Goal: Task Accomplishment & Management: Complete application form

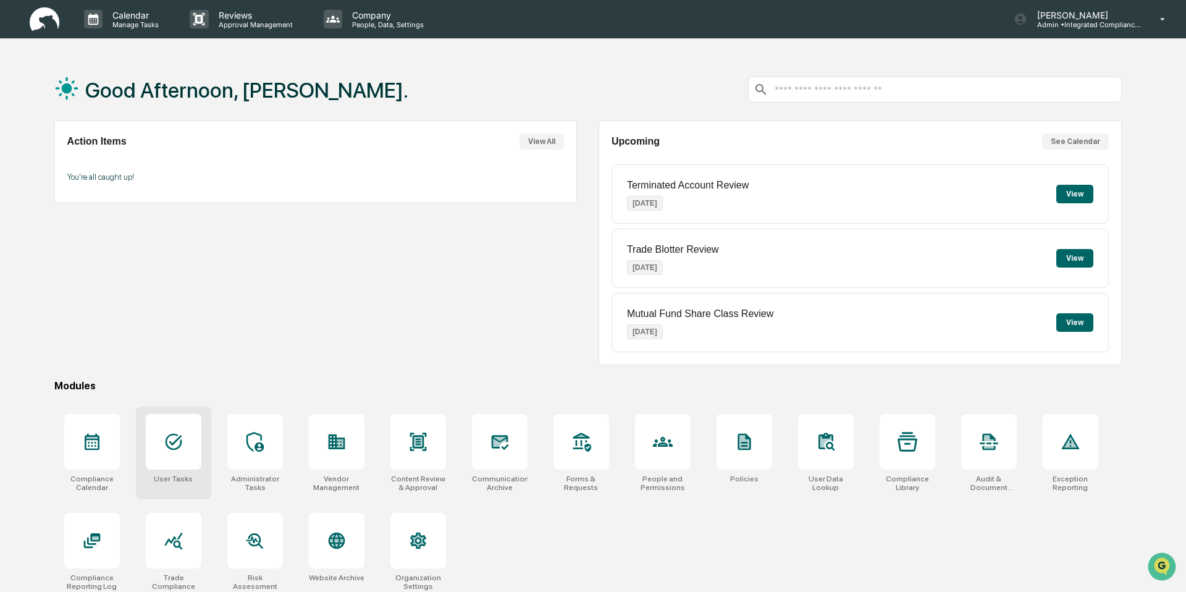
click at [185, 444] on div at bounding box center [174, 442] width 56 height 56
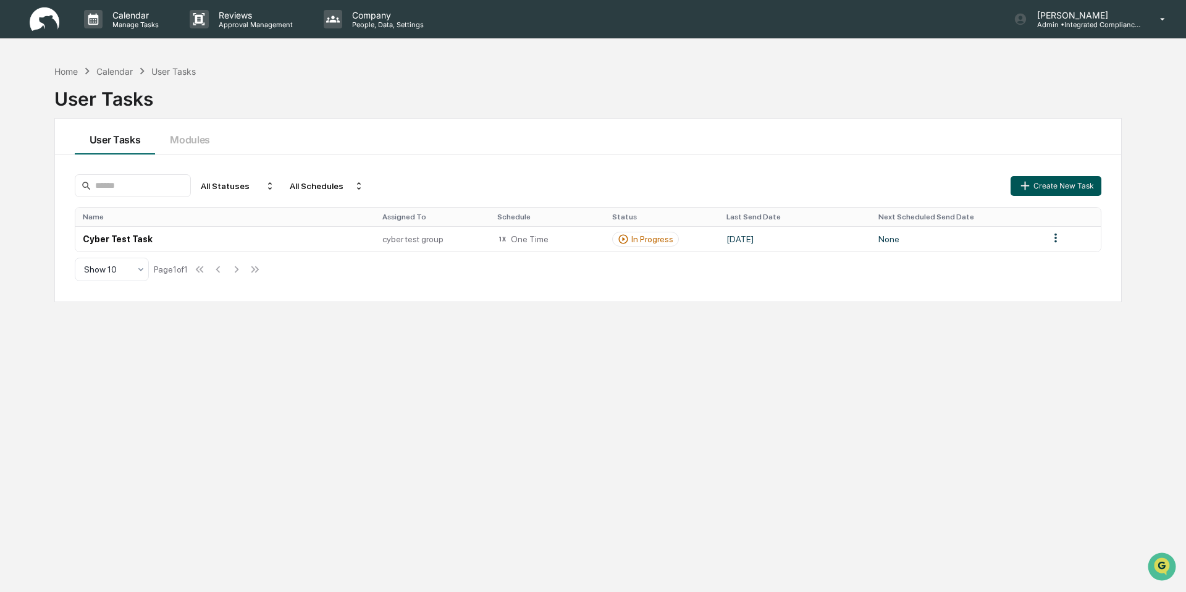
click at [1070, 183] on button "Create New Task" at bounding box center [1055, 186] width 90 height 20
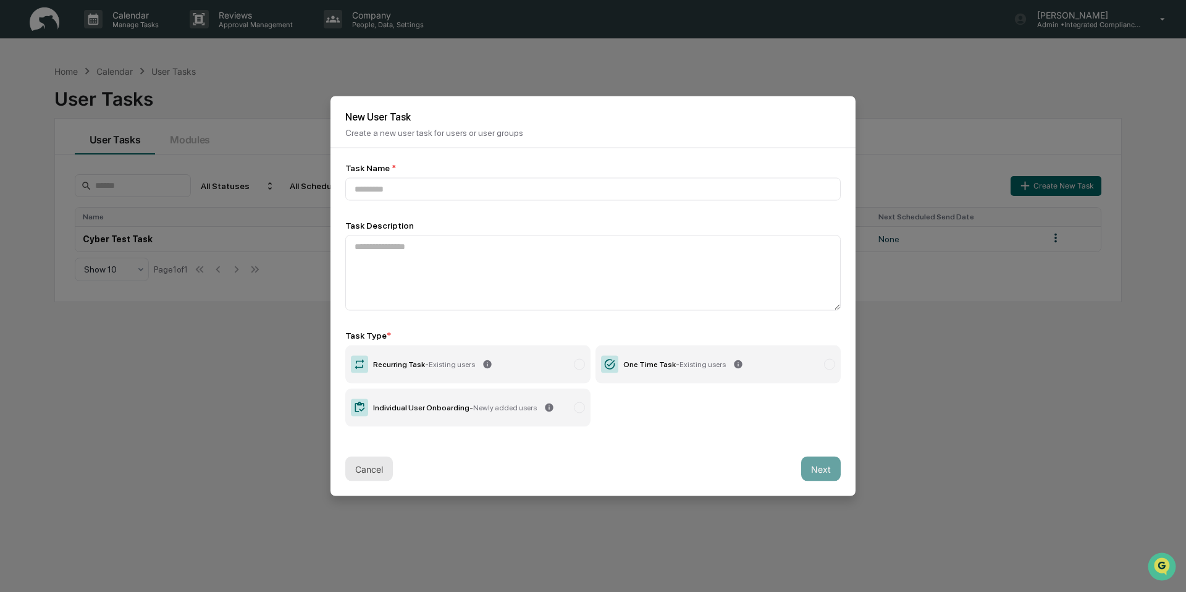
click at [378, 458] on button "Cancel" at bounding box center [369, 468] width 48 height 25
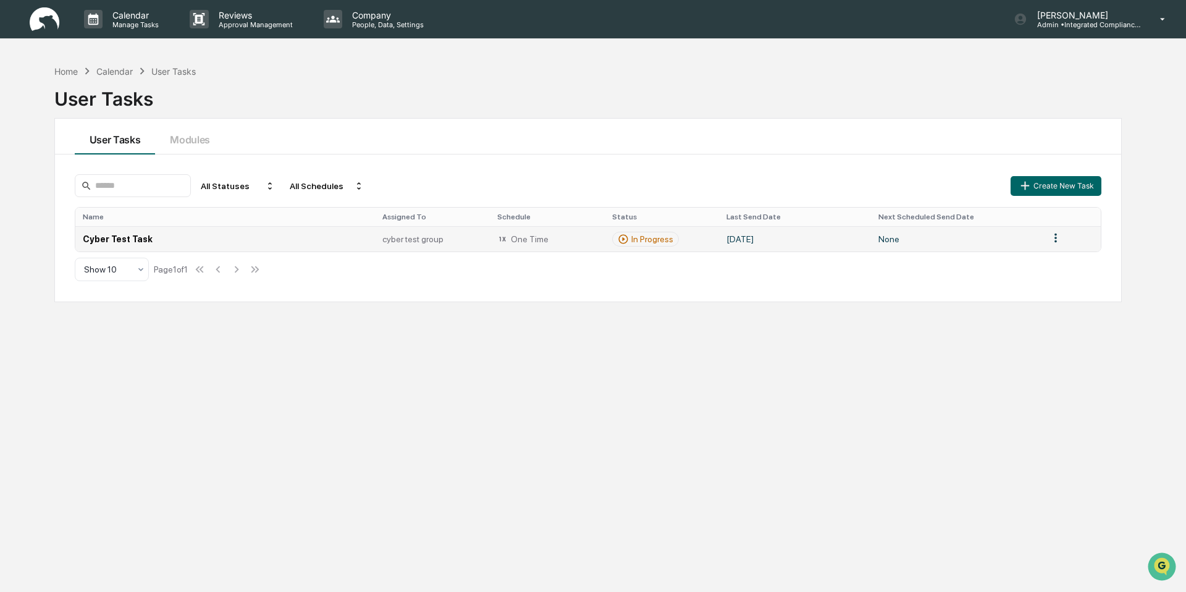
click at [456, 237] on div "cyber test group" at bounding box center [432, 239] width 100 height 10
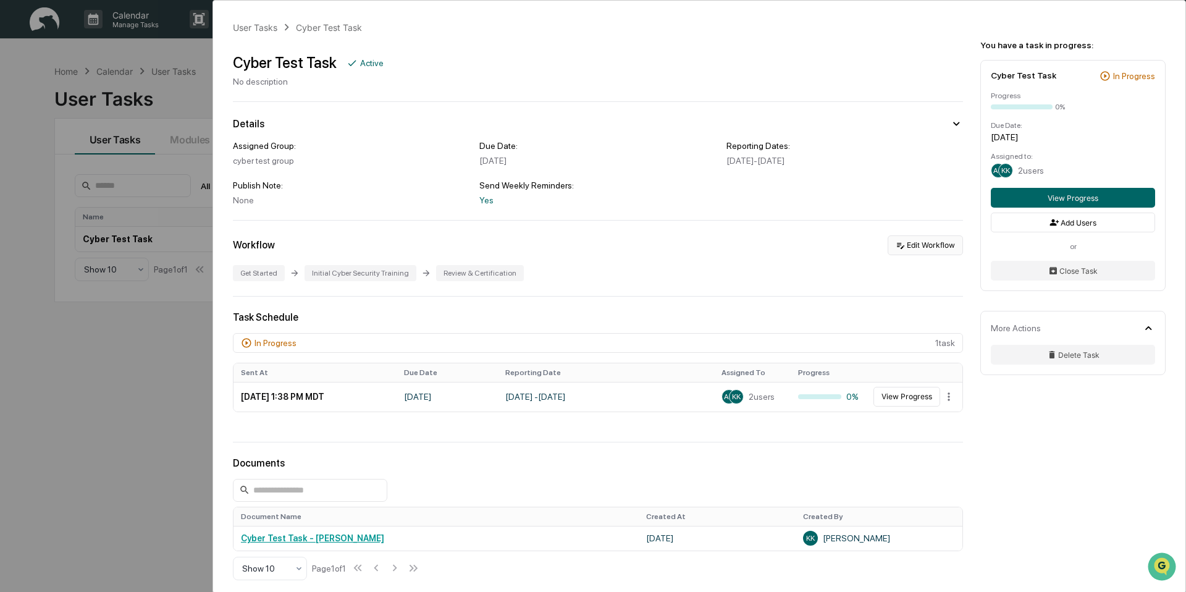
click at [912, 240] on button "Edit Workflow" at bounding box center [924, 245] width 75 height 20
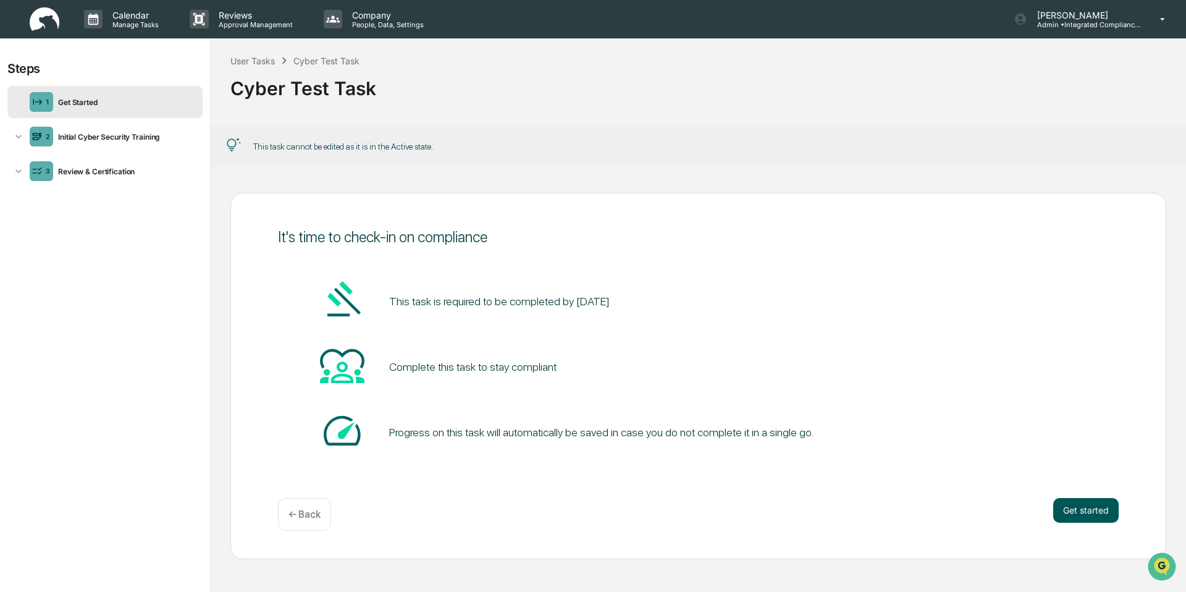
click at [1077, 513] on button "Get started" at bounding box center [1085, 510] width 65 height 25
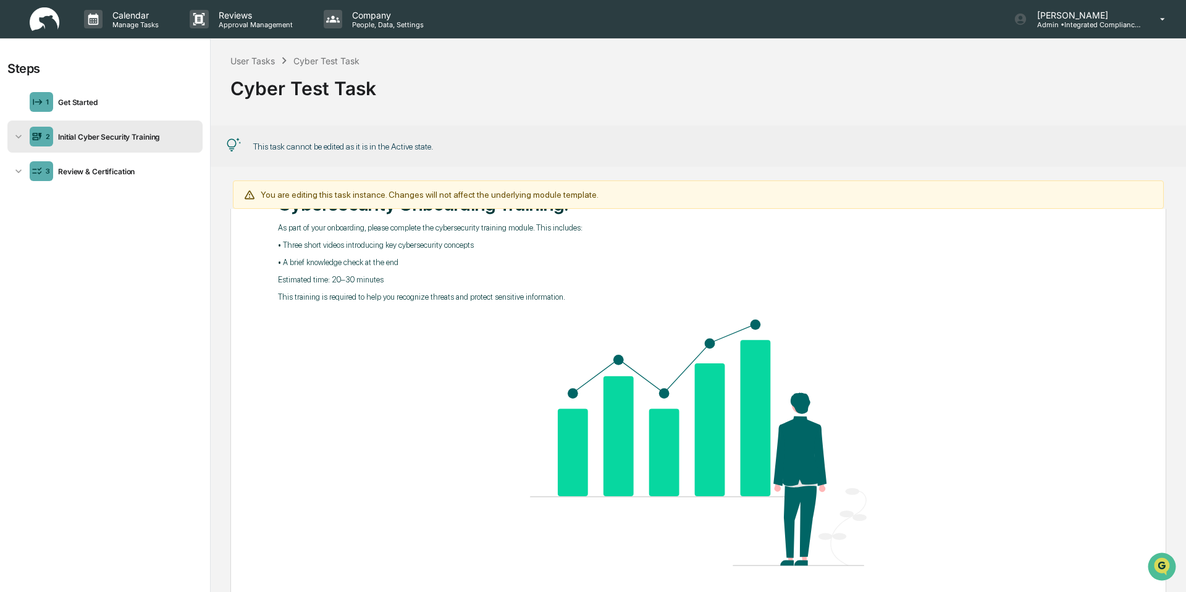
scroll to position [164, 0]
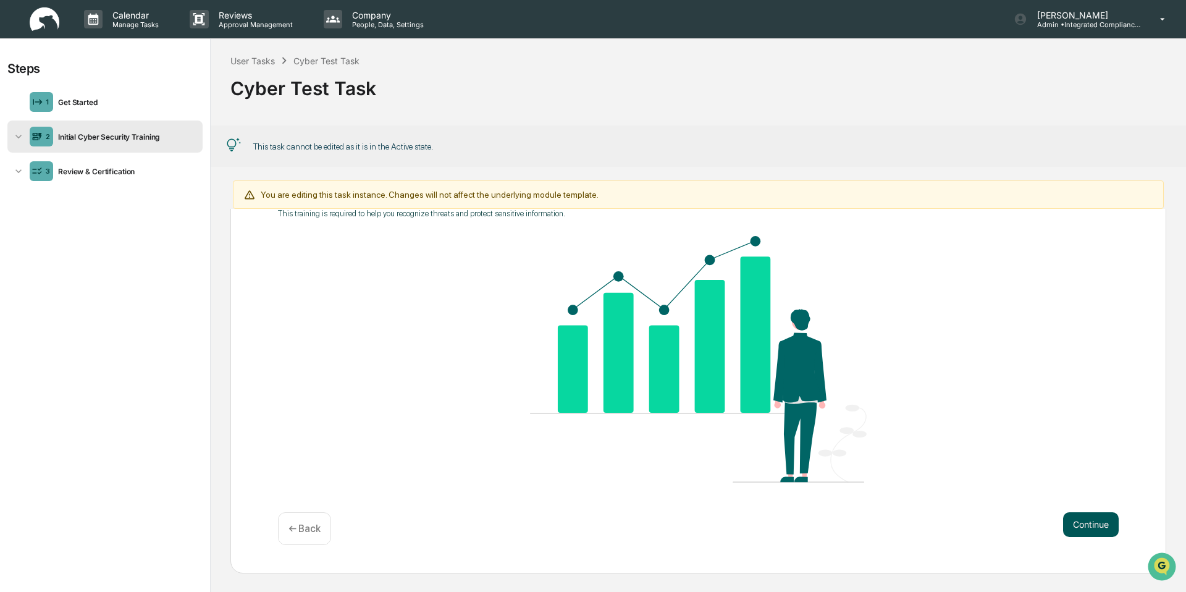
click at [1086, 528] on button "Continue" at bounding box center [1091, 524] width 56 height 25
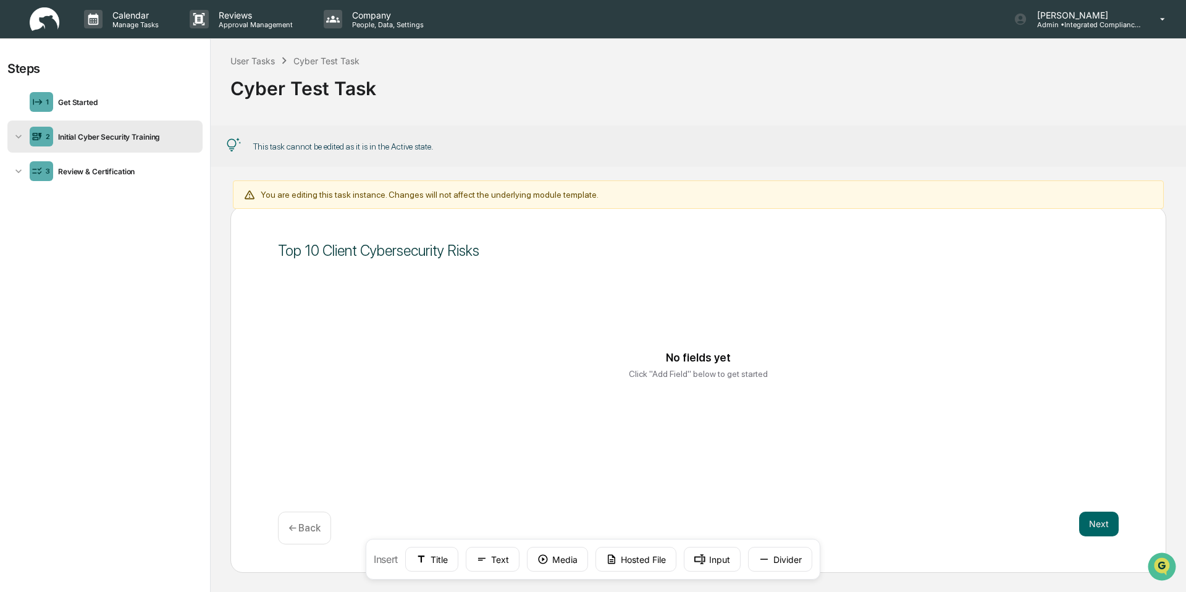
scroll to position [22, 0]
click at [1101, 520] on button "Next" at bounding box center [1099, 523] width 40 height 25
click at [45, 22] on img at bounding box center [45, 19] width 30 height 24
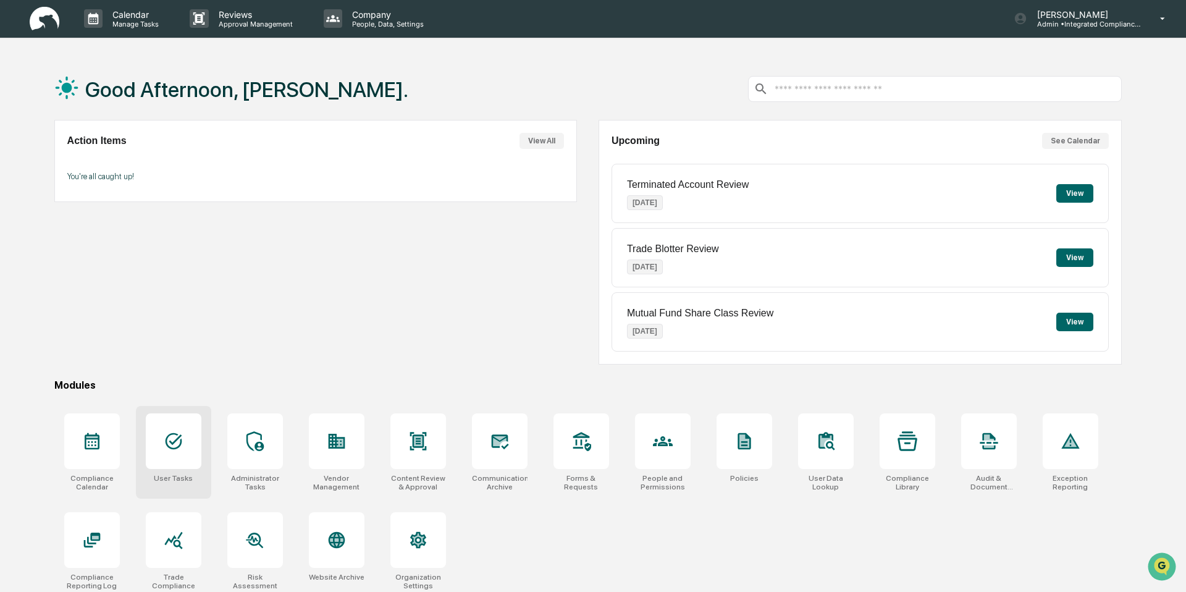
click at [178, 458] on div at bounding box center [174, 441] width 56 height 56
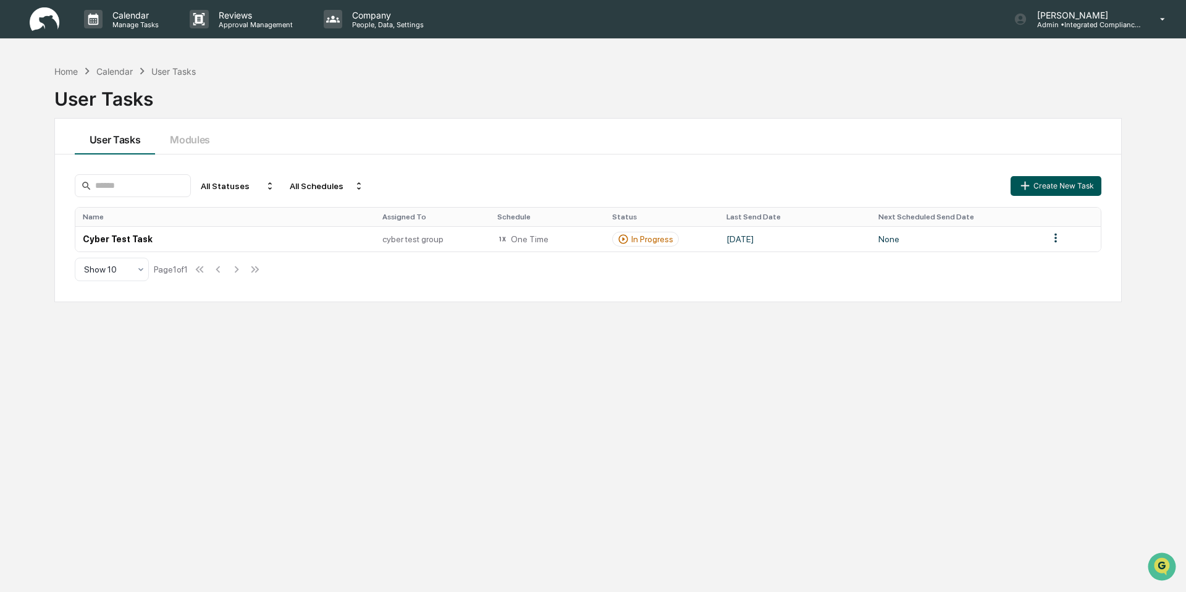
click at [1077, 184] on button "Create New Task" at bounding box center [1055, 186] width 90 height 20
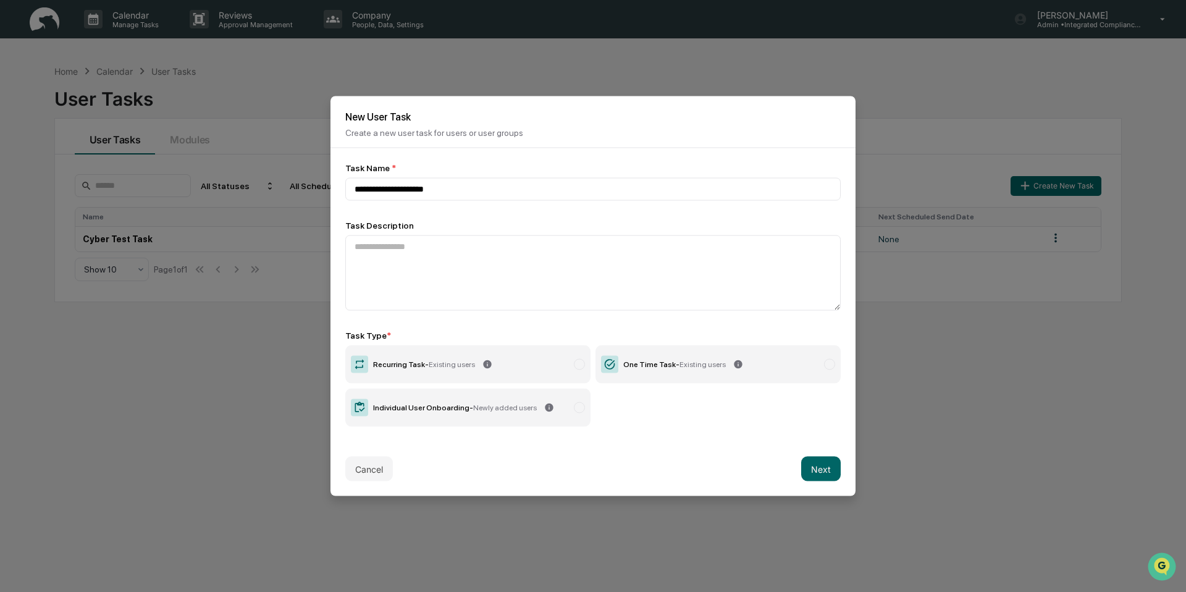
type input "**********"
click at [685, 377] on label "One Time Task - Existing users" at bounding box center [717, 364] width 245 height 38
click at [821, 466] on button "Next" at bounding box center [821, 468] width 40 height 25
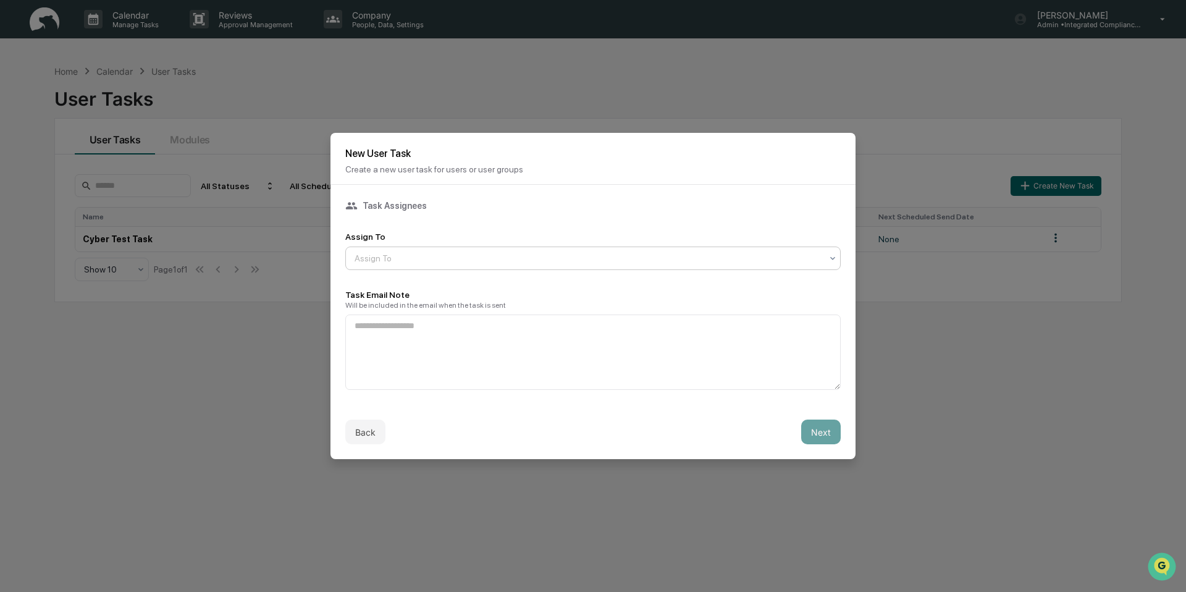
click at [487, 255] on div at bounding box center [587, 258] width 467 height 12
click at [476, 285] on div "Users" at bounding box center [593, 287] width 494 height 25
click at [474, 346] on textarea at bounding box center [592, 351] width 495 height 75
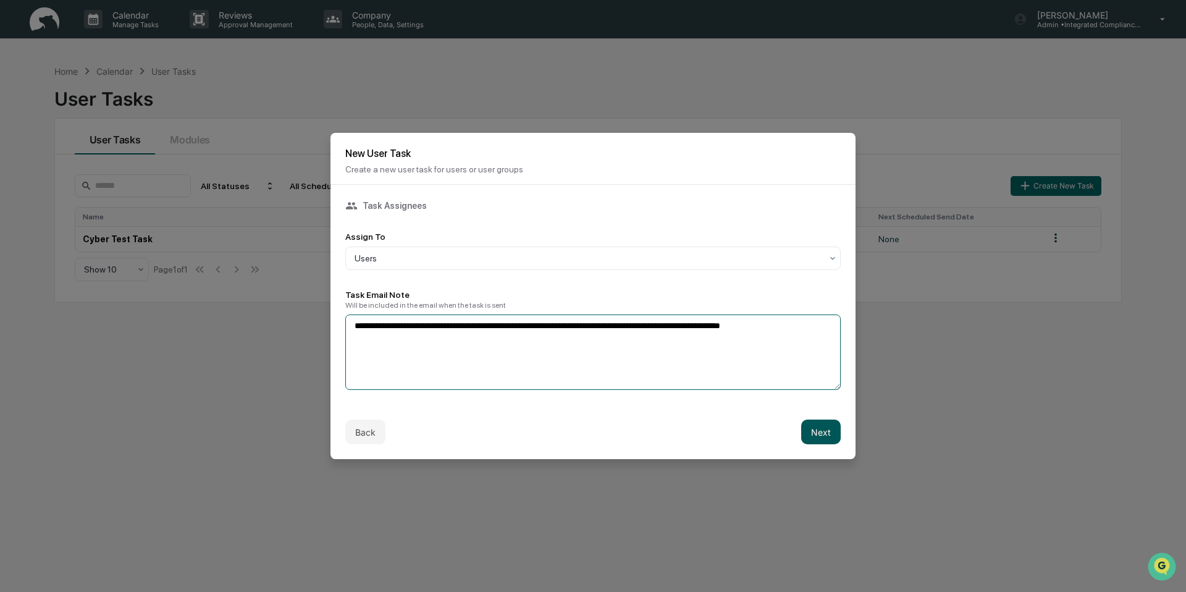
type textarea "**********"
click at [821, 431] on button "Next" at bounding box center [821, 431] width 40 height 25
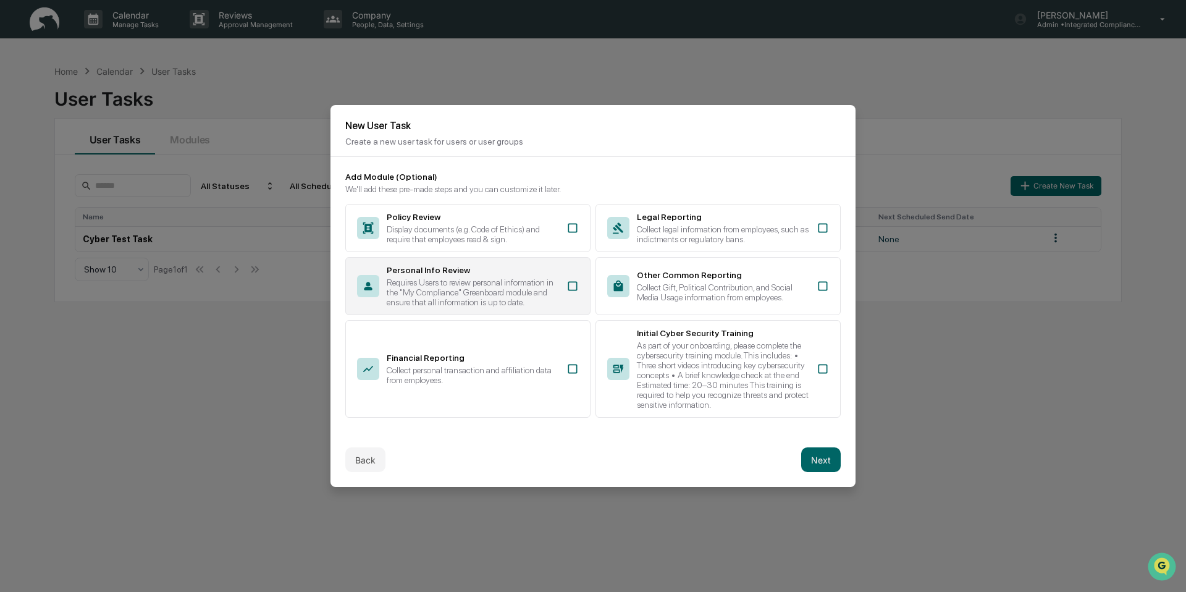
click at [526, 285] on div "Requires Users to review personal information in the "My Compliance" Greenboard…" at bounding box center [473, 292] width 172 height 30
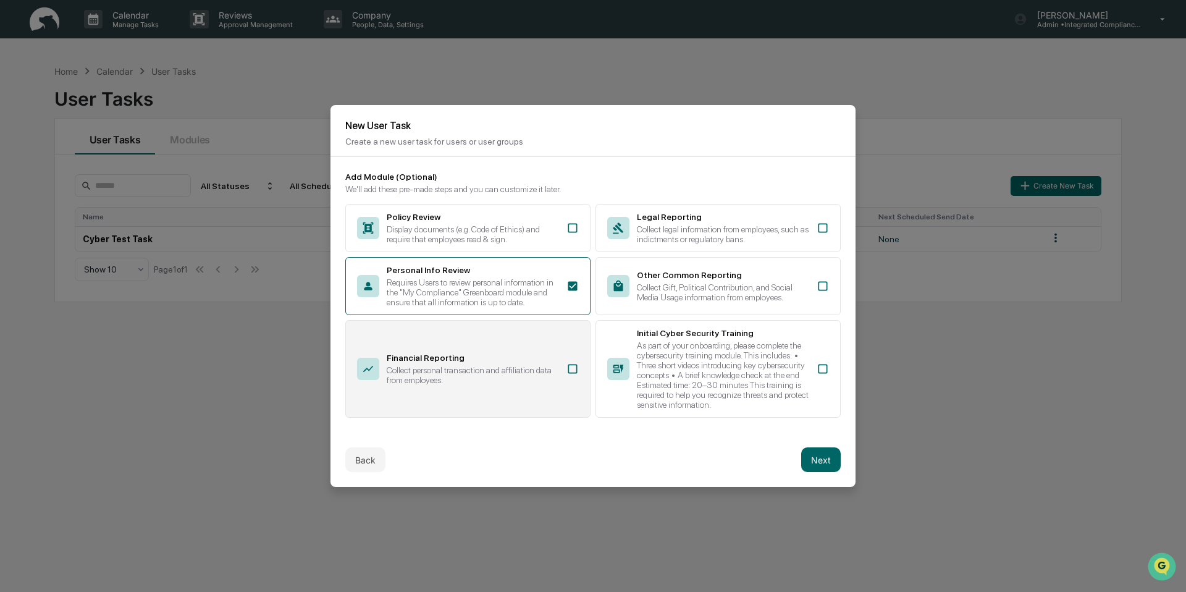
click at [526, 375] on div "Collect personal transaction and affiliation data from employees." at bounding box center [473, 375] width 172 height 20
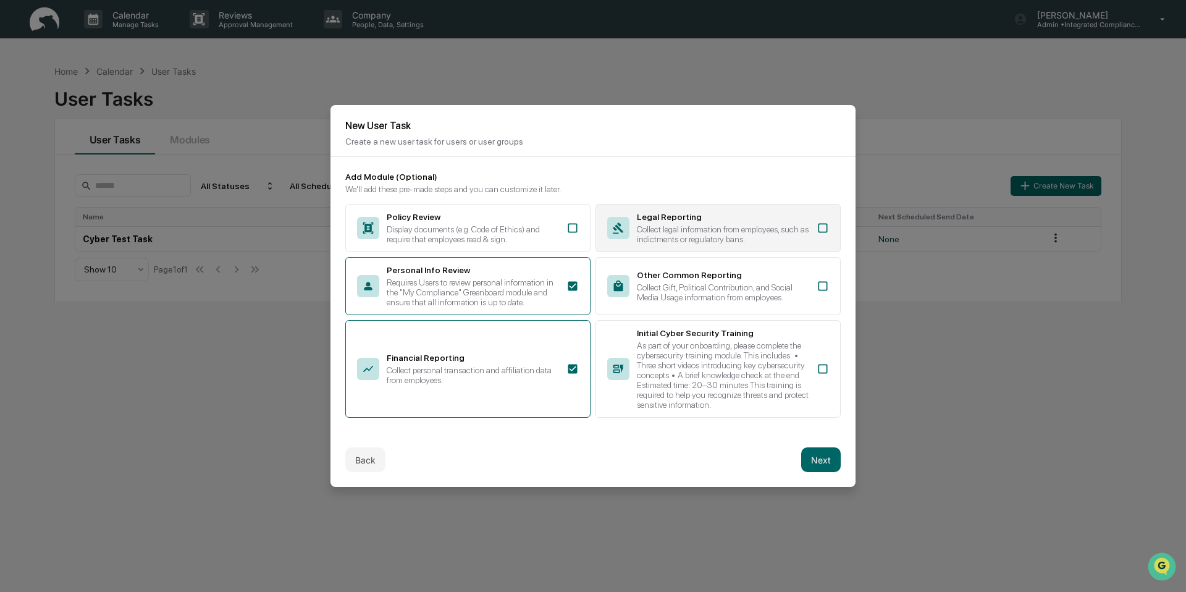
click at [728, 212] on div "Legal Reporting" at bounding box center [723, 217] width 172 height 10
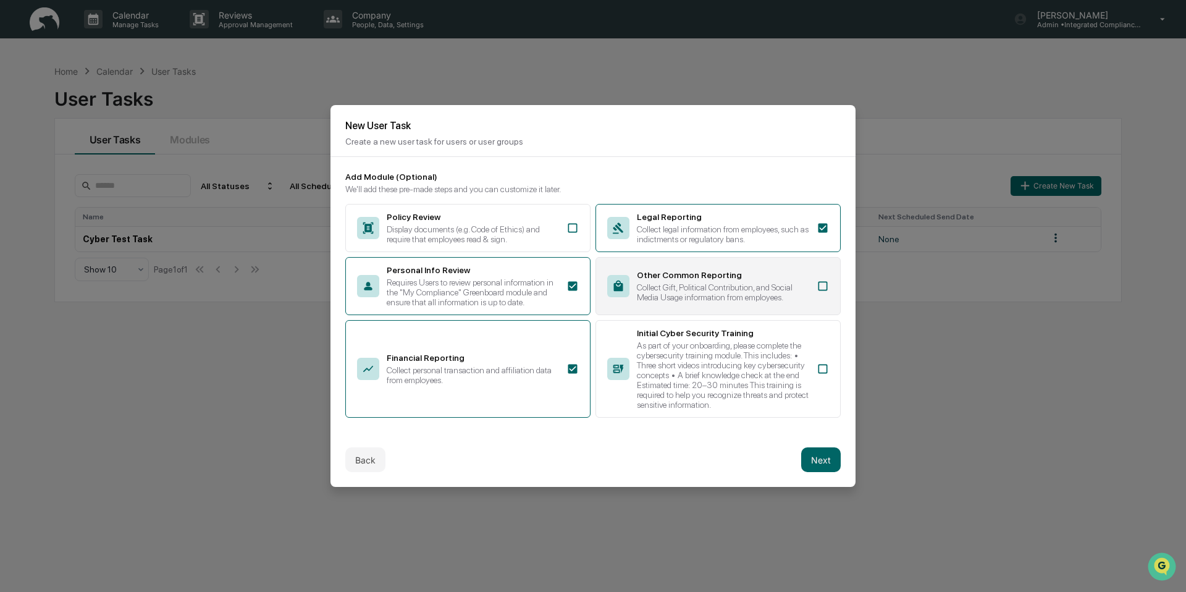
click at [737, 282] on div "Collect Gift, Political Contribution, and Social Media Usage information from e…" at bounding box center [723, 292] width 172 height 20
click at [826, 469] on button "Next" at bounding box center [821, 459] width 40 height 25
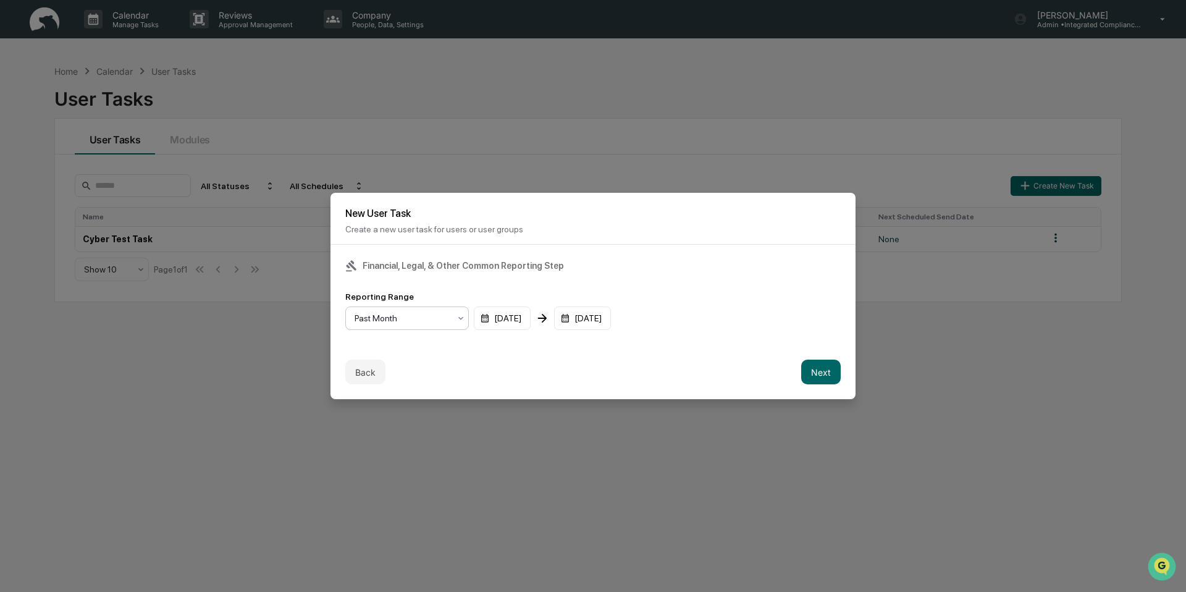
click at [431, 330] on div "Past Month" at bounding box center [407, 317] width 124 height 23
click at [425, 376] on div "Past Quarter" at bounding box center [407, 373] width 122 height 25
click at [821, 374] on button "Next" at bounding box center [821, 371] width 40 height 25
click at [395, 316] on div "mm/dd/yyyy" at bounding box center [383, 317] width 77 height 23
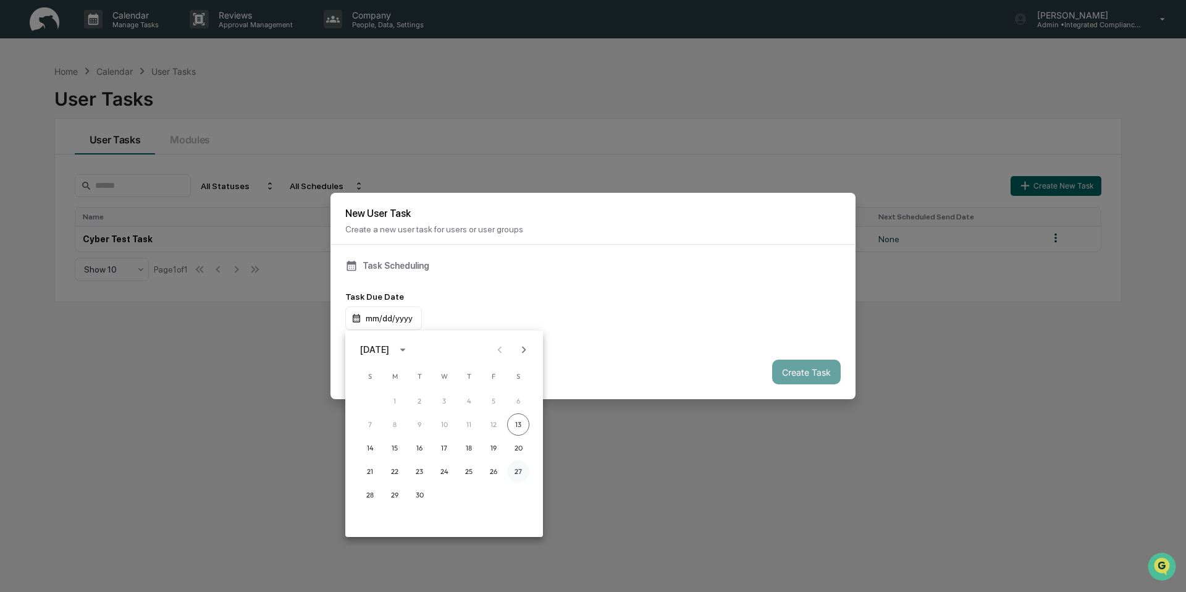
click at [516, 471] on button "27" at bounding box center [518, 471] width 22 height 22
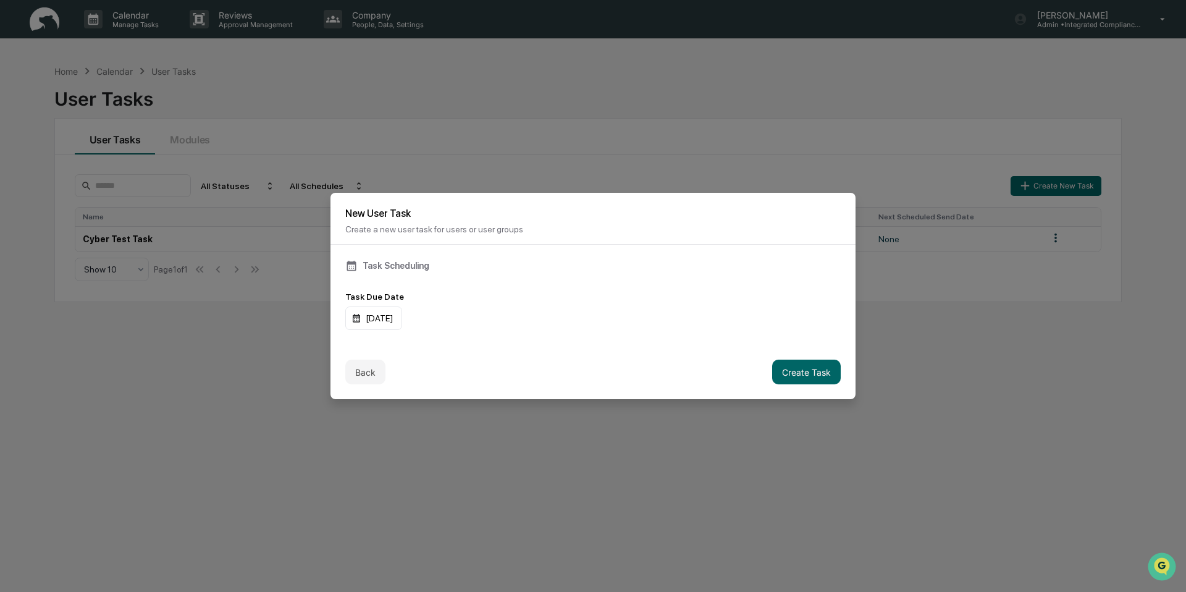
click at [627, 296] on div "Task Due Date" at bounding box center [592, 296] width 495 height 10
click at [827, 390] on div "Back Create Task" at bounding box center [592, 372] width 525 height 54
click at [826, 379] on button "Create Task" at bounding box center [806, 371] width 69 height 25
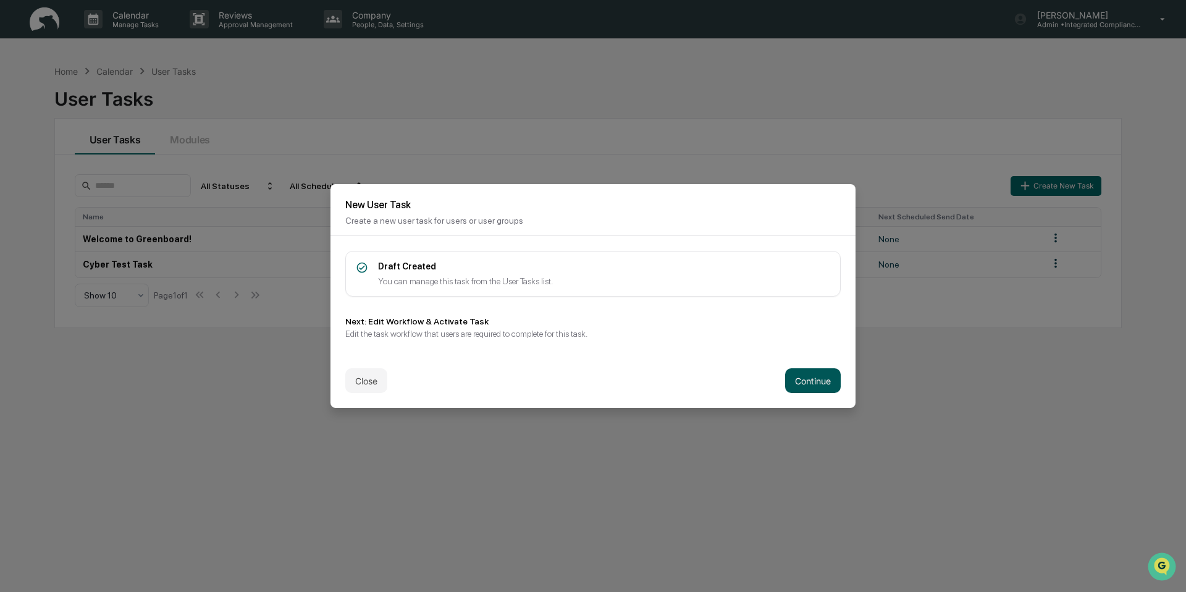
click at [814, 381] on button "Continue" at bounding box center [813, 380] width 56 height 25
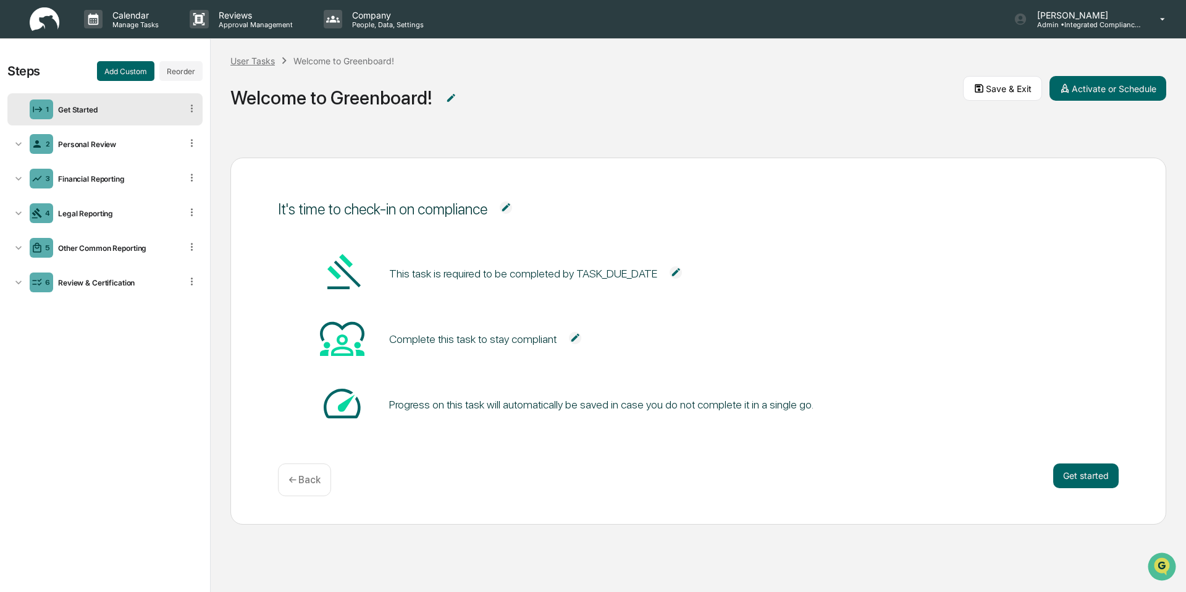
click at [261, 62] on div "User Tasks" at bounding box center [252, 61] width 44 height 10
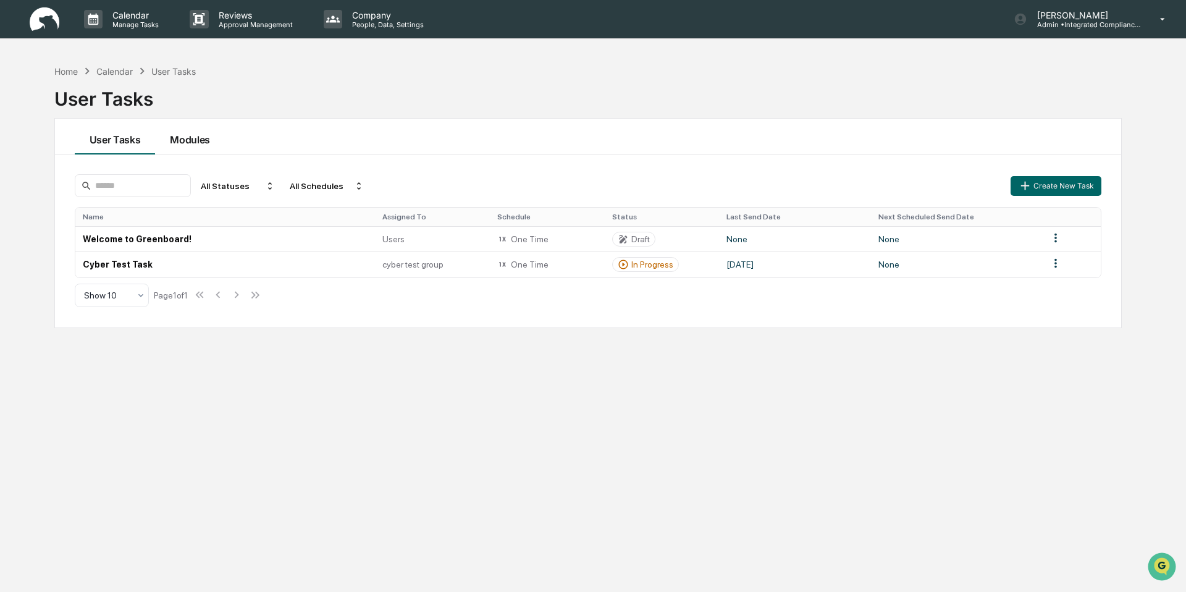
click at [183, 145] on button "Modules" at bounding box center [190, 137] width 70 height 36
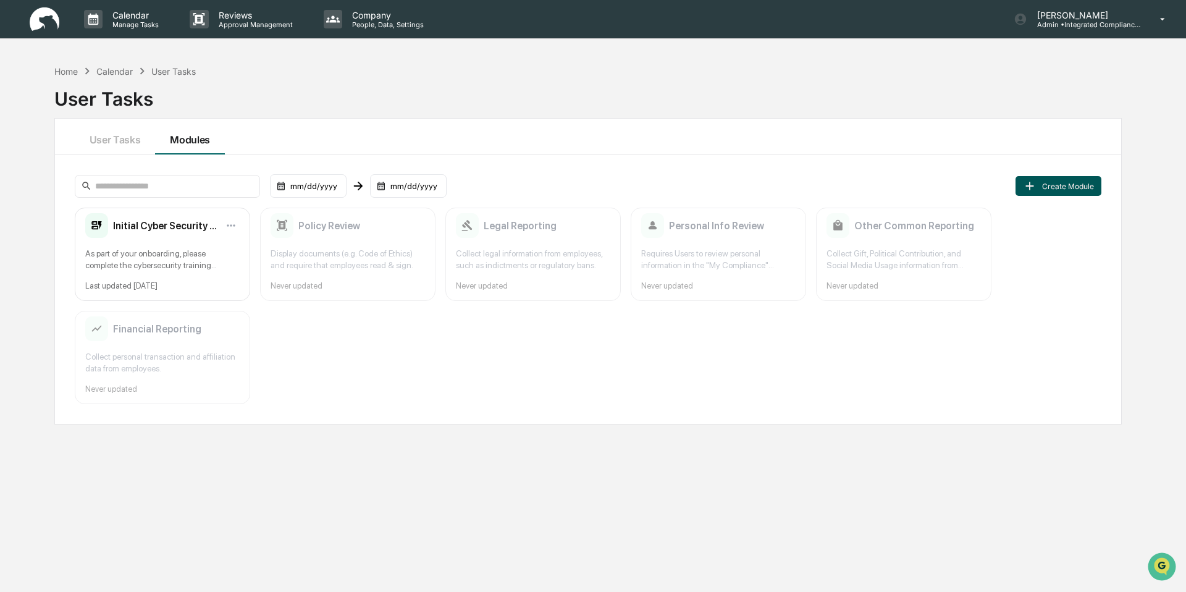
click at [1057, 177] on button "Create Module" at bounding box center [1057, 186] width 85 height 20
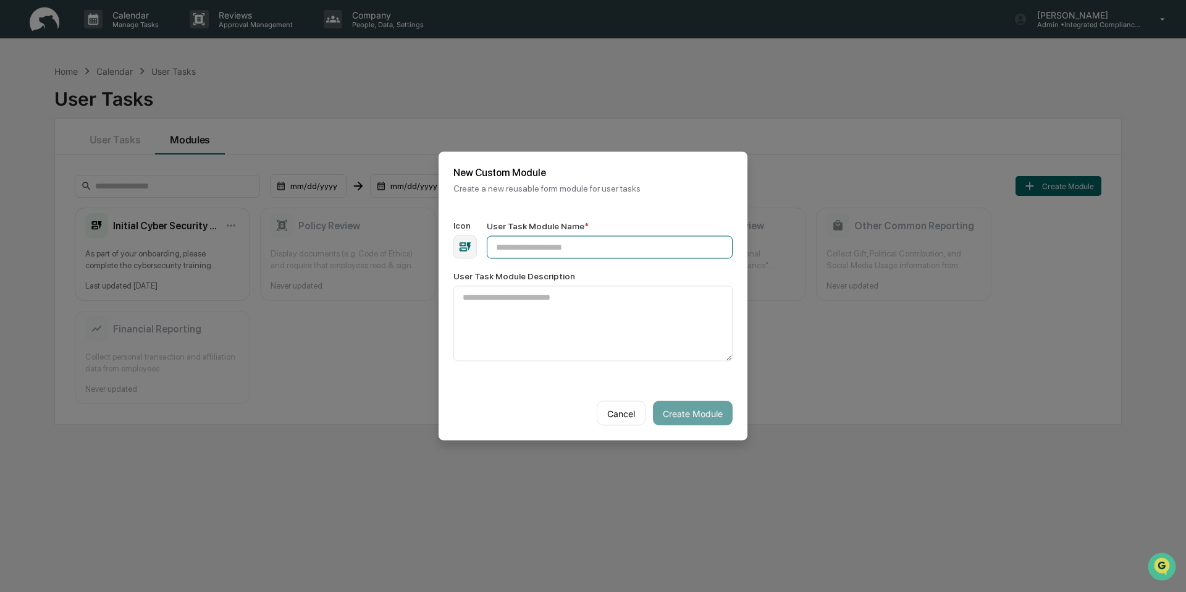
click at [600, 250] on input "User Task Module Name *" at bounding box center [610, 247] width 246 height 23
type input "**********"
click at [537, 310] on textarea "User Task Module Description" at bounding box center [592, 323] width 279 height 75
click at [456, 254] on div "button" at bounding box center [464, 246] width 23 height 23
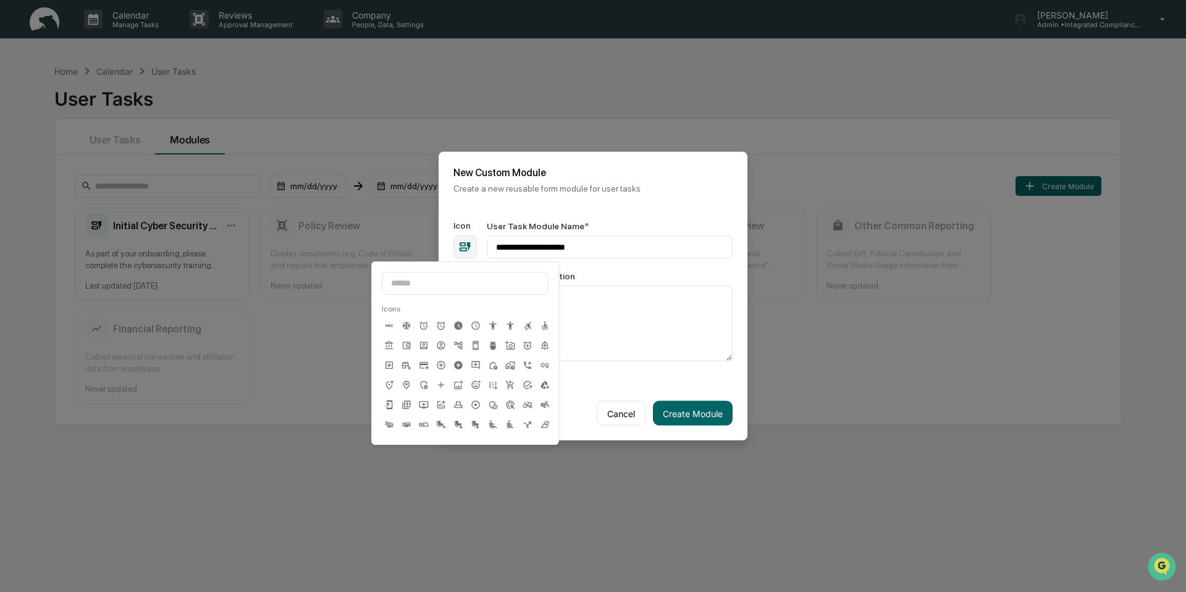
click at [509, 324] on icon at bounding box center [510, 326] width 10 height 10
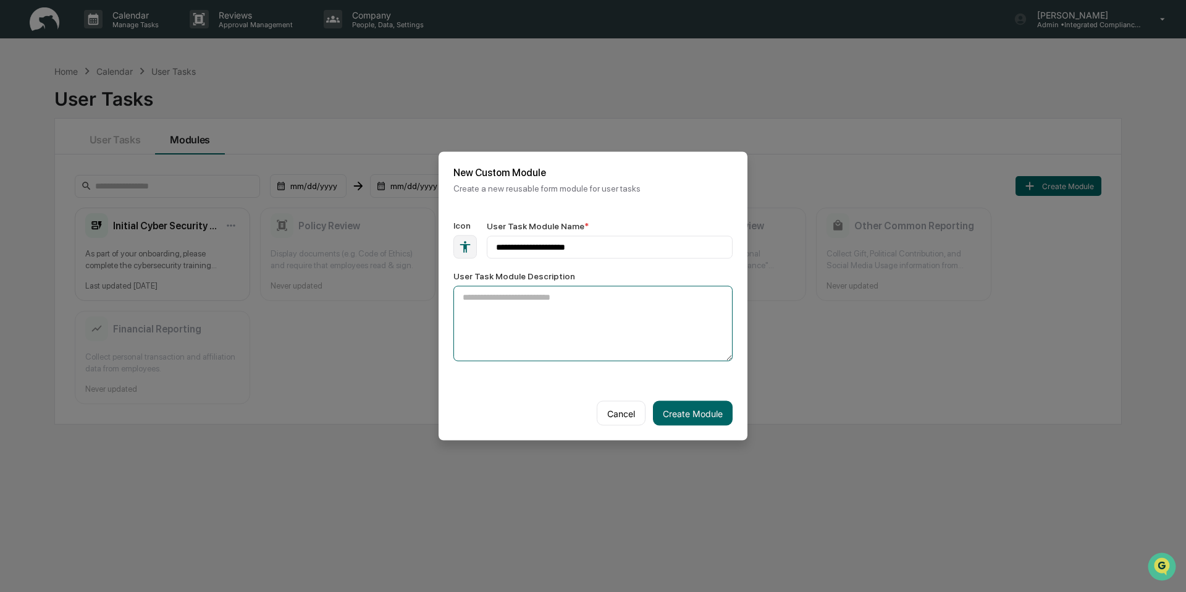
click at [620, 327] on textarea "User Task Module Description" at bounding box center [592, 323] width 279 height 75
type textarea "**********"
click at [684, 419] on button "Create Module" at bounding box center [693, 413] width 80 height 25
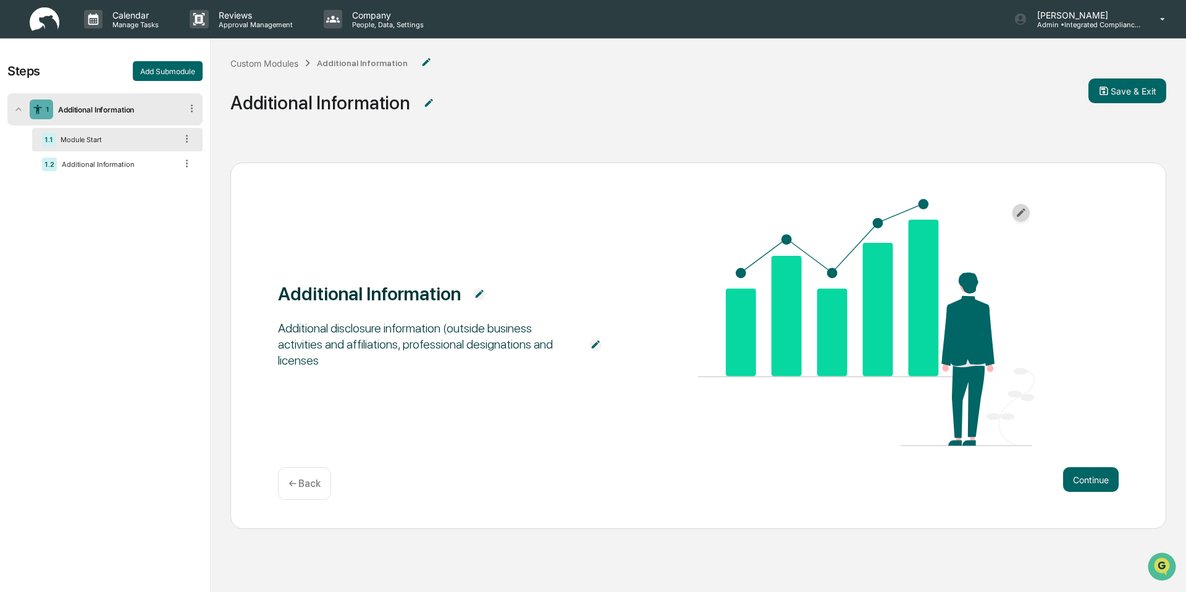
click at [1026, 217] on icon "button" at bounding box center [1021, 213] width 12 height 12
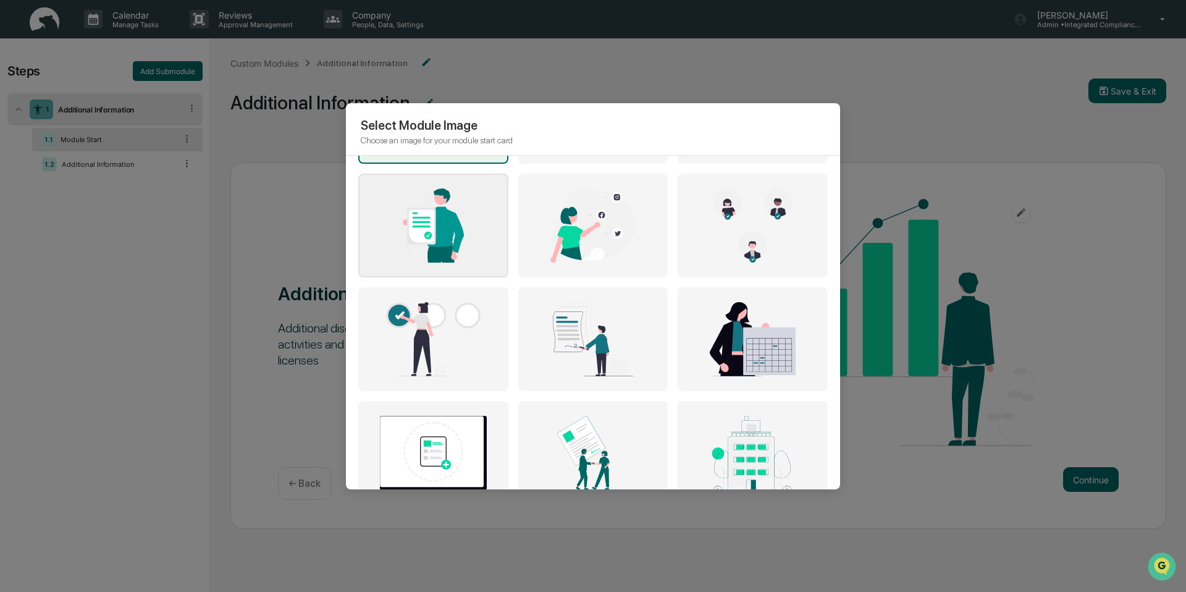
scroll to position [115, 0]
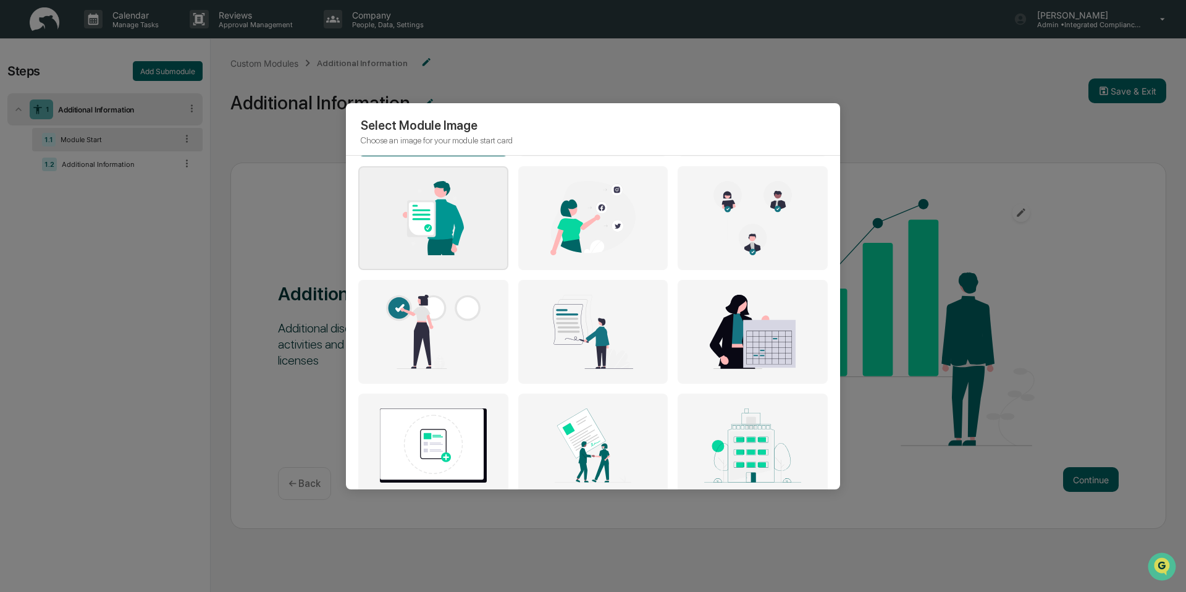
click at [464, 356] on img at bounding box center [433, 332] width 133 height 74
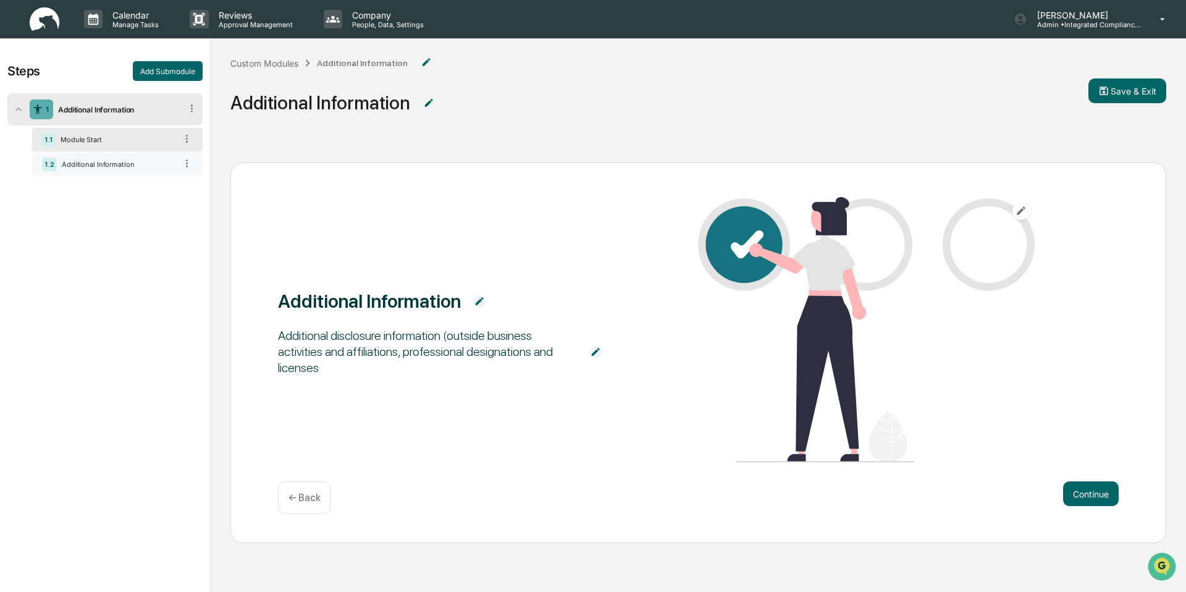
click at [150, 172] on div "1.2 Additional Information" at bounding box center [117, 164] width 170 height 23
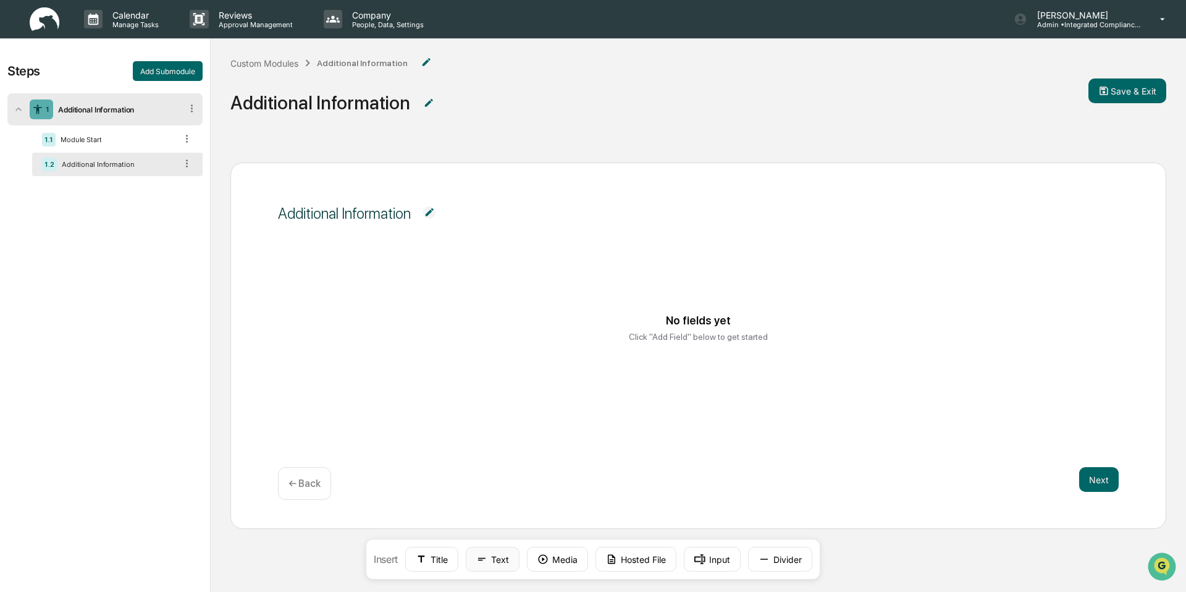
click at [500, 559] on button "Text" at bounding box center [493, 559] width 54 height 25
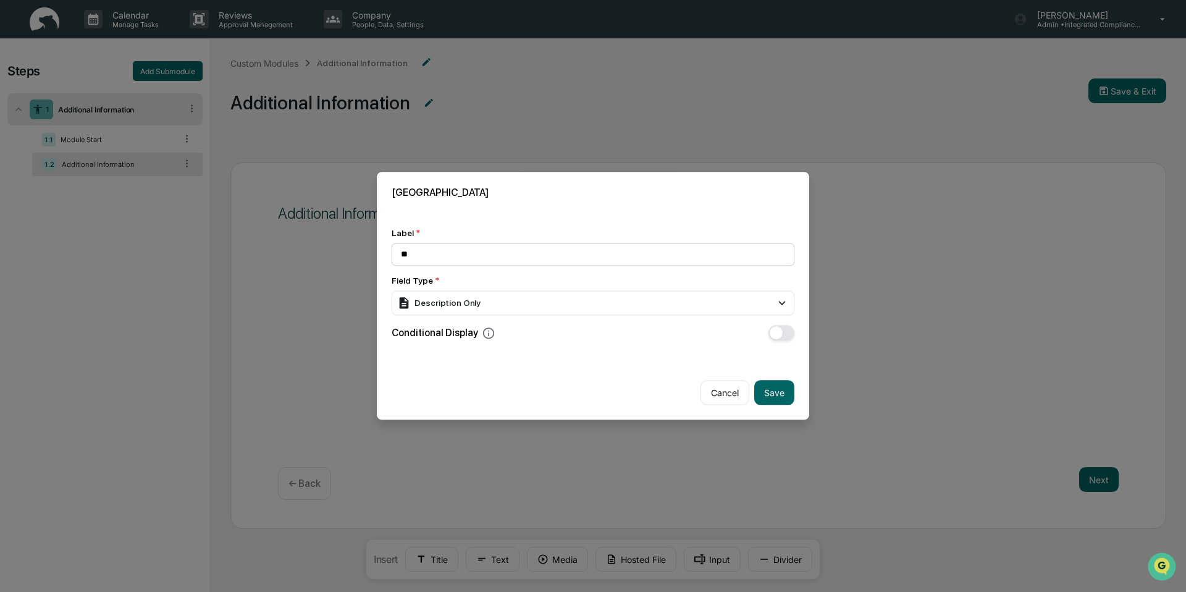
type input "*"
type input "**********"
click at [569, 303] on div "Description Only" at bounding box center [593, 302] width 403 height 25
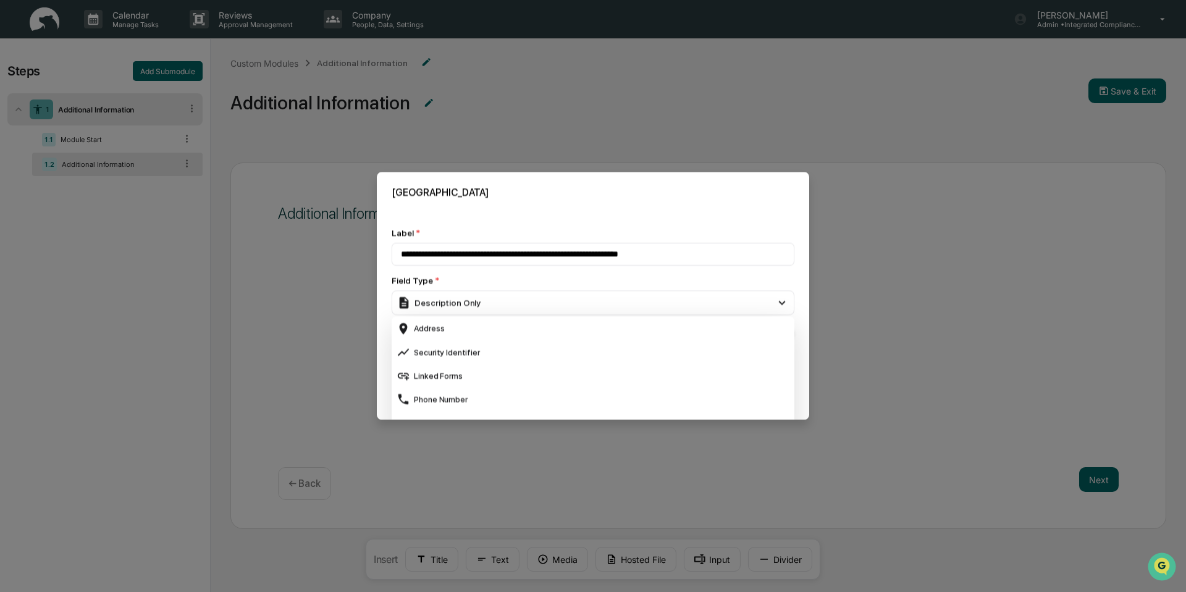
scroll to position [514, 0]
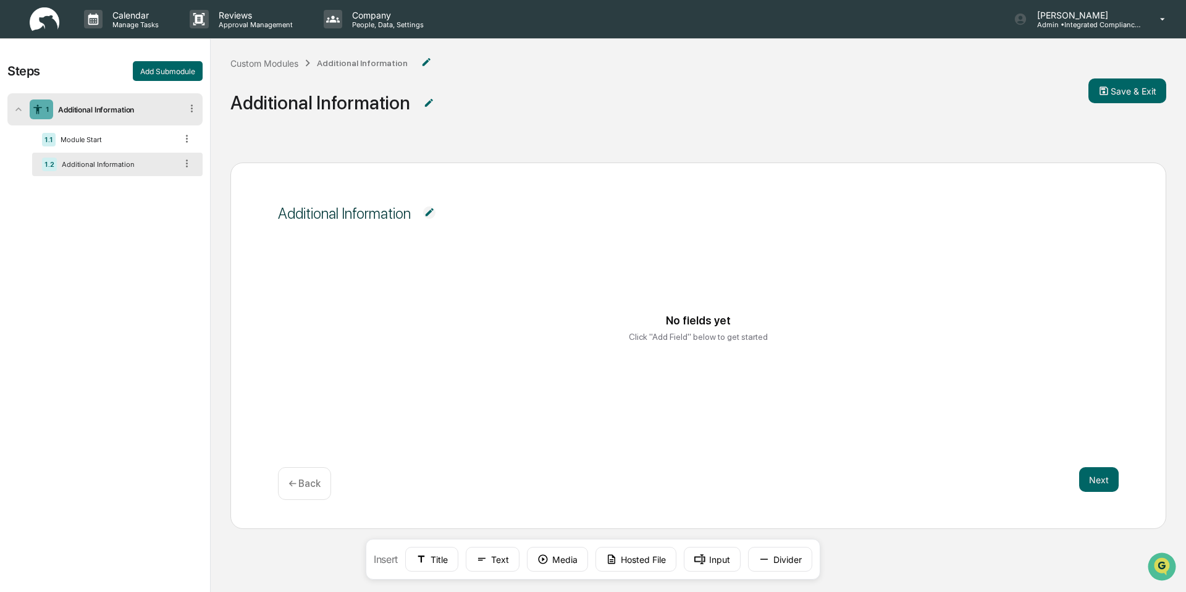
click at [49, 25] on img at bounding box center [45, 19] width 30 height 24
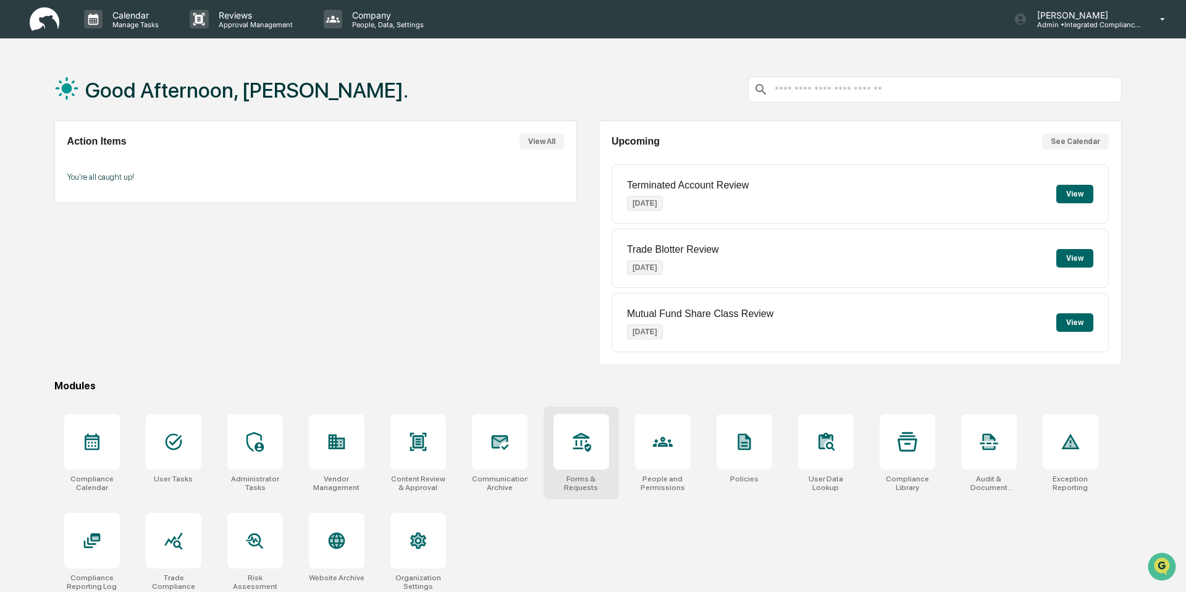
click at [585, 476] on div "Forms & Requests" at bounding box center [581, 482] width 56 height 17
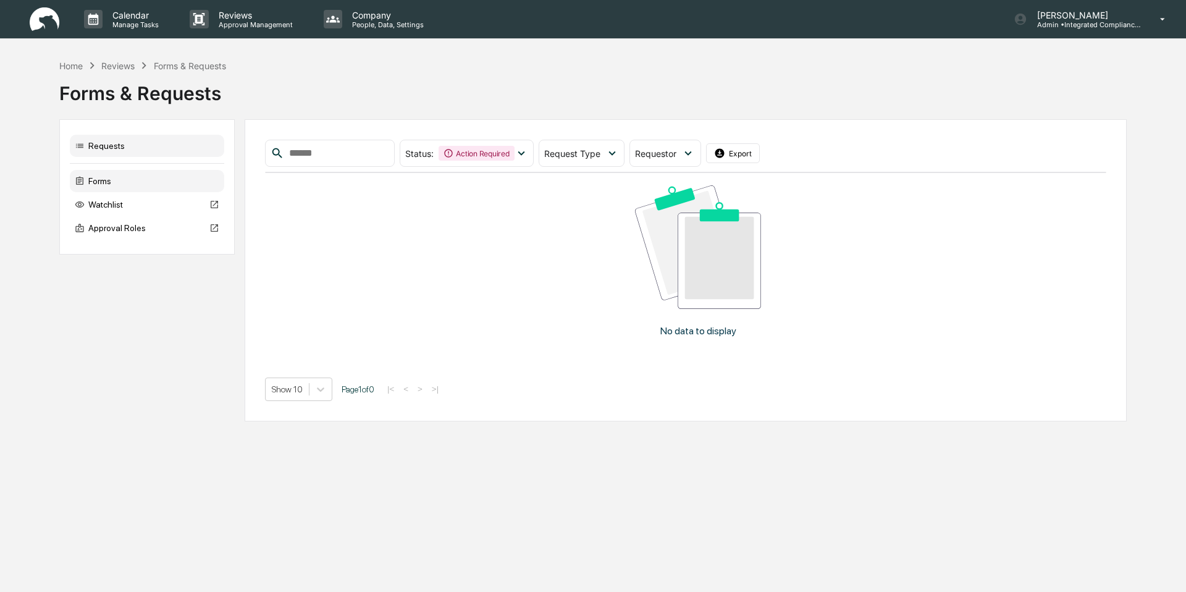
click at [138, 179] on div "Forms" at bounding box center [147, 181] width 154 height 22
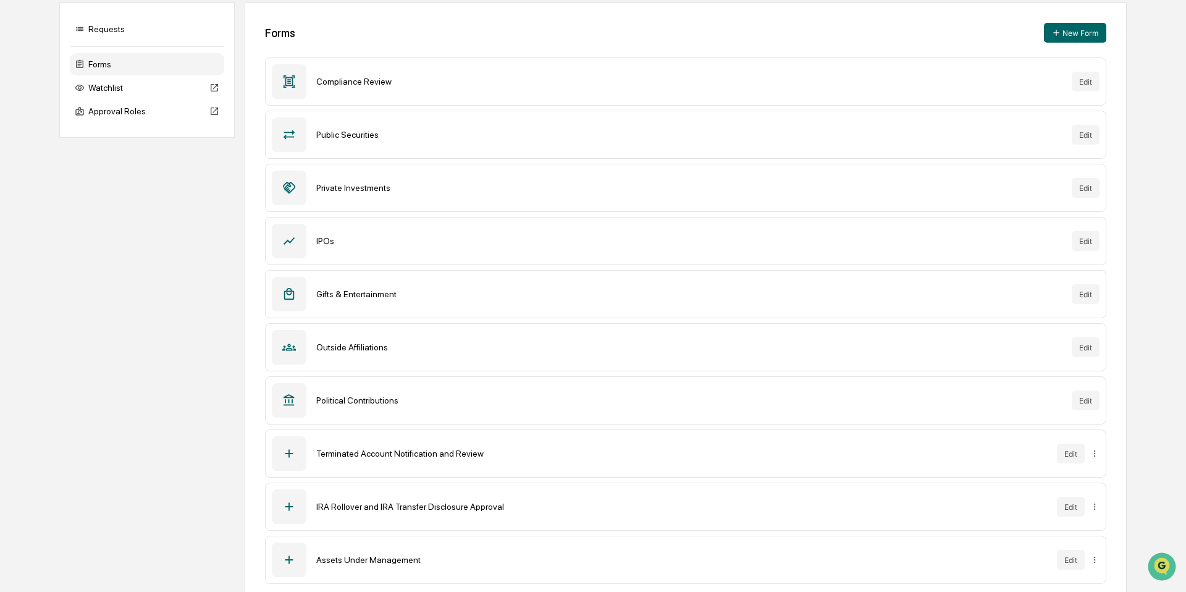
scroll to position [134, 0]
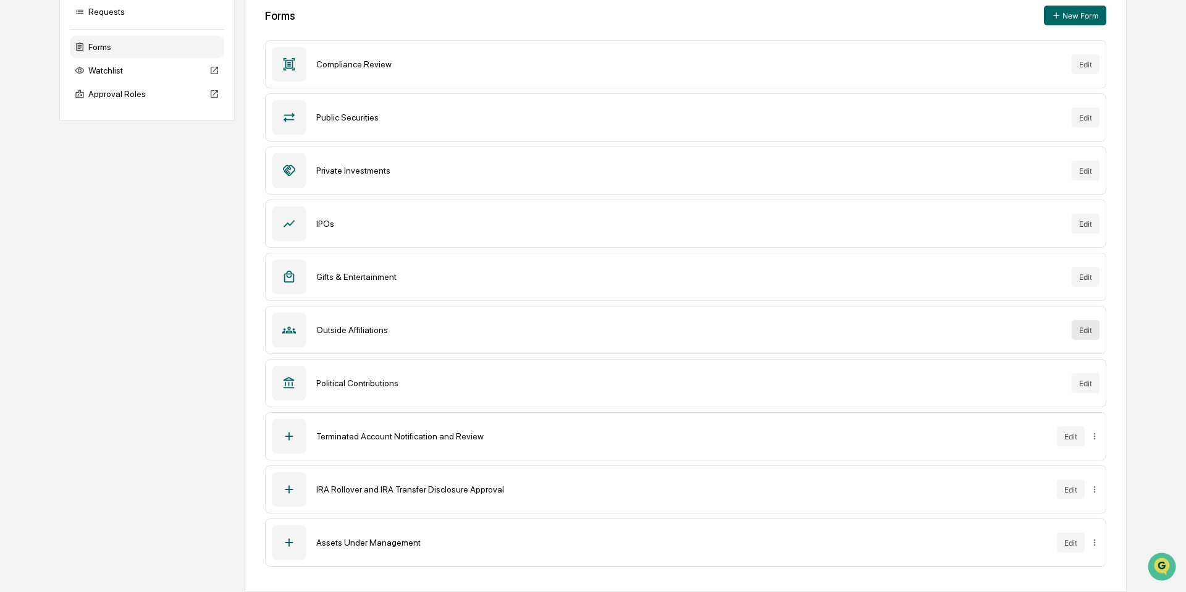
click at [1076, 329] on button "Edit" at bounding box center [1085, 330] width 28 height 20
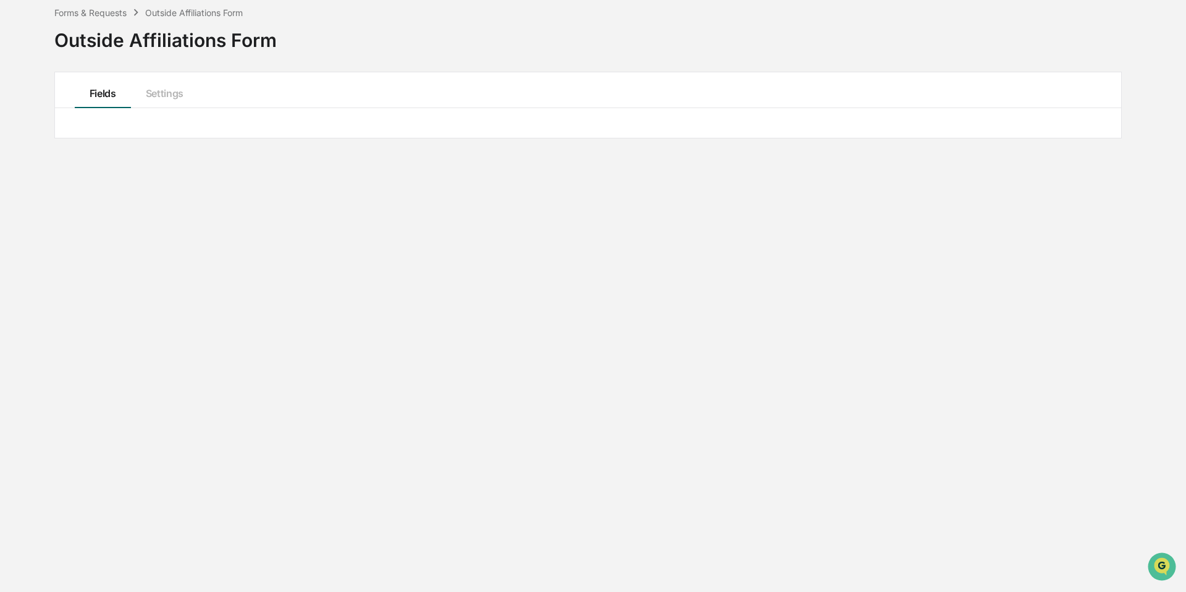
scroll to position [110, 0]
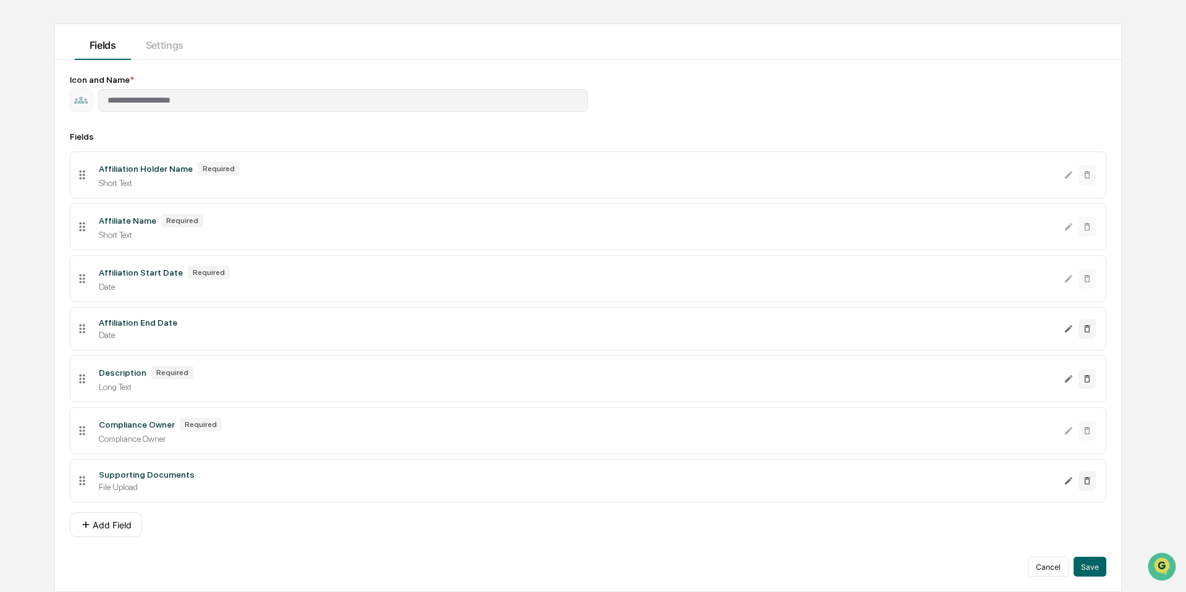
click at [587, 121] on div "**********" at bounding box center [588, 325] width 1036 height 501
click at [195, 70] on div "**********" at bounding box center [588, 325] width 1066 height 531
click at [114, 183] on div "Short Text" at bounding box center [576, 183] width 955 height 10
click at [164, 43] on button "Settings" at bounding box center [164, 42] width 67 height 36
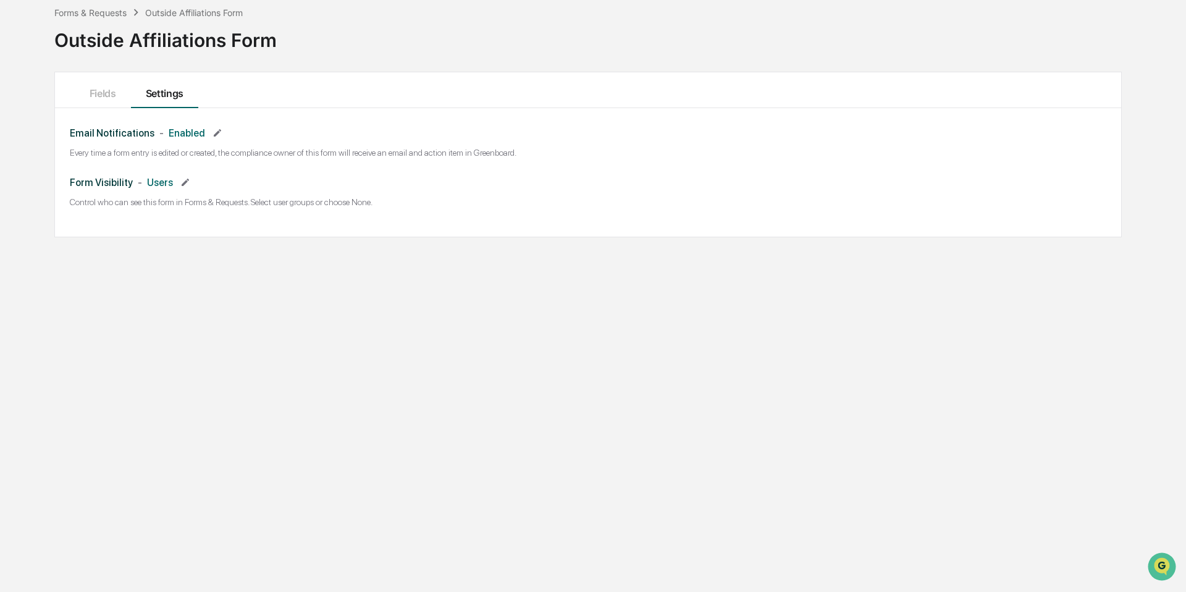
click at [89, 110] on div "Email Notifications - Enabled Every time a form entry is edited or created, the…" at bounding box center [588, 172] width 1066 height 128
click at [99, 94] on button "Fields" at bounding box center [103, 90] width 56 height 36
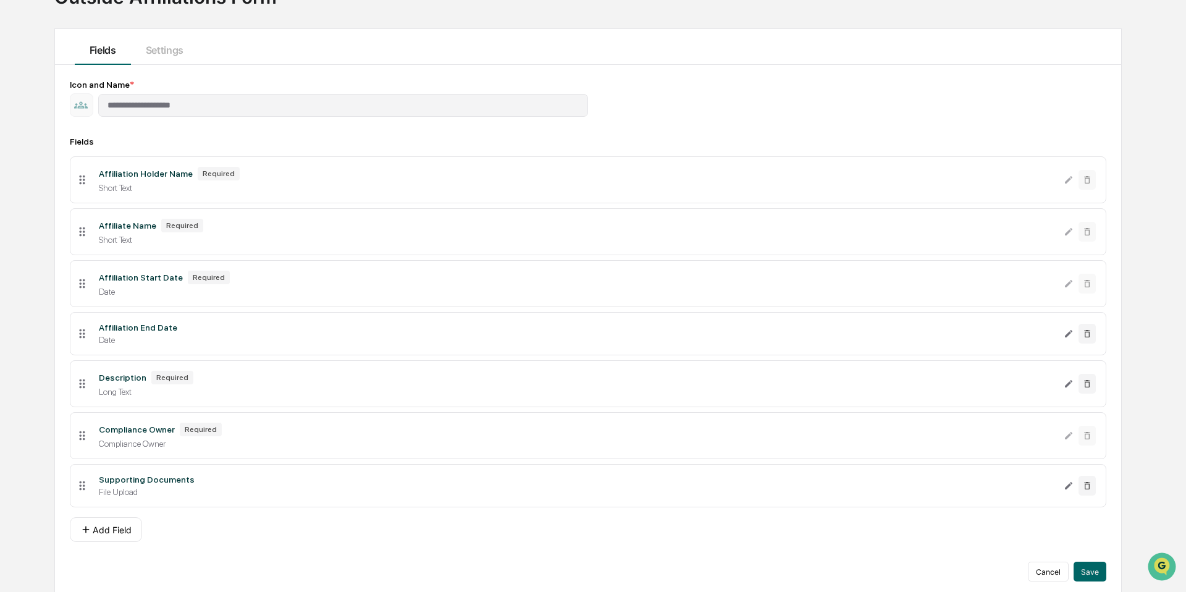
scroll to position [110, 0]
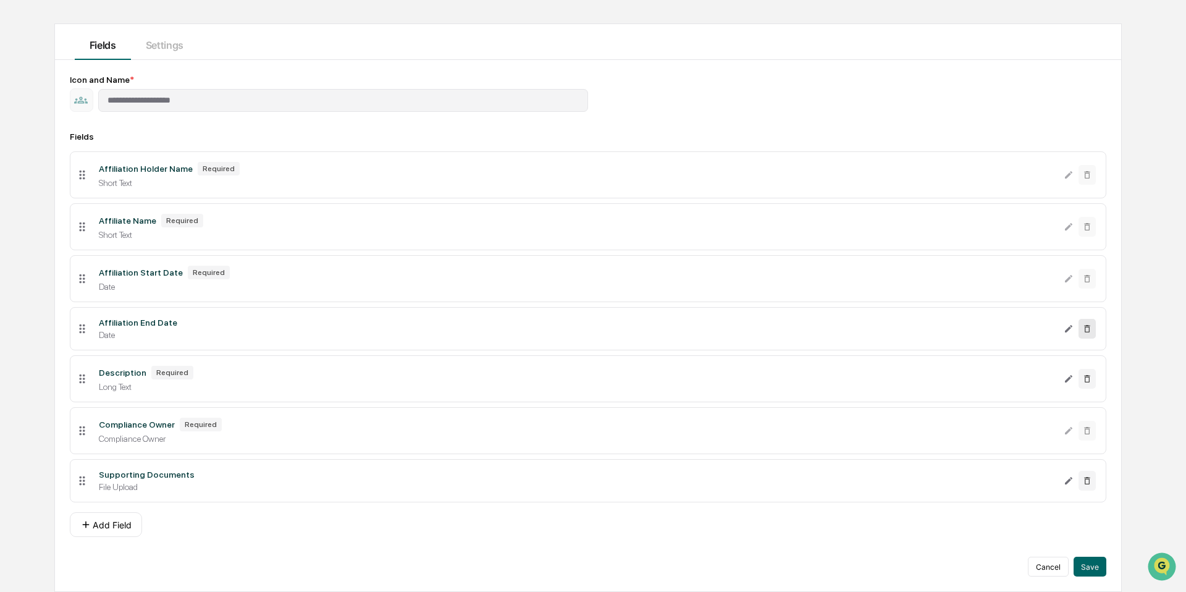
click at [1087, 329] on icon at bounding box center [1087, 329] width 10 height 10
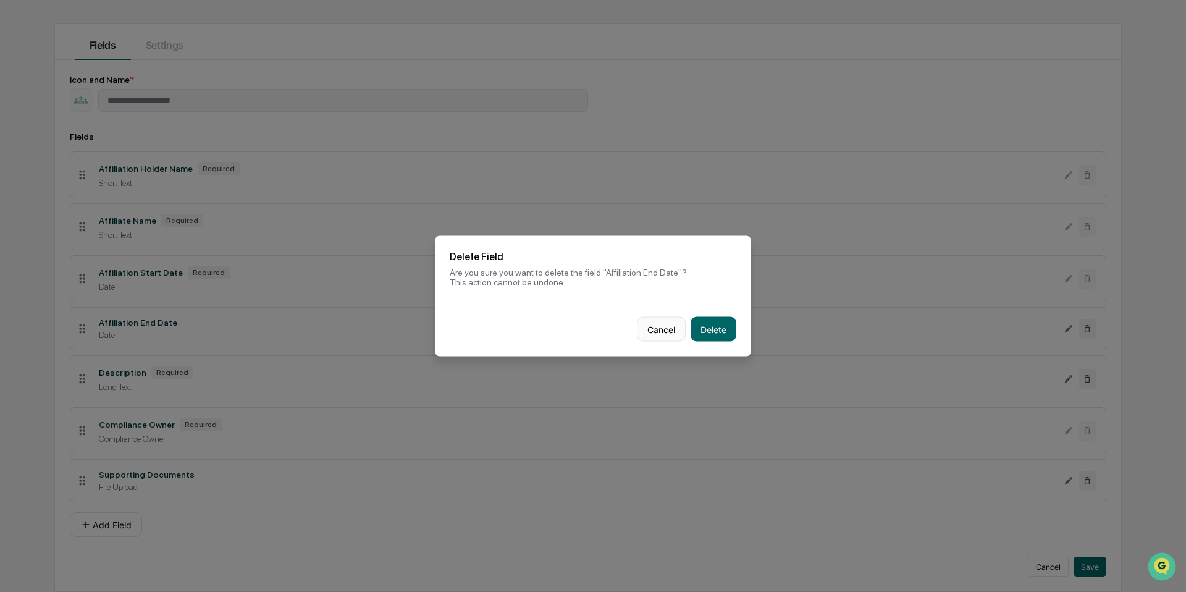
click at [668, 327] on button "Cancel" at bounding box center [661, 329] width 49 height 25
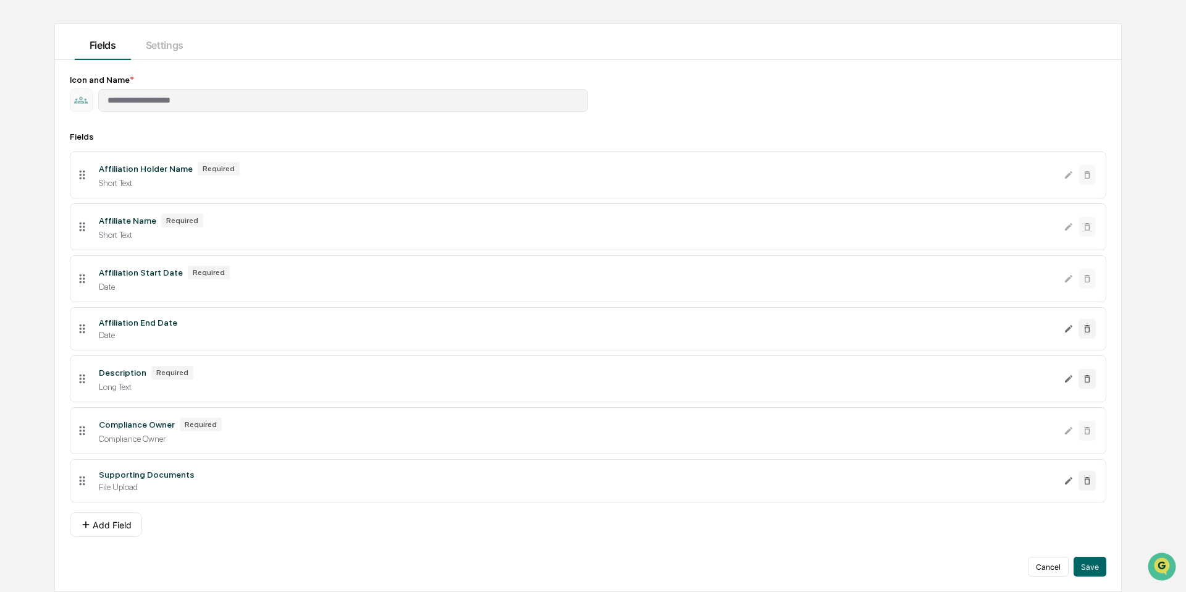
click at [332, 174] on div "Affiliation Holder Name Required Short Text" at bounding box center [576, 175] width 974 height 26
click at [1057, 182] on div "Affiliation Holder Name Required Short Text" at bounding box center [576, 175] width 974 height 26
click at [895, 230] on div "Short Text" at bounding box center [576, 235] width 955 height 10
drag, startPoint x: 85, startPoint y: 228, endPoint x: 87, endPoint y: 211, distance: 16.8
drag, startPoint x: 80, startPoint y: 174, endPoint x: 75, endPoint y: 225, distance: 51.5
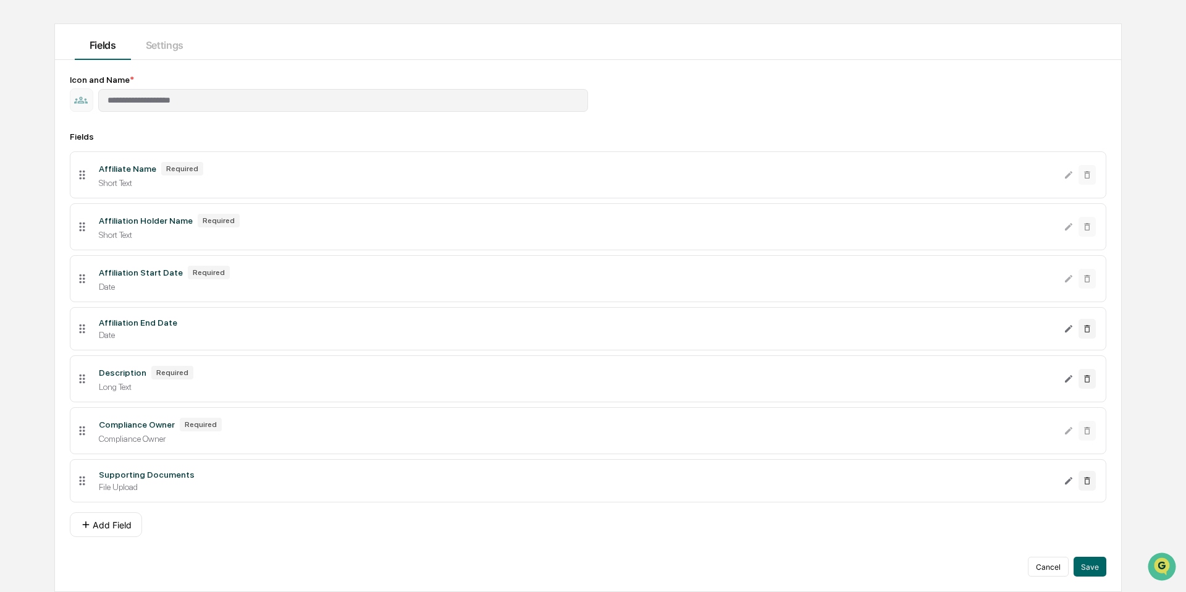
click at [87, 230] on icon at bounding box center [82, 227] width 14 height 14
drag, startPoint x: 82, startPoint y: 227, endPoint x: 82, endPoint y: 180, distance: 46.9
click at [82, 180] on icon at bounding box center [82, 180] width 14 height 14
click at [101, 521] on button "Add Field" at bounding box center [106, 524] width 72 height 25
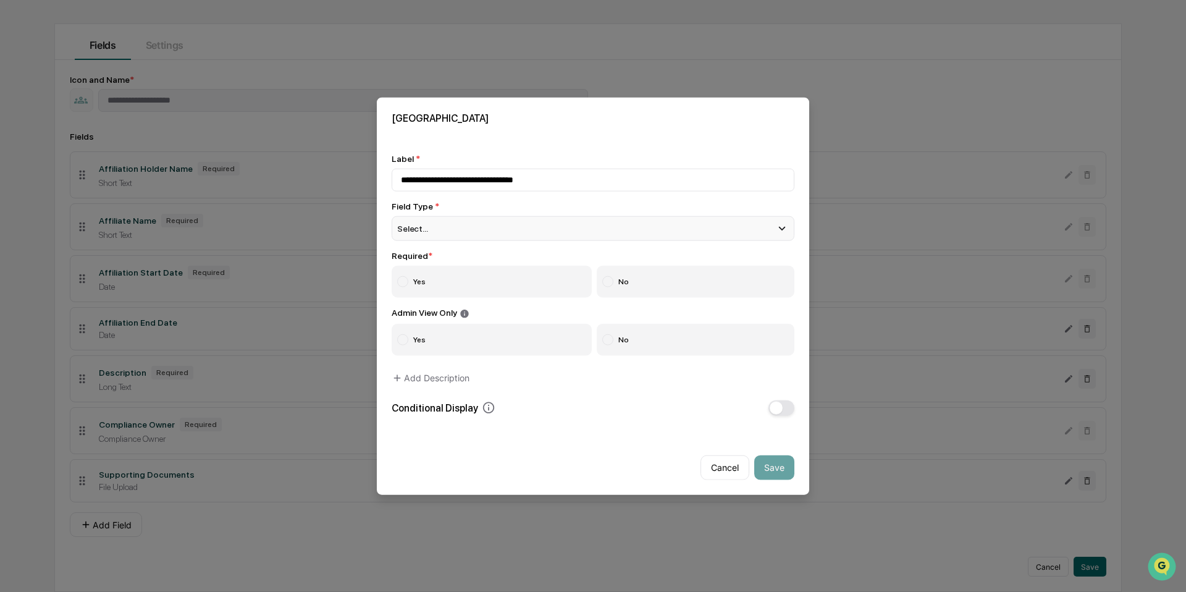
type input "**********"
click at [458, 228] on div "Select..." at bounding box center [593, 228] width 403 height 25
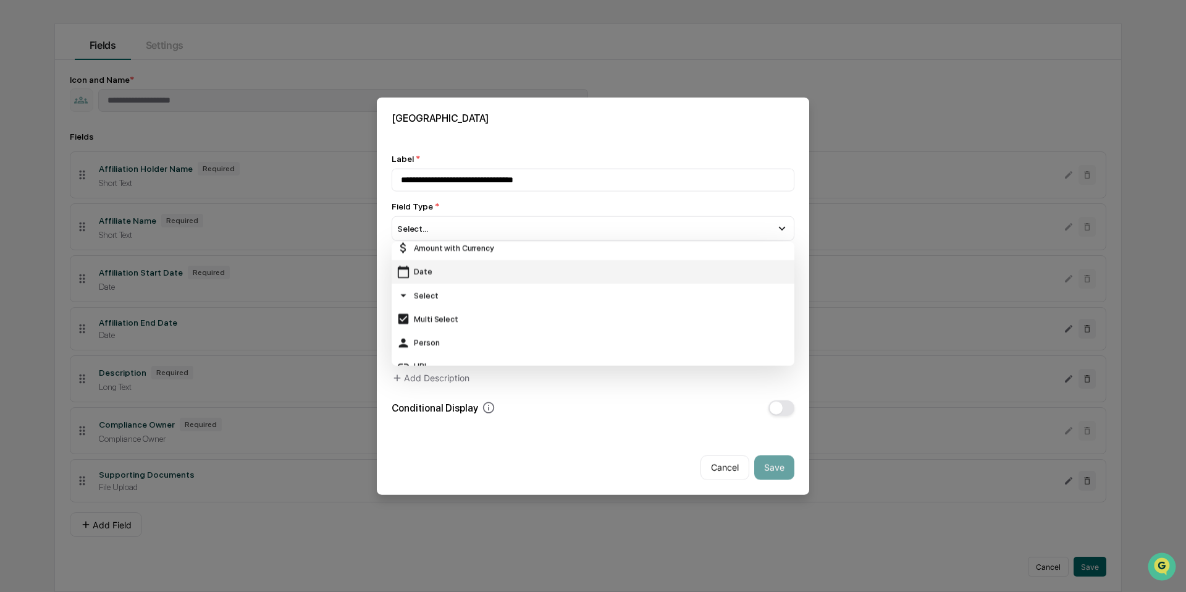
scroll to position [106, 0]
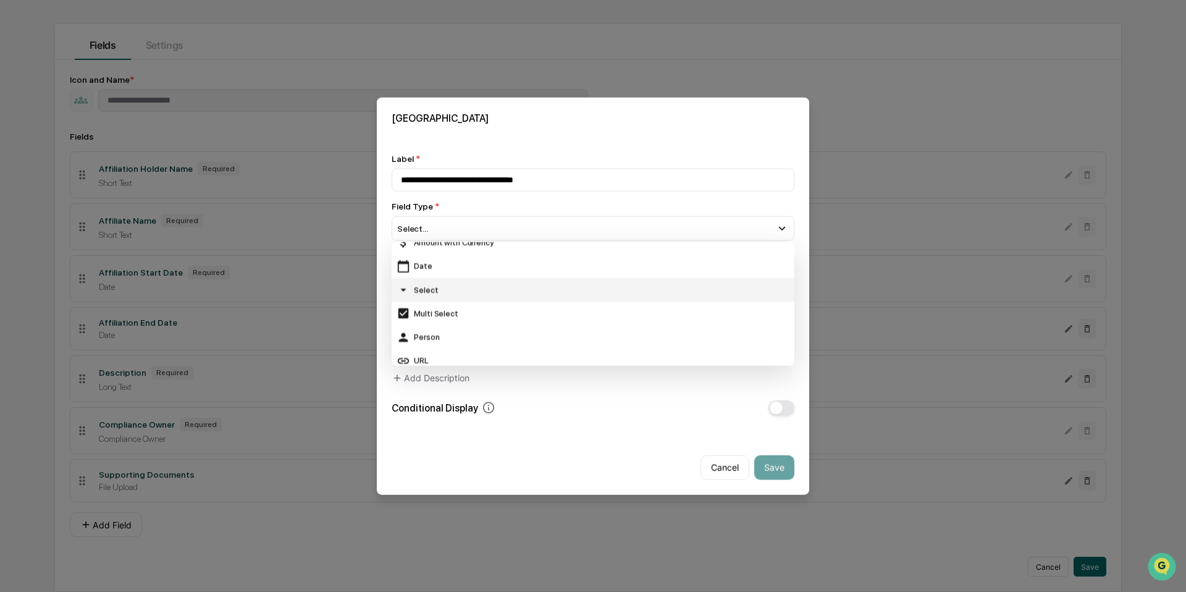
click at [457, 291] on div "Select" at bounding box center [592, 290] width 393 height 14
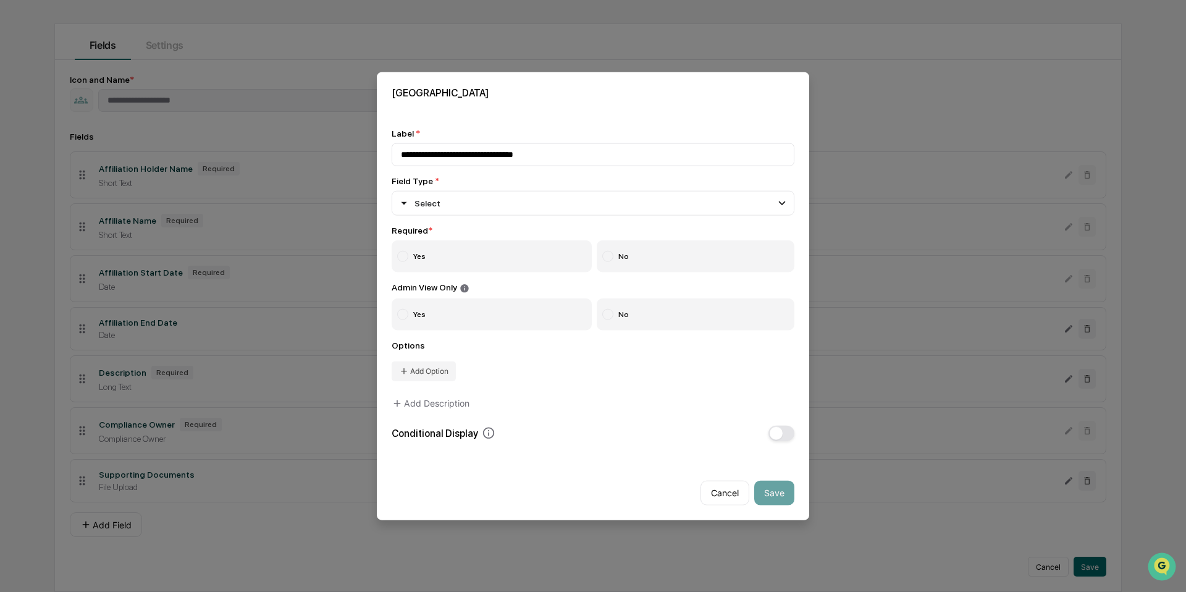
click at [447, 251] on label "Yes" at bounding box center [492, 256] width 200 height 32
click at [665, 319] on label "No" at bounding box center [696, 314] width 198 height 32
click at [429, 363] on button "Add Option" at bounding box center [424, 371] width 64 height 20
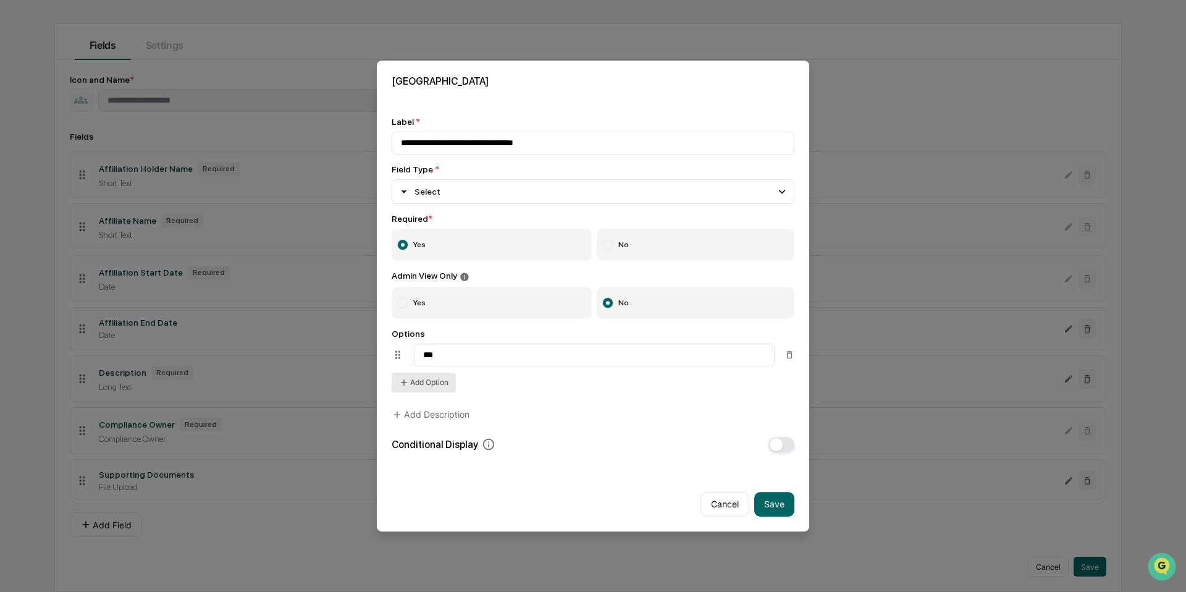
type input "***"
click at [425, 388] on button "Add Option" at bounding box center [424, 382] width 64 height 20
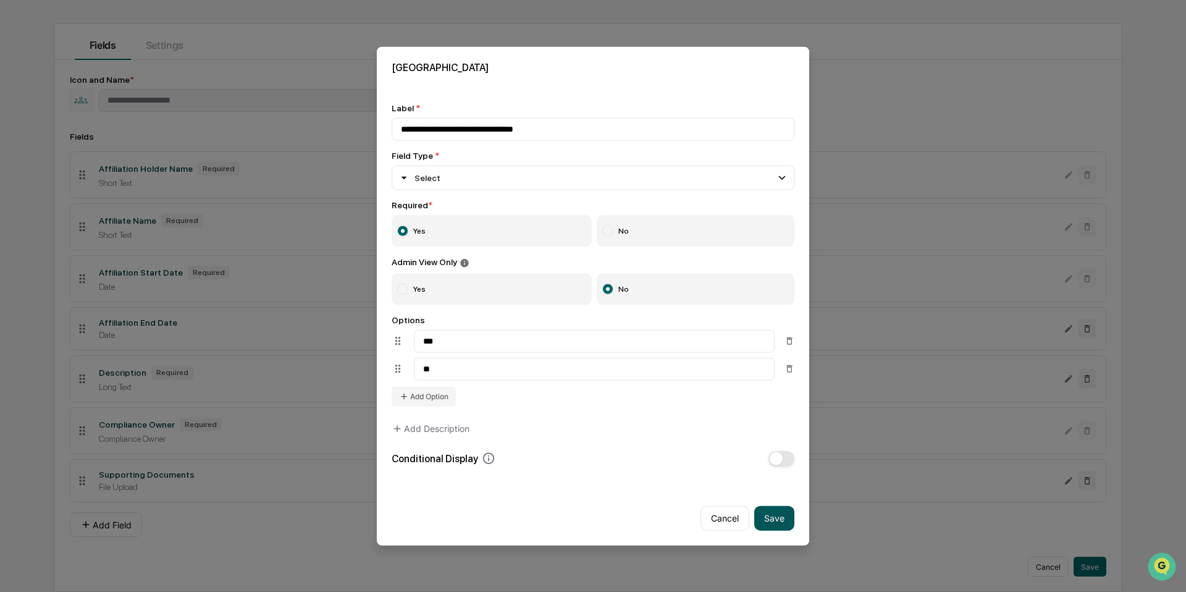
type input "**"
click at [773, 519] on button "Save" at bounding box center [774, 517] width 40 height 25
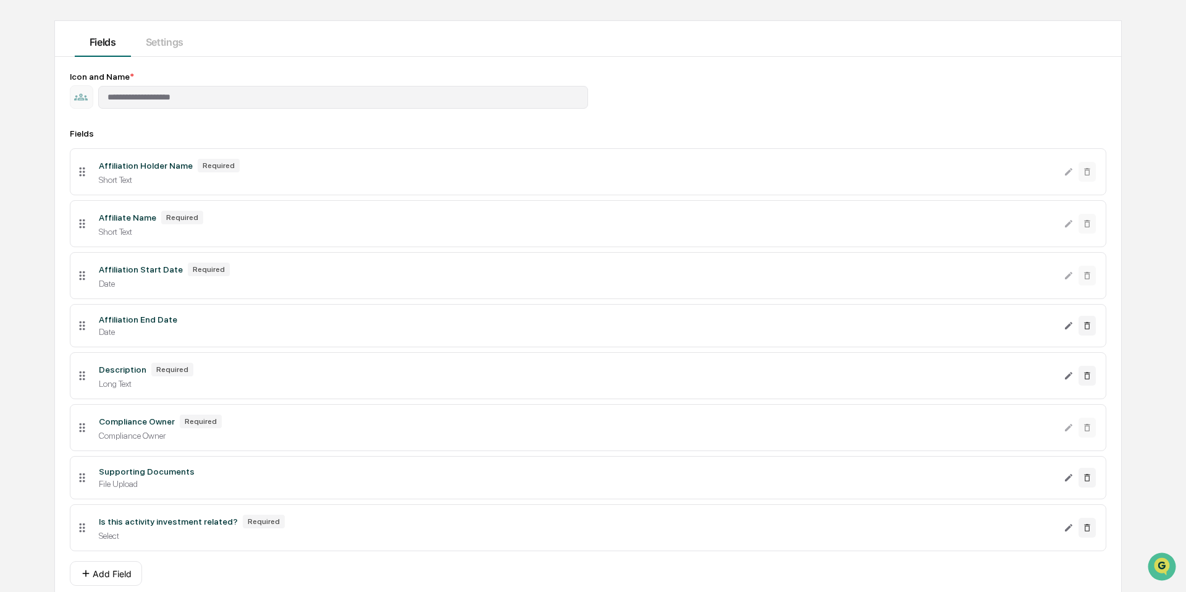
click at [71, 535] on li "Is this activity investment related? Required Select" at bounding box center [588, 527] width 1036 height 47
drag, startPoint x: 80, startPoint y: 533, endPoint x: 88, endPoint y: 322, distance: 210.7
click at [88, 322] on li "Is this activity investment related? Required Select" at bounding box center [588, 318] width 1036 height 47
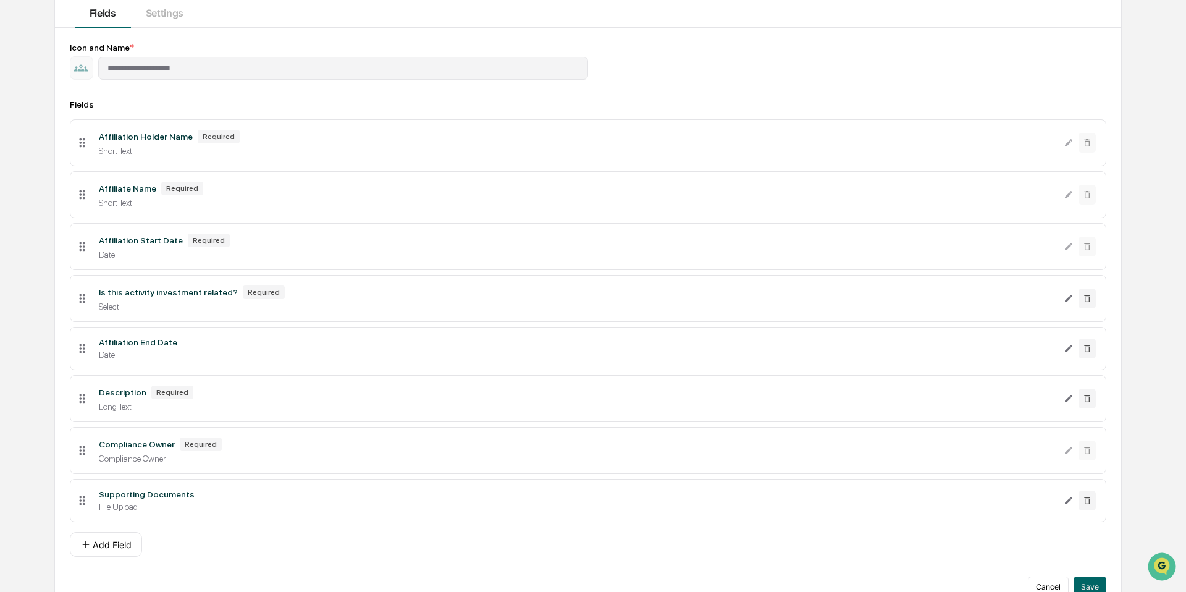
scroll to position [147, 0]
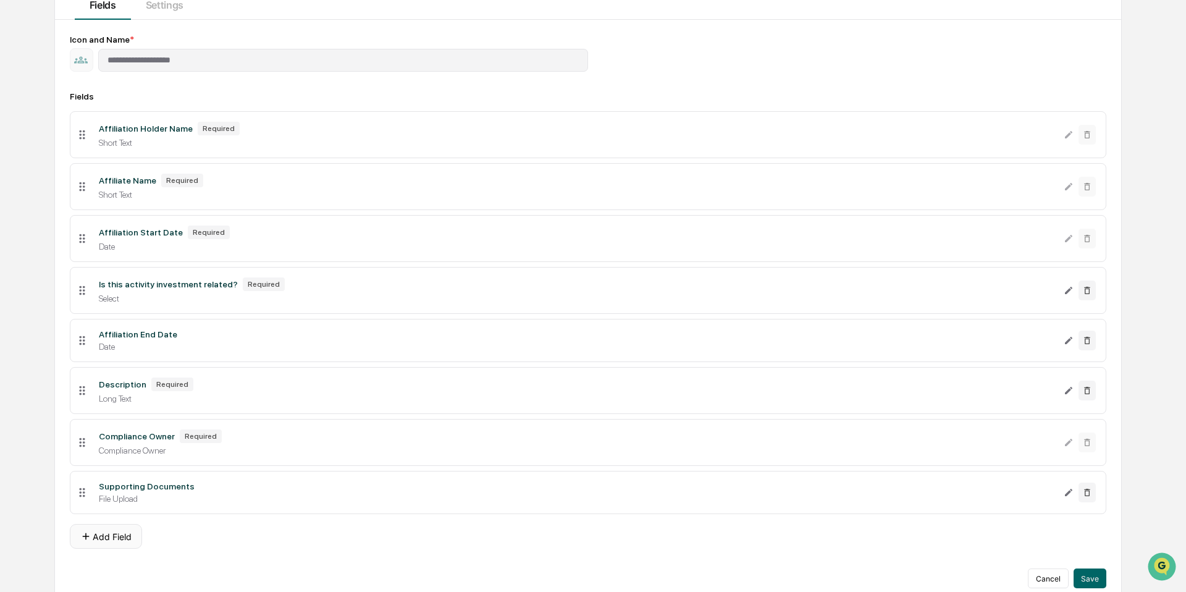
click at [117, 540] on button "Add Field" at bounding box center [106, 536] width 72 height 25
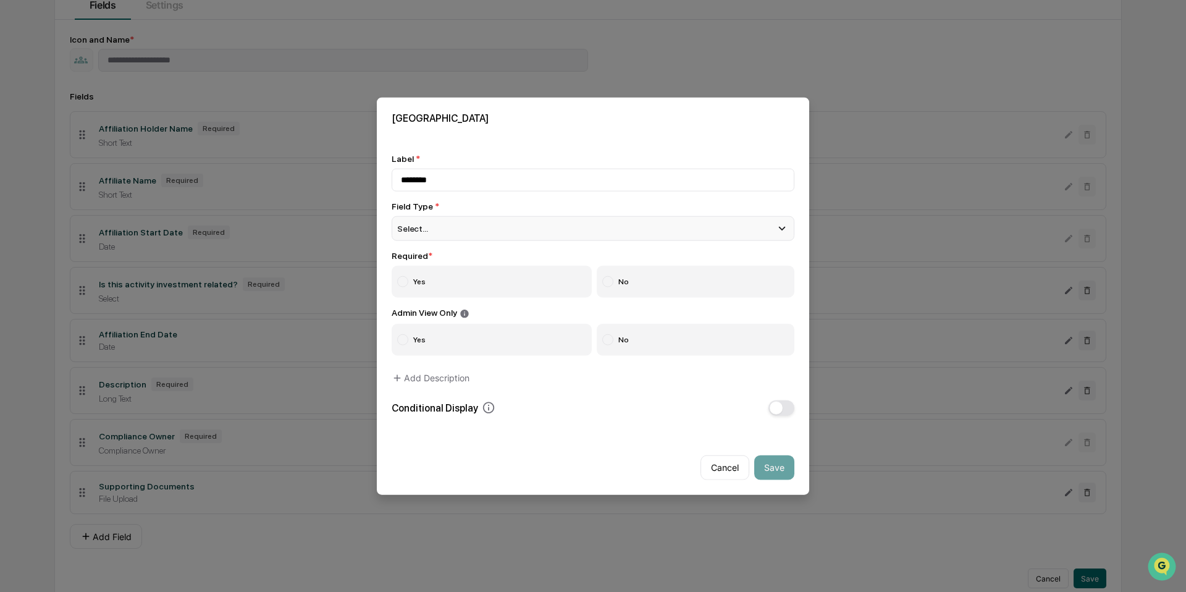
type input "********"
click at [429, 238] on div "Select..." at bounding box center [593, 228] width 403 height 25
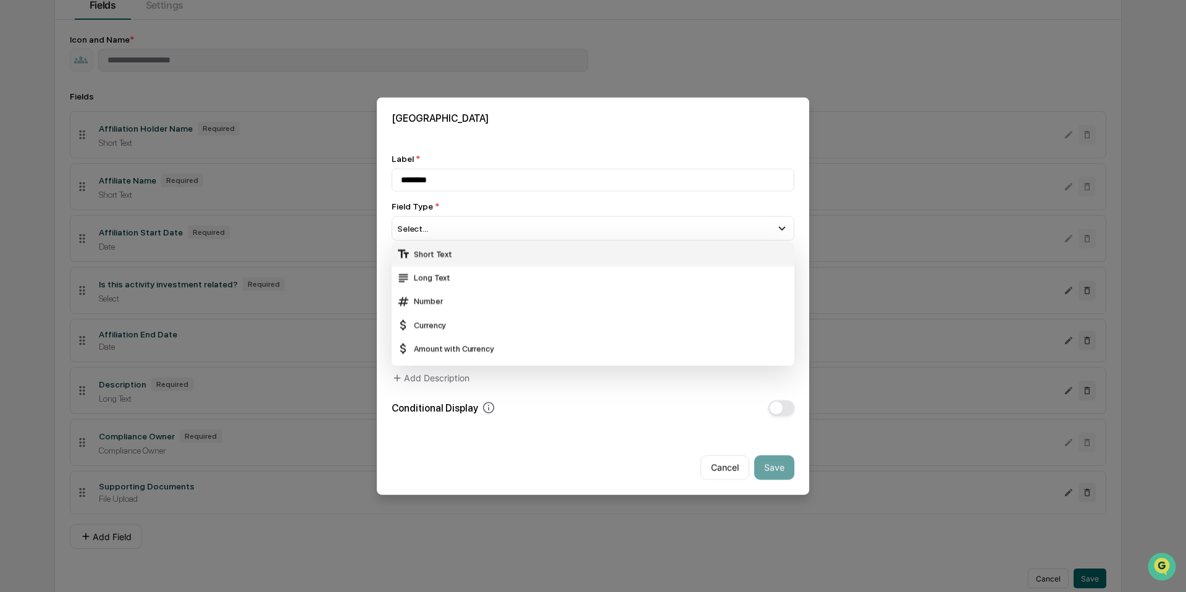
click at [437, 255] on div "Short Text" at bounding box center [592, 254] width 393 height 14
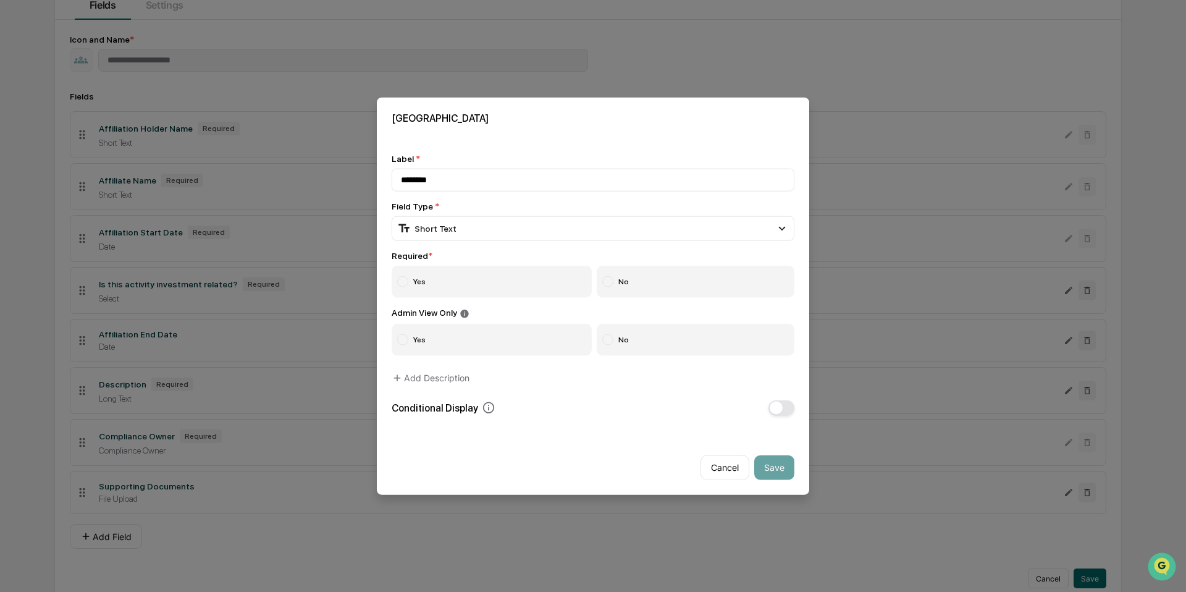
click at [442, 285] on label "Yes" at bounding box center [492, 282] width 200 height 32
click at [655, 353] on label "No" at bounding box center [696, 339] width 198 height 32
click at [782, 471] on button "Save" at bounding box center [774, 467] width 40 height 25
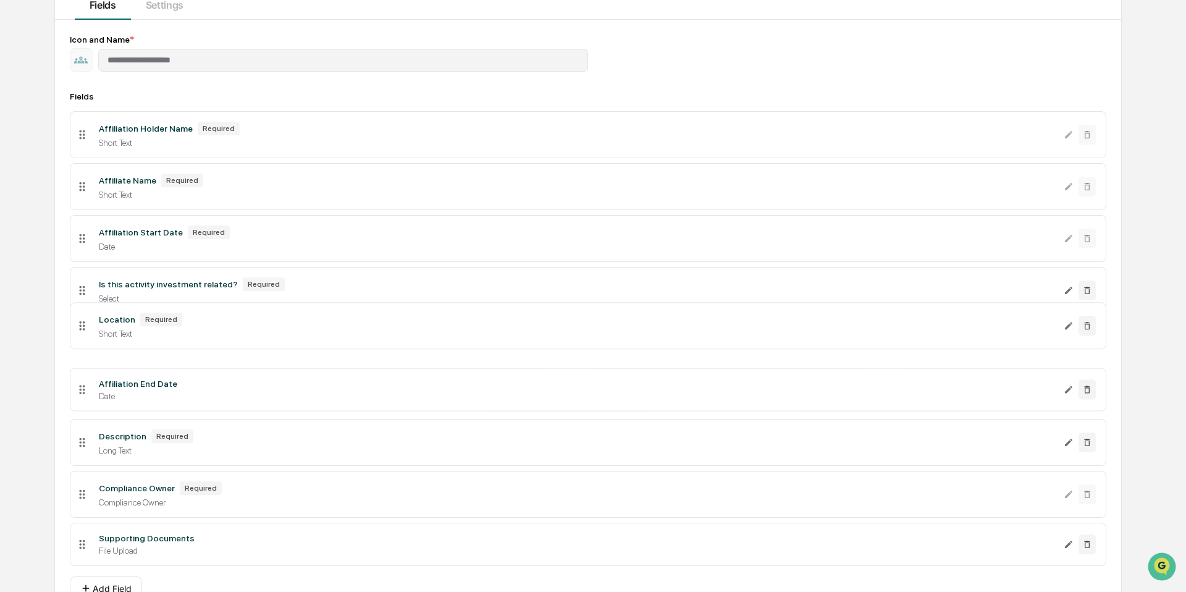
drag, startPoint x: 78, startPoint y: 548, endPoint x: 83, endPoint y: 333, distance: 215.0
click at [83, 332] on icon at bounding box center [82, 326] width 14 height 14
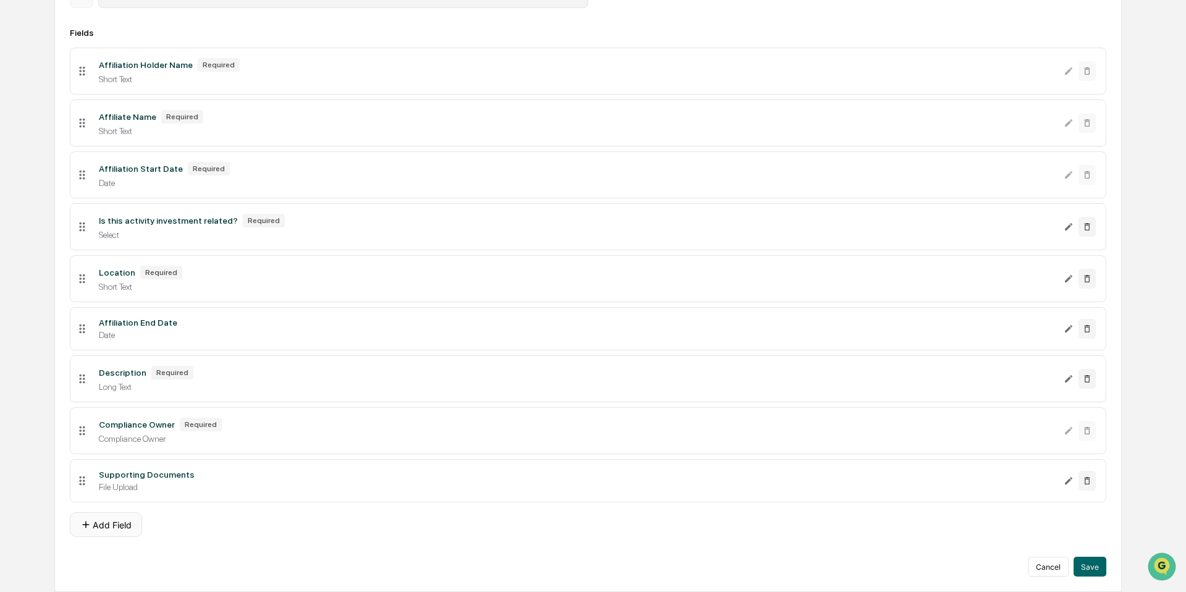
click at [127, 526] on button "Add Field" at bounding box center [106, 524] width 72 height 25
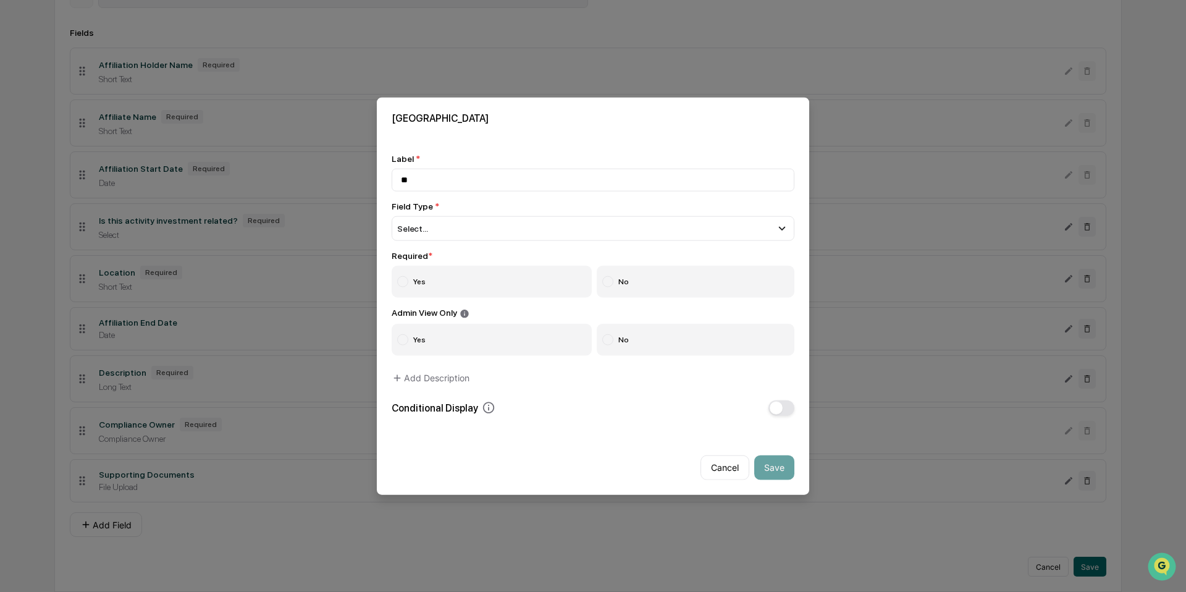
type input "*"
type input "**********"
click at [476, 222] on div "Select..." at bounding box center [593, 228] width 403 height 25
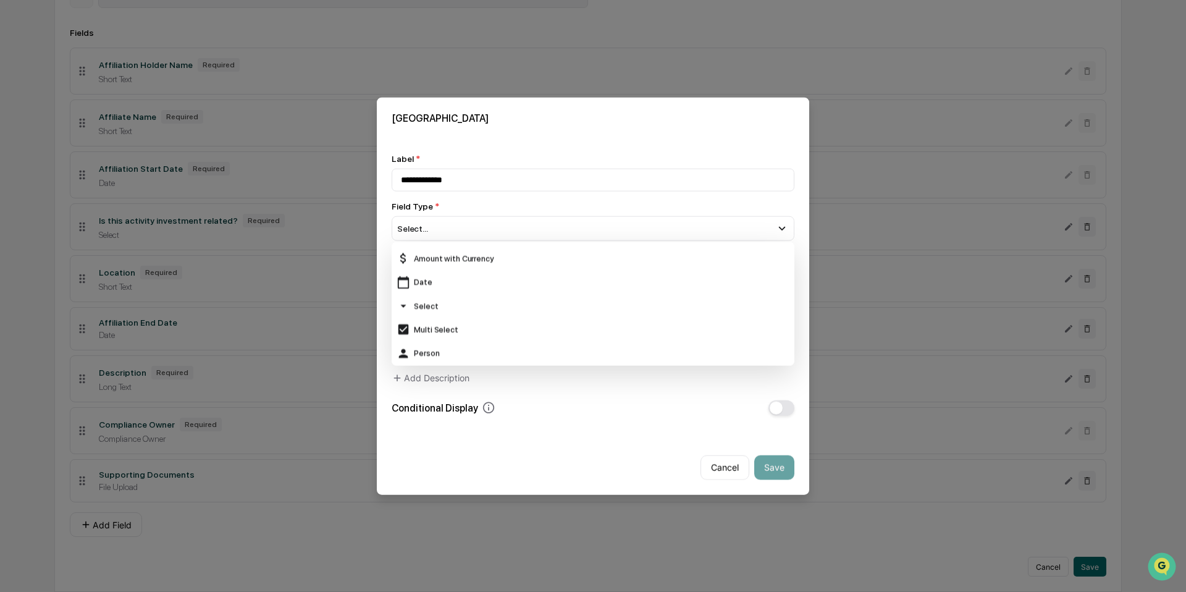
scroll to position [94, 0]
click at [458, 305] on div "Select" at bounding box center [592, 302] width 393 height 14
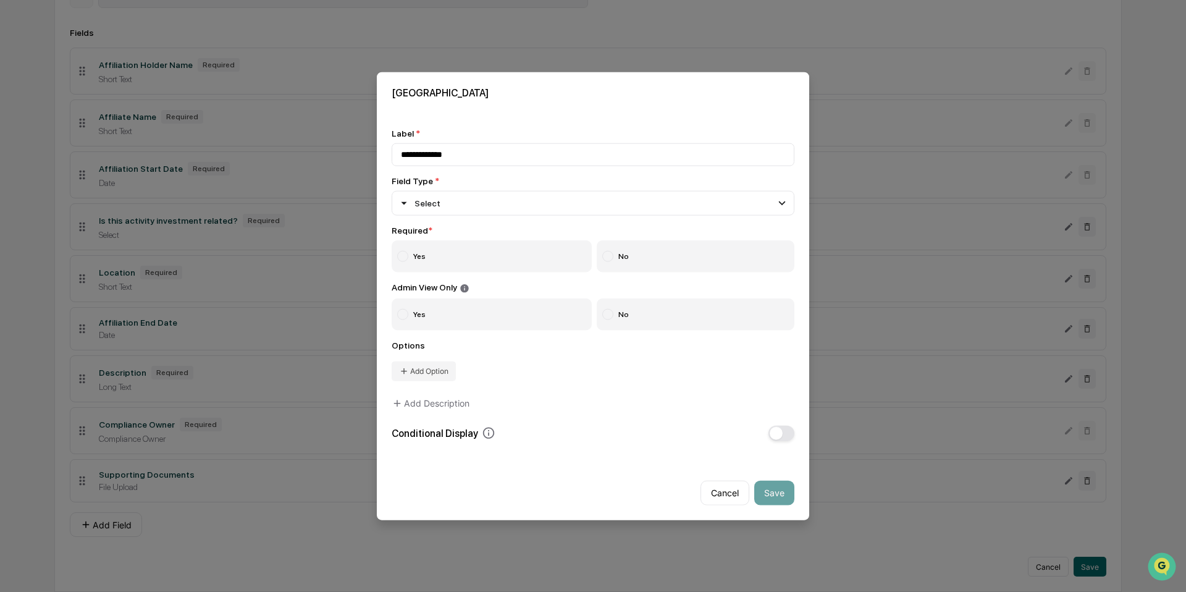
click at [447, 255] on label "Yes" at bounding box center [492, 256] width 200 height 32
click at [636, 310] on label "No" at bounding box center [696, 314] width 198 height 32
click at [445, 374] on button "Add Option" at bounding box center [424, 371] width 64 height 20
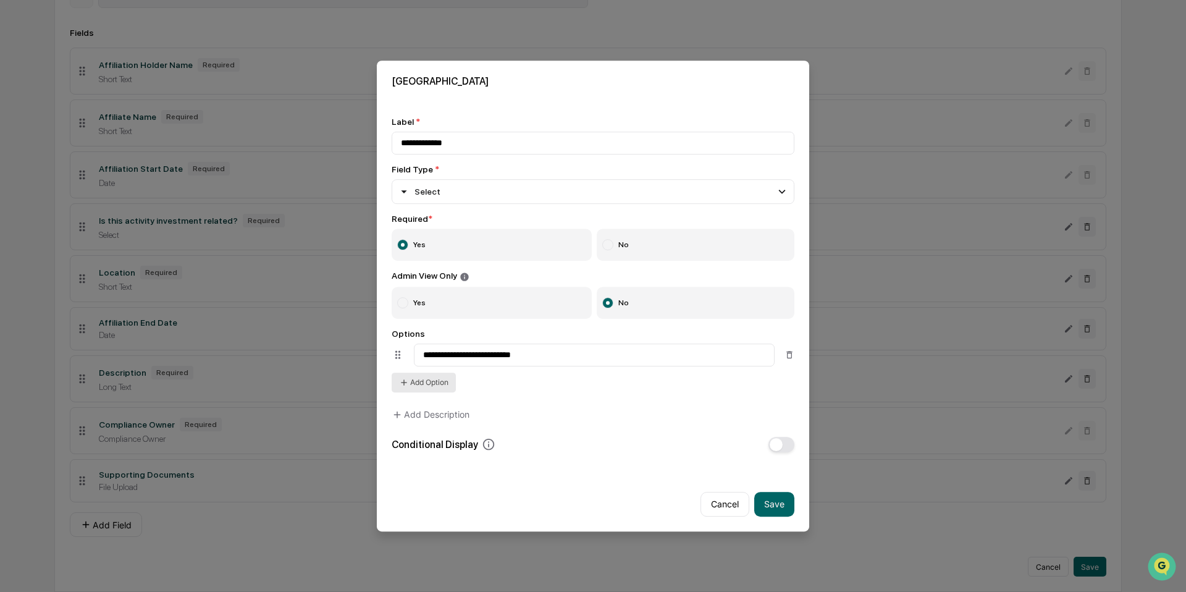
type input "**********"
click at [418, 386] on button "Add Option" at bounding box center [424, 382] width 64 height 20
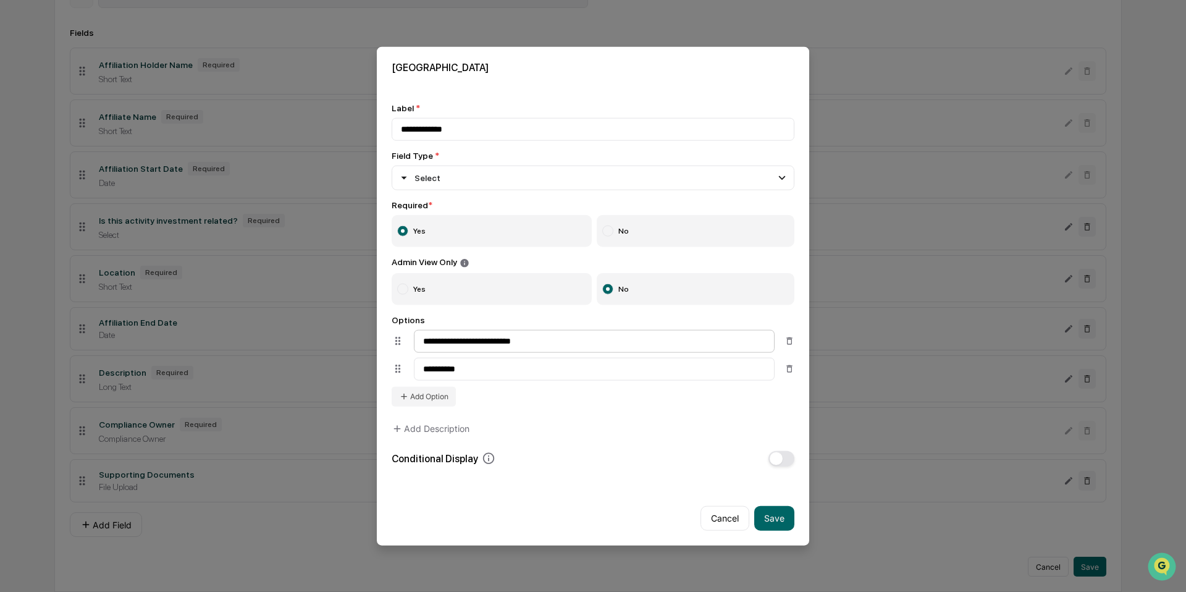
type input "*********"
click at [458, 345] on input "**********" at bounding box center [594, 340] width 361 height 23
type input "**********"
click at [637, 373] on input "*********" at bounding box center [594, 368] width 361 height 23
type input "**********"
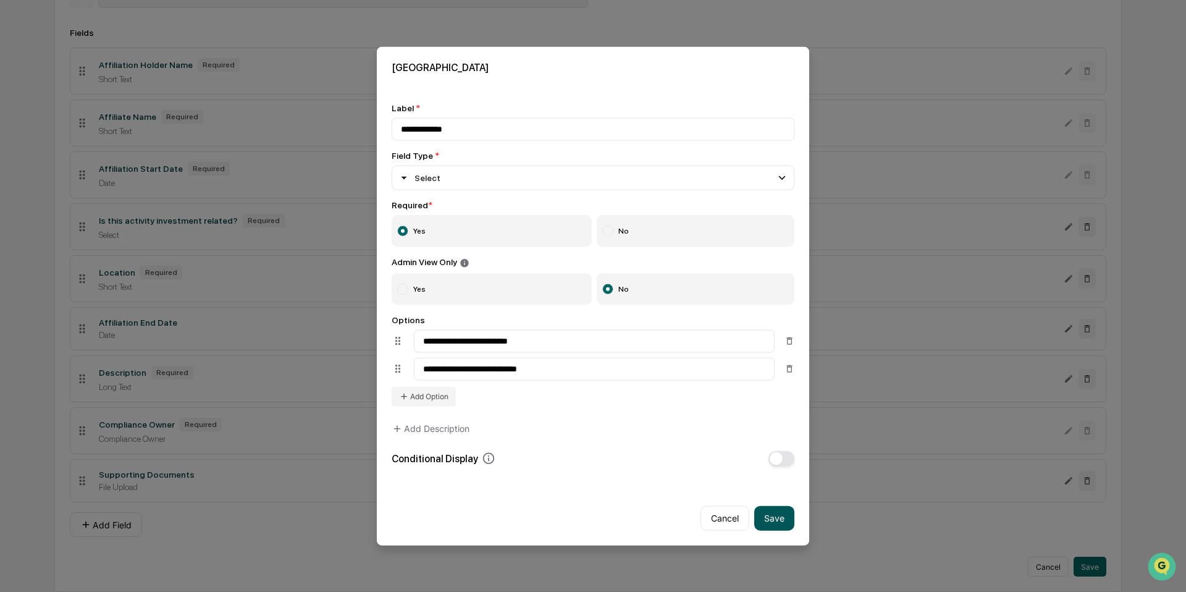
click at [777, 522] on button "Save" at bounding box center [774, 517] width 40 height 25
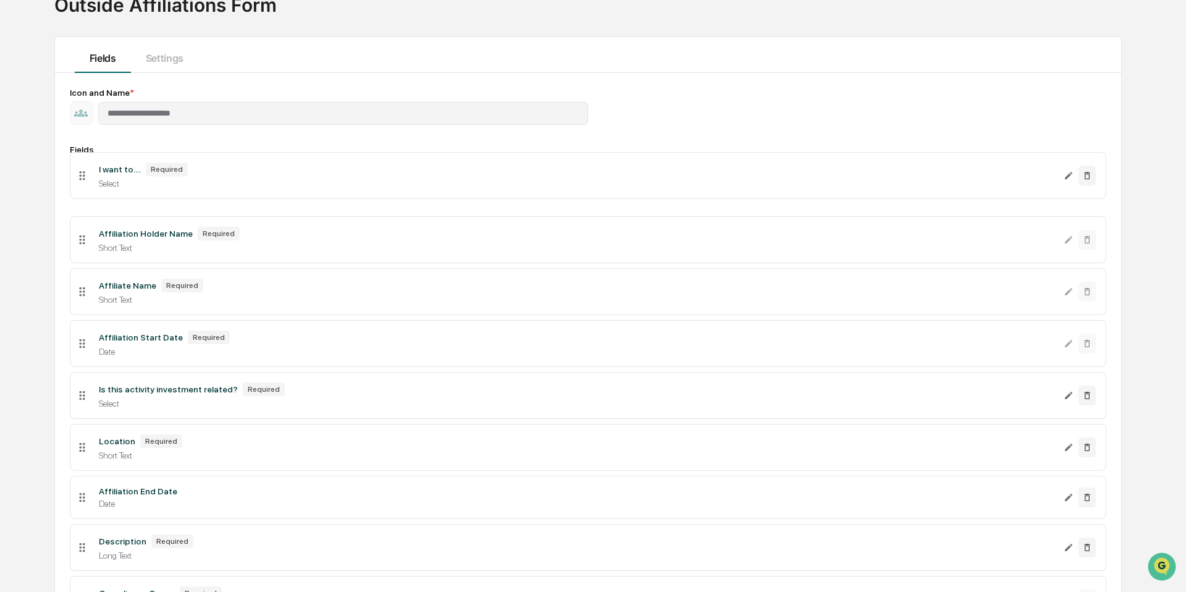
drag, startPoint x: 77, startPoint y: 530, endPoint x: 91, endPoint y: 175, distance: 354.7
click at [91, 175] on li "I want to.... Required Select" at bounding box center [588, 175] width 1036 height 47
click at [472, 244] on div "Short Text" at bounding box center [576, 248] width 955 height 10
click at [101, 258] on li "Affiliation Holder Name Required Short Text" at bounding box center [588, 239] width 1036 height 47
click at [103, 303] on div "Short Text" at bounding box center [576, 300] width 955 height 10
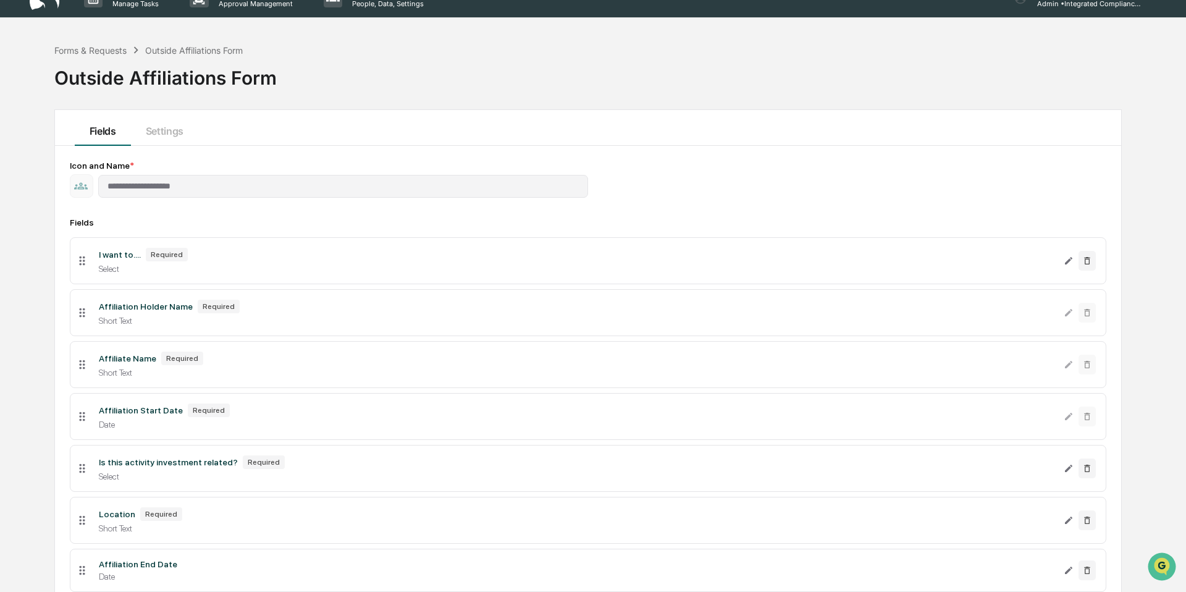
scroll to position [0, 0]
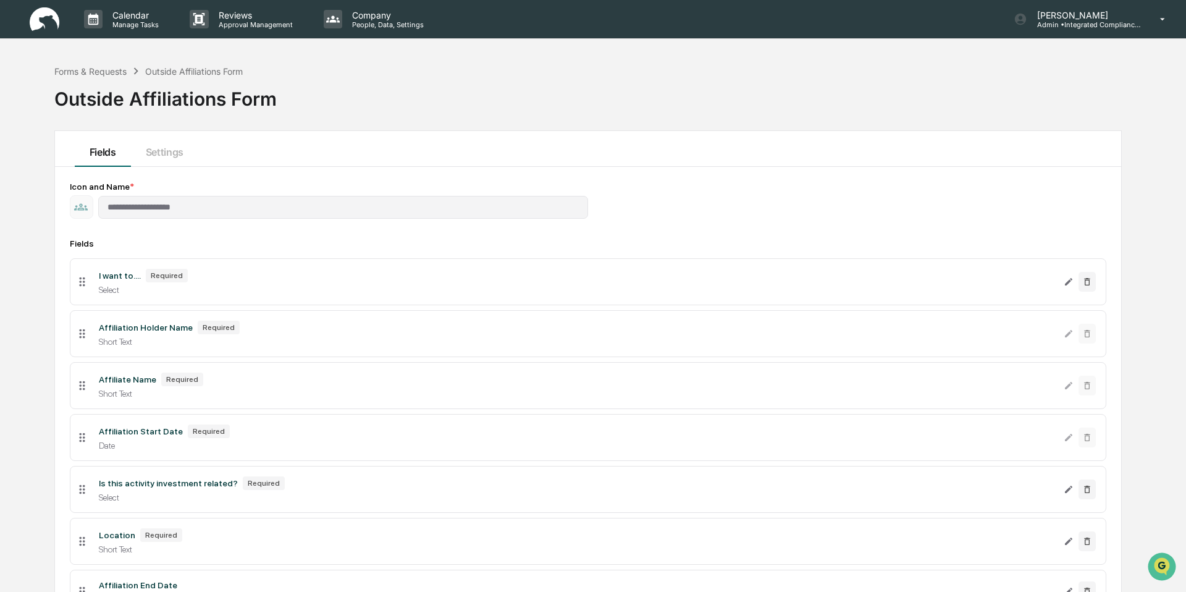
click at [102, 78] on div "Outside Affiliations Form" at bounding box center [165, 94] width 222 height 32
click at [107, 68] on div "Forms & Requests" at bounding box center [90, 71] width 72 height 10
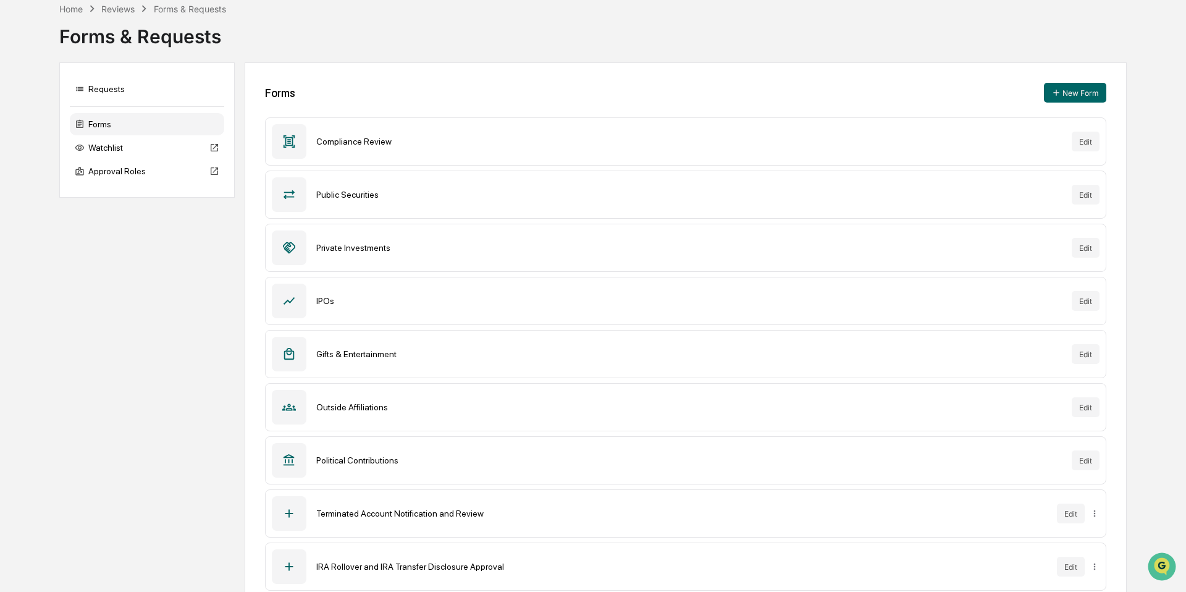
scroll to position [134, 0]
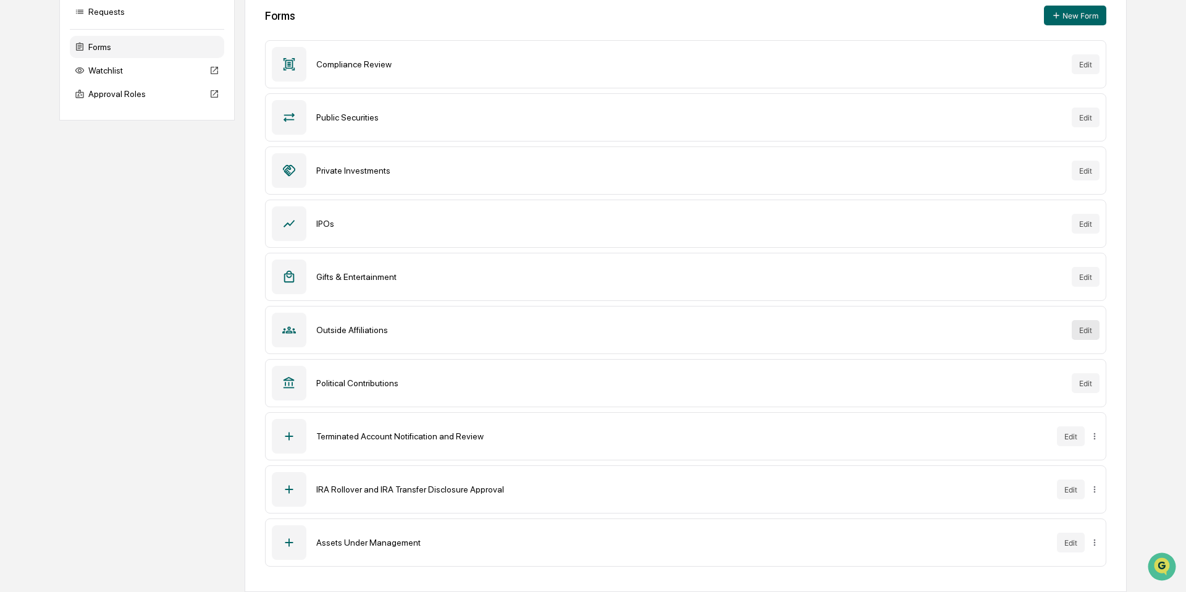
click at [1097, 322] on button "Edit" at bounding box center [1085, 330] width 28 height 20
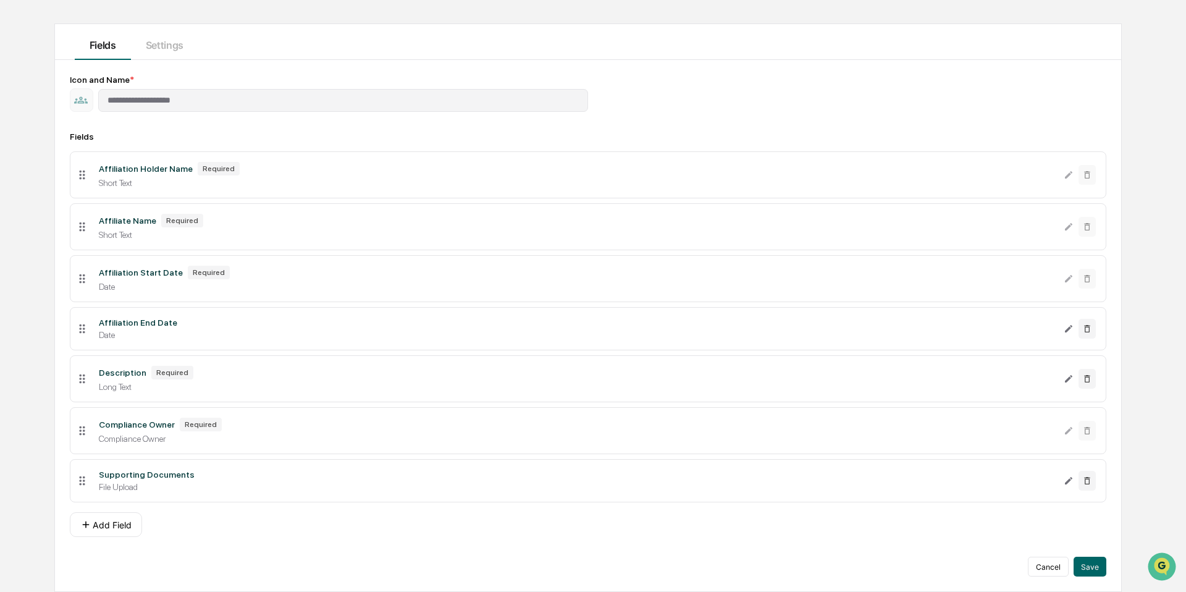
scroll to position [110, 0]
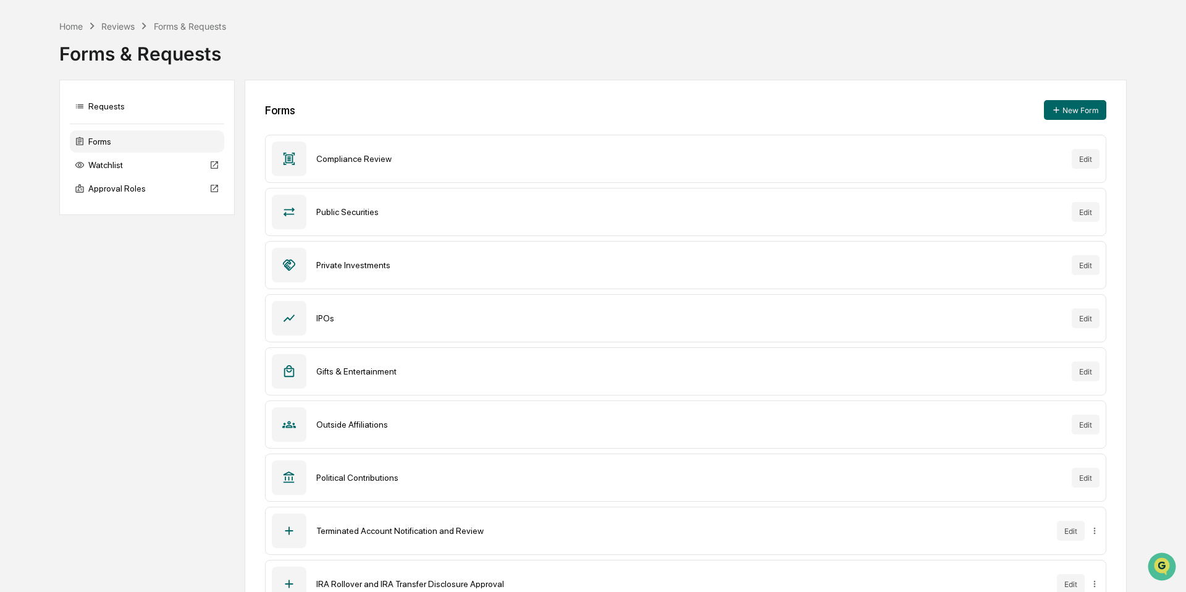
scroll to position [15, 0]
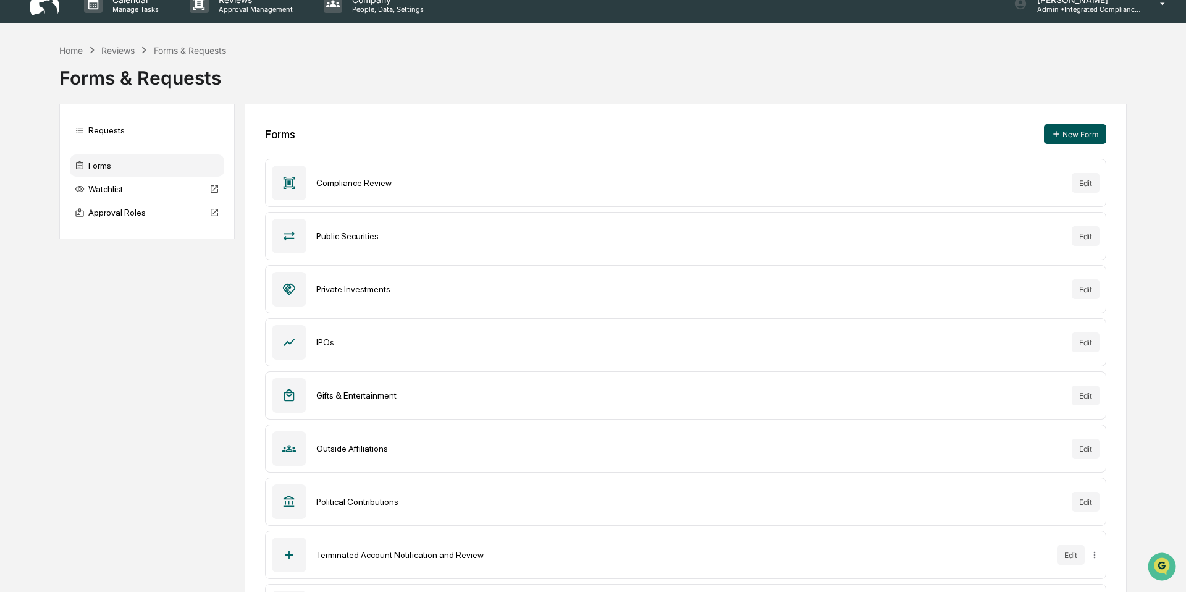
click at [1062, 138] on button "New Form" at bounding box center [1075, 134] width 62 height 20
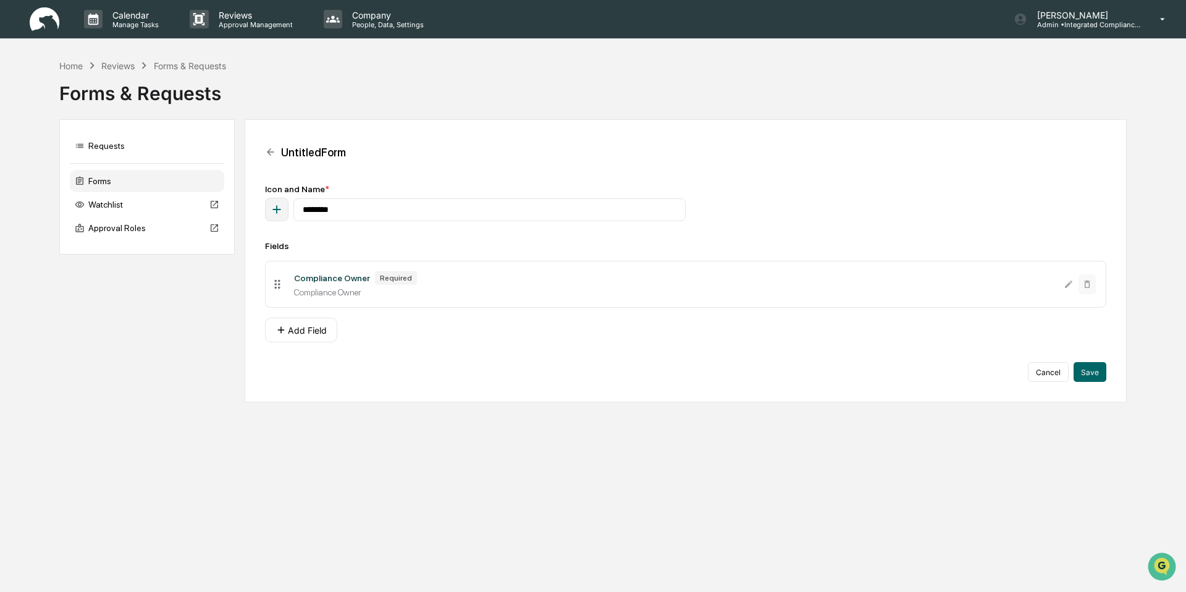
click at [270, 210] on icon "button" at bounding box center [277, 210] width 14 height 14
type input "****"
click at [325, 308] on icon at bounding box center [321, 308] width 8 height 8
click at [382, 205] on input "********" at bounding box center [489, 209] width 392 height 23
type input "*"
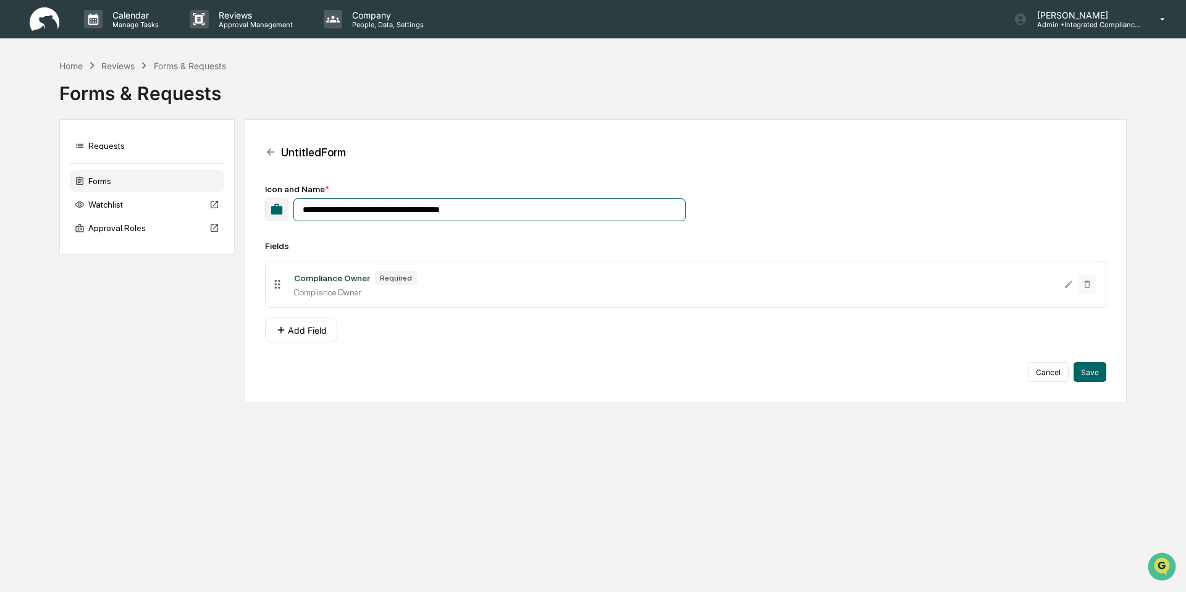
type input "**********"
click at [789, 277] on div "Compliance Owner Required" at bounding box center [674, 278] width 760 height 14
click at [319, 332] on button "Add Field" at bounding box center [301, 329] width 72 height 25
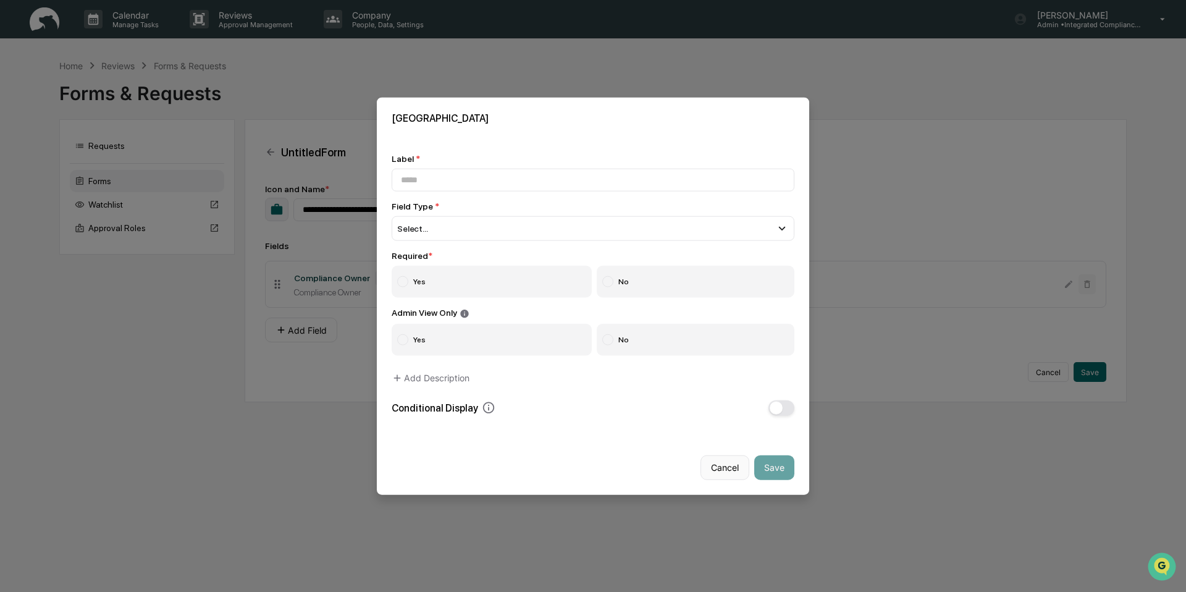
click at [732, 474] on button "Cancel" at bounding box center [724, 467] width 49 height 25
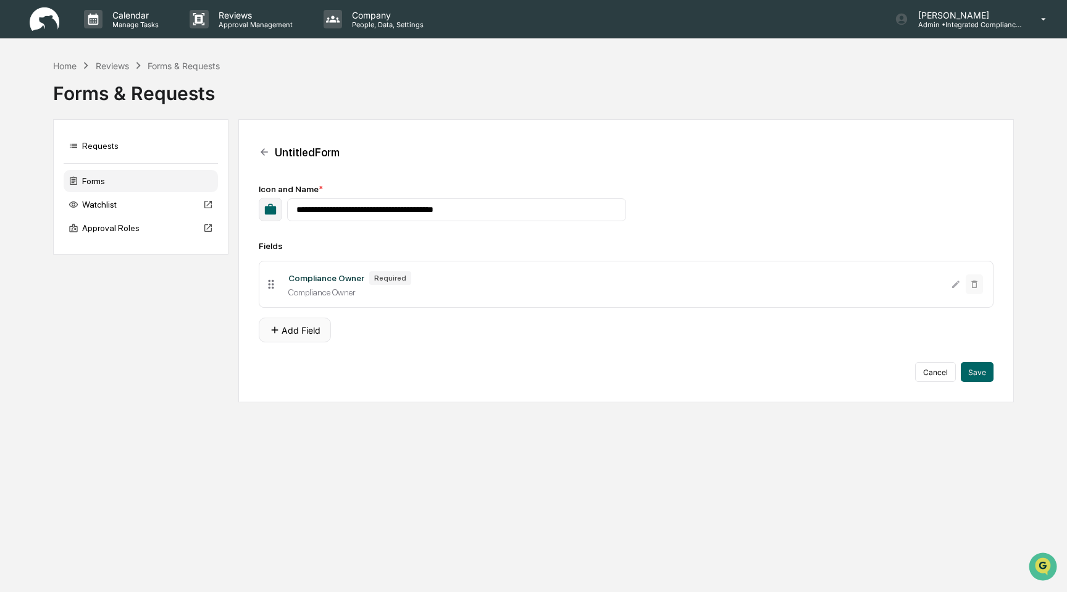
click at [298, 336] on button "Add Field" at bounding box center [295, 329] width 72 height 25
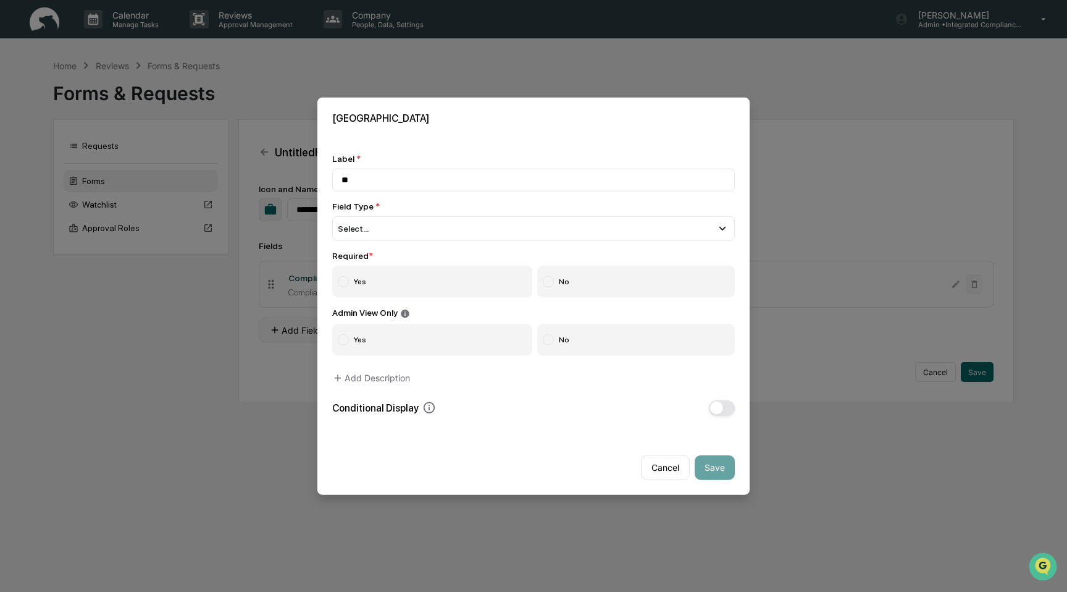
type input "*"
type input "**********"
click at [500, 221] on div "Select..." at bounding box center [533, 228] width 403 height 25
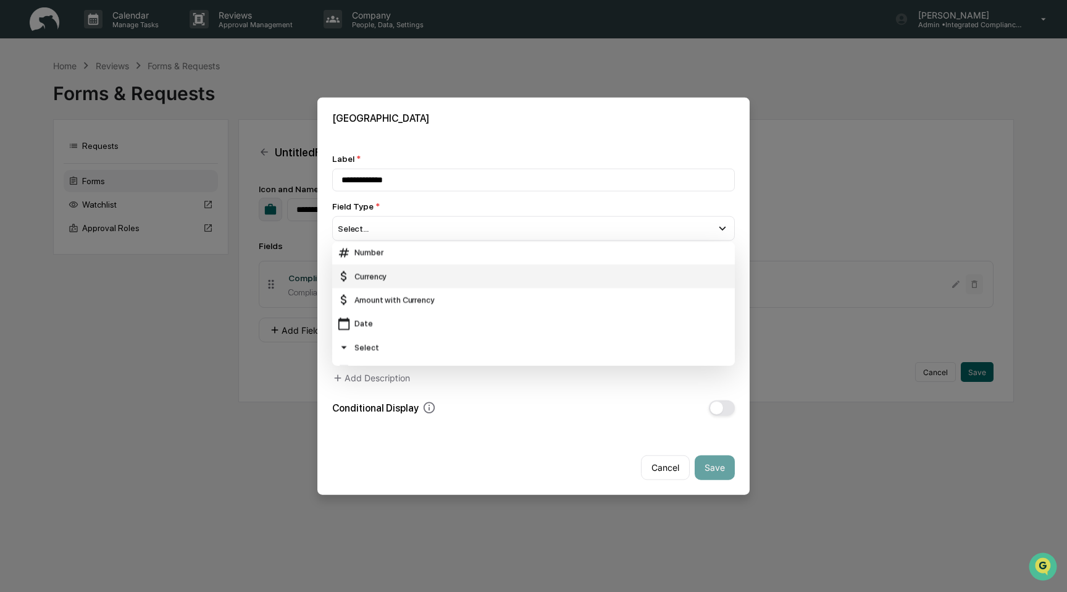
scroll to position [49, 0]
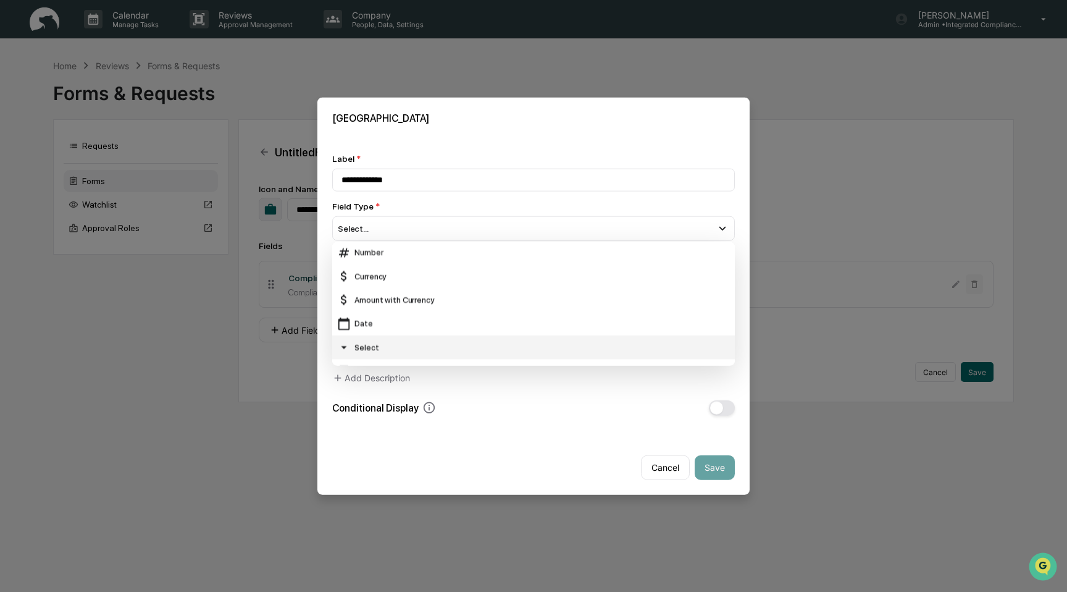
click at [458, 344] on div "Select" at bounding box center [533, 347] width 393 height 14
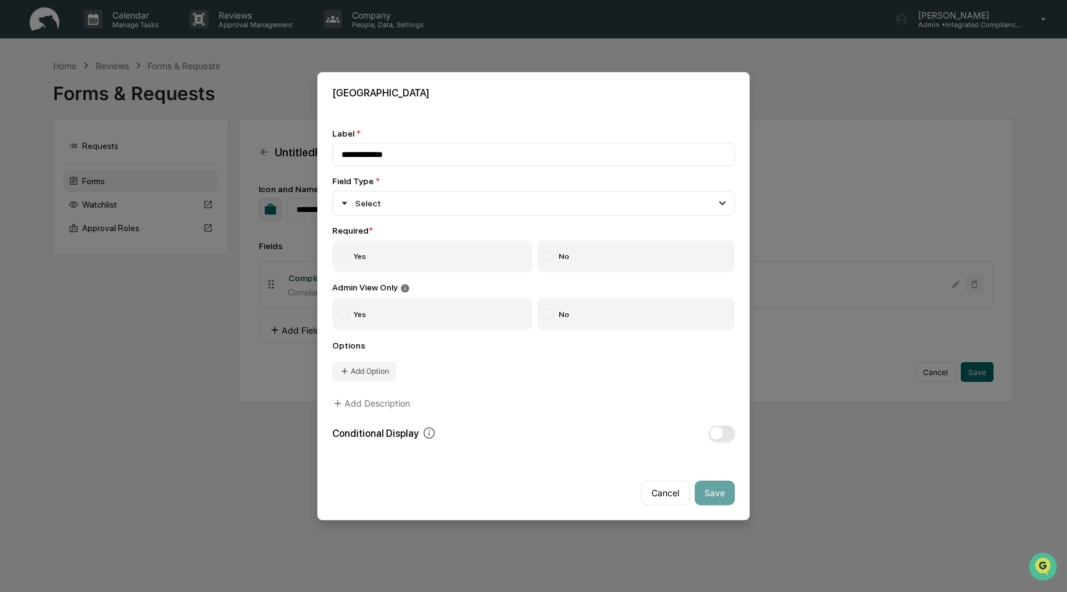
click at [421, 262] on label "Yes" at bounding box center [432, 256] width 200 height 32
click at [589, 324] on label "No" at bounding box center [636, 314] width 198 height 32
click at [375, 376] on button "Add Option" at bounding box center [364, 371] width 64 height 20
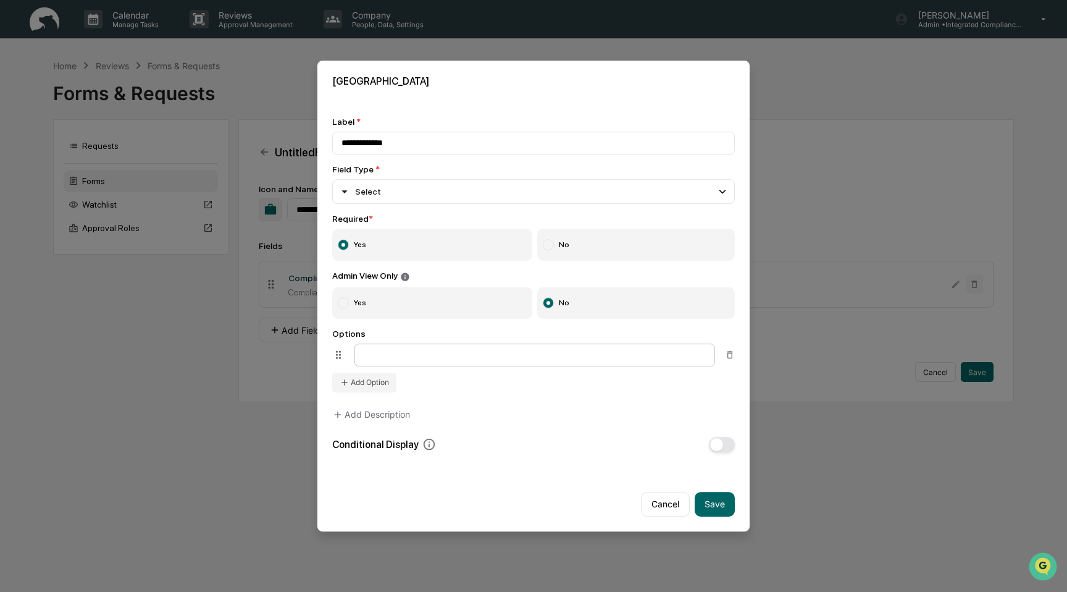
type input "*"
click at [513, 355] on input "**********" at bounding box center [534, 354] width 361 height 23
type input "**********"
click at [380, 384] on button "Add Option" at bounding box center [364, 382] width 64 height 20
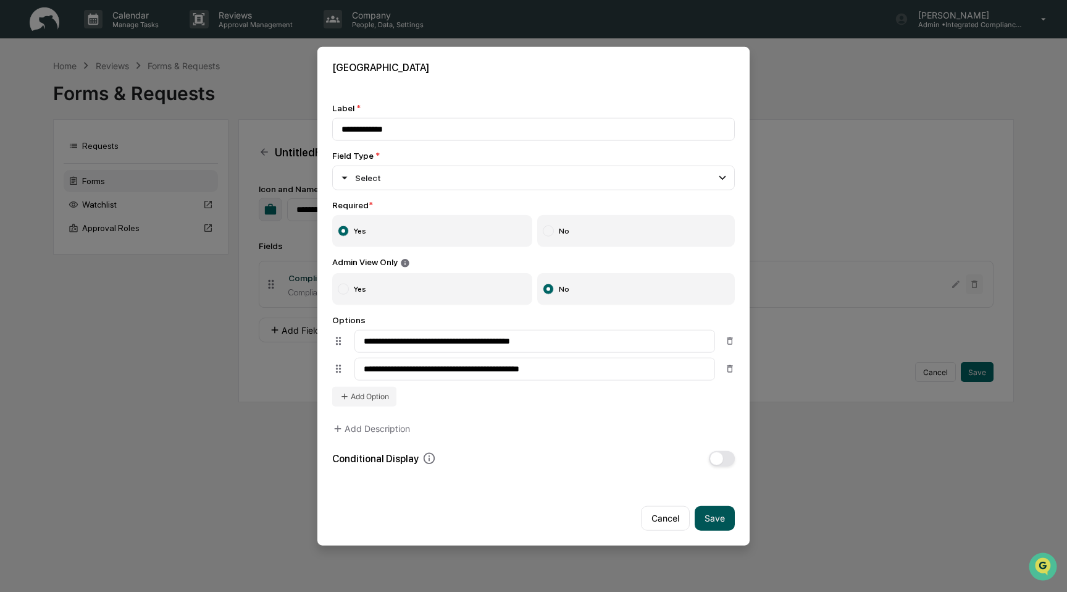
type input "**********"
click at [711, 519] on button "Save" at bounding box center [715, 517] width 40 height 25
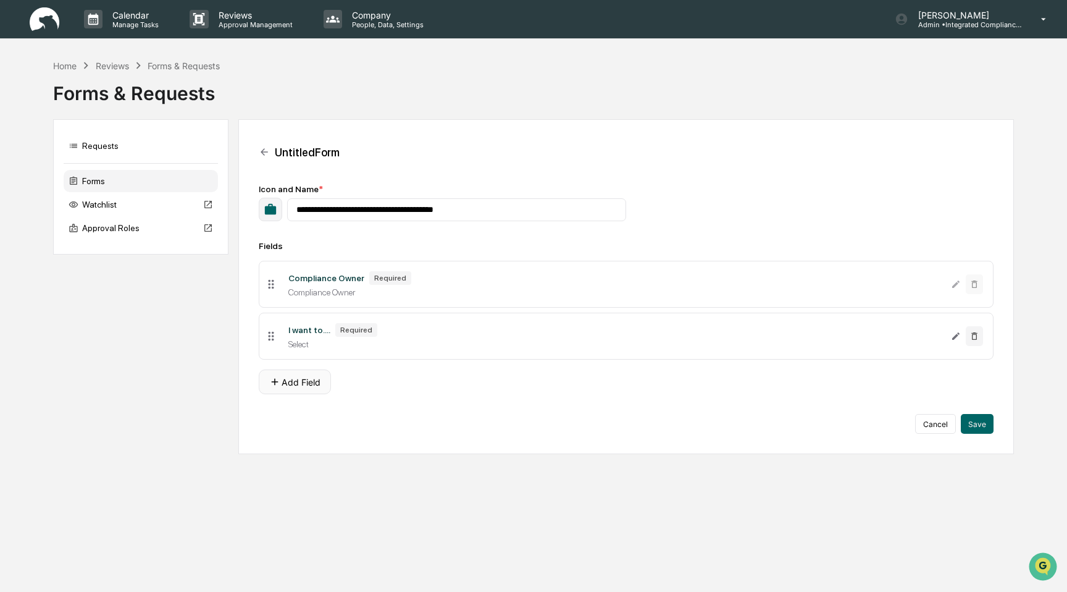
click at [311, 380] on button "Add Field" at bounding box center [295, 381] width 72 height 25
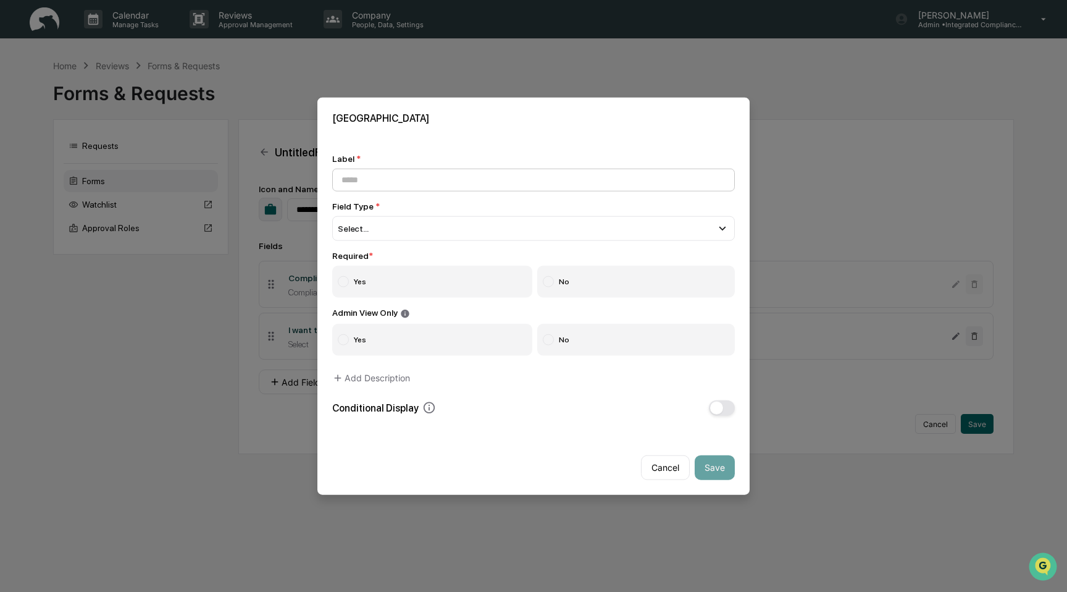
click at [431, 177] on input at bounding box center [533, 180] width 403 height 23
type input "*"
type input "**********"
click at [402, 228] on div "Select..." at bounding box center [533, 228] width 403 height 25
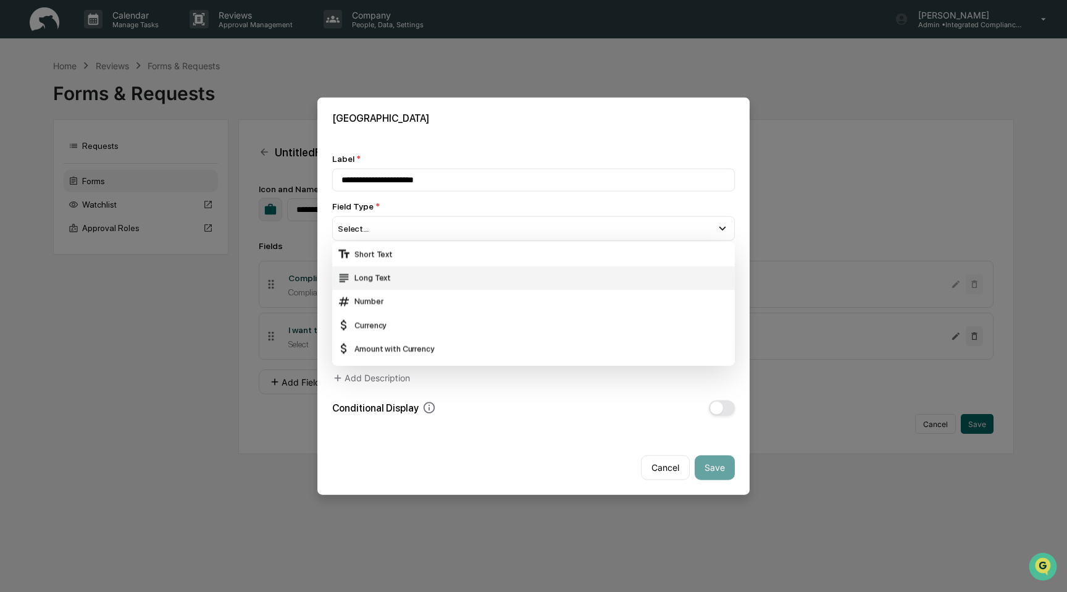
click at [407, 270] on div "Long Text" at bounding box center [533, 277] width 393 height 14
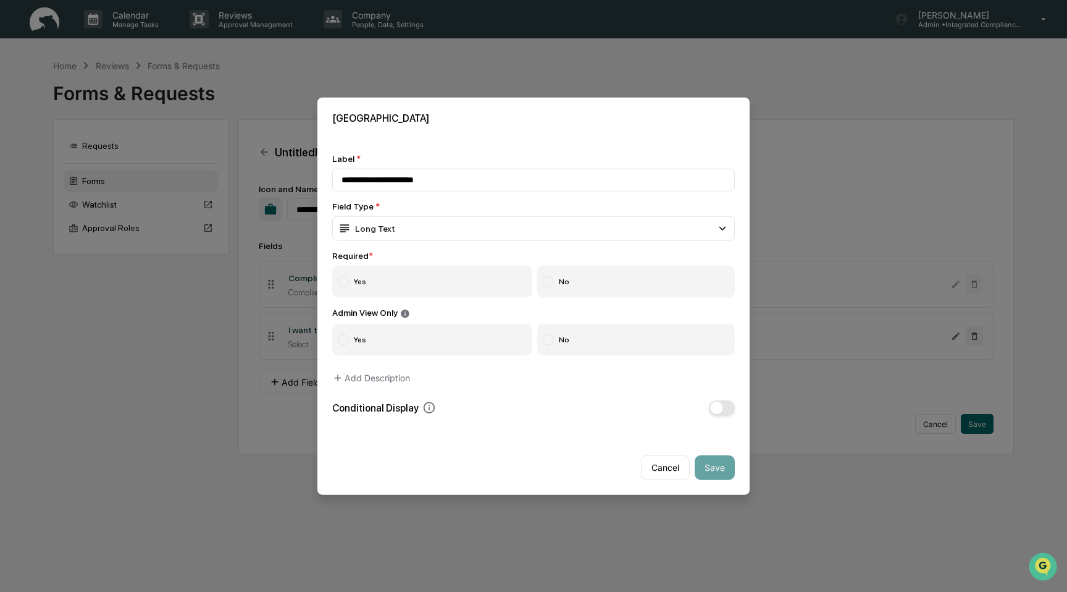
click at [718, 396] on div "**********" at bounding box center [533, 285] width 403 height 262
click at [723, 409] on button "button" at bounding box center [722, 407] width 26 height 15
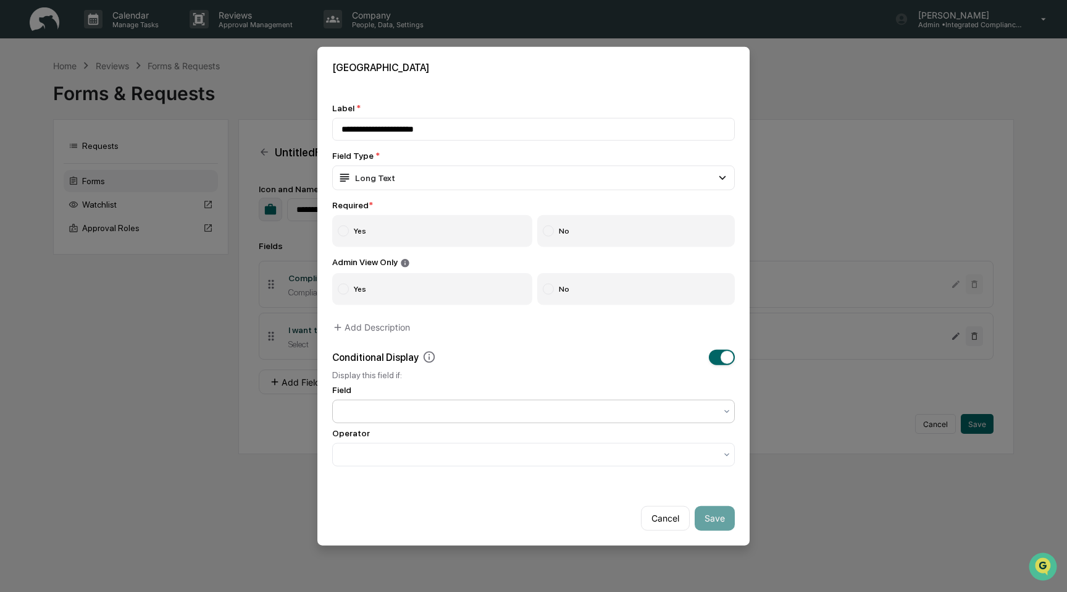
click at [583, 411] on div at bounding box center [529, 410] width 374 height 12
click at [572, 436] on div "I want to...." at bounding box center [533, 441] width 401 height 25
click at [567, 447] on div at bounding box center [528, 453] width 387 height 17
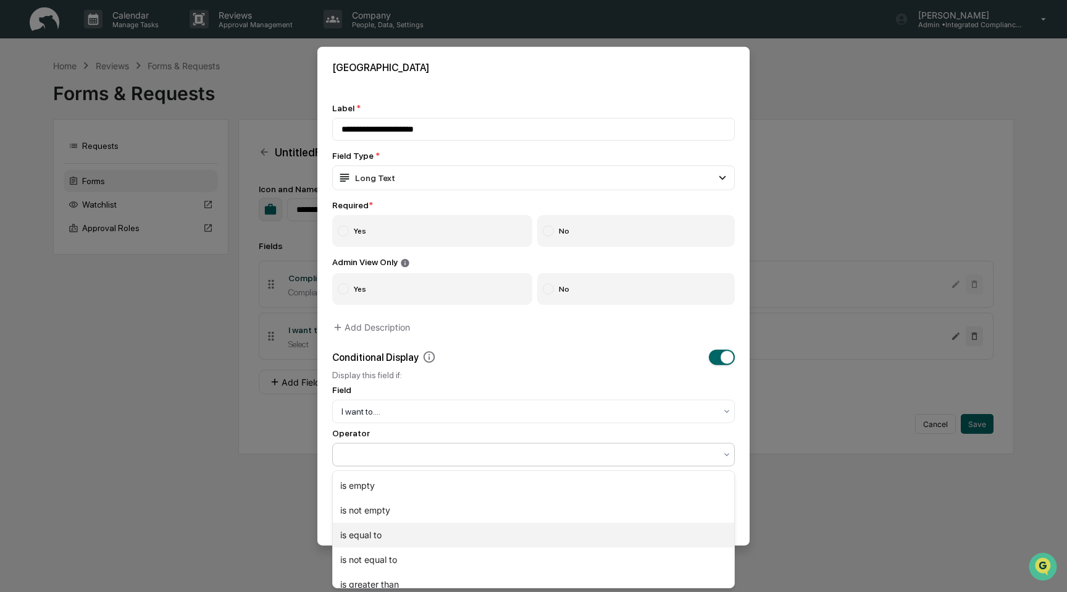
click at [551, 534] on div "is equal to" at bounding box center [533, 534] width 401 height 25
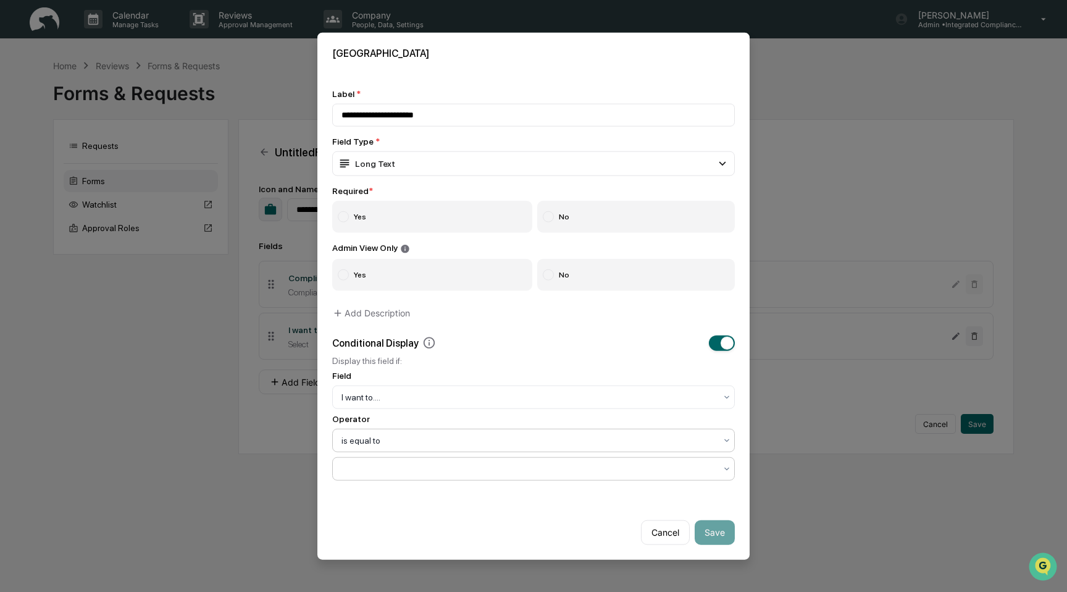
click at [544, 461] on div at bounding box center [528, 467] width 387 height 17
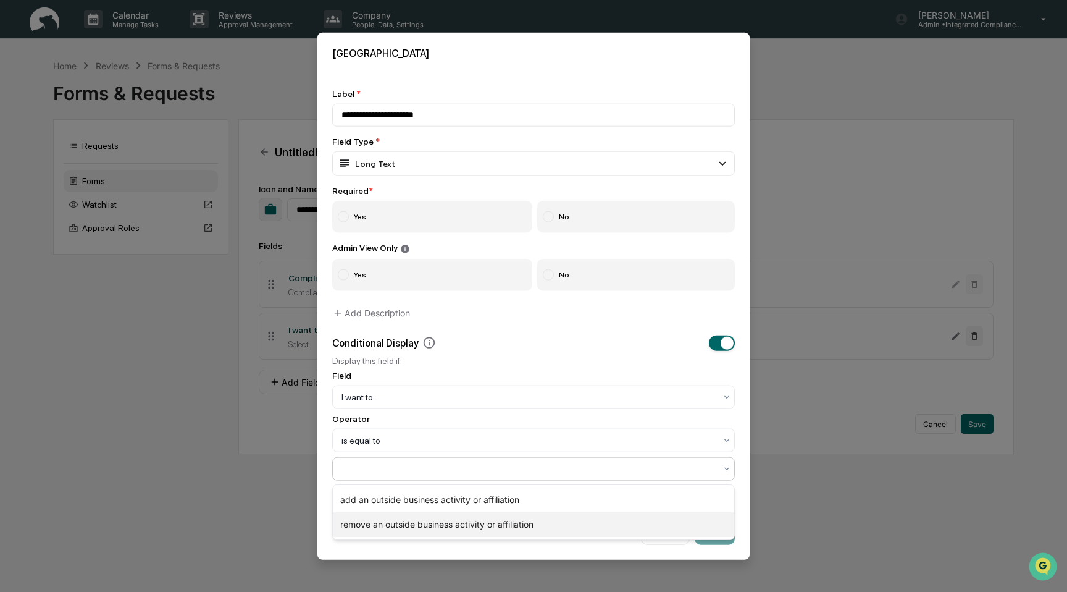
click at [543, 521] on div "remove an outside business activity or affiliation" at bounding box center [533, 524] width 401 height 25
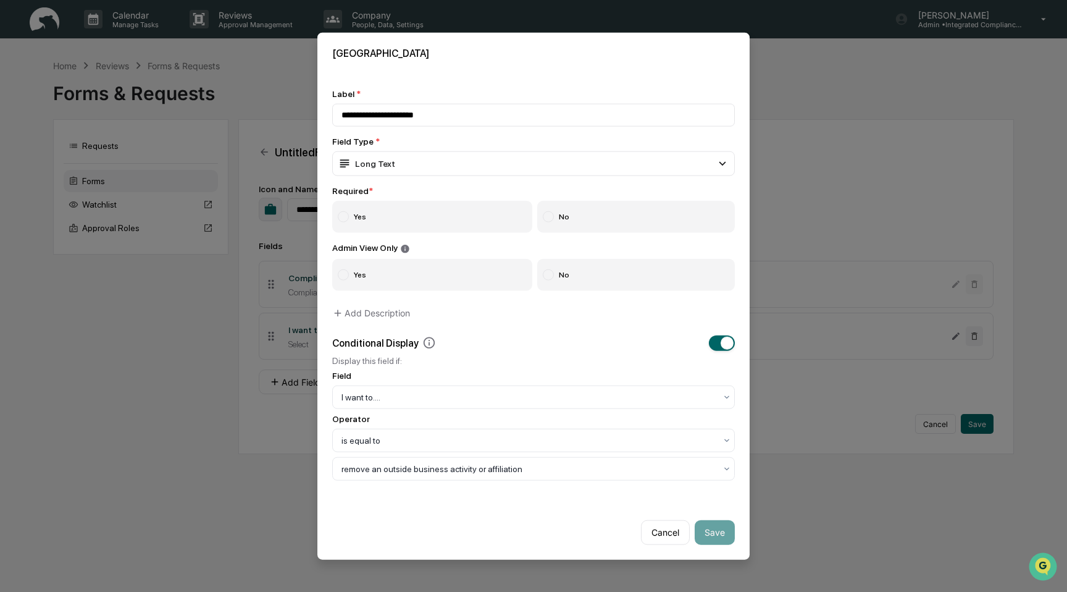
click at [458, 222] on label "Yes" at bounding box center [432, 217] width 200 height 32
click at [585, 270] on label "No" at bounding box center [636, 274] width 198 height 32
click at [718, 534] on button "Save" at bounding box center [715, 531] width 40 height 25
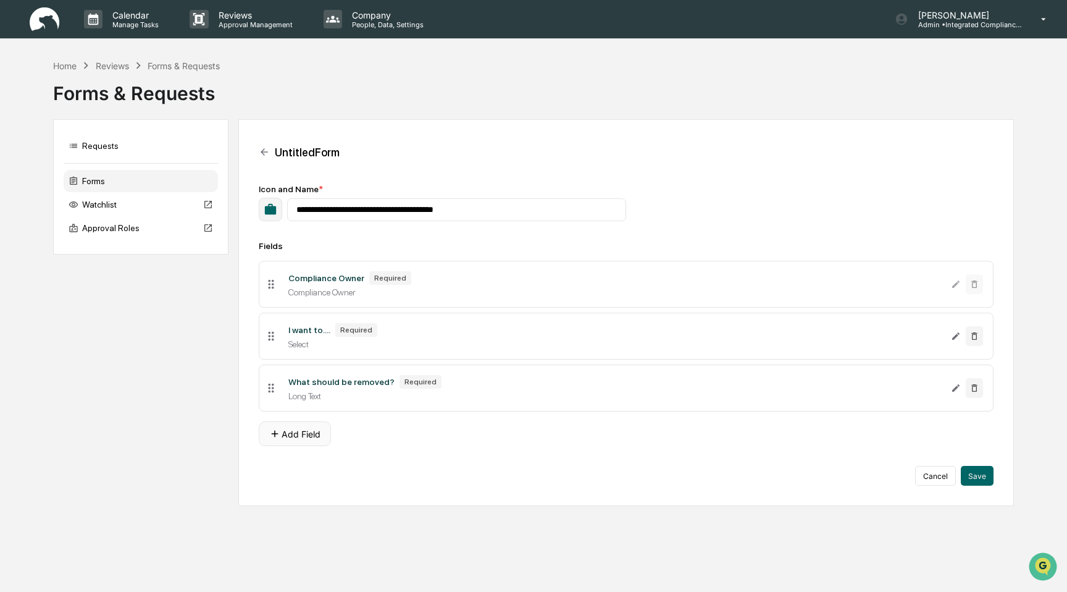
click at [303, 440] on button "Add Field" at bounding box center [295, 433] width 72 height 25
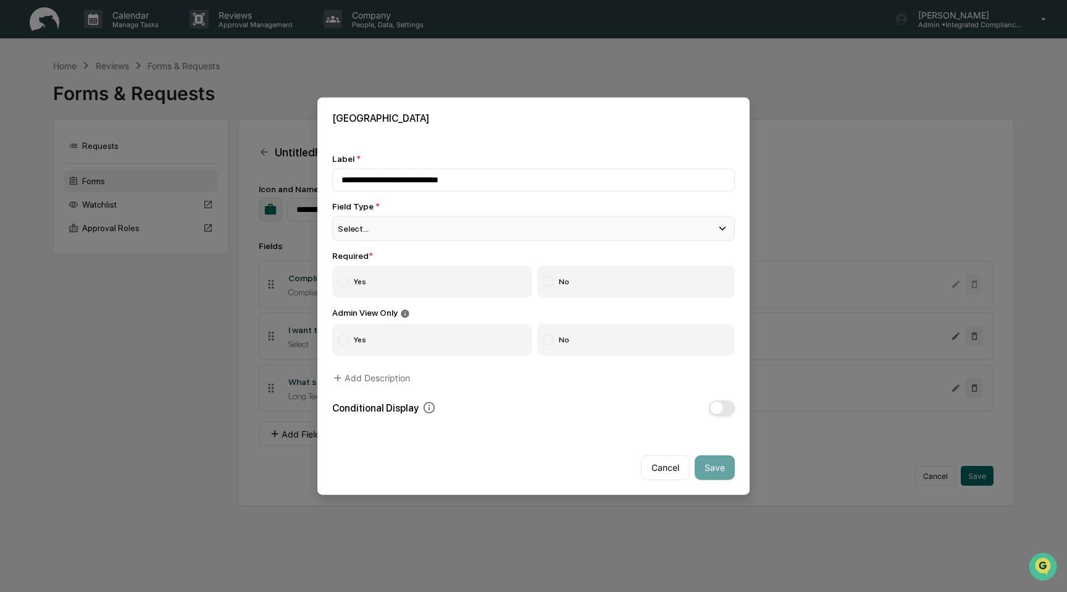
type input "**********"
click at [451, 224] on div "Select..." at bounding box center [533, 228] width 403 height 25
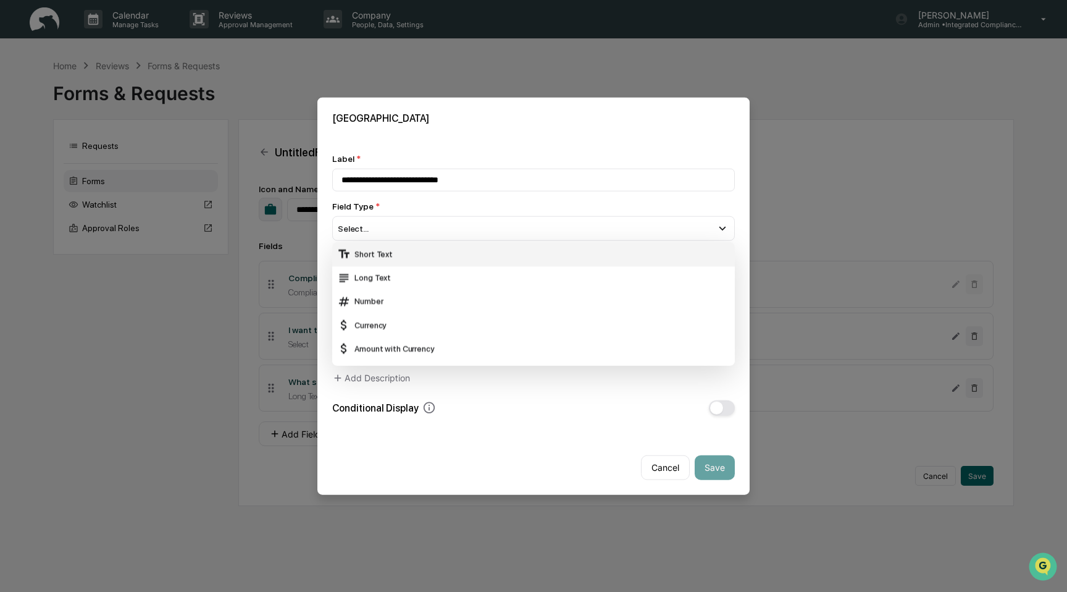
click at [425, 257] on div "Short Text" at bounding box center [533, 254] width 393 height 14
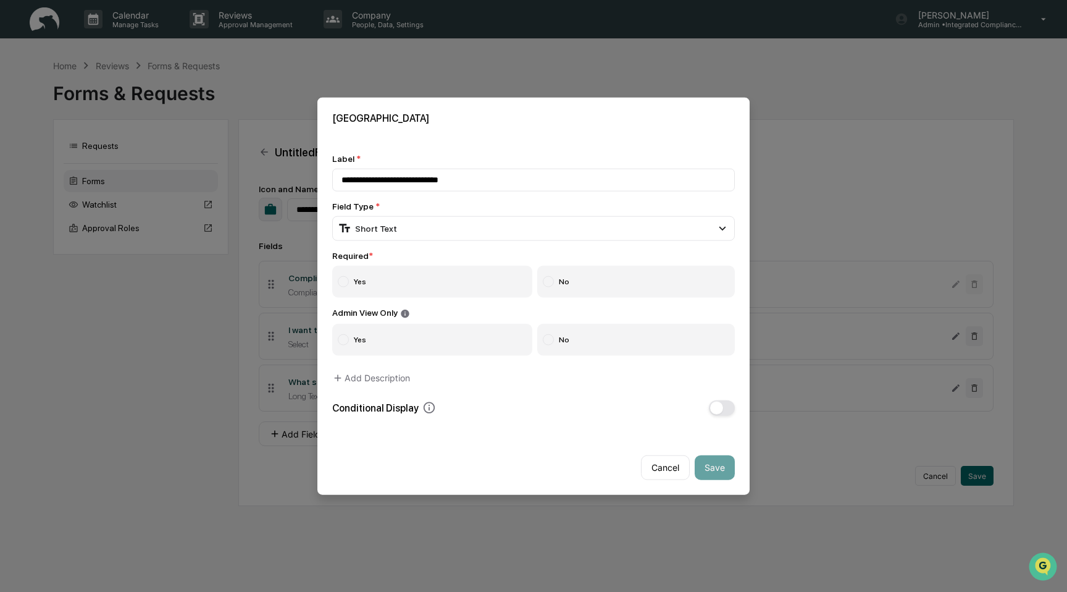
click at [416, 282] on label "Yes" at bounding box center [432, 282] width 200 height 32
click at [624, 342] on label "No" at bounding box center [636, 339] width 198 height 32
click at [743, 411] on div "**********" at bounding box center [533, 284] width 432 height 291
click at [721, 414] on button "button" at bounding box center [722, 407] width 26 height 15
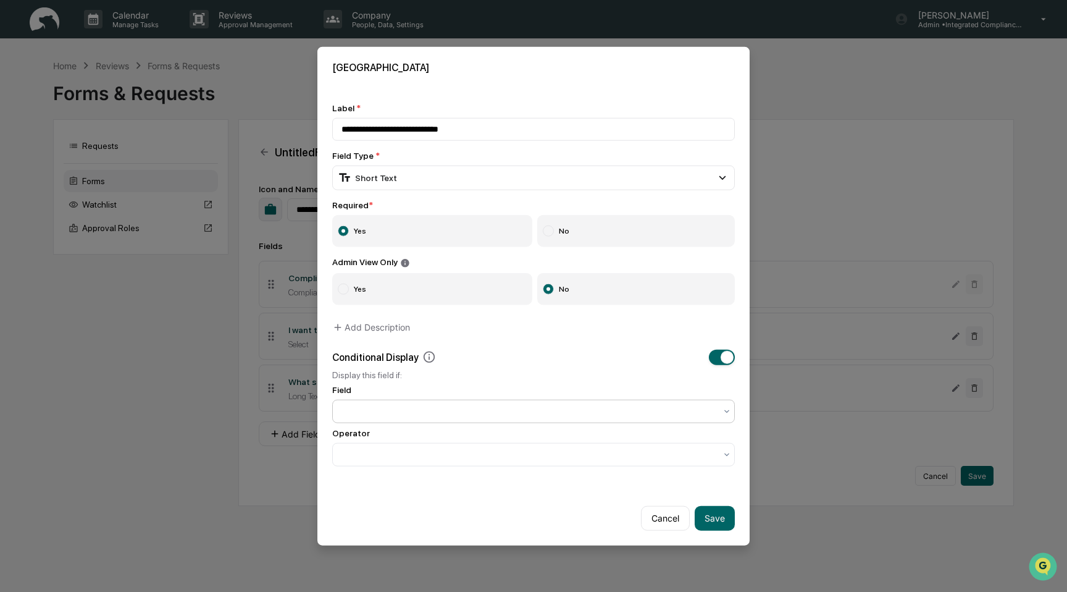
click at [487, 407] on div at bounding box center [529, 410] width 374 height 12
click at [479, 440] on div "I want to...." at bounding box center [533, 441] width 401 height 25
click at [472, 455] on div at bounding box center [529, 454] width 374 height 12
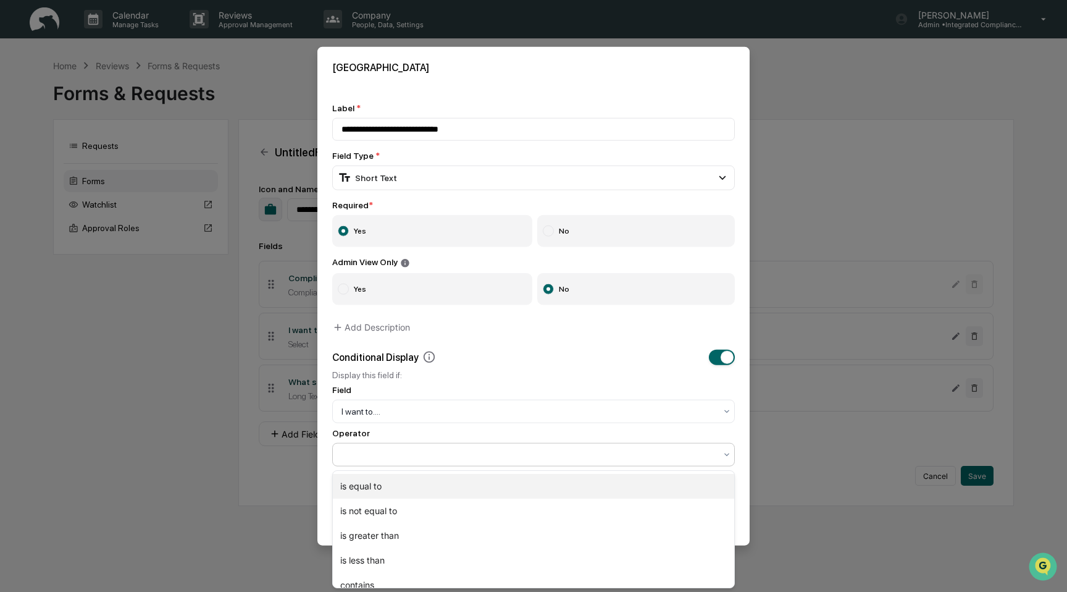
click at [476, 491] on div "is equal to" at bounding box center [533, 486] width 401 height 25
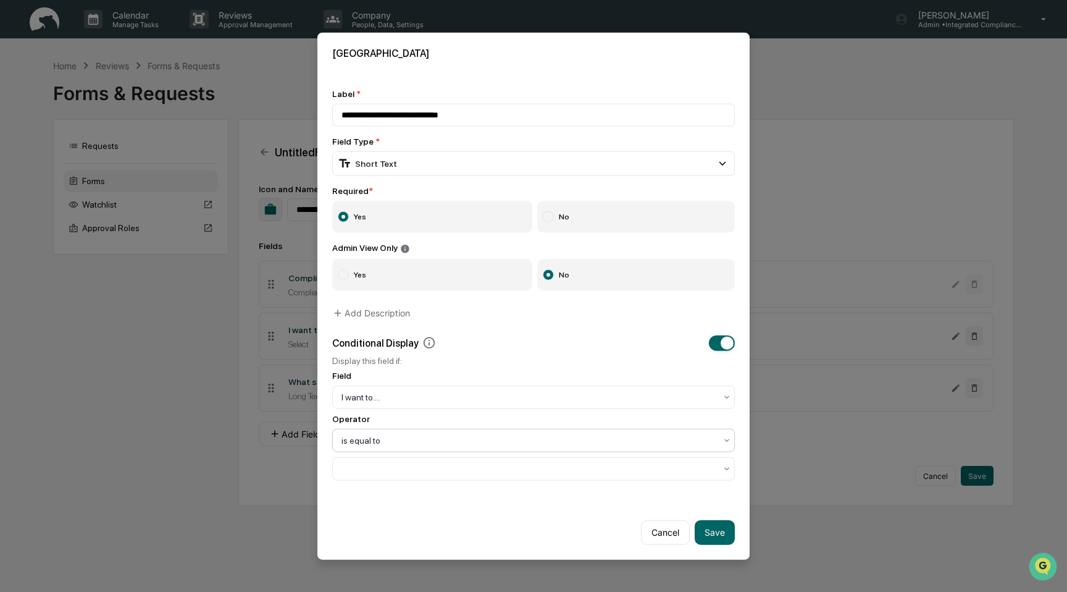
click at [477, 455] on div "Conditional Display Display this field if: Field I want to.... Operator option …" at bounding box center [533, 407] width 403 height 145
click at [476, 476] on div at bounding box center [528, 467] width 387 height 17
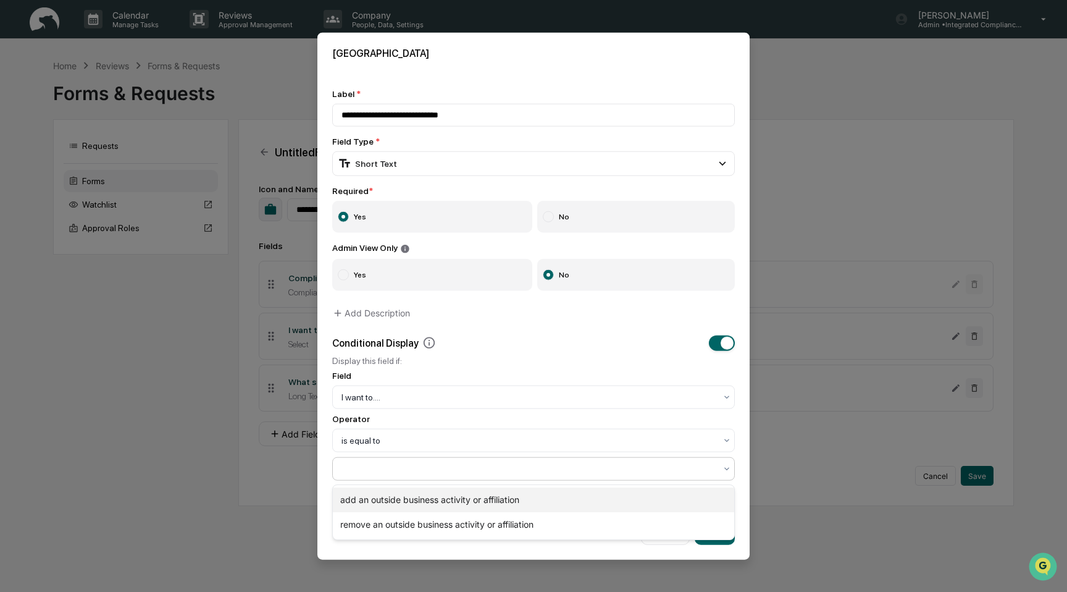
click at [480, 497] on div "add an outside business activity or affiliation" at bounding box center [533, 499] width 401 height 25
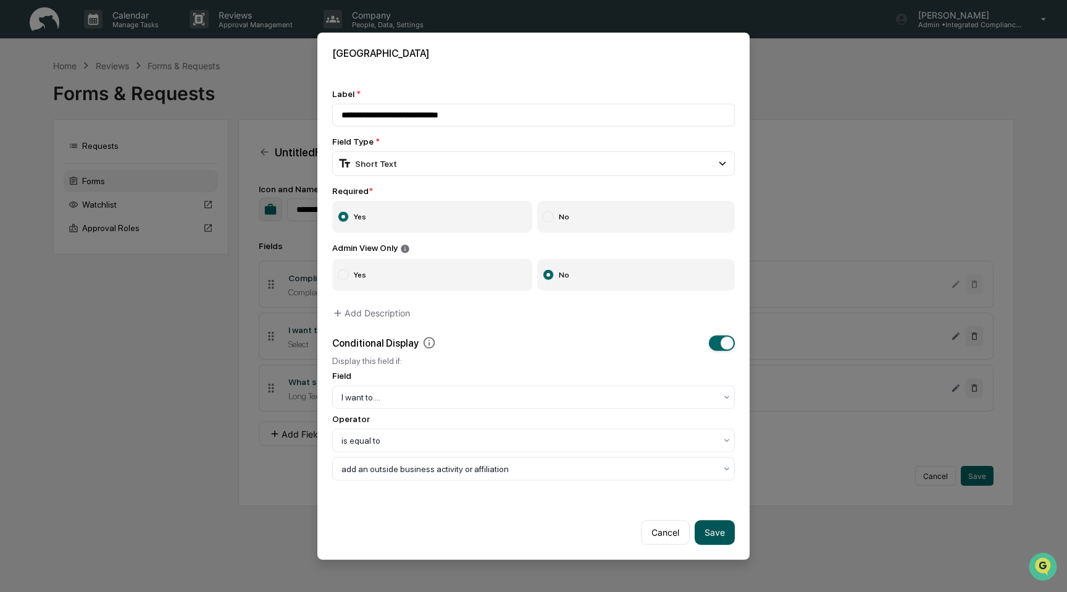
click at [725, 538] on button "Save" at bounding box center [715, 531] width 40 height 25
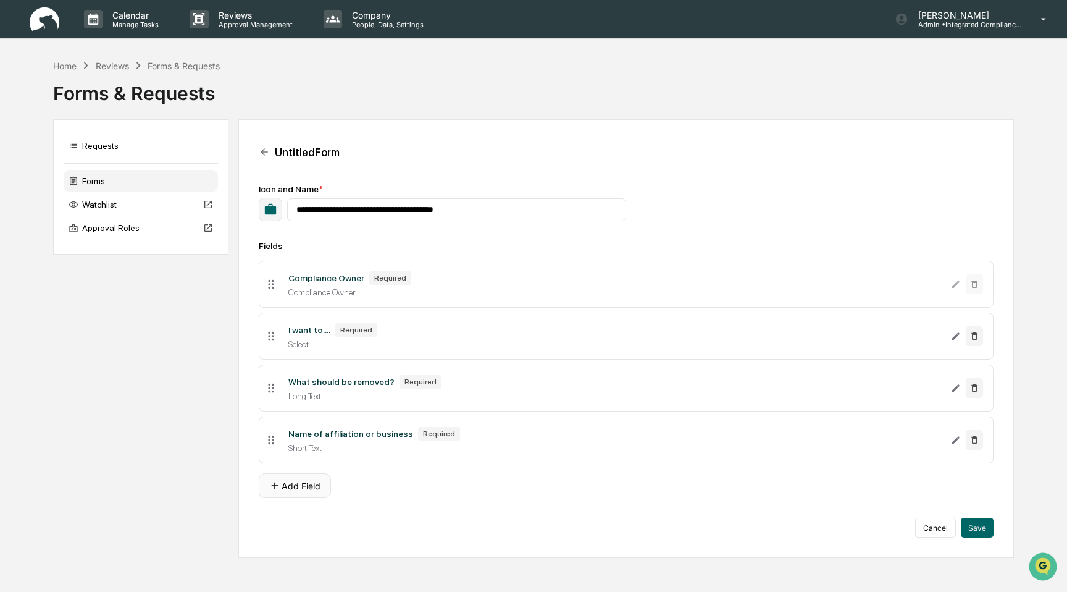
click at [290, 481] on button "Add Field" at bounding box center [295, 485] width 72 height 25
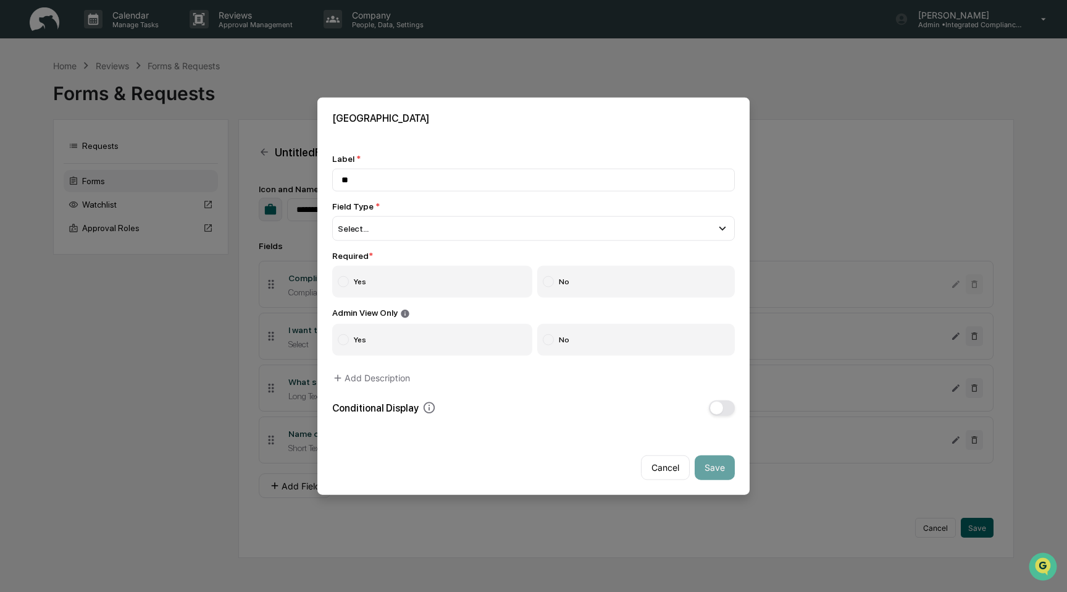
type input "*"
type input "**********"
click at [479, 224] on div "Select..." at bounding box center [533, 228] width 403 height 25
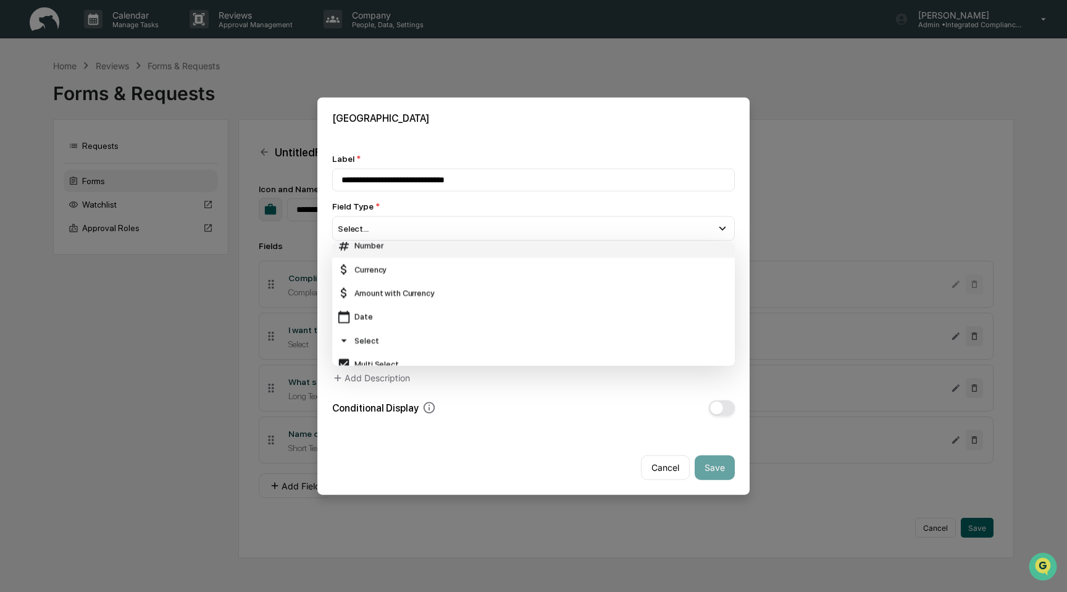
scroll to position [76, 0]
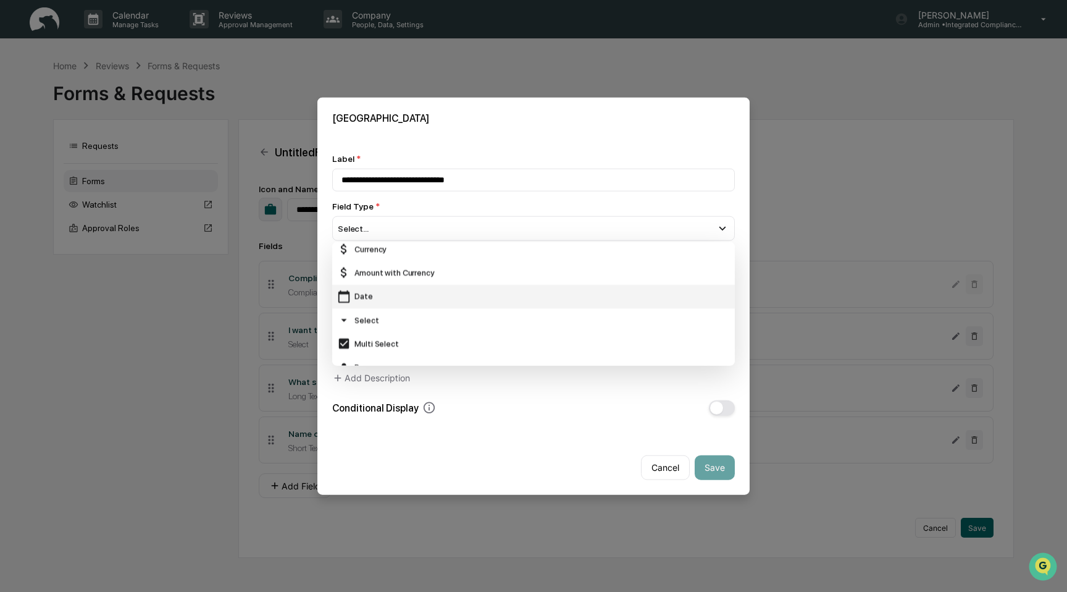
click at [471, 296] on div "Date" at bounding box center [533, 296] width 393 height 14
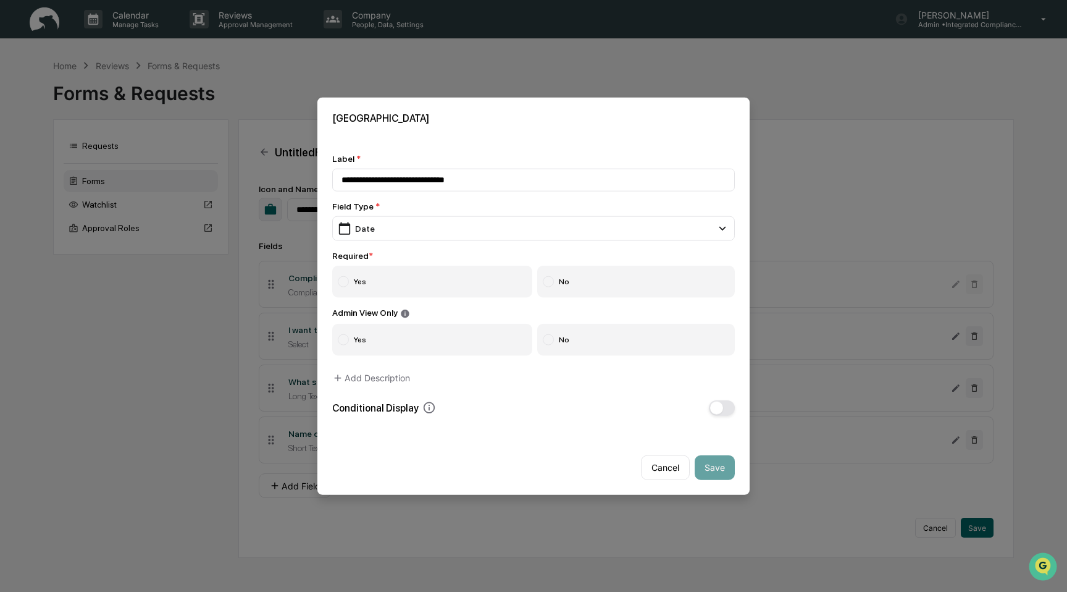
click at [446, 290] on label "Yes" at bounding box center [432, 282] width 200 height 32
click at [605, 348] on label "No" at bounding box center [636, 339] width 198 height 32
click at [727, 411] on button "button" at bounding box center [722, 407] width 26 height 15
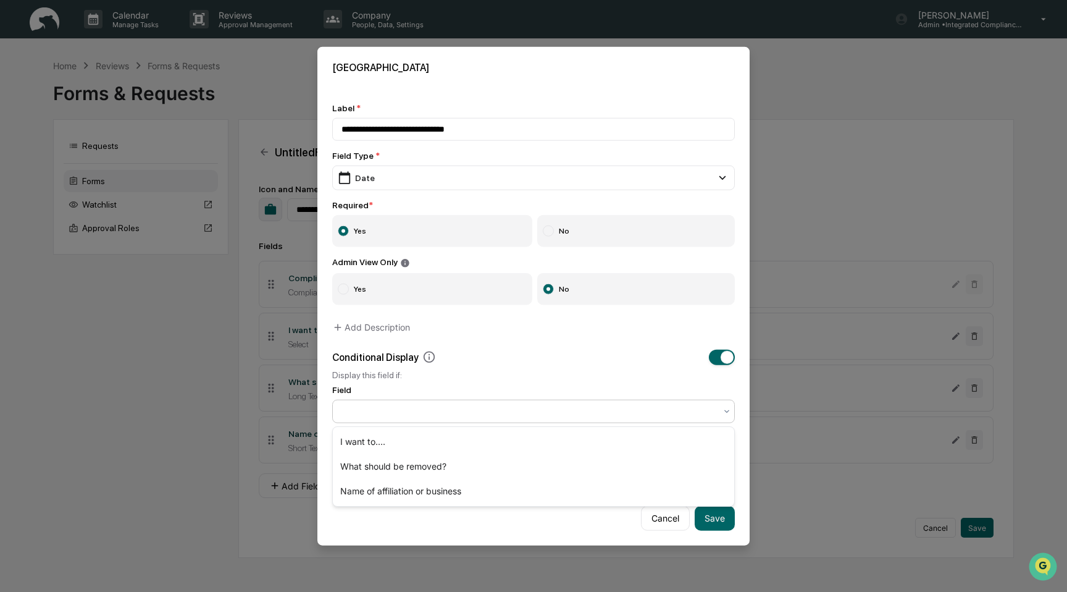
click at [577, 412] on div at bounding box center [529, 410] width 374 height 12
click at [572, 437] on div "I want to...." at bounding box center [533, 441] width 401 height 25
click at [555, 450] on div at bounding box center [529, 454] width 374 height 12
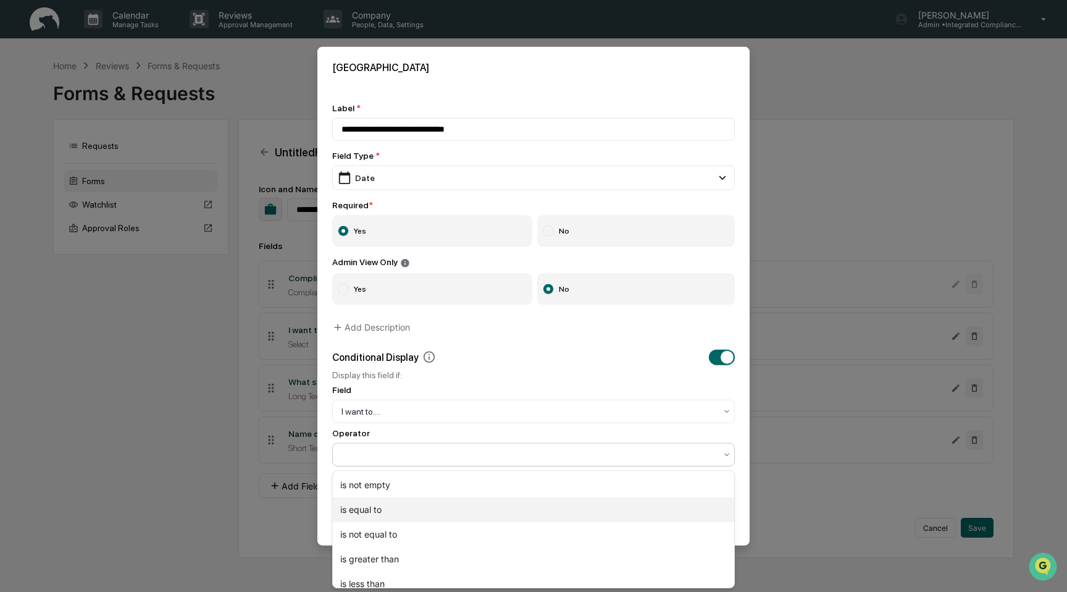
scroll to position [27, 0]
click at [529, 510] on div "is equal to" at bounding box center [533, 508] width 401 height 25
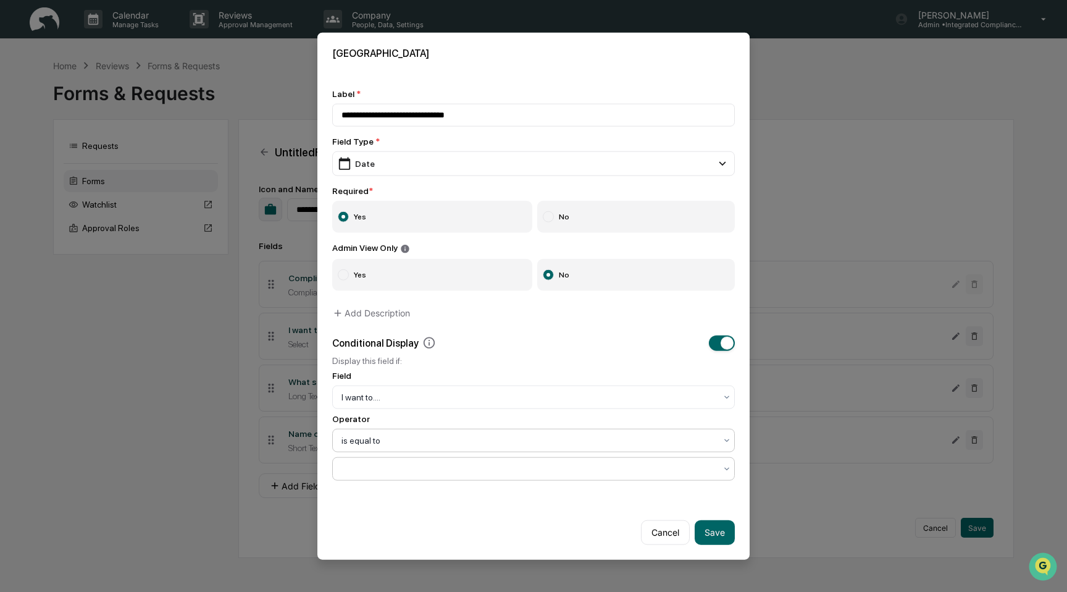
click at [529, 479] on div at bounding box center [533, 467] width 403 height 23
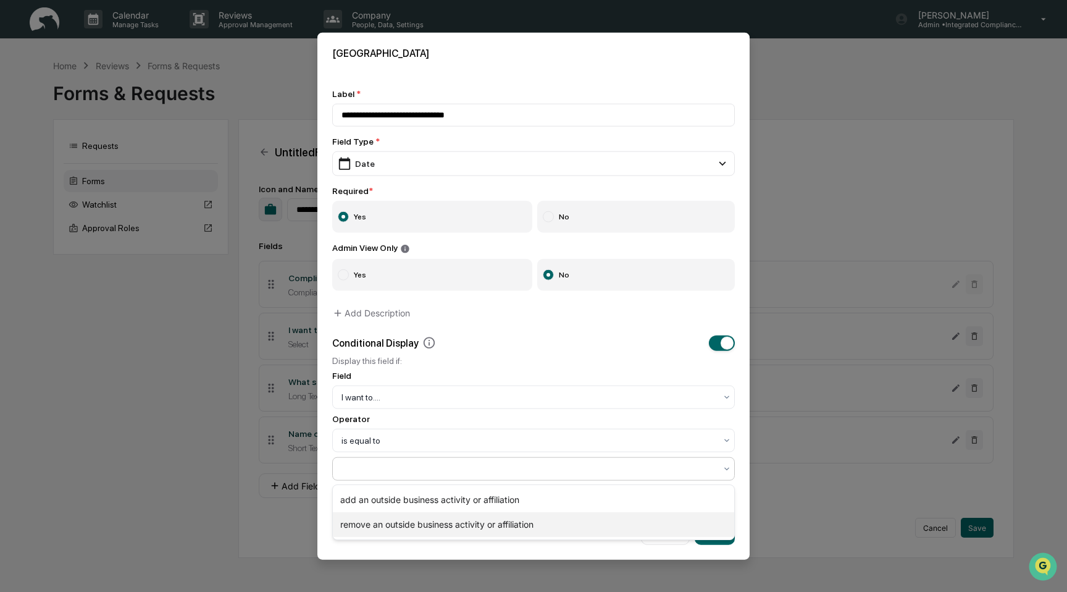
click at [536, 516] on div "remove an outside business activity or affiliation" at bounding box center [533, 524] width 401 height 25
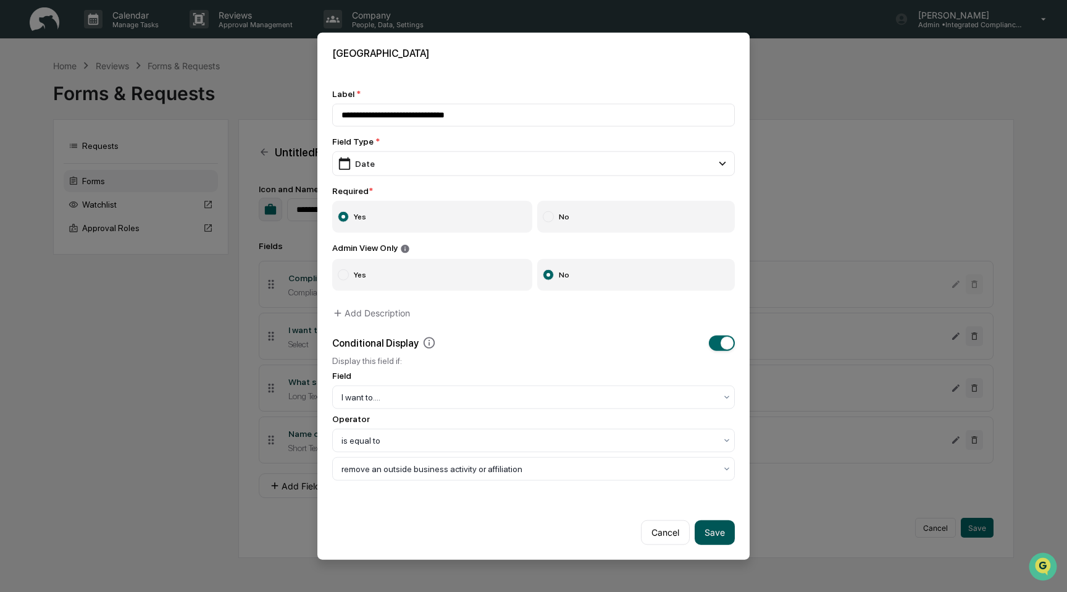
click at [726, 532] on button "Save" at bounding box center [715, 531] width 40 height 25
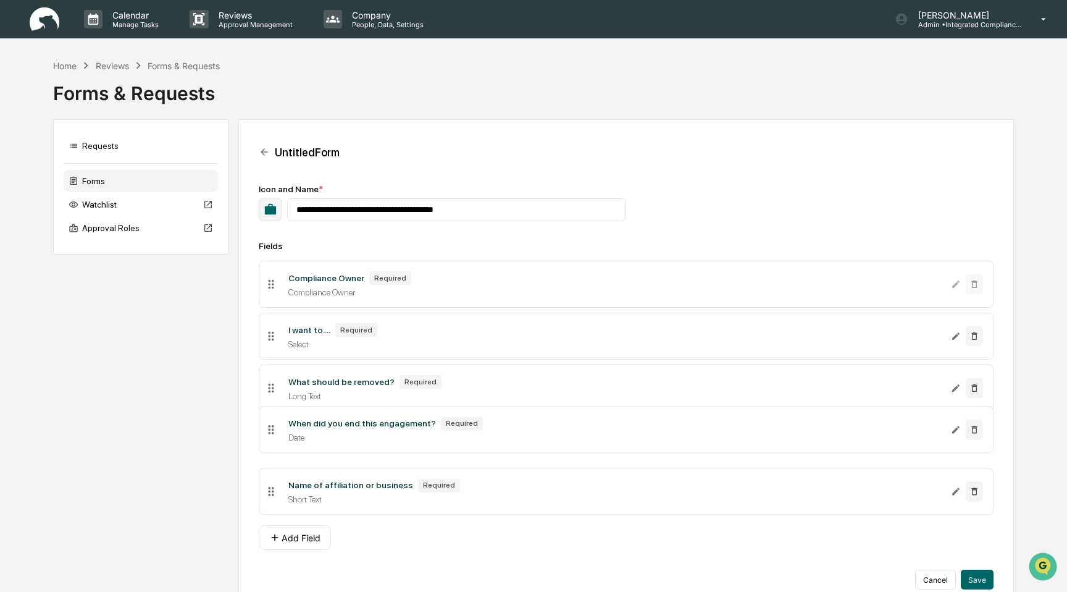
drag, startPoint x: 267, startPoint y: 495, endPoint x: 270, endPoint y: 432, distance: 62.4
click at [270, 432] on icon at bounding box center [271, 430] width 14 height 14
click at [295, 547] on button "Add Field" at bounding box center [295, 537] width 72 height 25
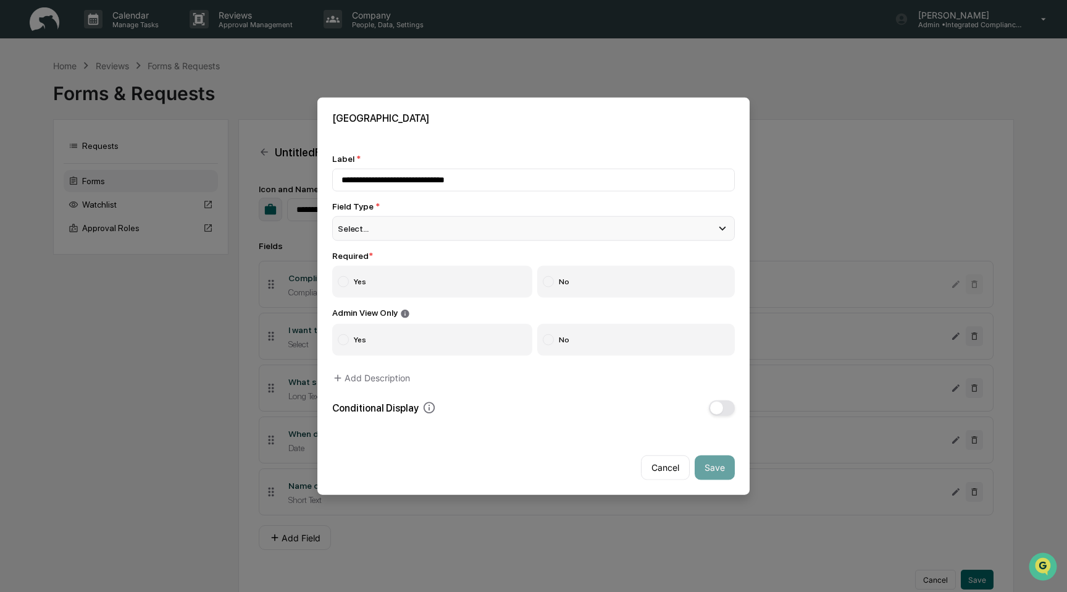
type input "**********"
click at [515, 230] on div "Select..." at bounding box center [533, 228] width 403 height 25
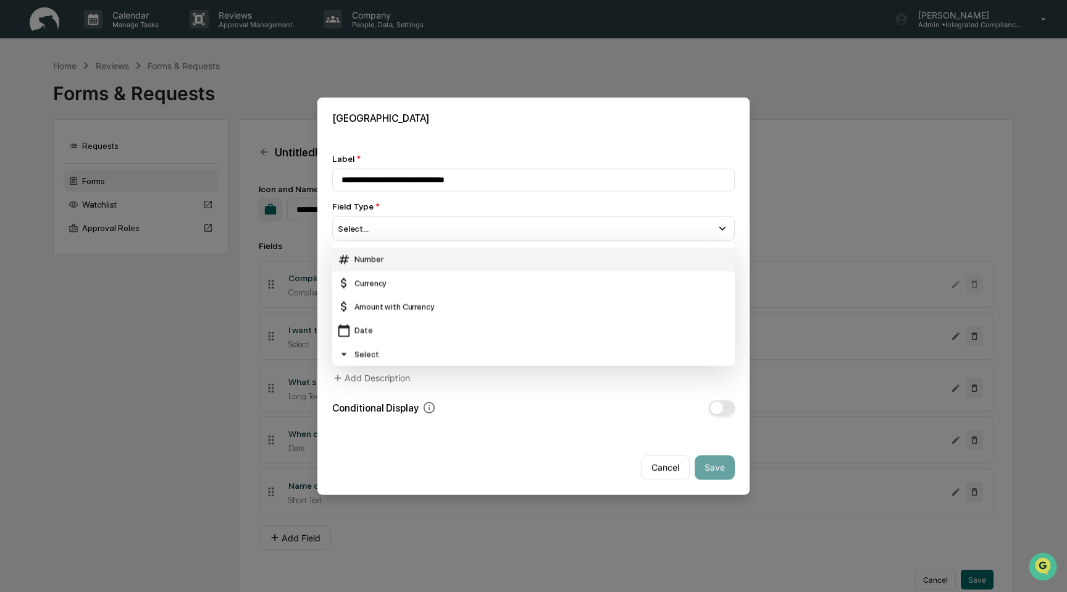
scroll to position [51, 0]
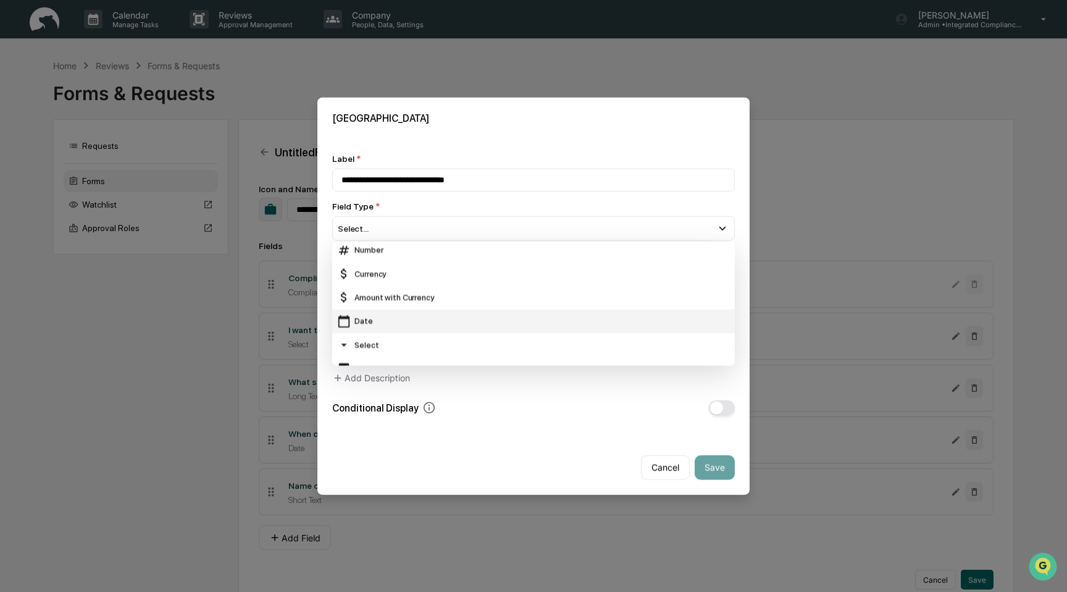
click at [499, 316] on div "Date" at bounding box center [533, 321] width 393 height 14
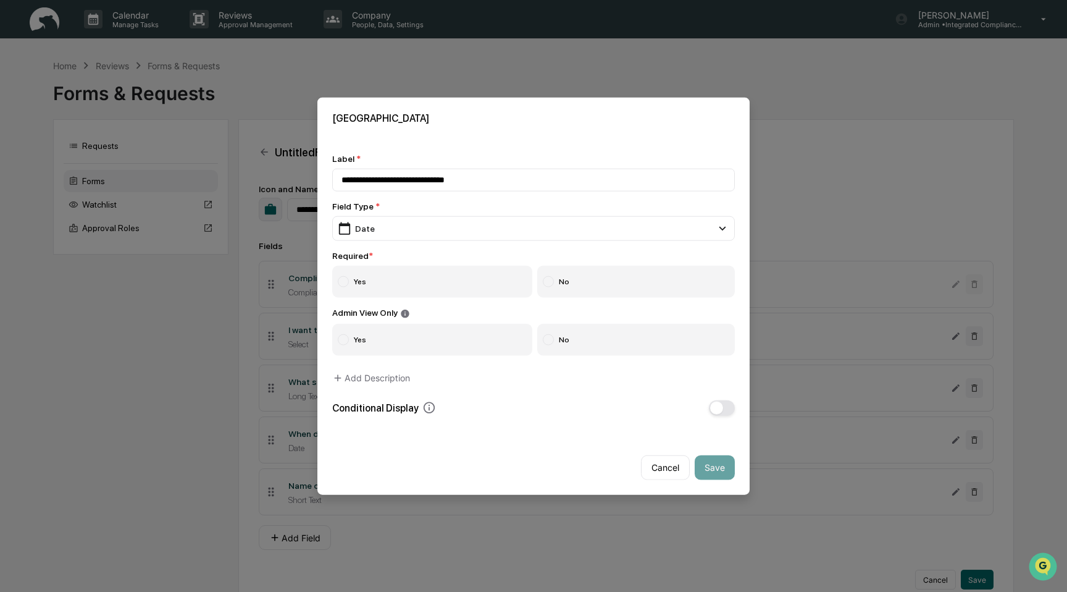
click at [476, 277] on label "Yes" at bounding box center [432, 282] width 200 height 32
click at [619, 337] on label "No" at bounding box center [636, 339] width 198 height 32
click at [734, 415] on div "Conditional Display" at bounding box center [533, 407] width 403 height 15
click at [729, 410] on button "button" at bounding box center [722, 407] width 26 height 15
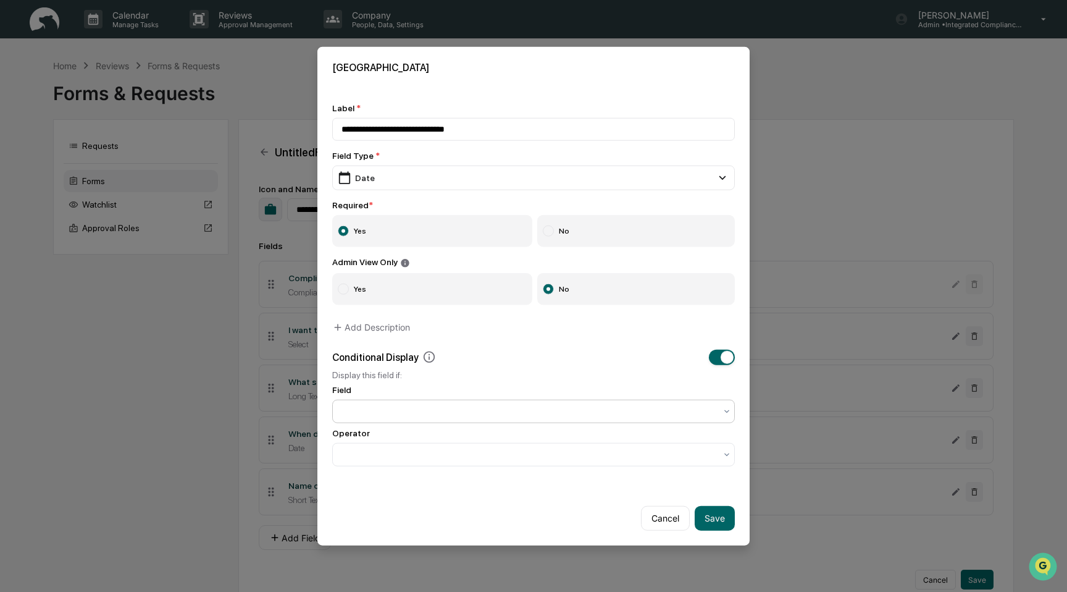
click at [617, 419] on div at bounding box center [528, 410] width 387 height 17
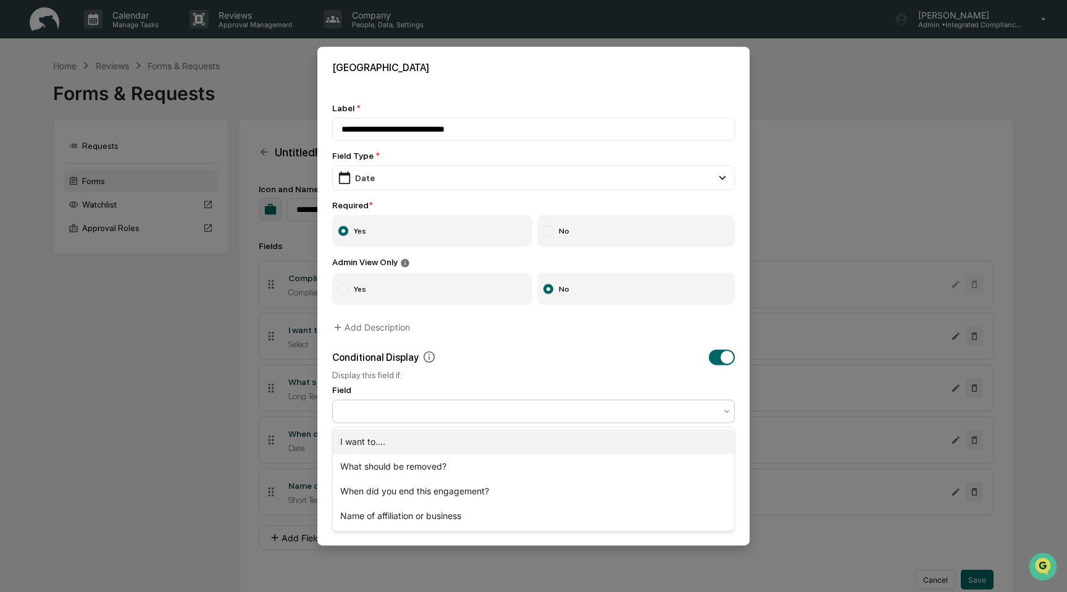
click at [606, 437] on div "I want to...." at bounding box center [533, 441] width 401 height 25
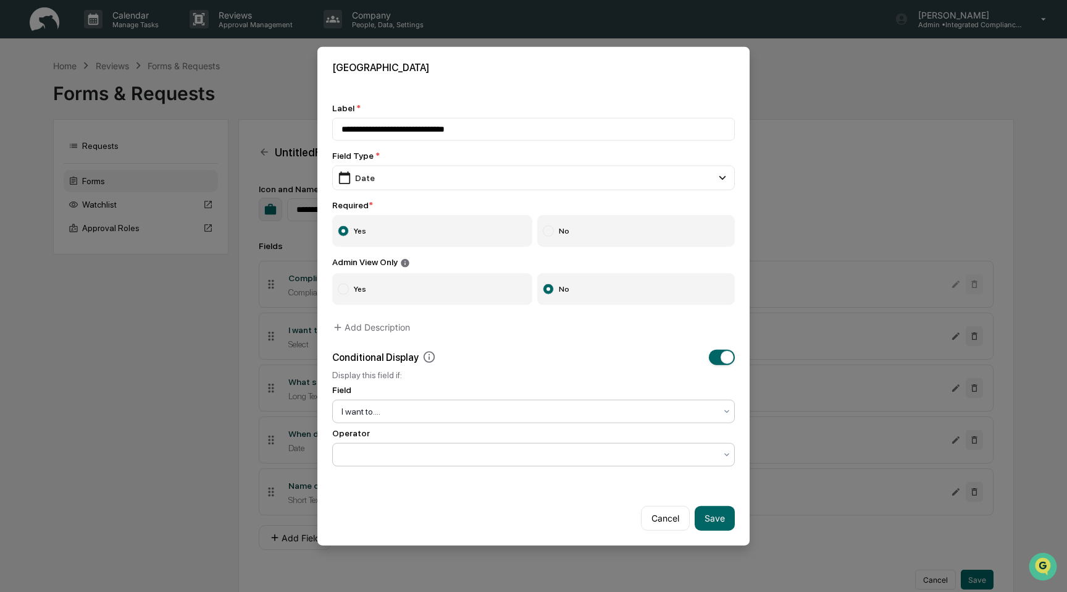
click at [594, 450] on div at bounding box center [529, 454] width 374 height 12
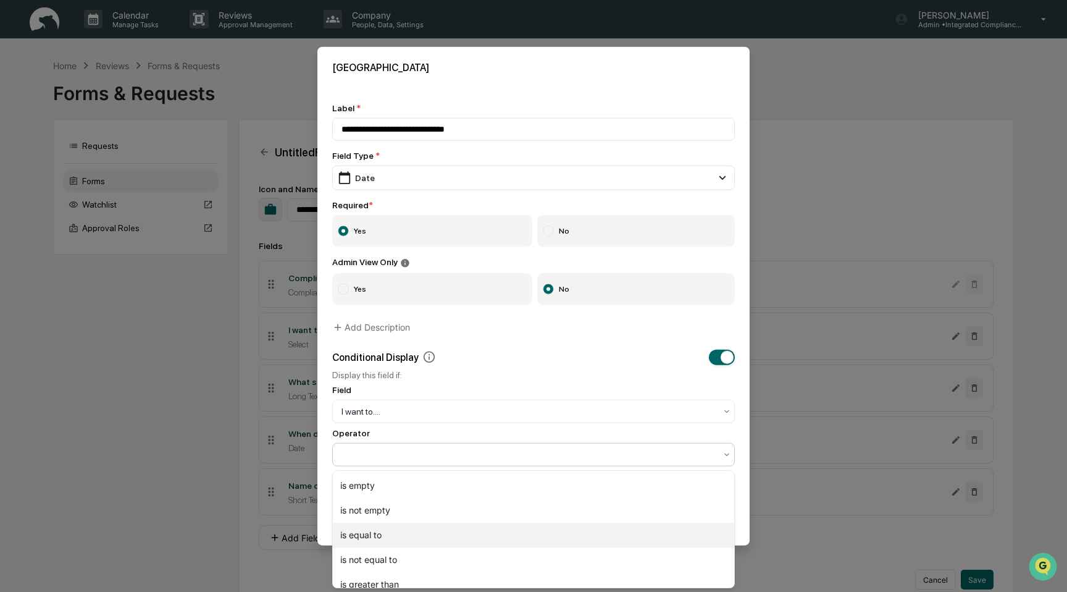
click at [574, 525] on div "is equal to" at bounding box center [533, 534] width 401 height 25
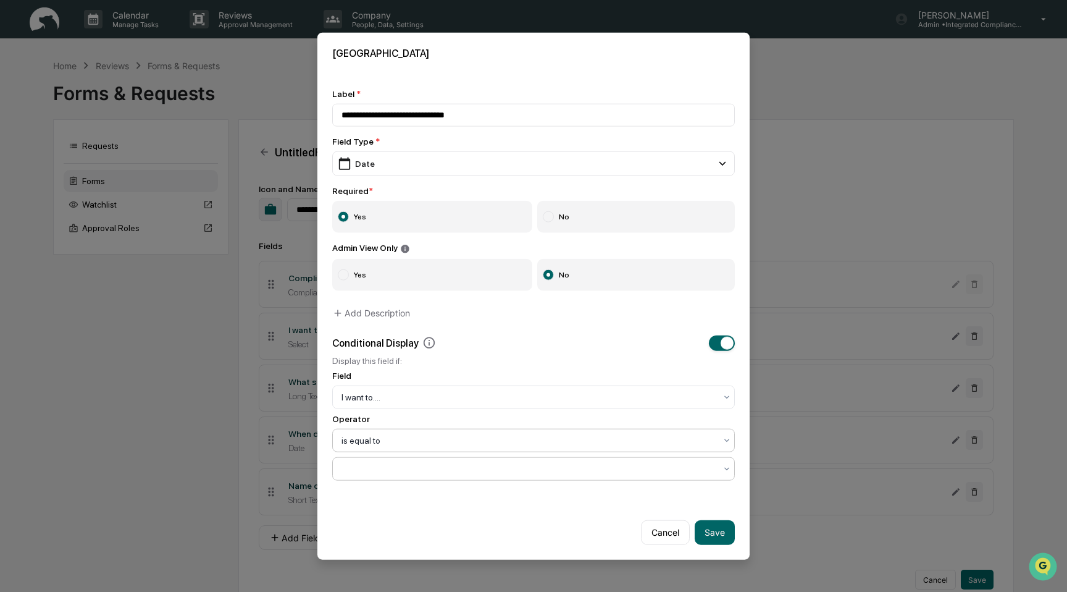
click at [572, 477] on div at bounding box center [528, 467] width 387 height 17
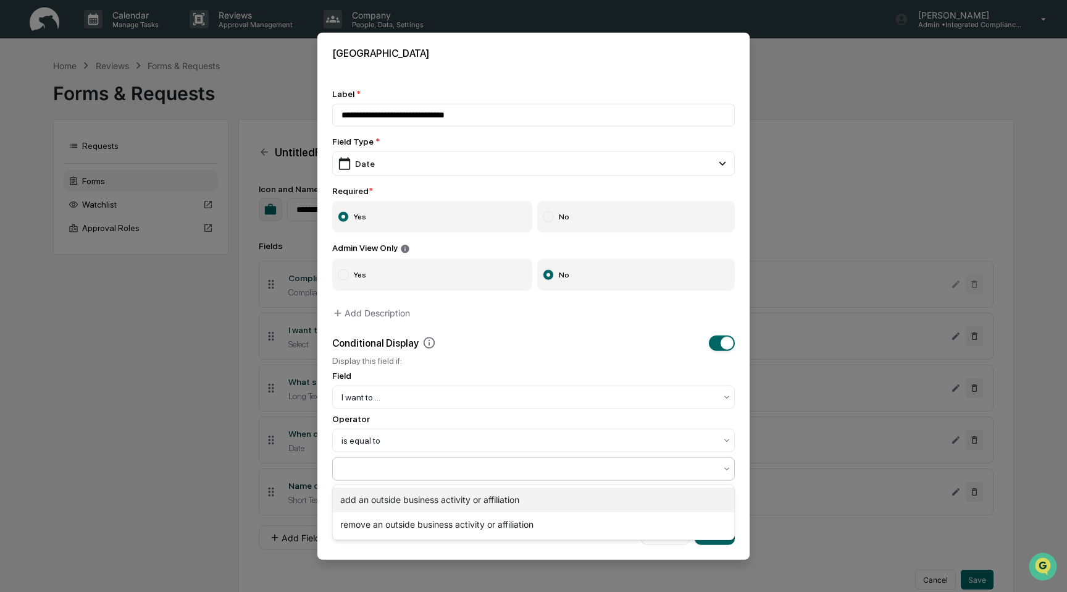
click at [567, 500] on div "add an outside business activity or affiliation" at bounding box center [533, 499] width 401 height 25
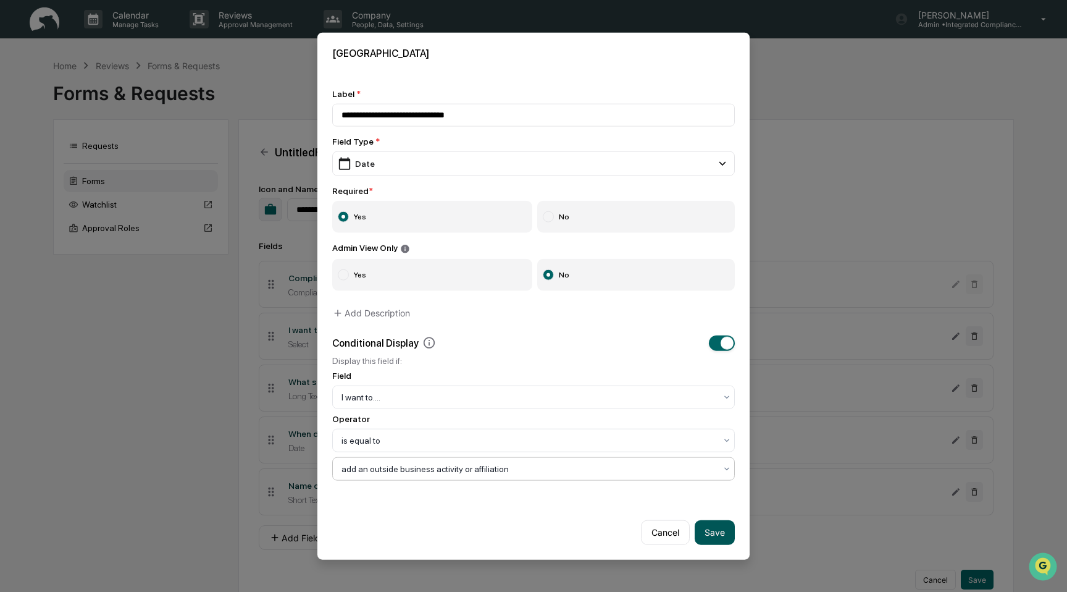
click at [718, 531] on button "Save" at bounding box center [715, 531] width 40 height 25
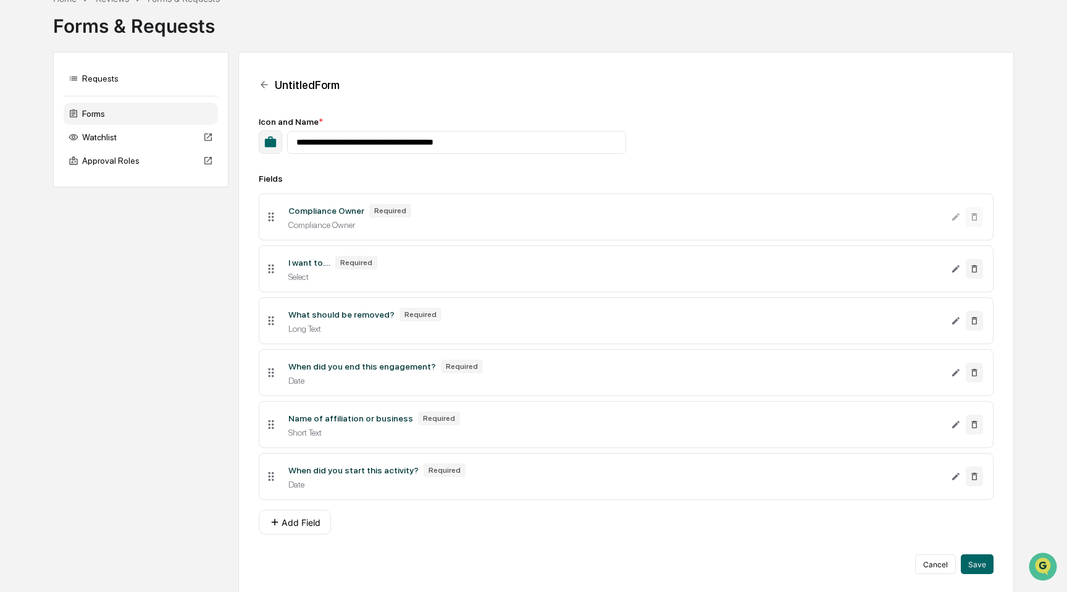
scroll to position [72, 0]
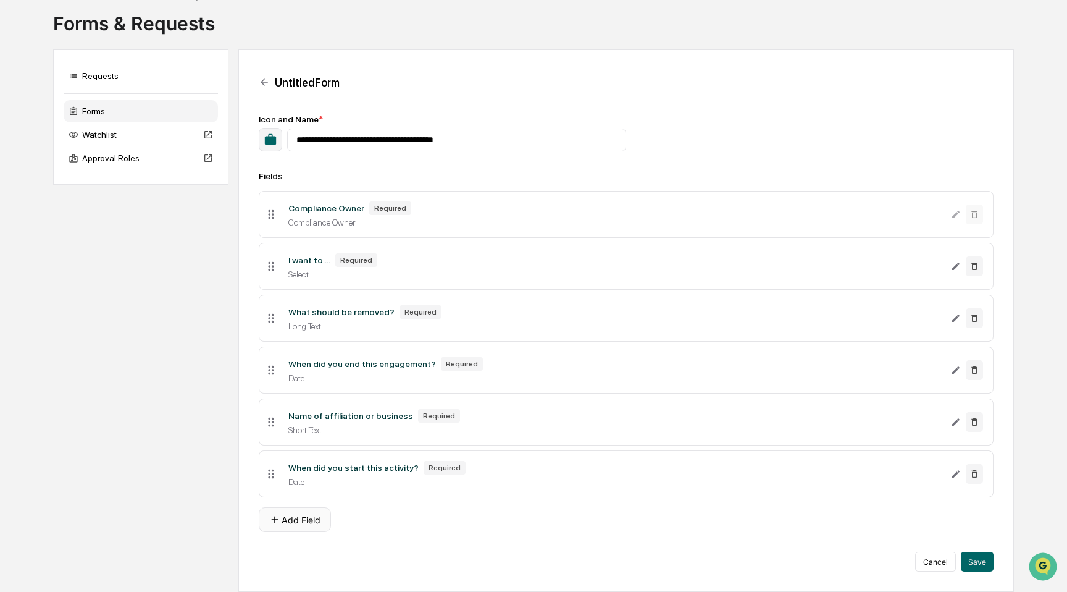
click at [291, 520] on button "Add Field" at bounding box center [295, 519] width 72 height 25
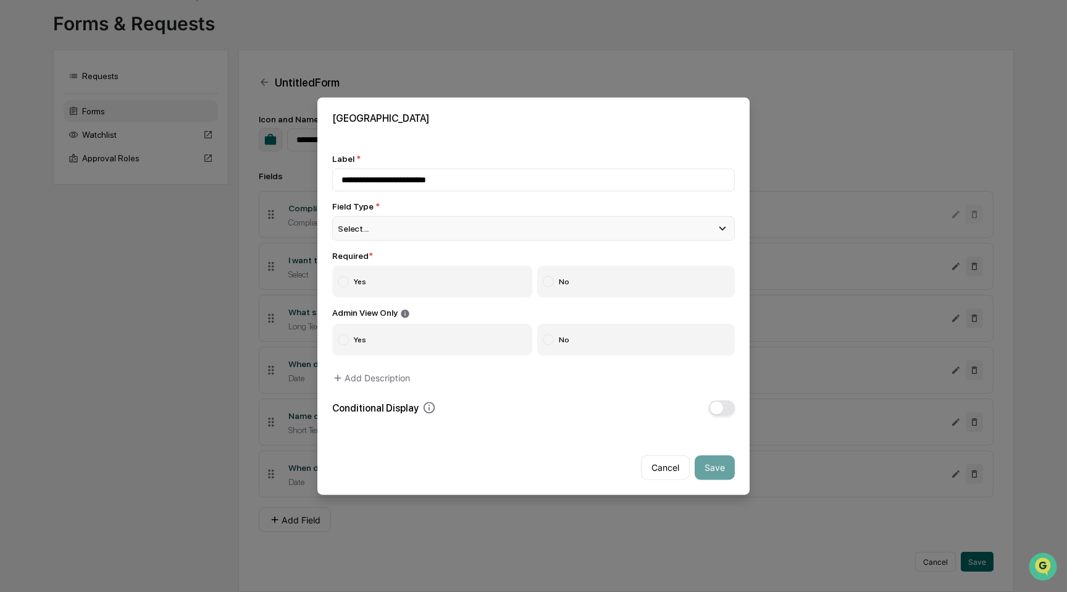
type input "**********"
click at [521, 231] on div "Select..." at bounding box center [533, 228] width 403 height 25
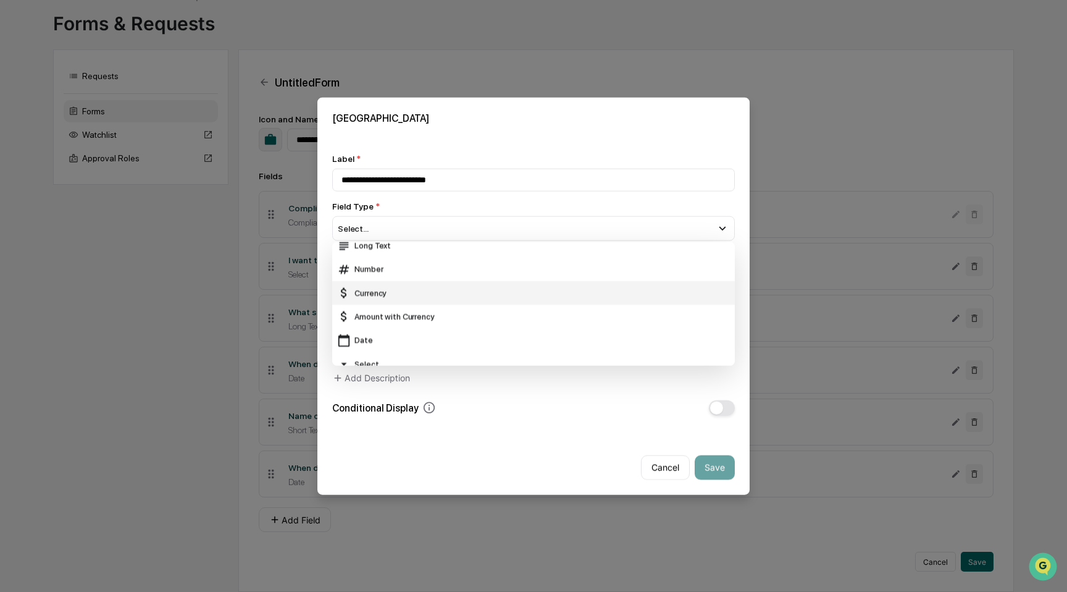
scroll to position [39, 0]
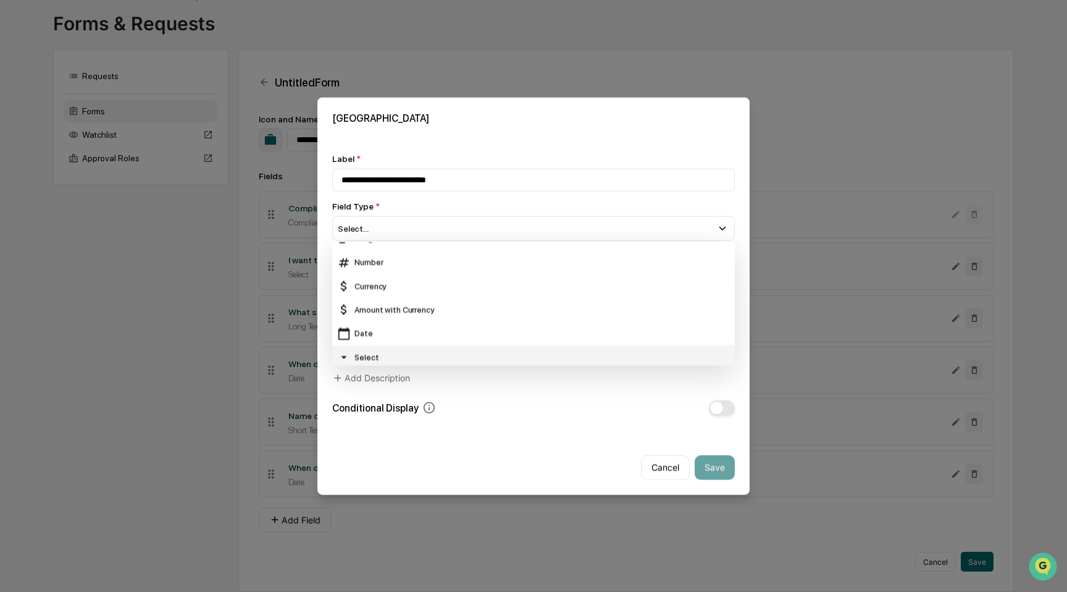
click at [484, 352] on div "Select" at bounding box center [533, 357] width 393 height 14
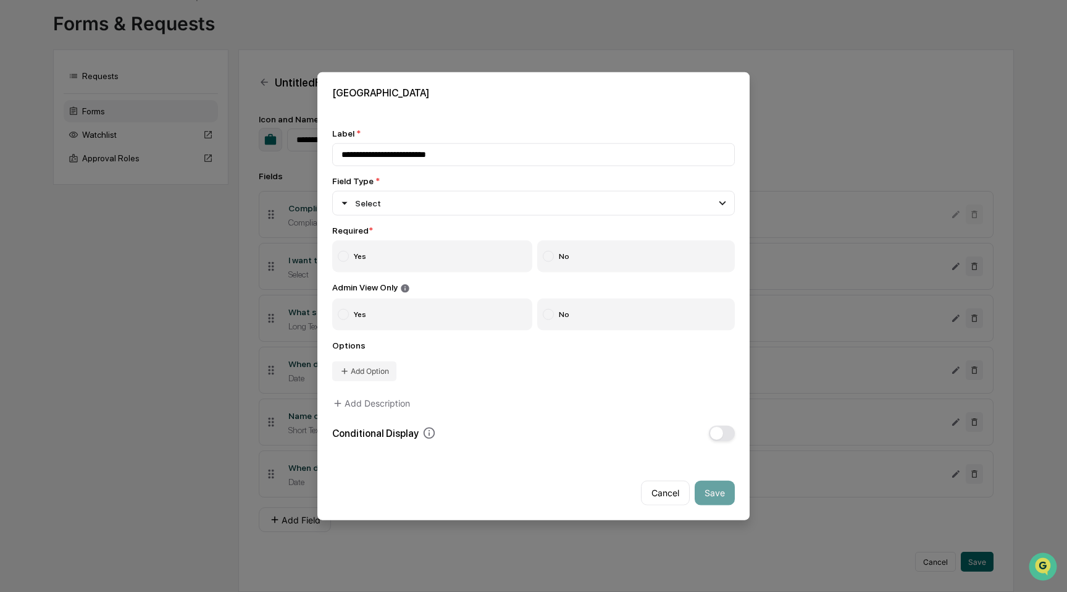
click at [450, 262] on label "Yes" at bounding box center [432, 256] width 200 height 32
click at [594, 318] on label "No" at bounding box center [636, 314] width 198 height 32
click at [377, 371] on button "Add Option" at bounding box center [364, 371] width 64 height 20
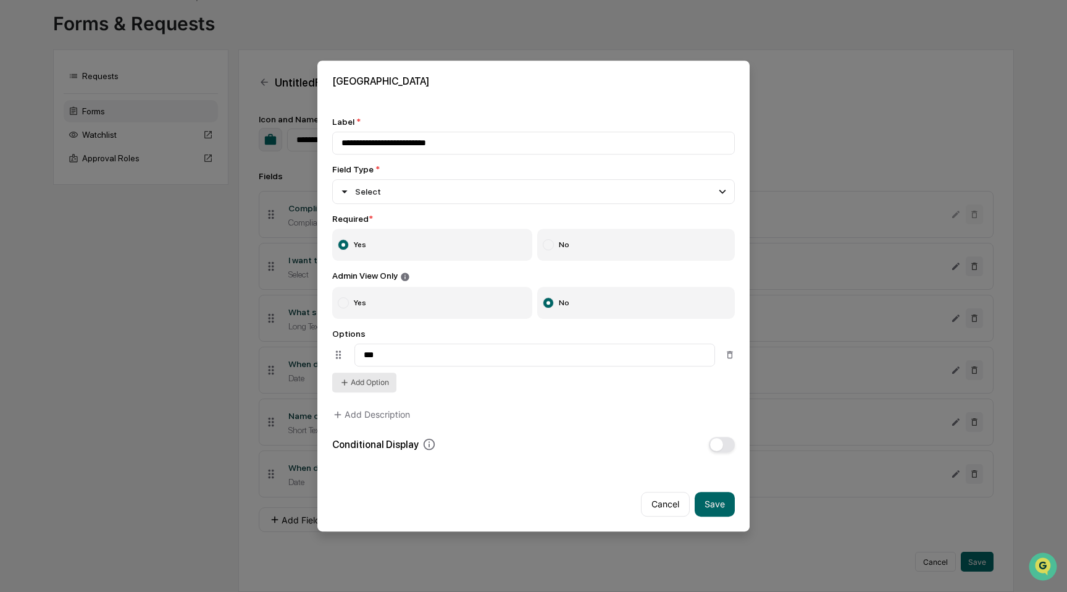
type input "***"
click at [372, 379] on button "Add Option" at bounding box center [364, 382] width 64 height 20
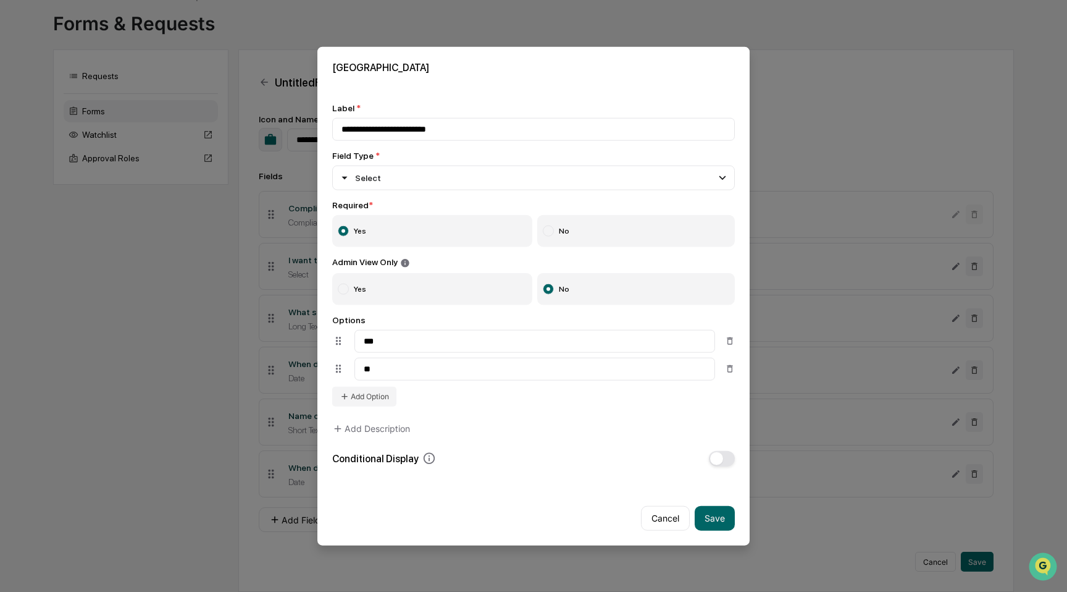
type input "**"
click at [719, 460] on span "button" at bounding box center [716, 457] width 13 height 13
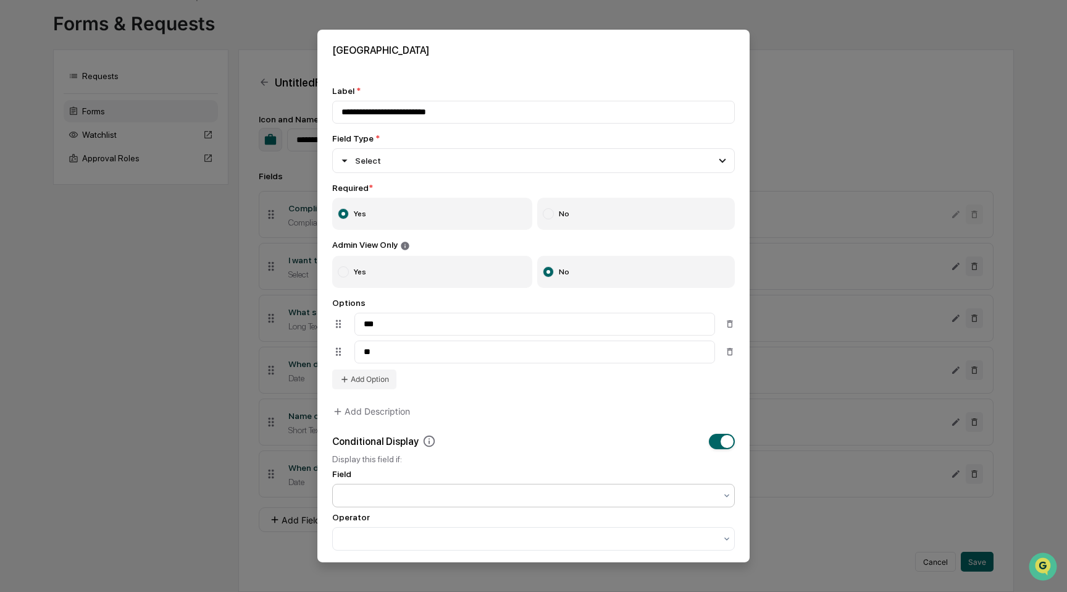
click at [568, 496] on div at bounding box center [529, 495] width 374 height 12
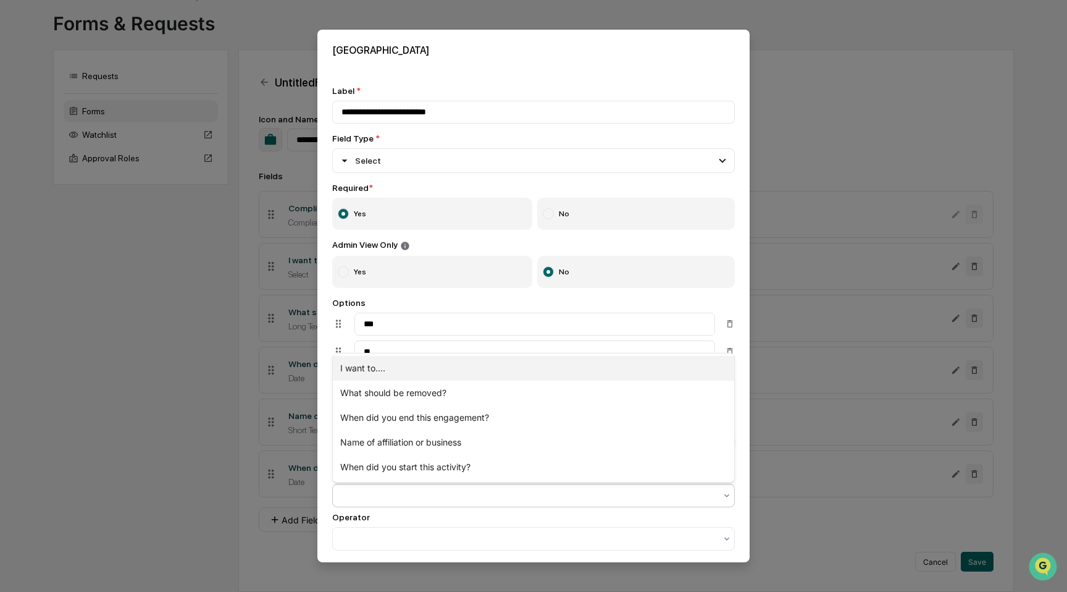
click at [537, 368] on div "I want to...." at bounding box center [533, 368] width 401 height 25
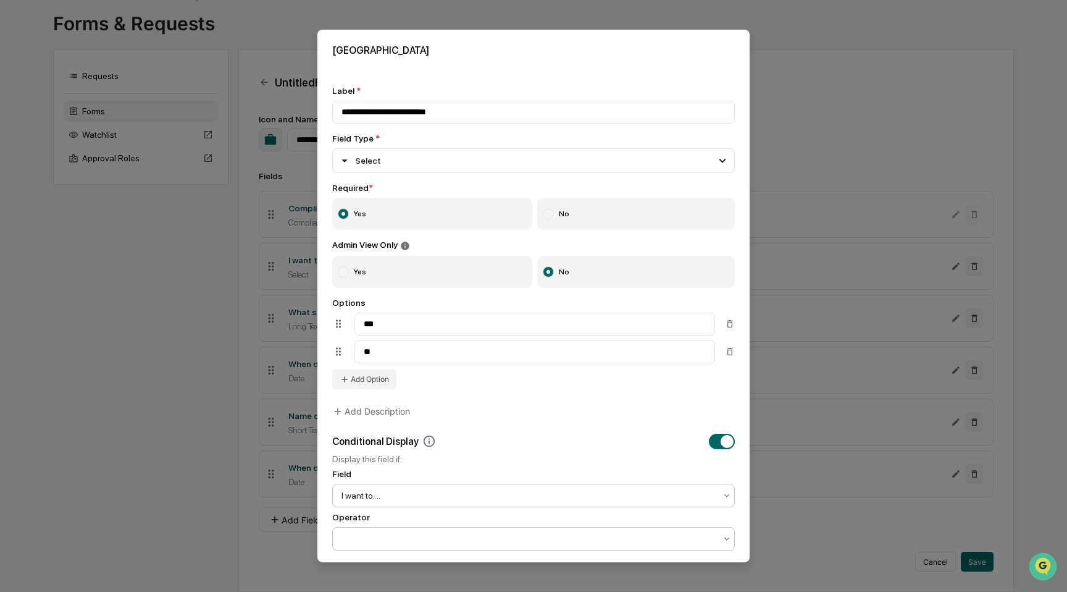
click at [513, 545] on div at bounding box center [529, 538] width 374 height 12
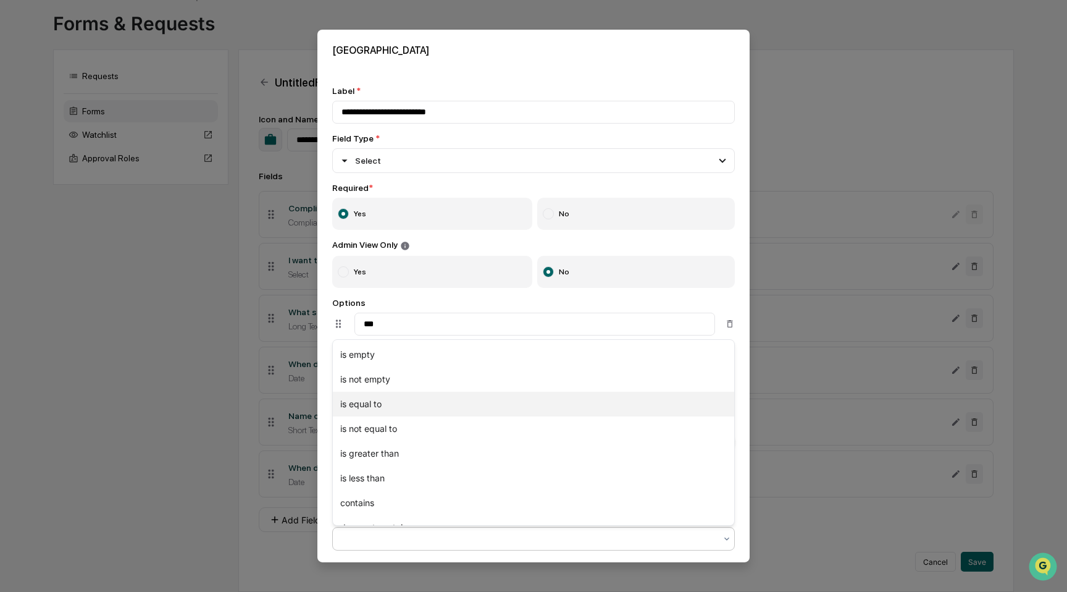
click at [511, 400] on div "is equal to" at bounding box center [533, 404] width 401 height 25
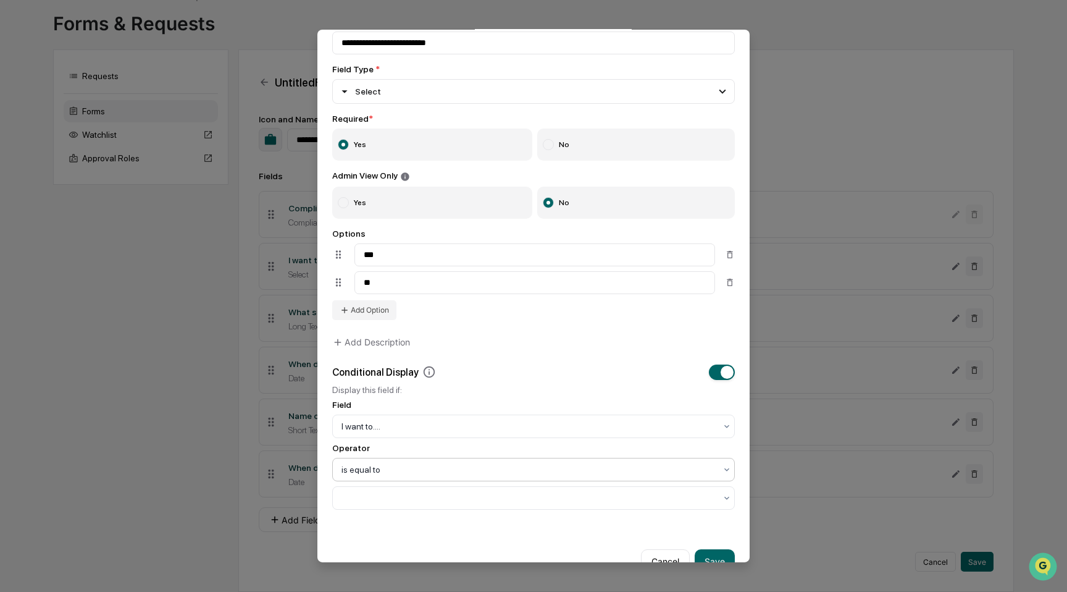
scroll to position [99, 0]
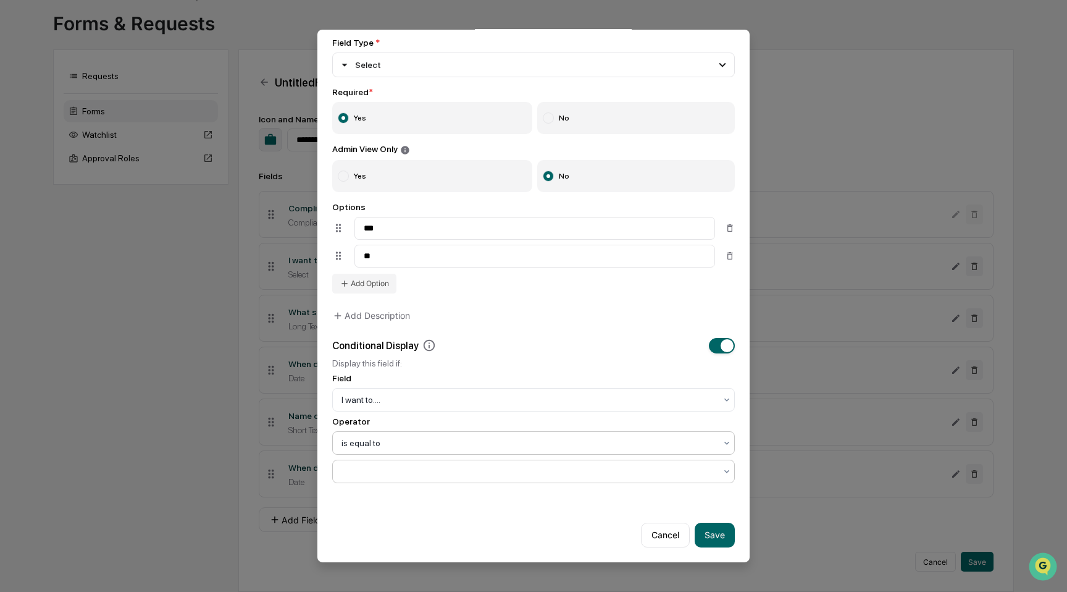
click at [484, 467] on div at bounding box center [529, 471] width 374 height 12
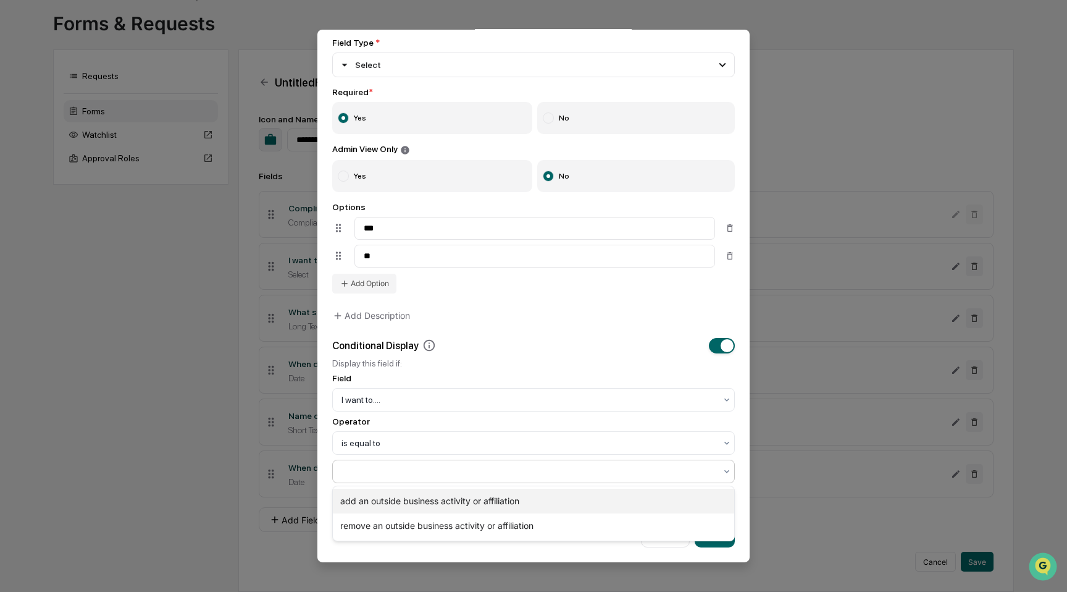
click at [482, 497] on div "add an outside business activity or affiliation" at bounding box center [533, 500] width 401 height 25
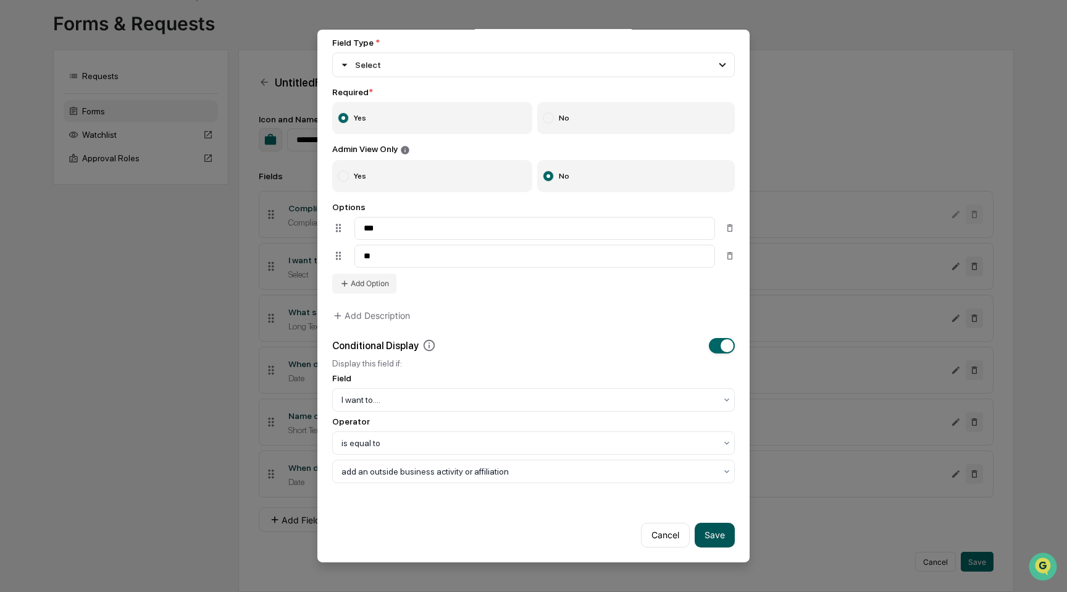
click at [718, 534] on button "Save" at bounding box center [715, 534] width 40 height 25
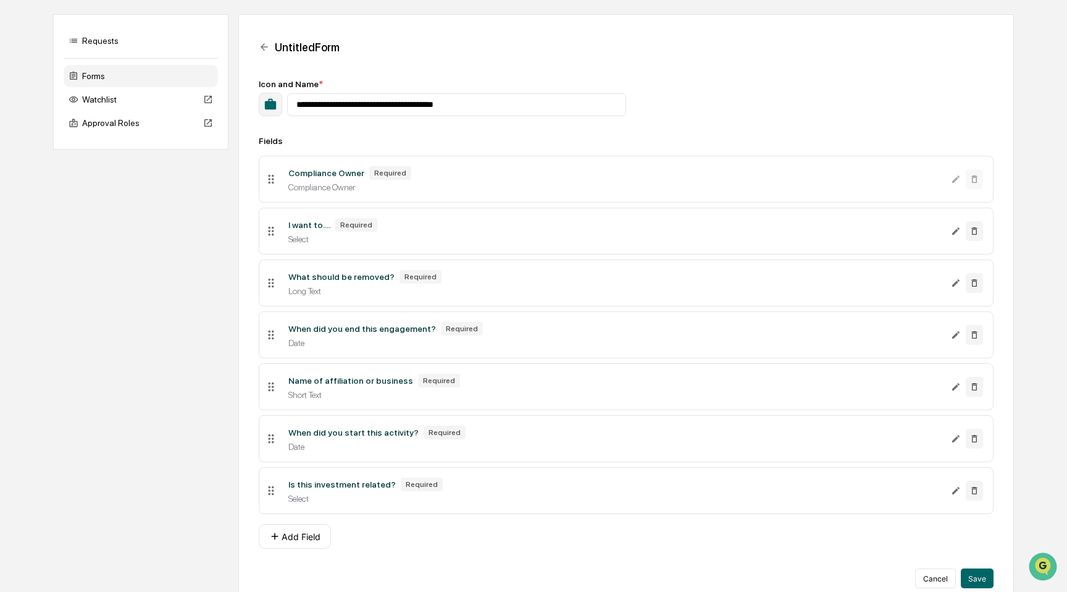
scroll to position [125, 0]
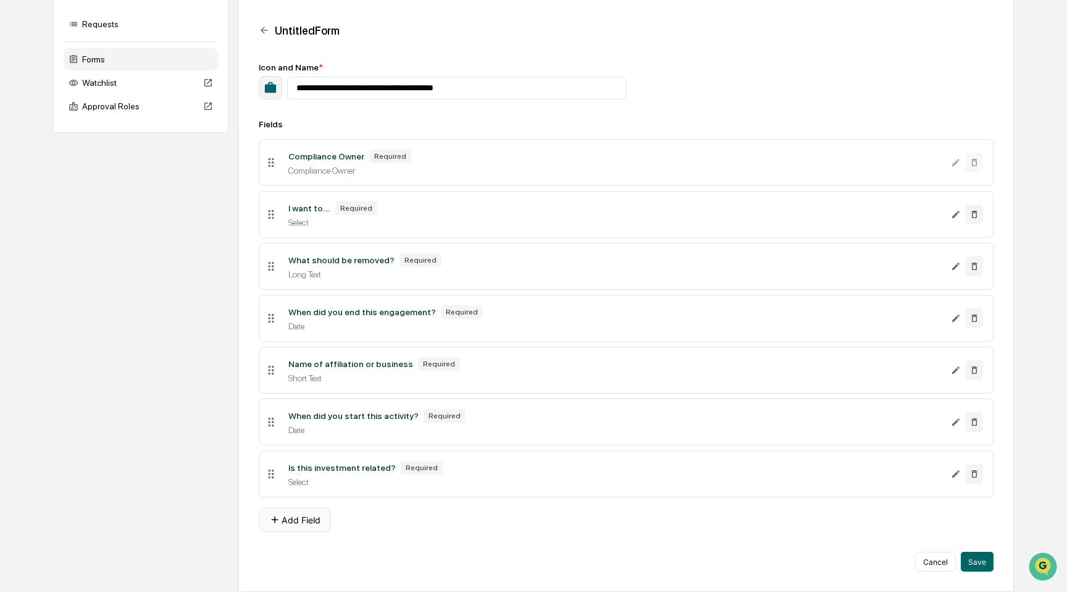
click at [295, 516] on button "Add Field" at bounding box center [295, 519] width 72 height 25
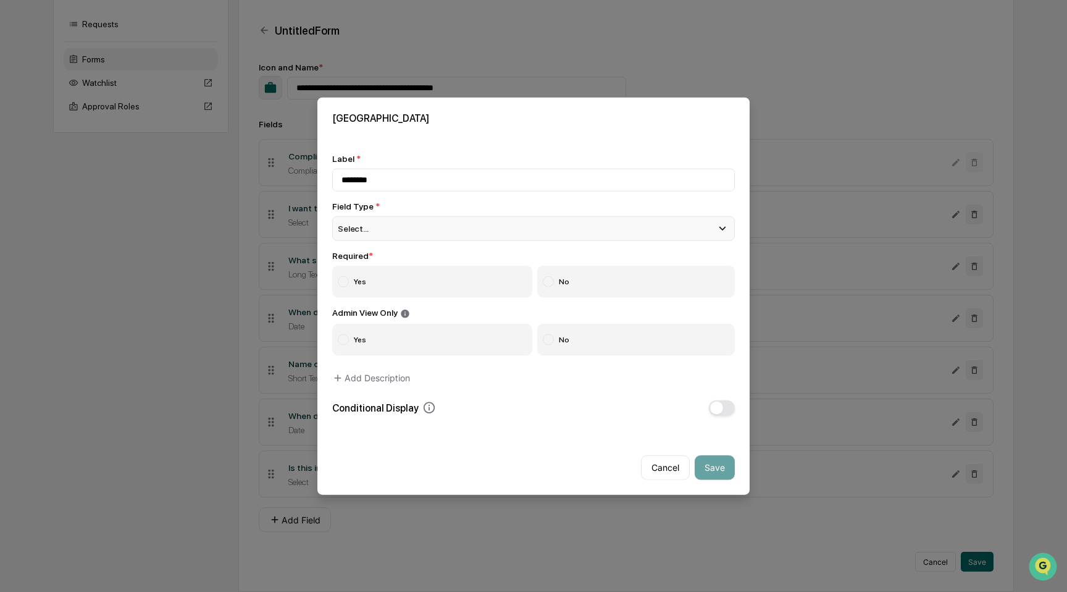
type input "********"
click at [537, 227] on div "Select..." at bounding box center [533, 228] width 403 height 25
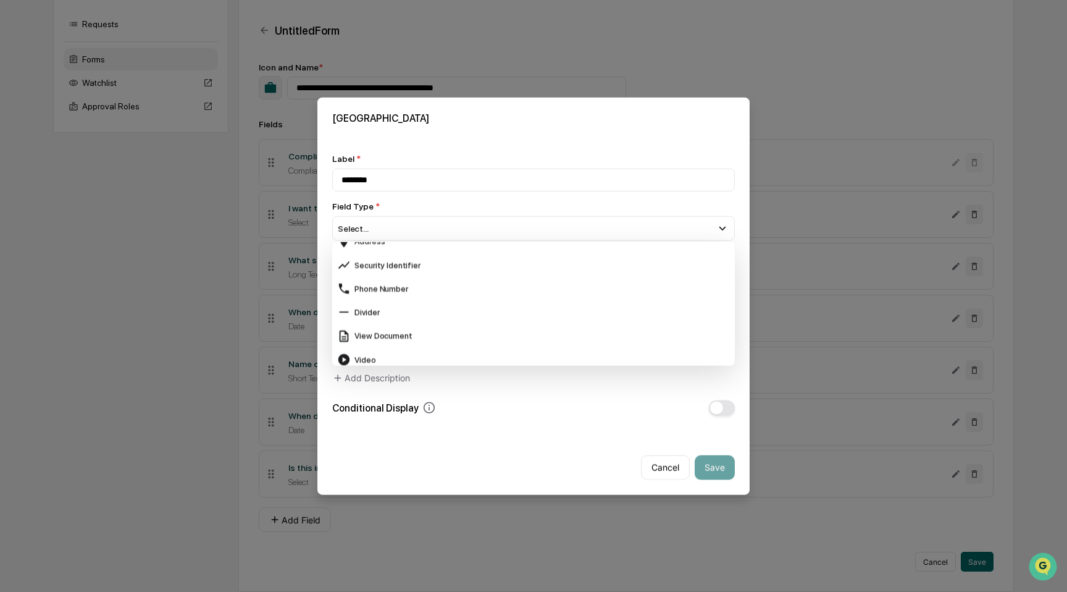
scroll to position [448, 0]
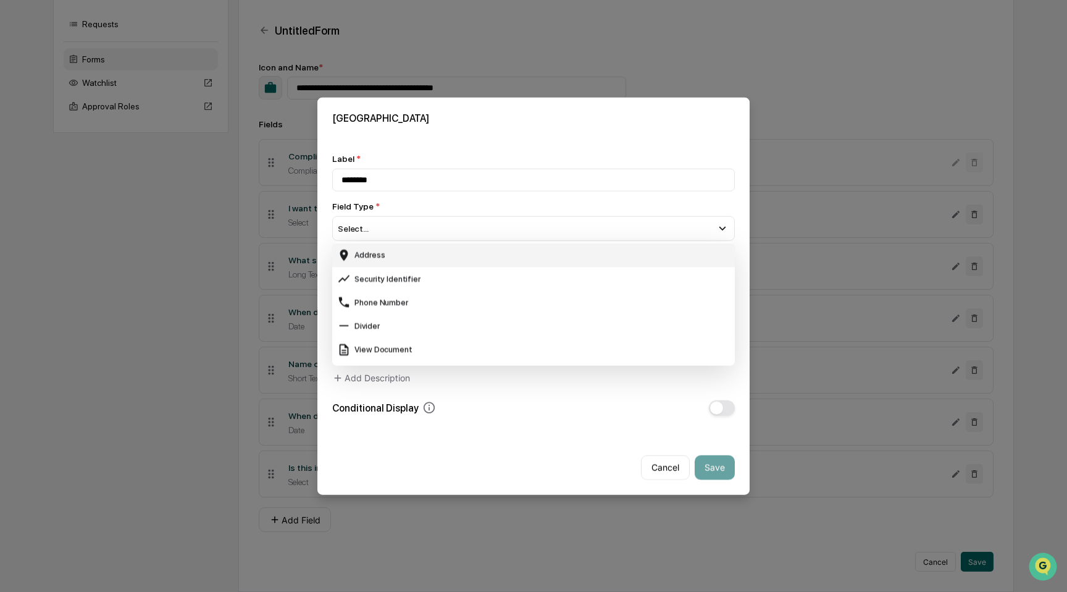
click at [528, 261] on div "Address" at bounding box center [533, 255] width 393 height 14
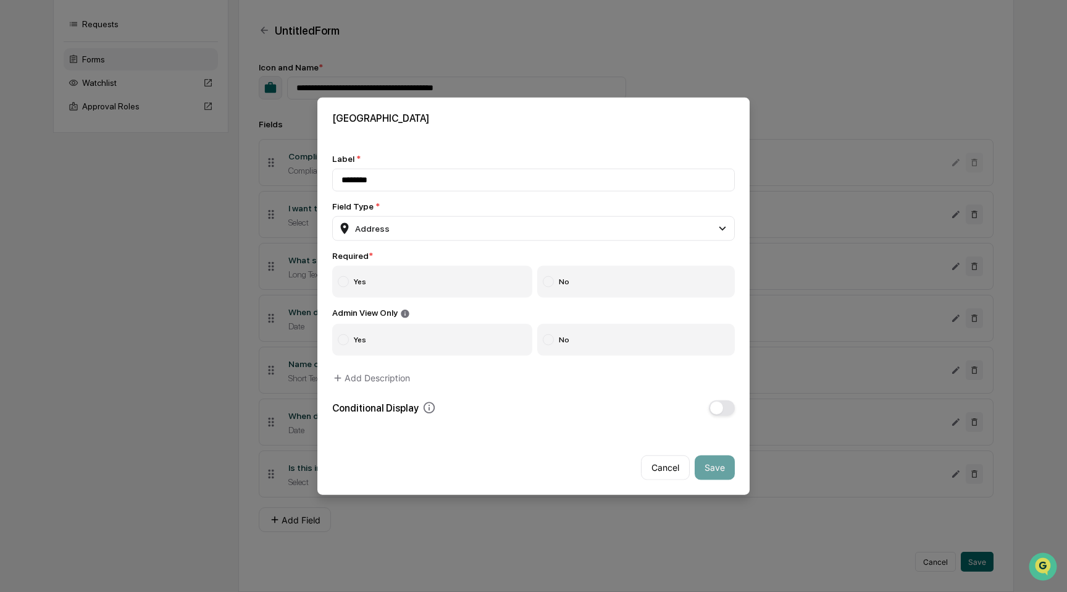
click at [512, 293] on label "Yes" at bounding box center [432, 282] width 200 height 32
click at [615, 341] on label "No" at bounding box center [636, 339] width 198 height 32
click at [728, 409] on button "button" at bounding box center [722, 407] width 26 height 15
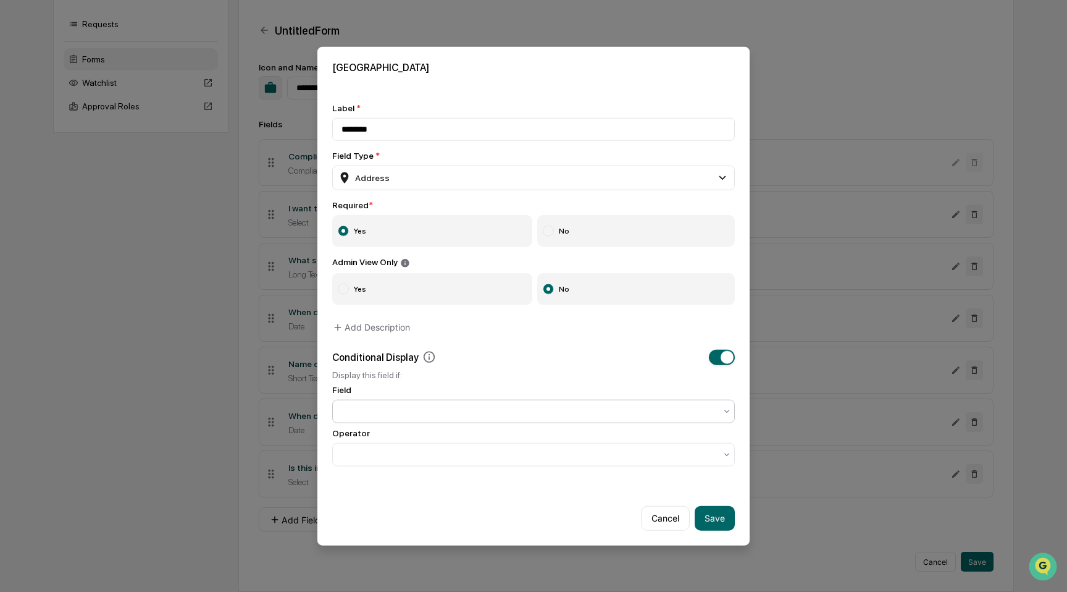
click at [579, 403] on div at bounding box center [528, 410] width 387 height 17
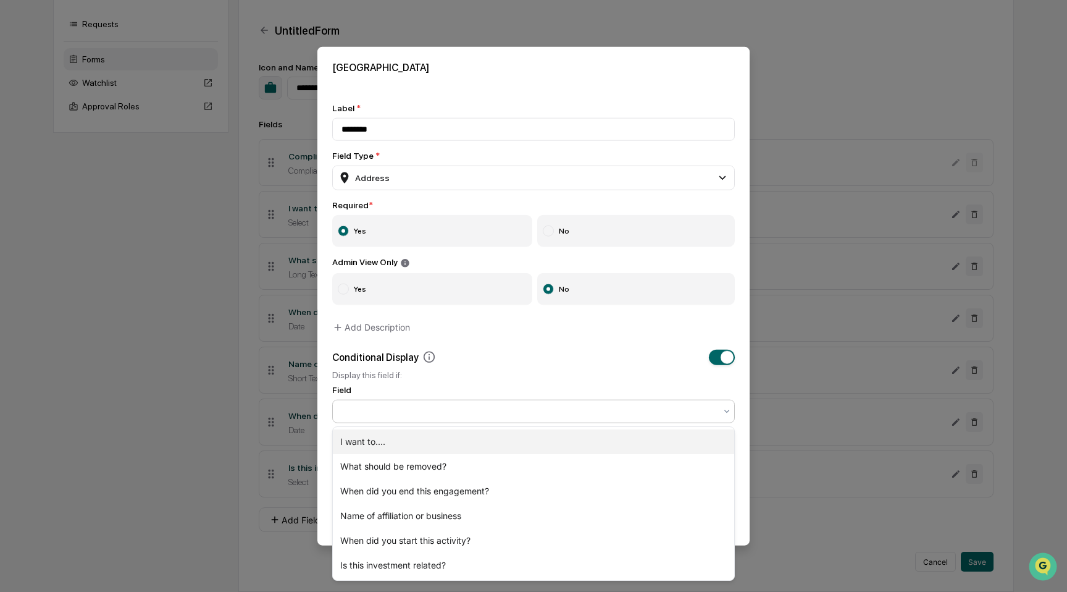
click at [563, 438] on div "I want to...." at bounding box center [533, 441] width 401 height 25
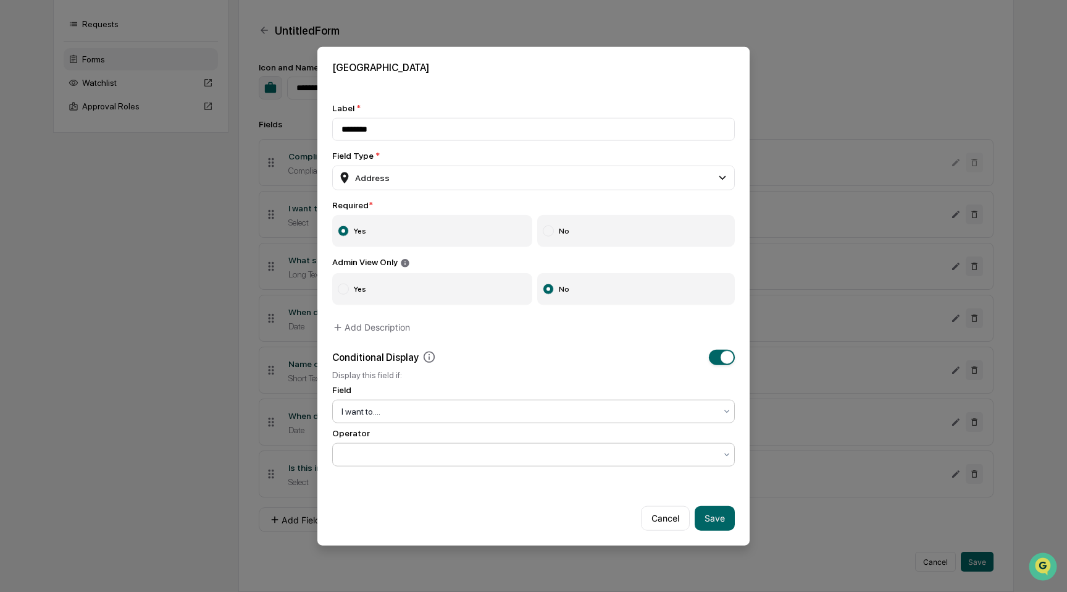
click at [553, 459] on div at bounding box center [529, 454] width 374 height 12
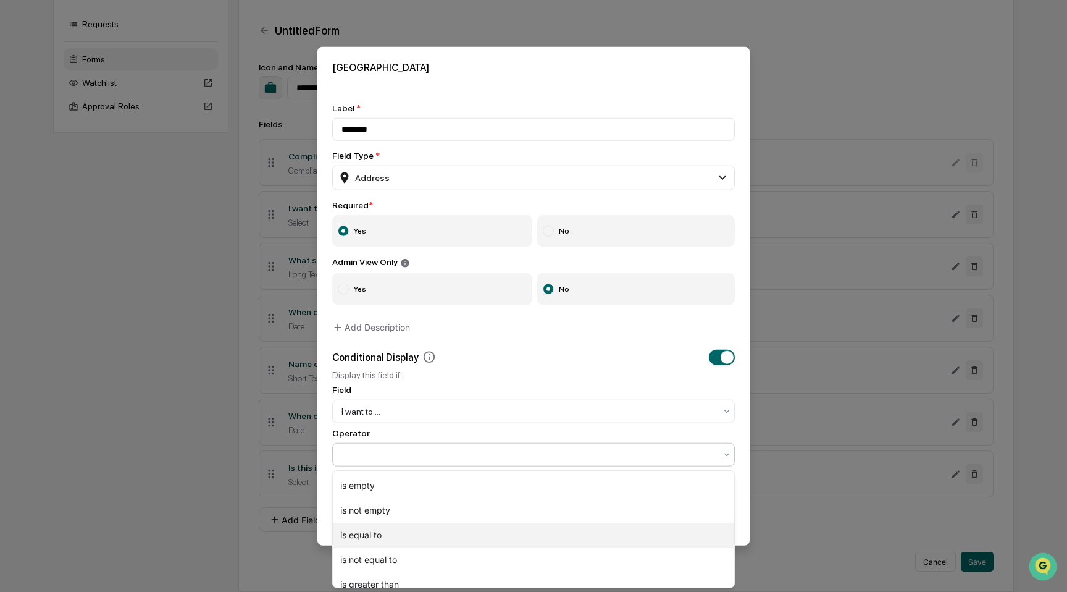
click at [540, 538] on div "is equal to" at bounding box center [533, 534] width 401 height 25
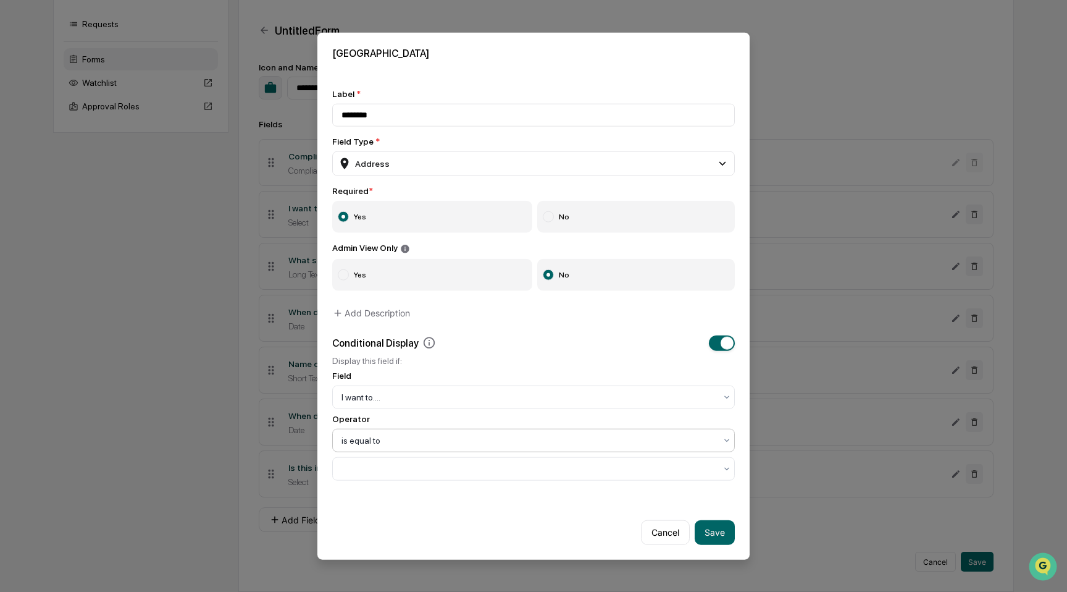
click at [540, 484] on div "Label * ******** Field Type * Address Short Text Long Text Number Currency Amou…" at bounding box center [533, 284] width 432 height 421
click at [540, 474] on div at bounding box center [529, 468] width 374 height 12
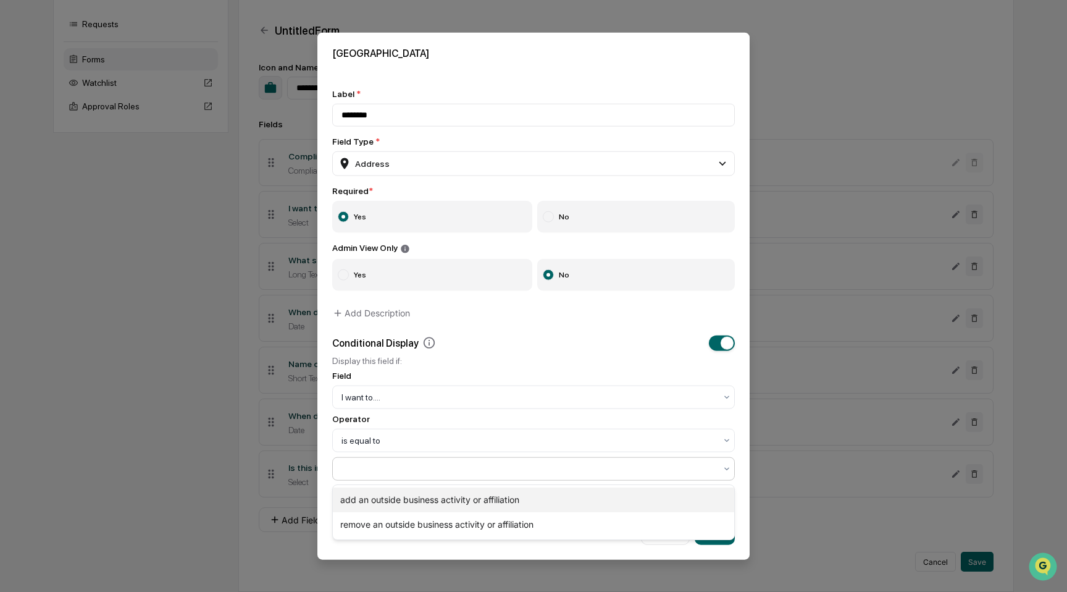
click at [539, 494] on div "add an outside business activity or affiliation" at bounding box center [533, 499] width 401 height 25
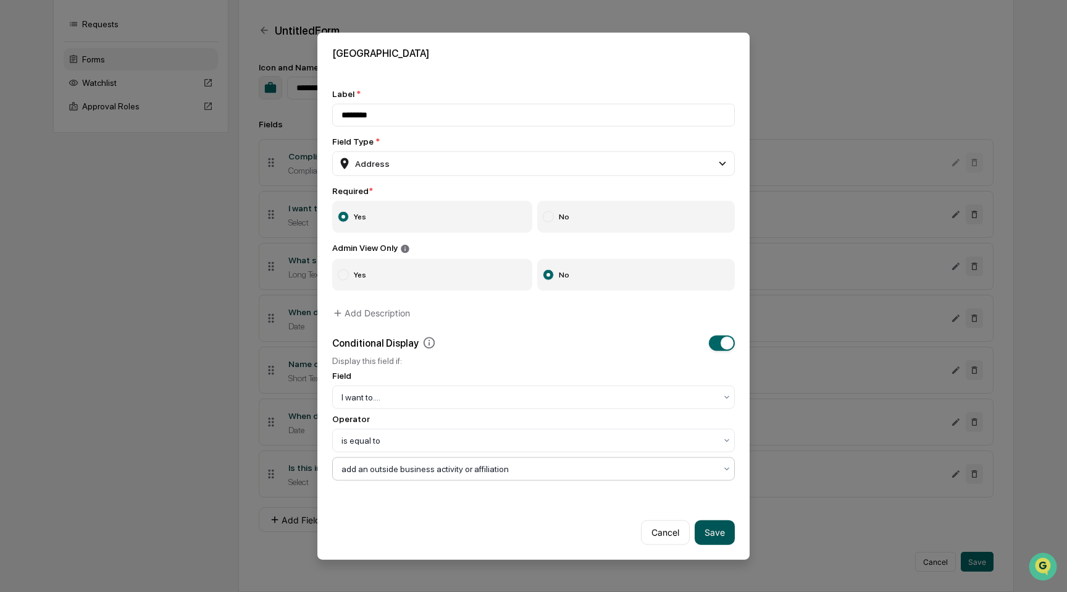
click at [723, 536] on button "Save" at bounding box center [715, 531] width 40 height 25
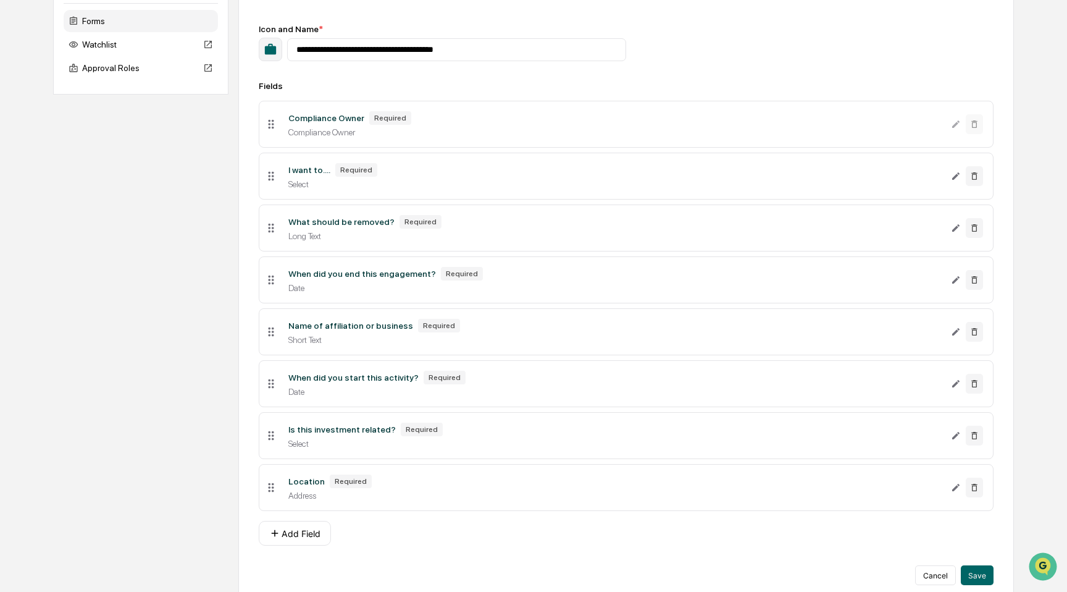
scroll to position [168, 0]
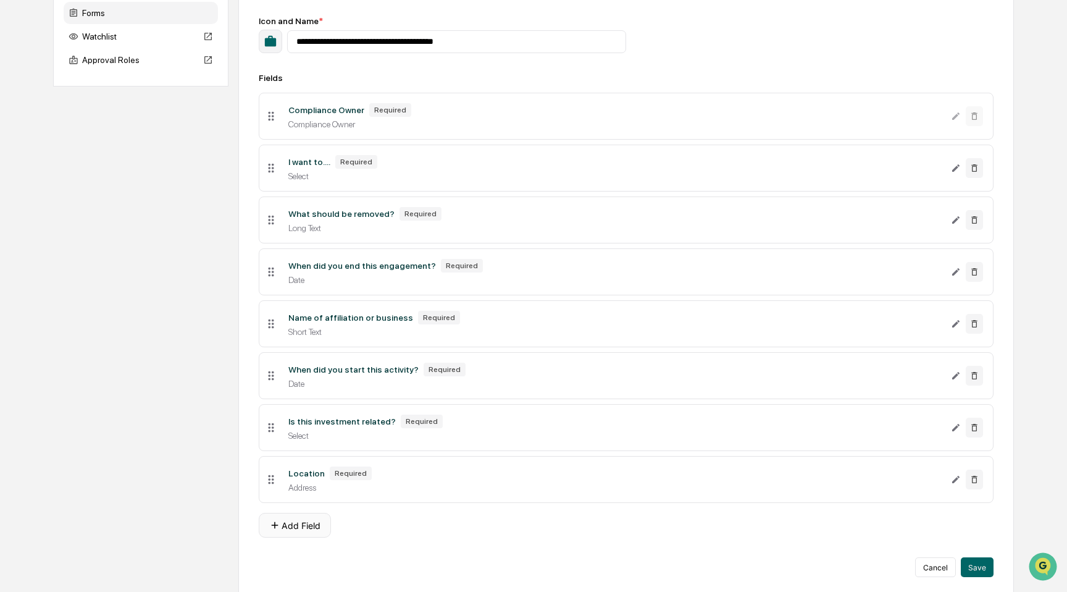
click at [310, 529] on button "Add Field" at bounding box center [295, 525] width 72 height 25
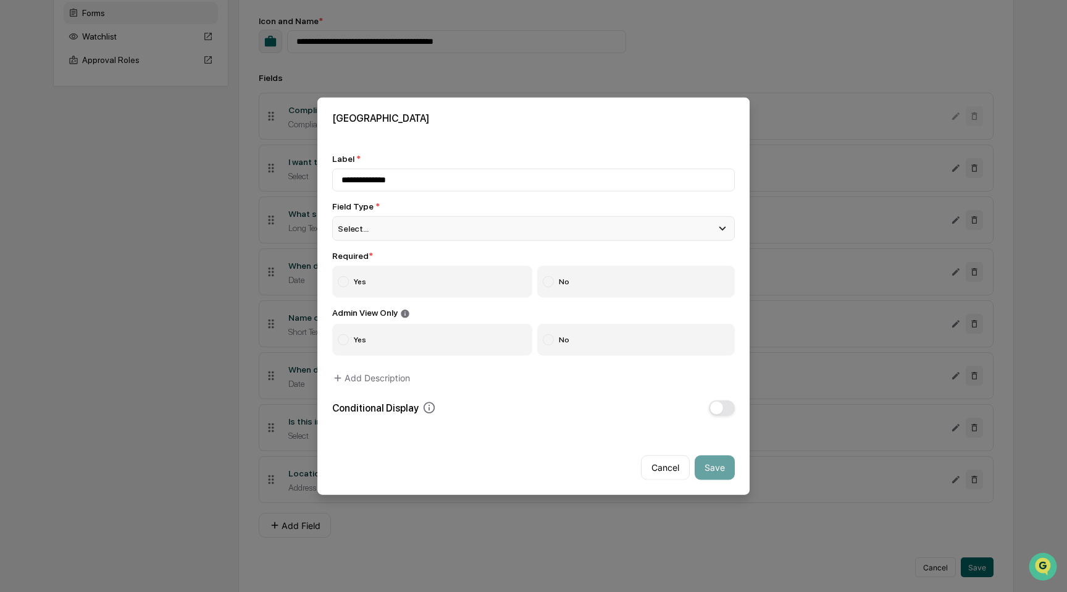
type input "**********"
click at [514, 222] on div "Select..." at bounding box center [533, 228] width 403 height 25
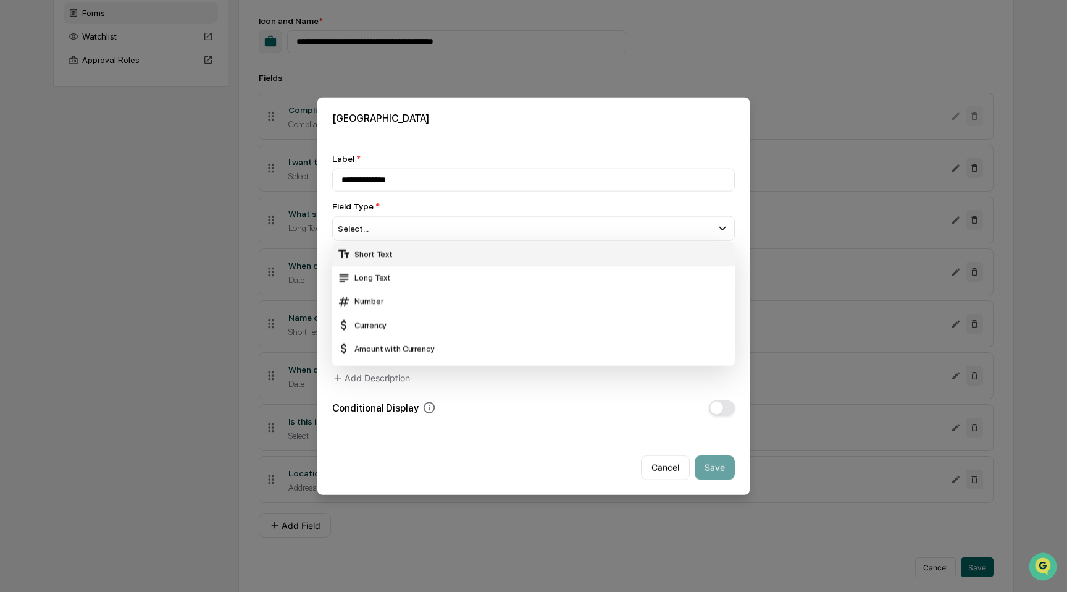
click at [480, 253] on div "Short Text" at bounding box center [533, 254] width 393 height 14
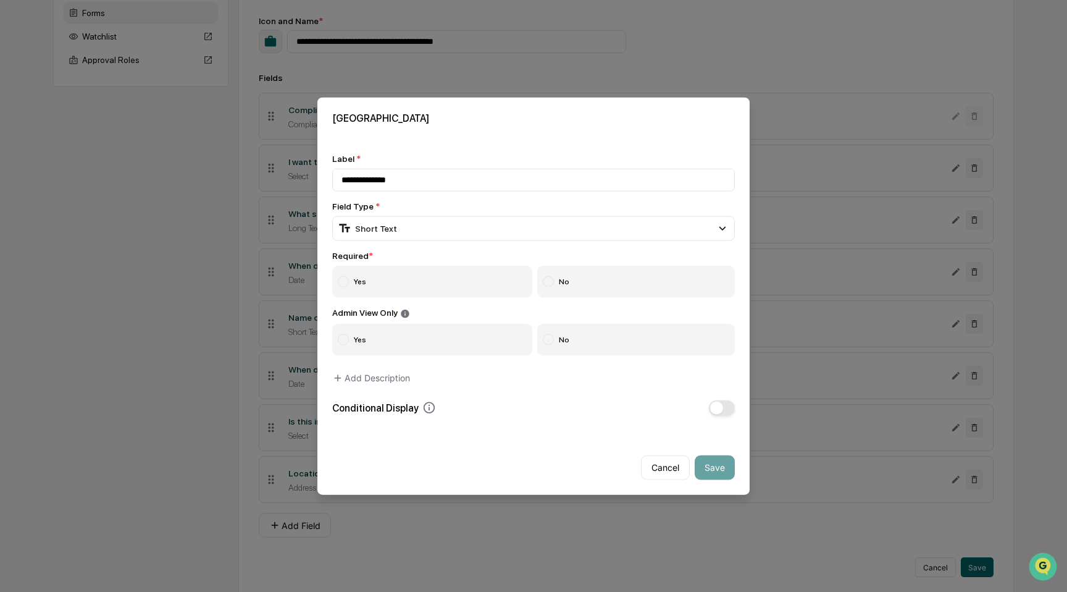
click at [467, 283] on label "Yes" at bounding box center [432, 282] width 200 height 32
click at [581, 327] on label "No" at bounding box center [636, 339] width 198 height 32
click at [728, 411] on button "button" at bounding box center [722, 407] width 26 height 15
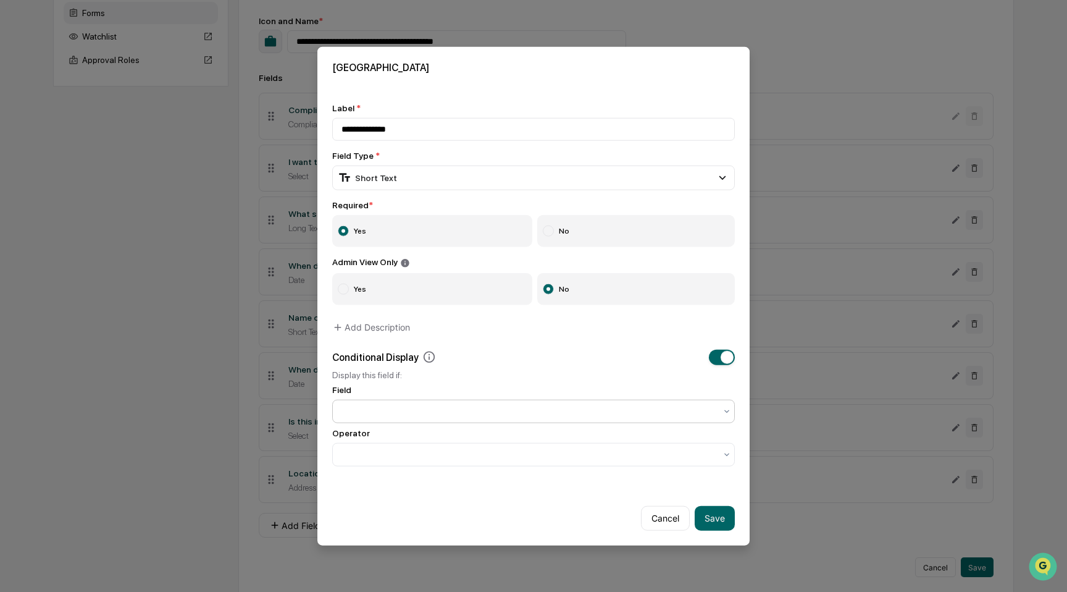
click at [604, 409] on div at bounding box center [529, 410] width 374 height 12
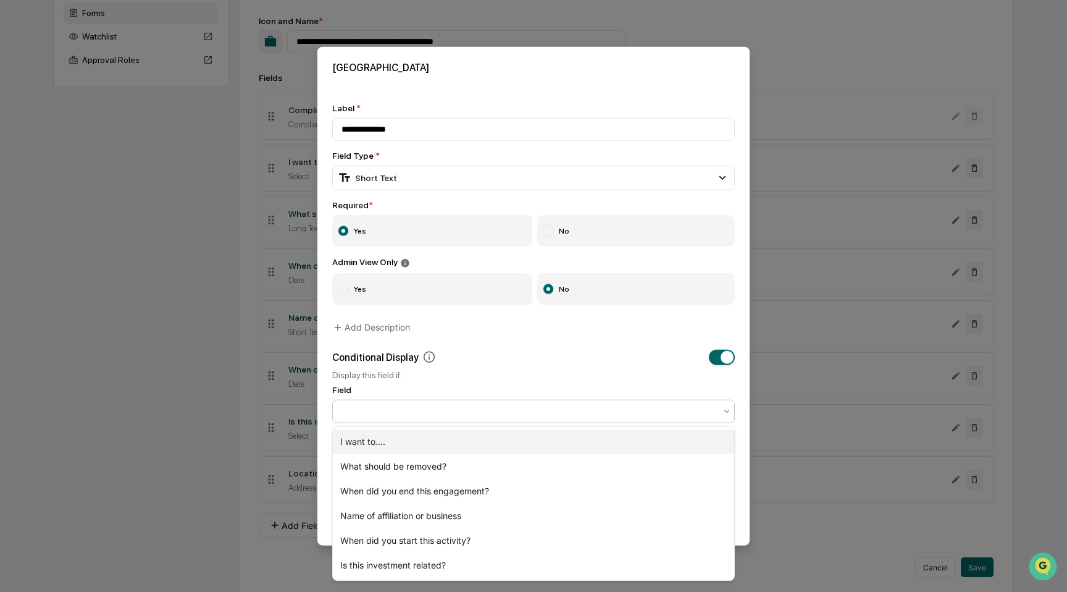
click at [517, 446] on div "I want to...." at bounding box center [533, 441] width 401 height 25
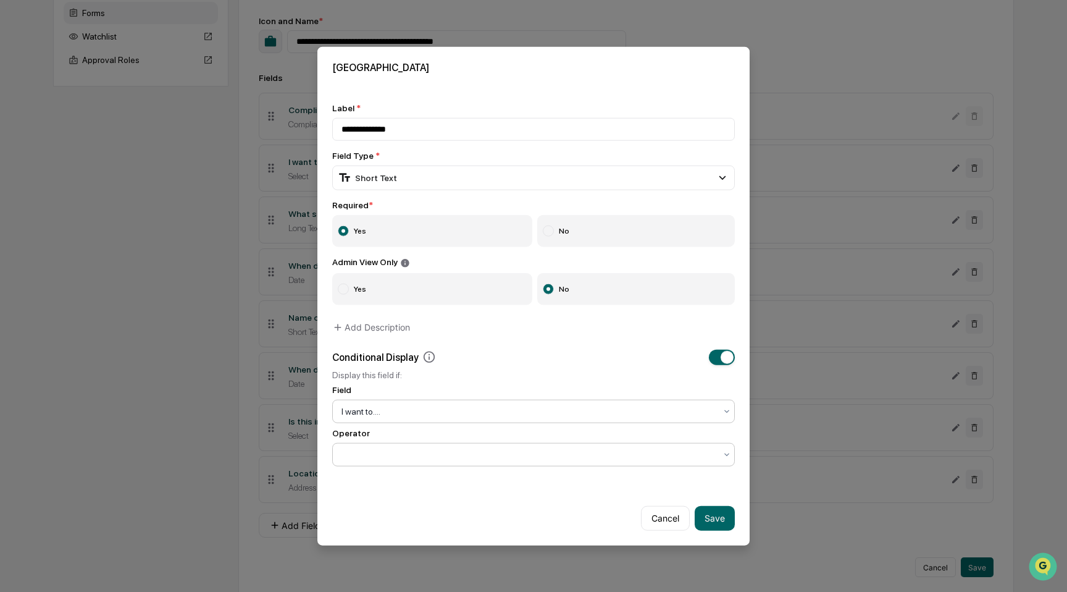
click at [497, 451] on div at bounding box center [529, 454] width 374 height 12
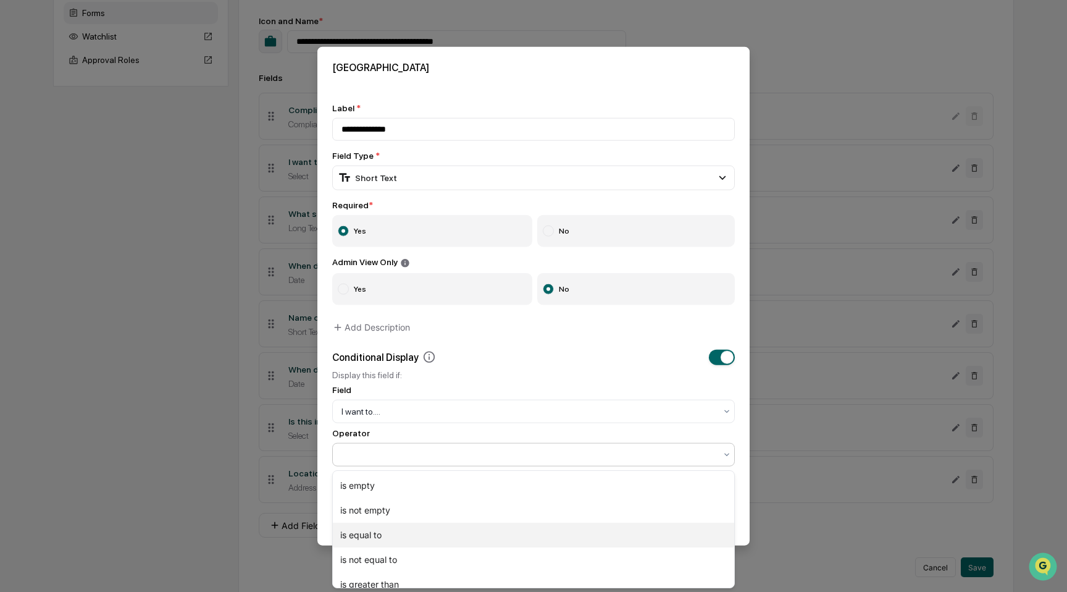
click at [471, 529] on div "is equal to" at bounding box center [533, 534] width 401 height 25
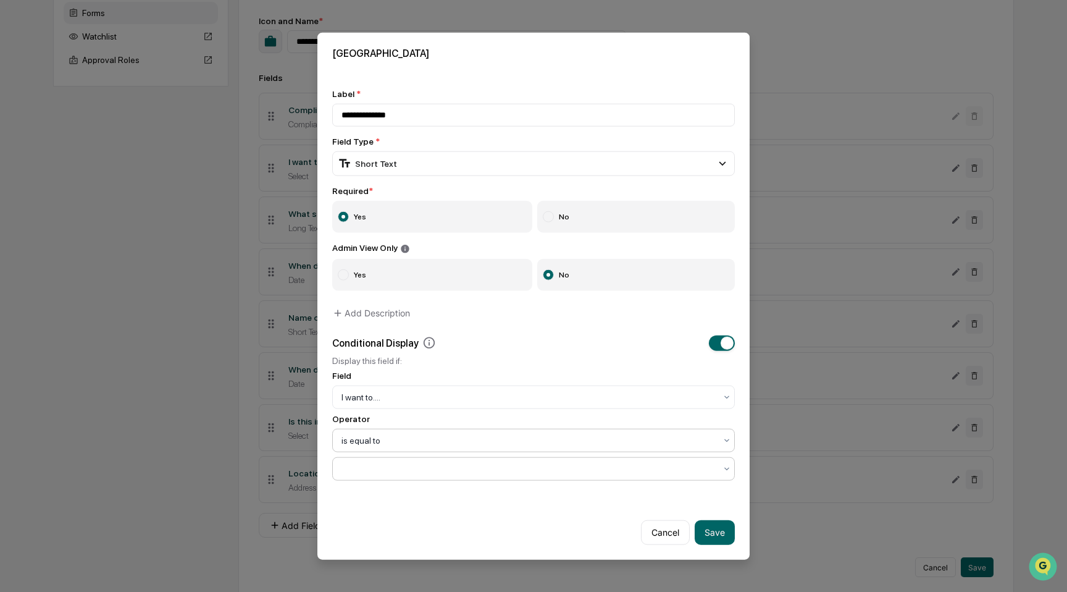
click at [471, 474] on div at bounding box center [529, 468] width 374 height 12
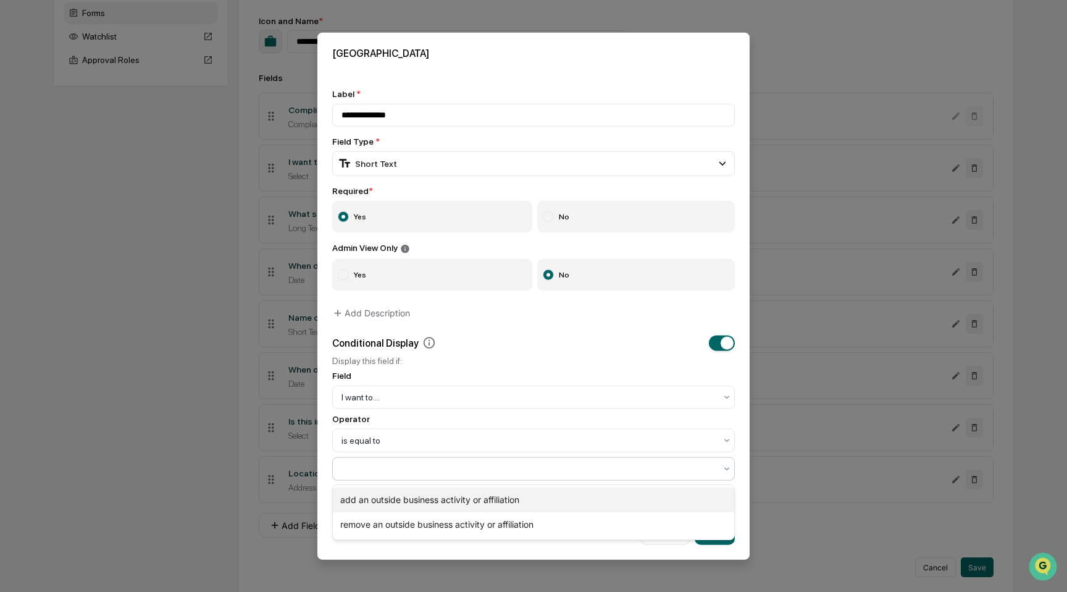
click at [471, 500] on div "add an outside business activity or affiliation" at bounding box center [533, 499] width 401 height 25
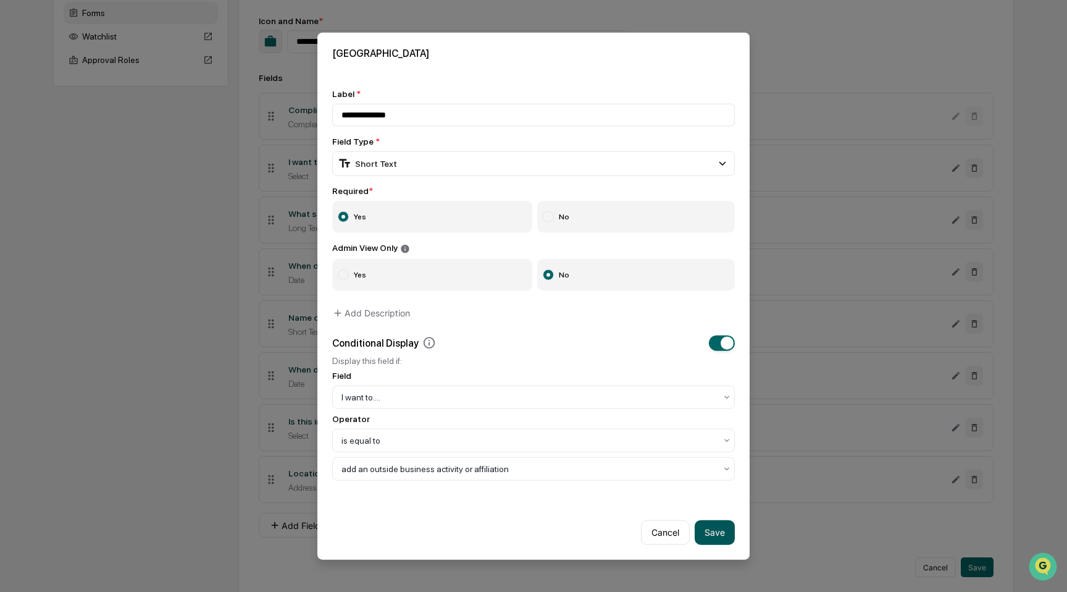
click at [712, 530] on button "Save" at bounding box center [715, 531] width 40 height 25
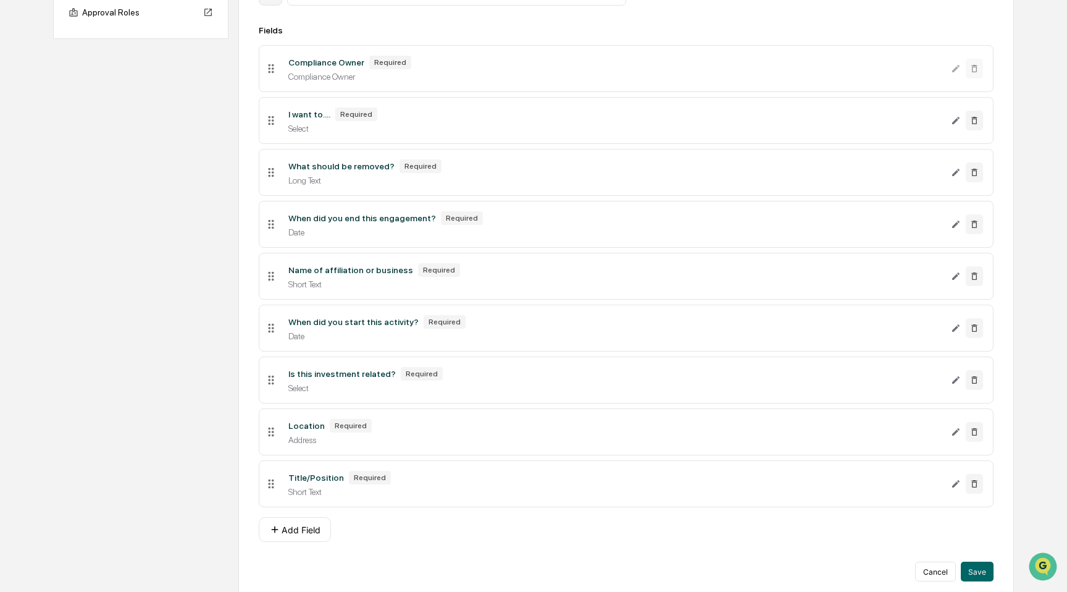
scroll to position [218, 0]
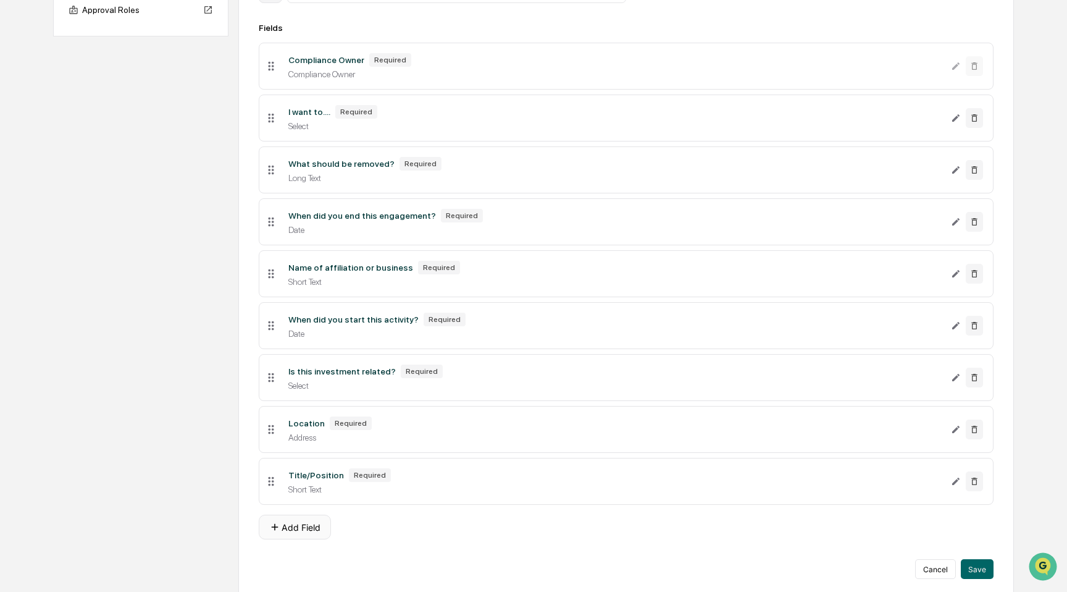
click at [321, 525] on button "Add Field" at bounding box center [295, 526] width 72 height 25
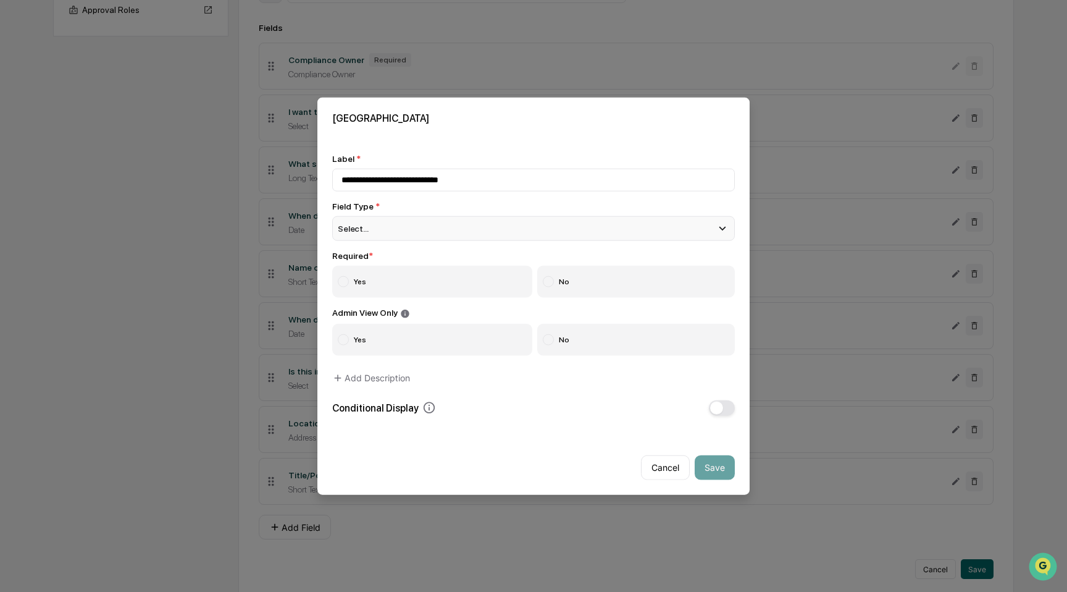
type input "**********"
click at [529, 233] on div "Select..." at bounding box center [533, 228] width 403 height 25
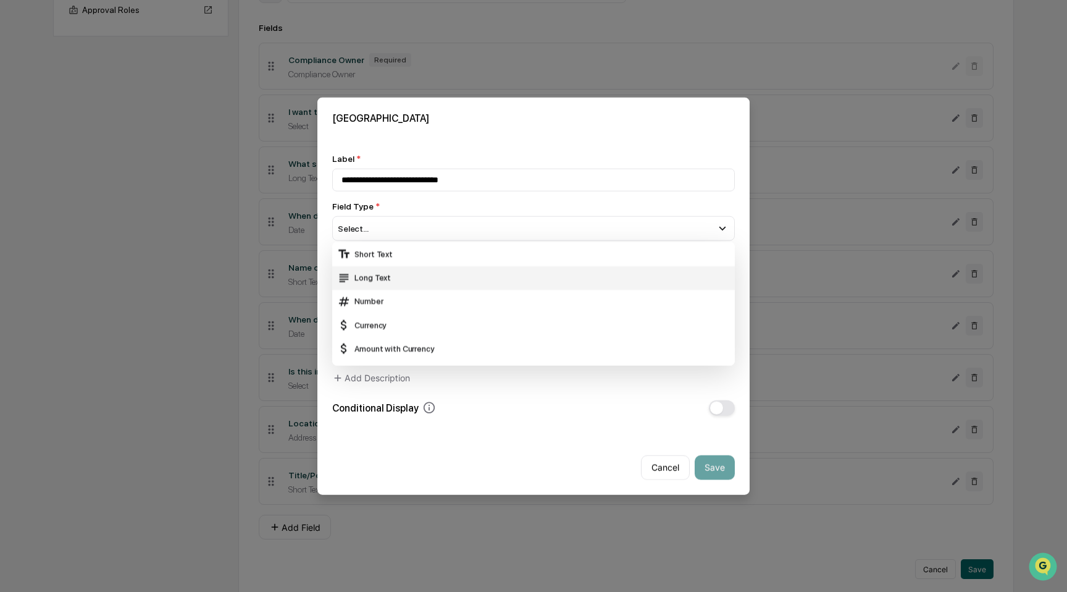
click at [519, 271] on div "Long Text" at bounding box center [533, 277] width 393 height 14
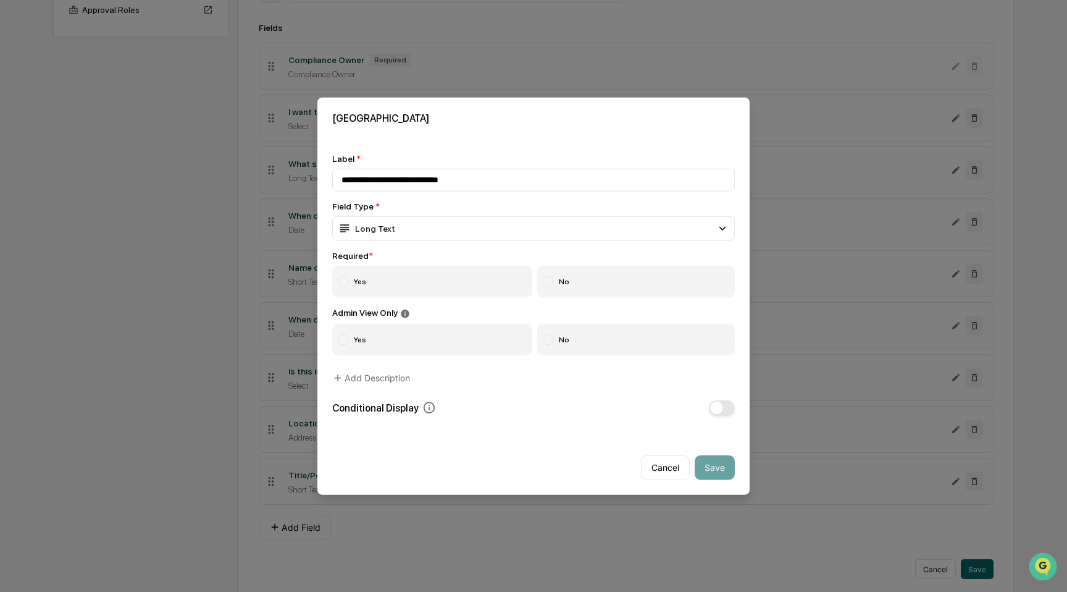
click at [461, 288] on label "Yes" at bounding box center [432, 282] width 200 height 32
click at [587, 334] on label "No" at bounding box center [636, 339] width 198 height 32
click at [724, 403] on button "button" at bounding box center [722, 407] width 26 height 15
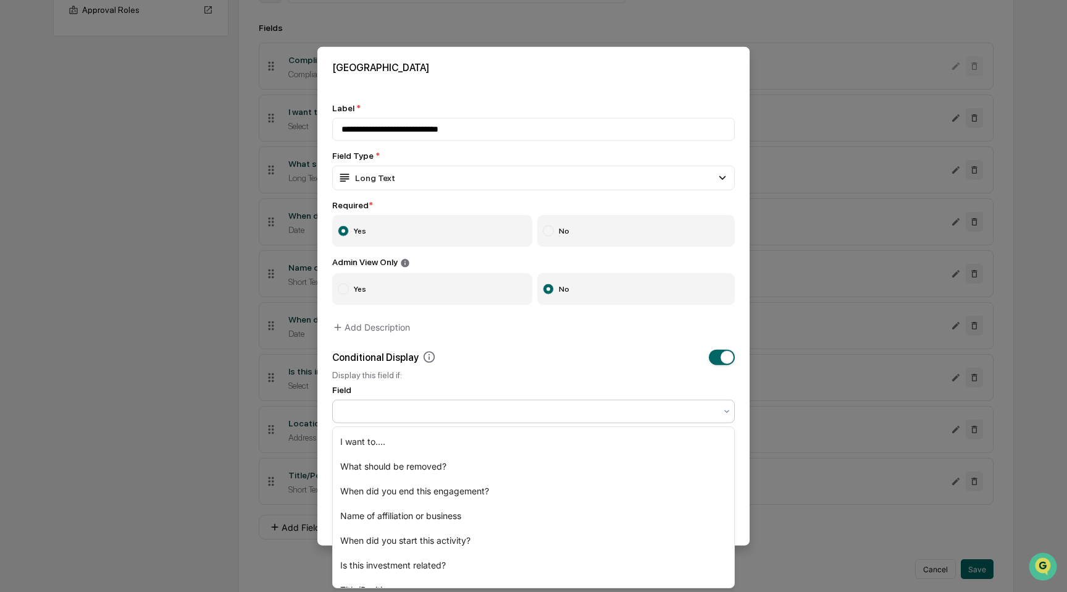
click at [569, 405] on div at bounding box center [529, 410] width 374 height 12
click at [551, 446] on div "I want to...." at bounding box center [533, 441] width 401 height 25
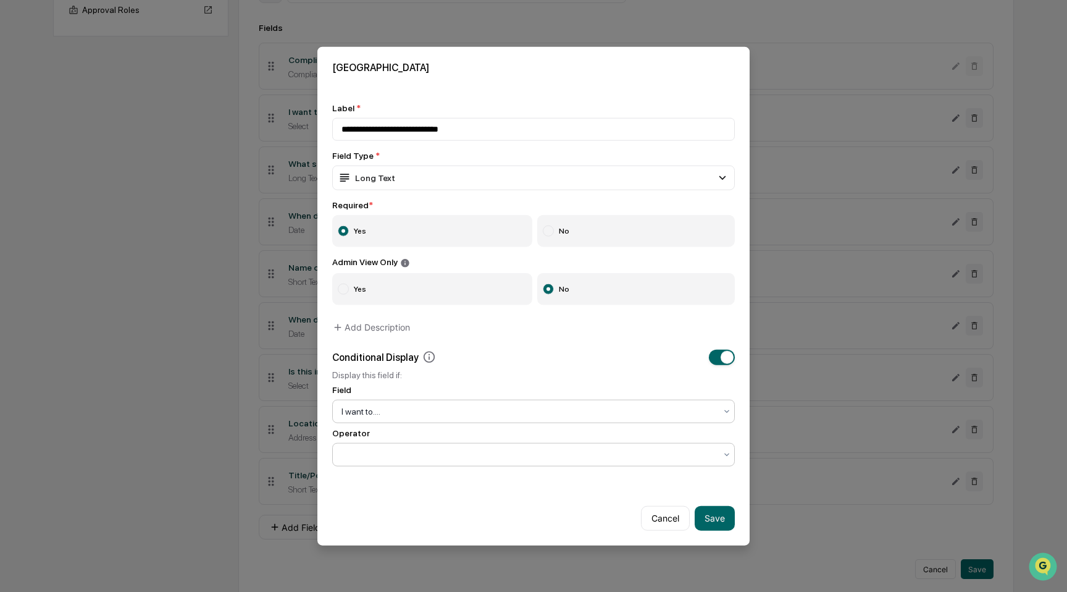
click at [542, 447] on div at bounding box center [528, 453] width 387 height 17
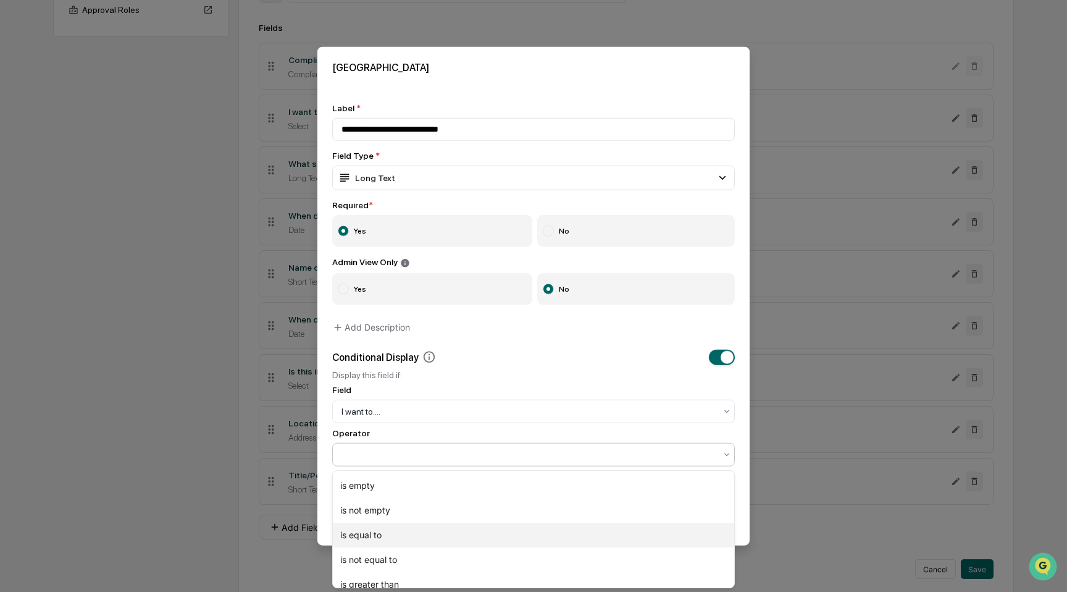
click at [500, 534] on div "is equal to" at bounding box center [533, 534] width 401 height 25
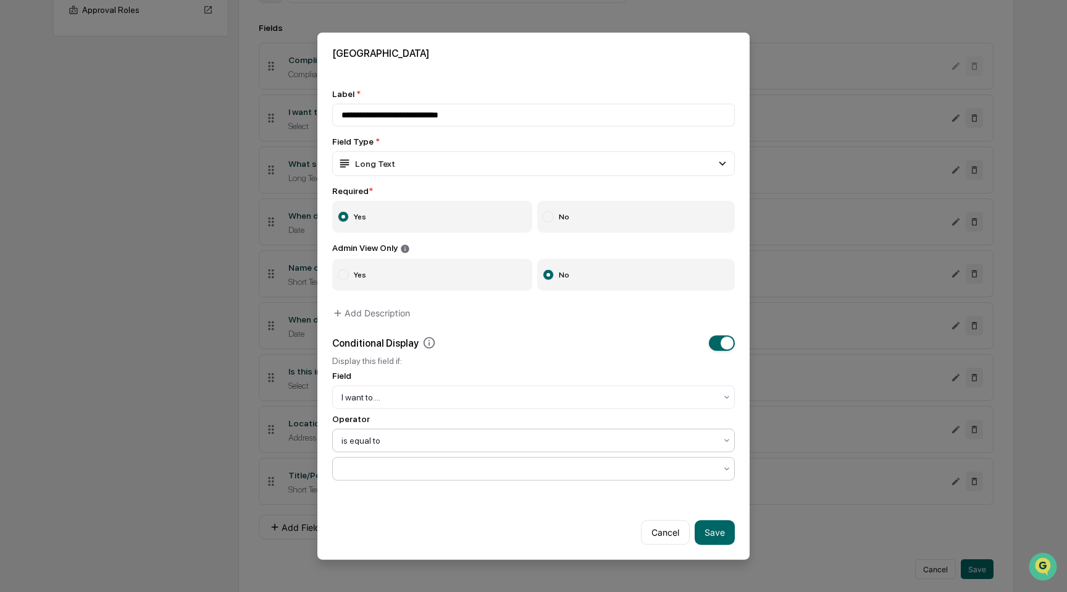
click at [500, 465] on div at bounding box center [529, 468] width 374 height 12
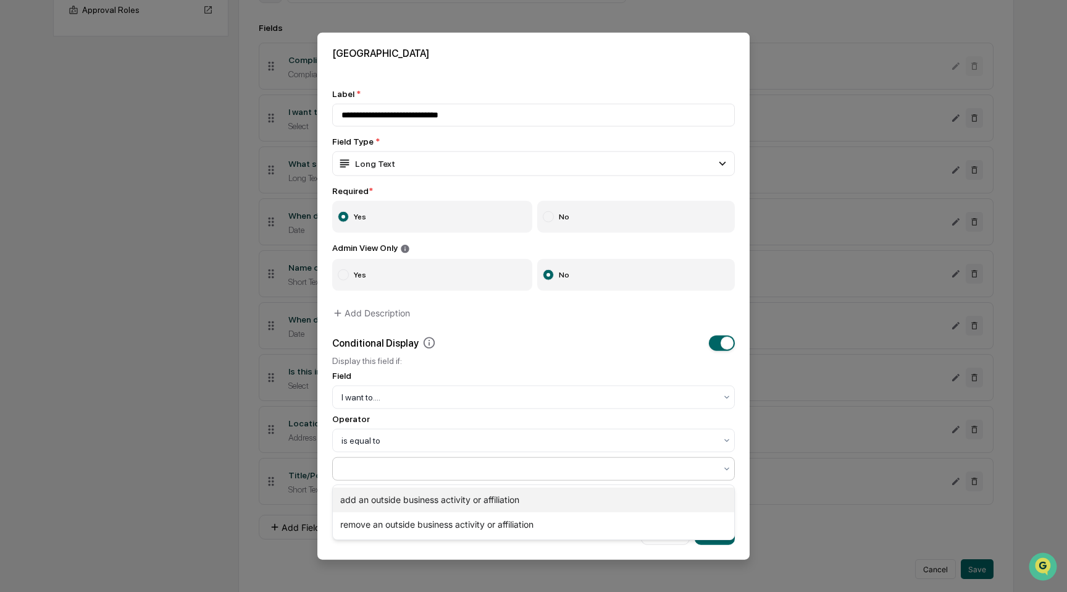
click at [497, 494] on div "add an outside business activity or affiliation" at bounding box center [533, 499] width 401 height 25
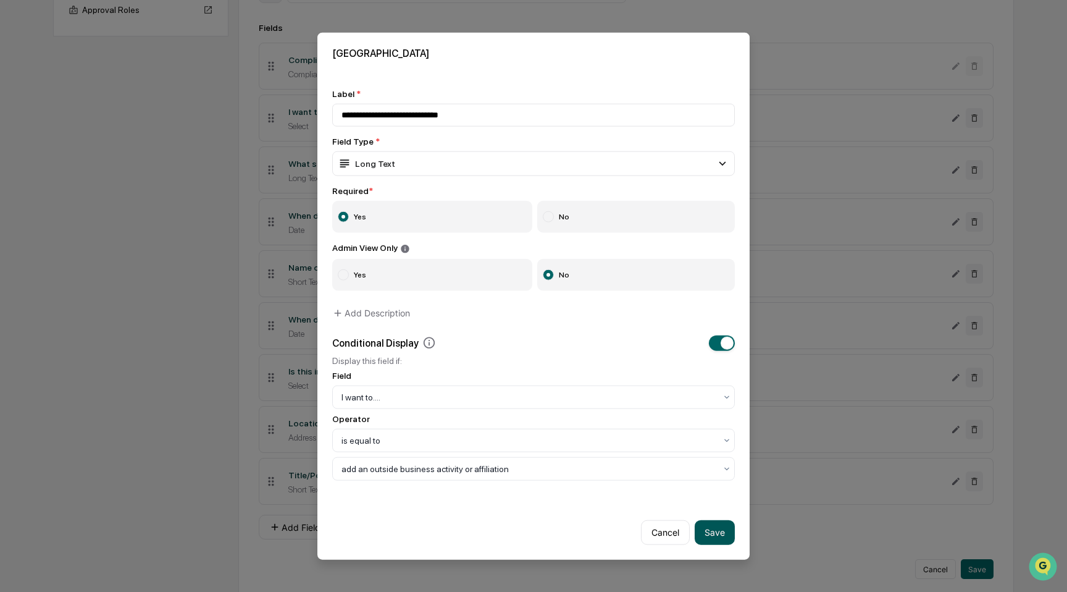
click at [719, 534] on button "Save" at bounding box center [715, 531] width 40 height 25
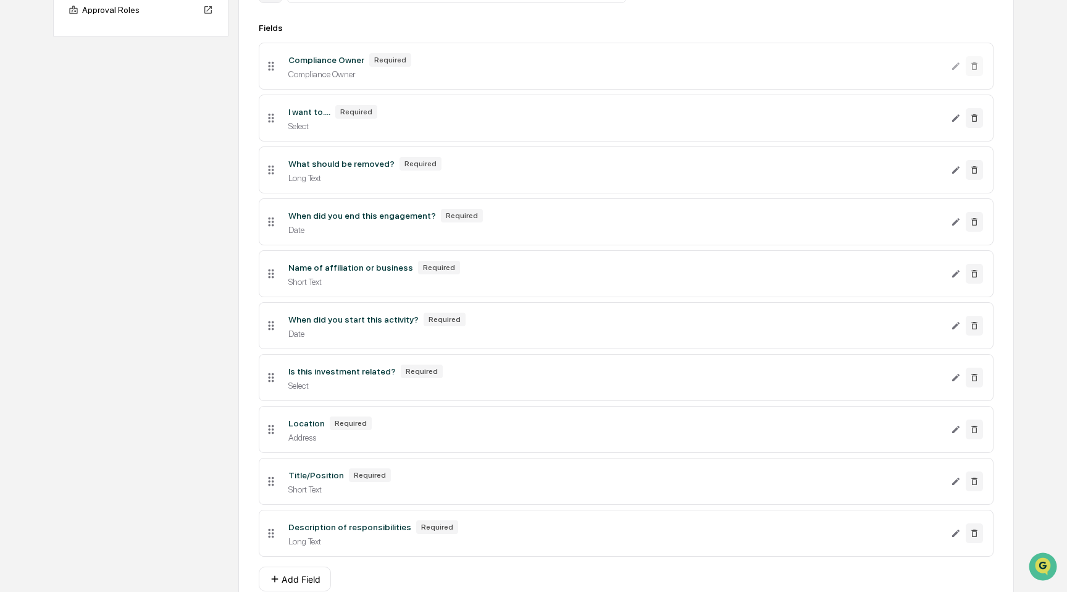
scroll to position [281, 0]
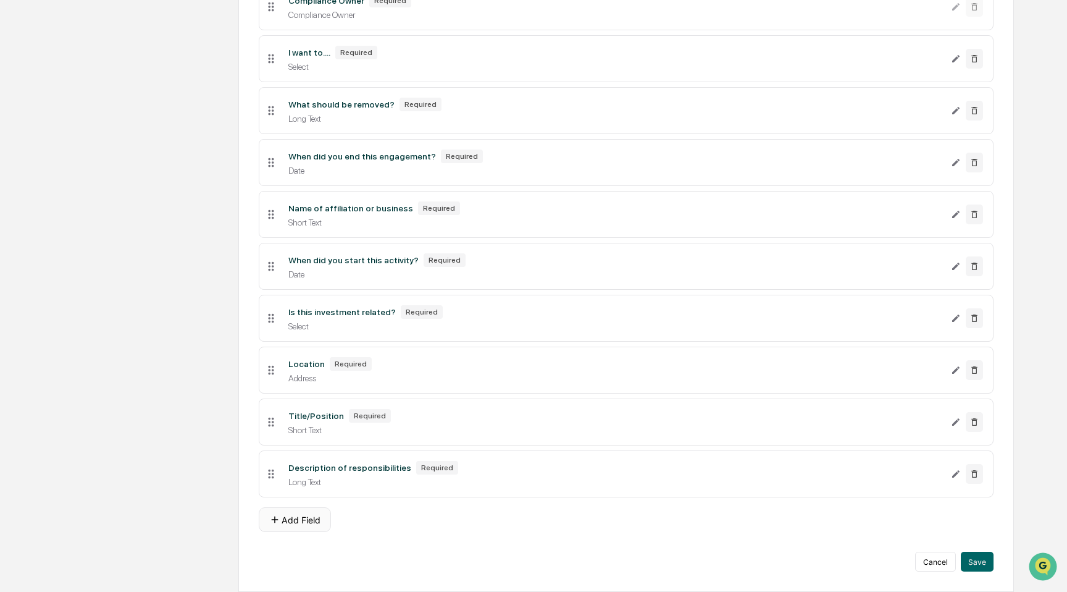
click at [308, 521] on button "Add Field" at bounding box center [295, 519] width 72 height 25
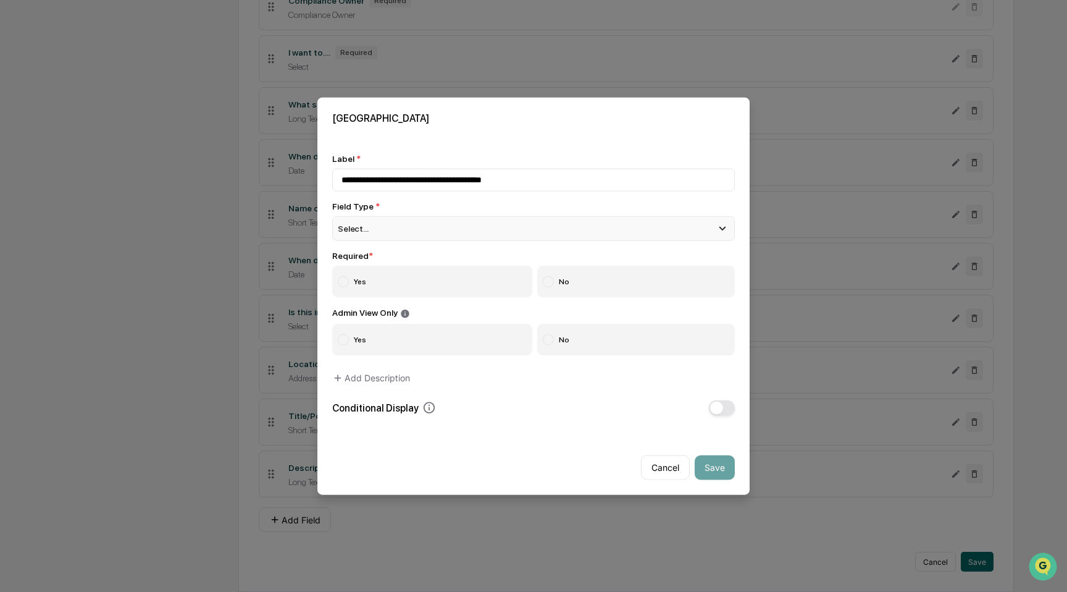
type input "**********"
click at [461, 233] on div "Select..." at bounding box center [533, 228] width 403 height 25
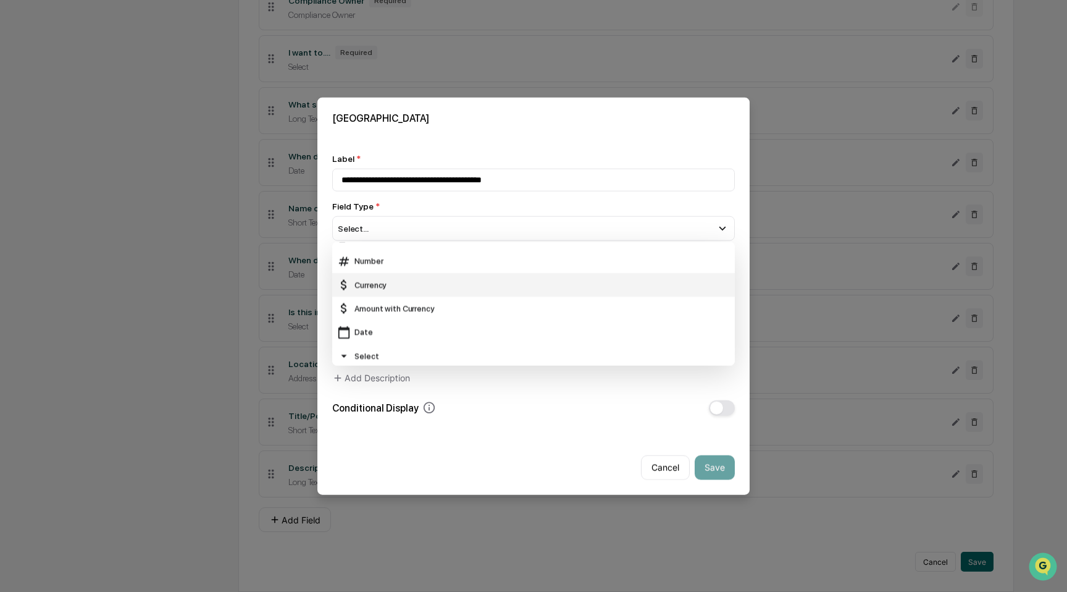
scroll to position [49, 0]
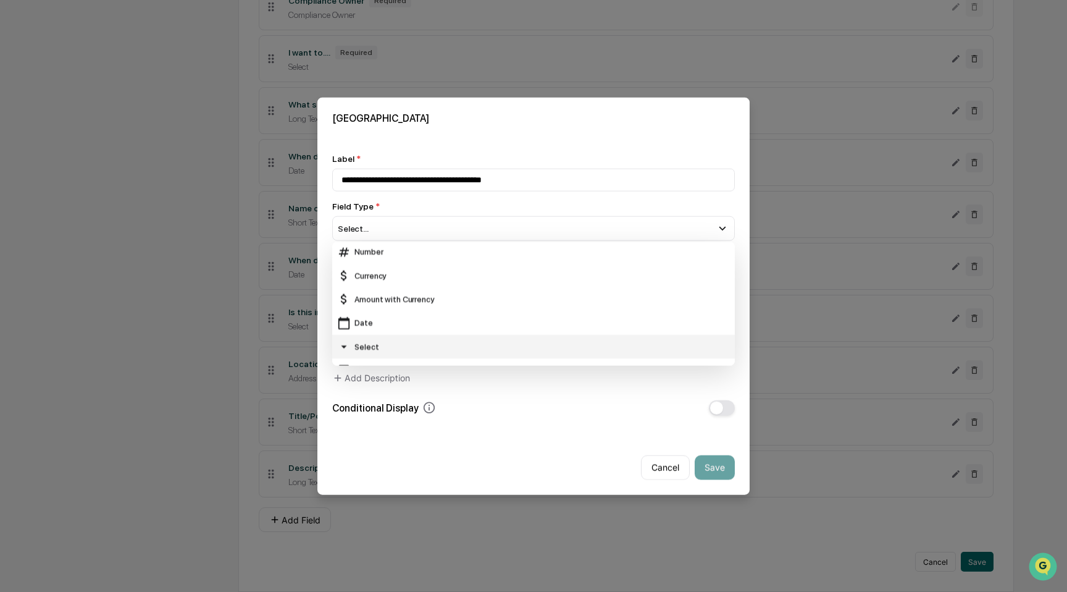
click at [445, 343] on div "Select" at bounding box center [533, 347] width 393 height 14
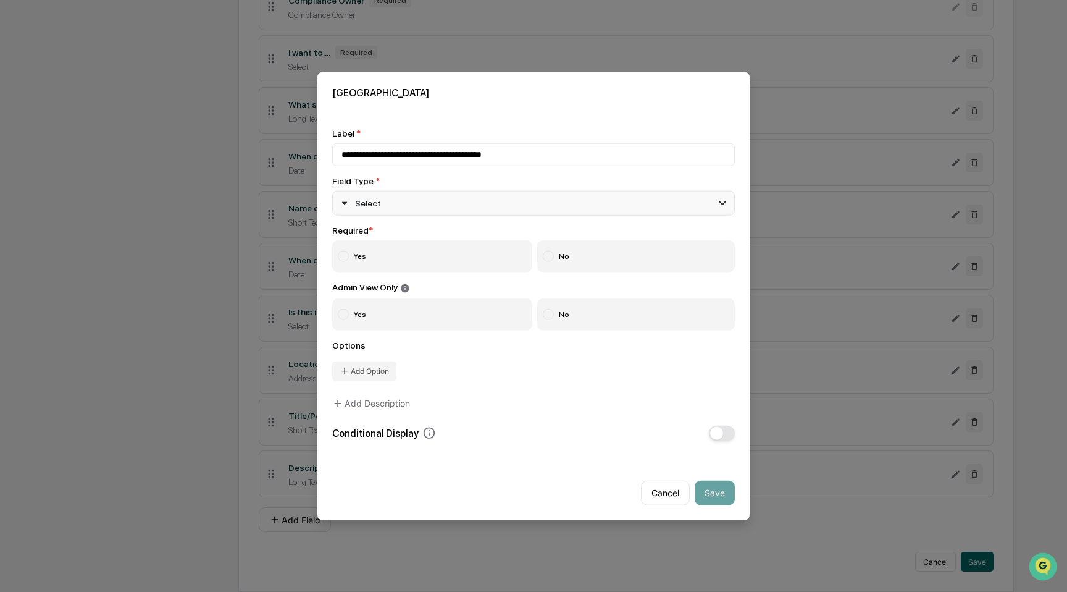
click at [449, 212] on div "Select" at bounding box center [533, 203] width 403 height 25
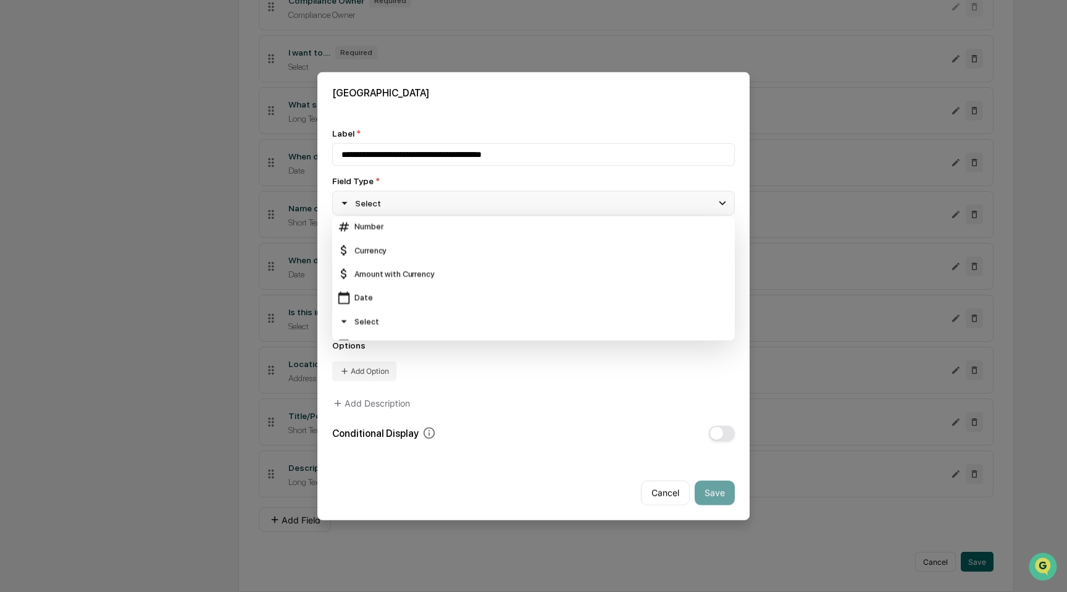
click at [448, 206] on div "Select" at bounding box center [533, 203] width 403 height 25
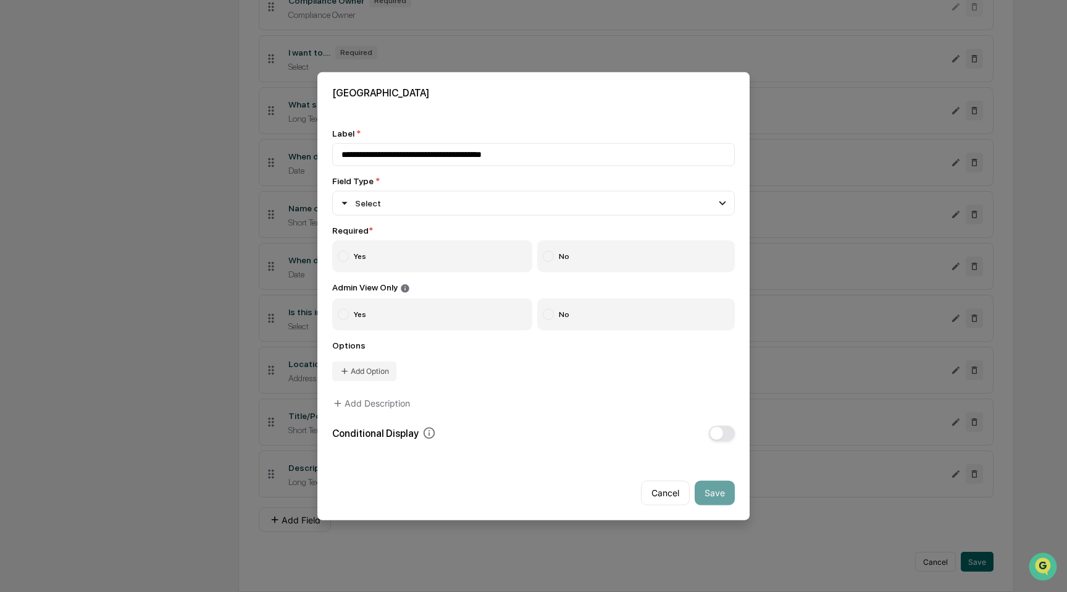
drag, startPoint x: 419, startPoint y: 260, endPoint x: 424, endPoint y: 254, distance: 7.0
click at [419, 260] on label "Yes" at bounding box center [432, 256] width 200 height 32
click at [622, 313] on label "No" at bounding box center [636, 314] width 198 height 32
click at [391, 367] on button "Add Option" at bounding box center [364, 371] width 64 height 20
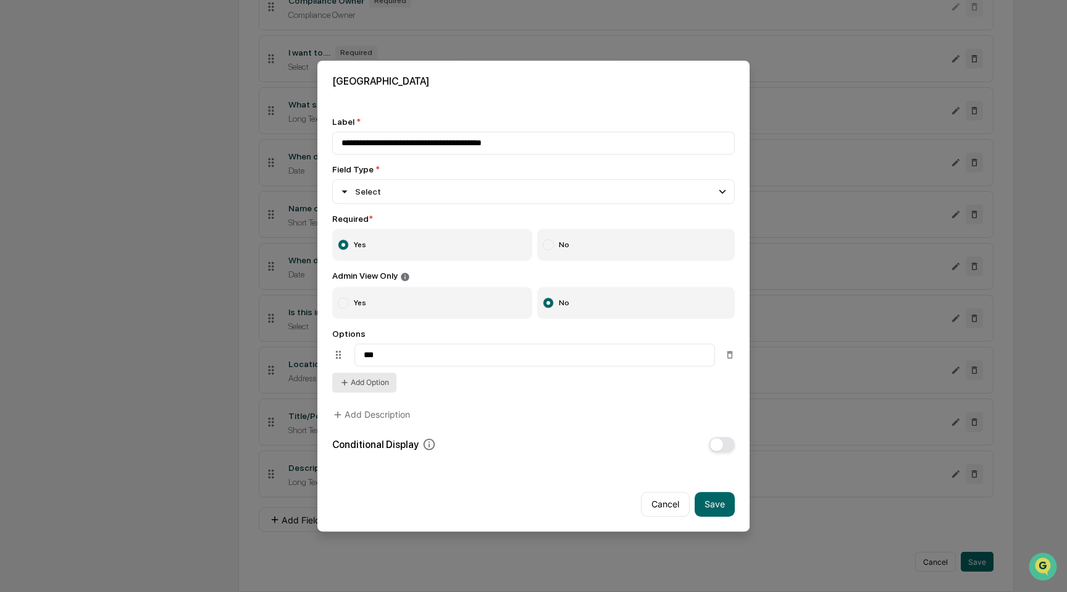
type input "***"
click at [368, 383] on button "Add Option" at bounding box center [364, 382] width 64 height 20
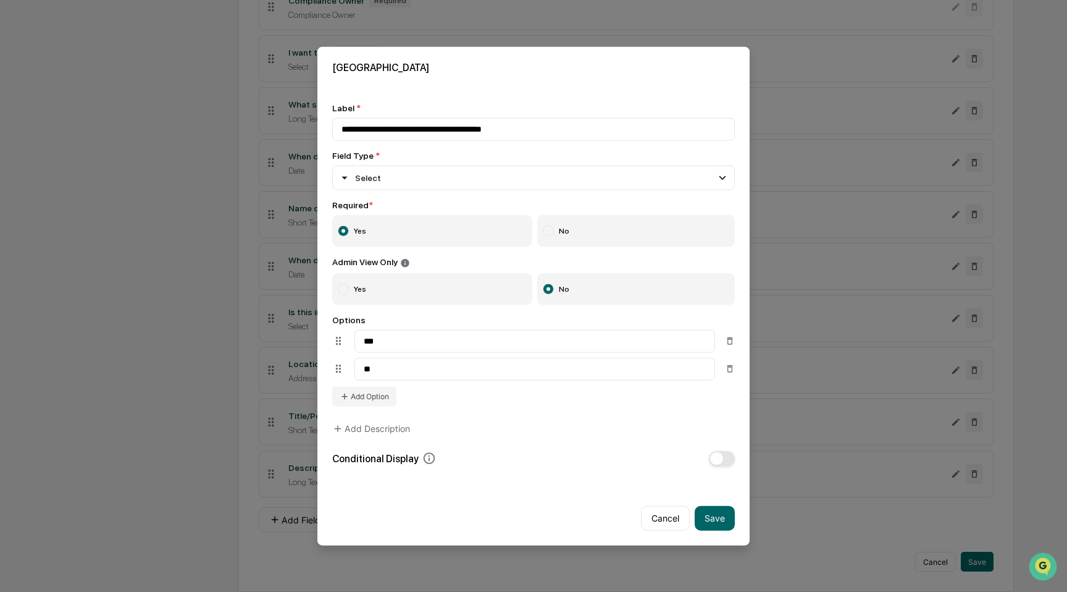
type input "**"
click at [611, 458] on div "Conditional Display" at bounding box center [533, 457] width 403 height 15
click at [728, 457] on button "button" at bounding box center [722, 457] width 26 height 15
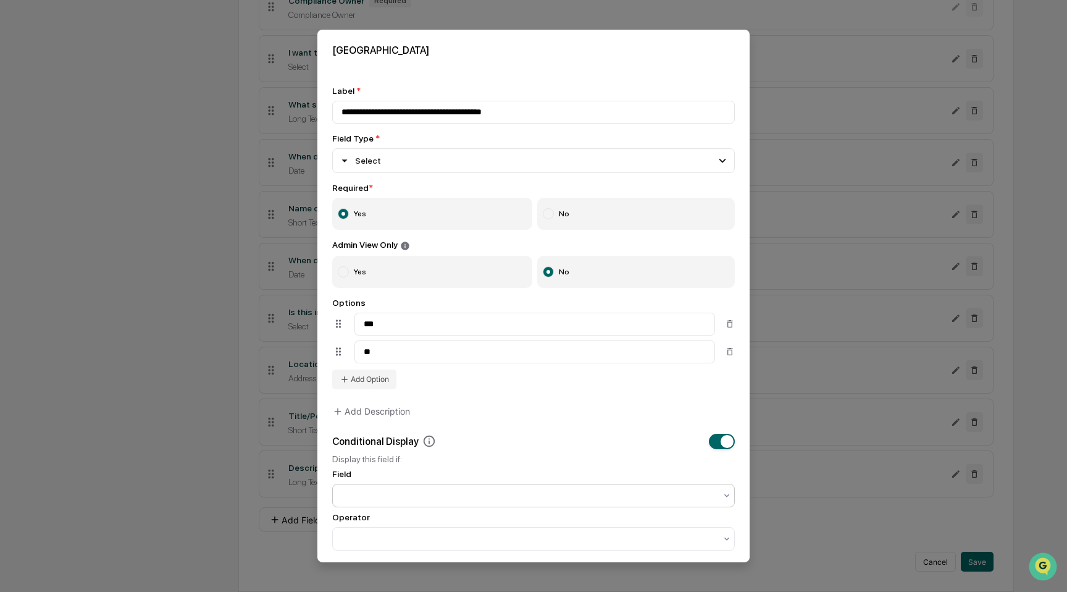
click at [653, 491] on div at bounding box center [528, 495] width 387 height 17
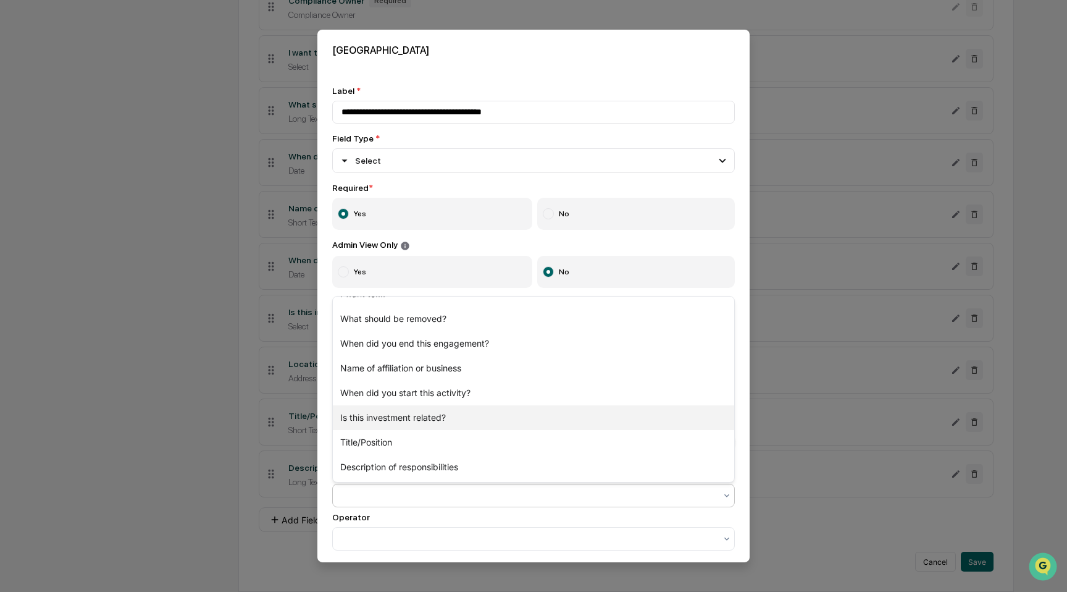
scroll to position [0, 0]
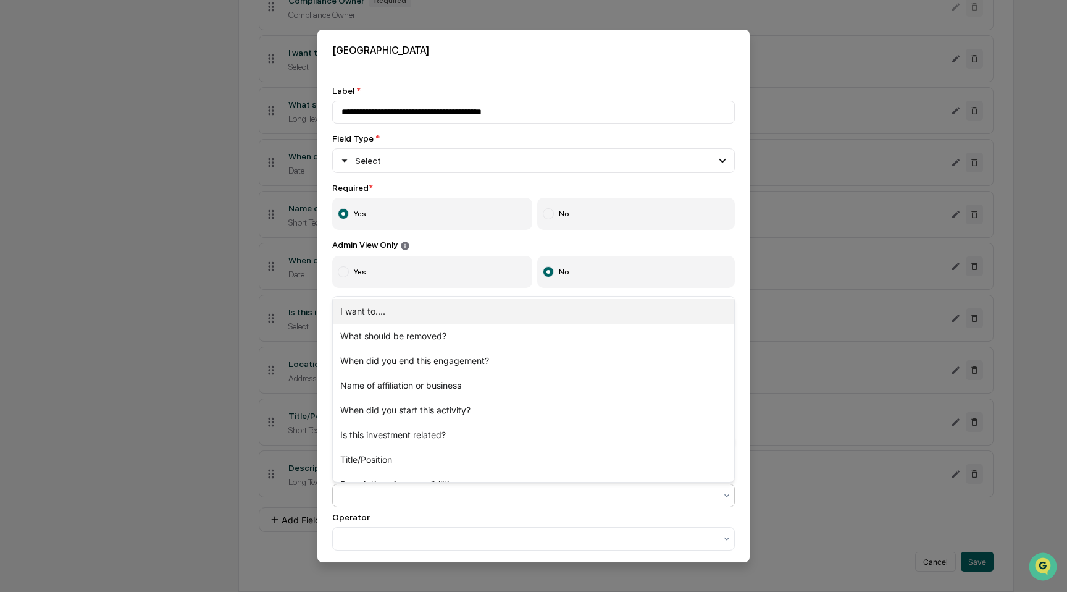
click at [587, 311] on div "I want to...." at bounding box center [533, 311] width 401 height 25
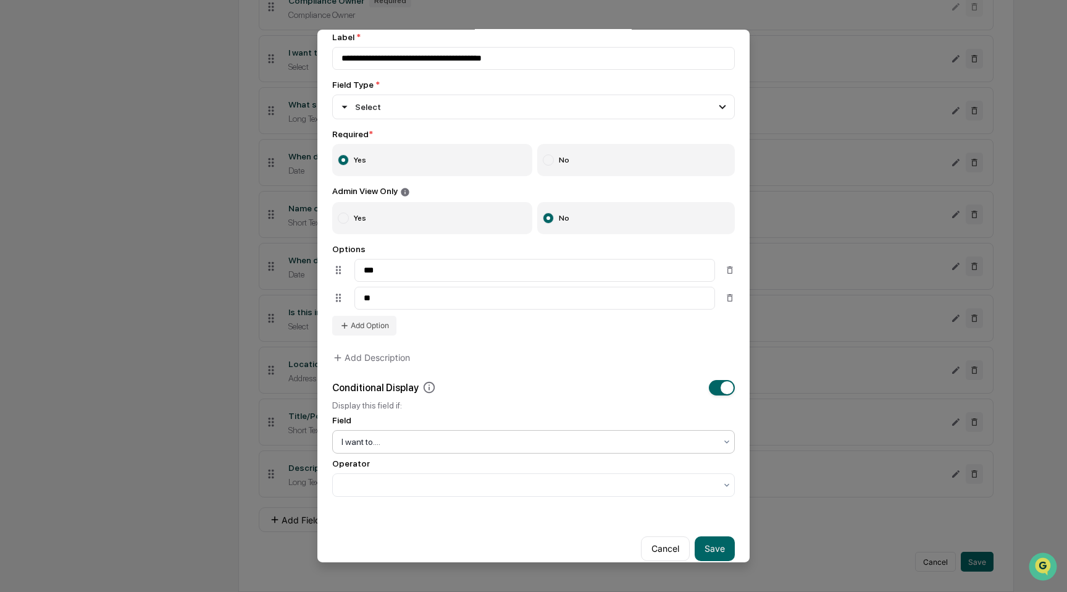
scroll to position [70, 0]
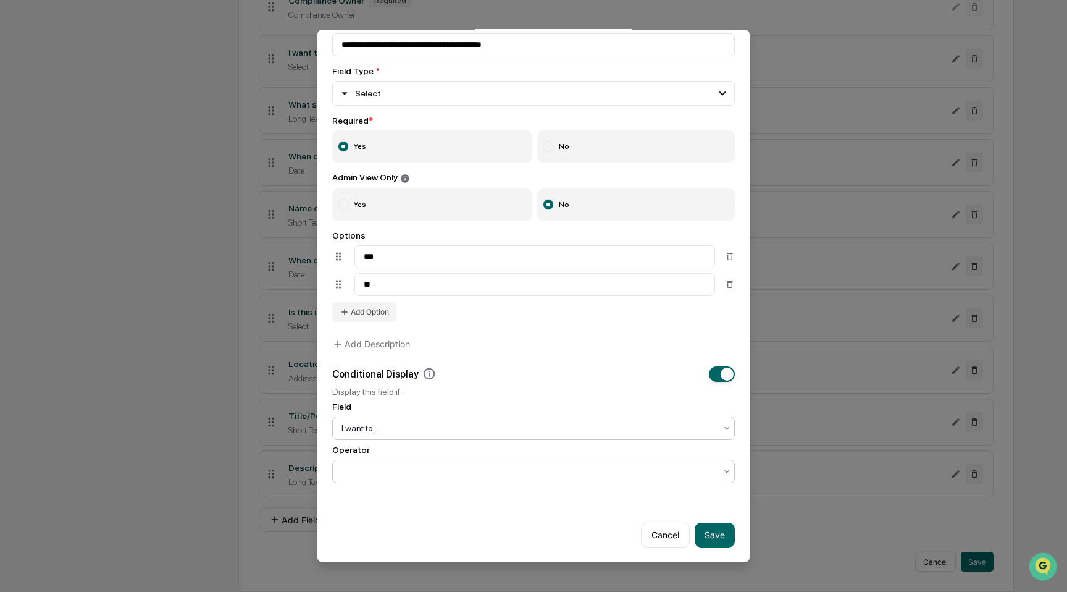
click at [550, 472] on div at bounding box center [529, 471] width 374 height 12
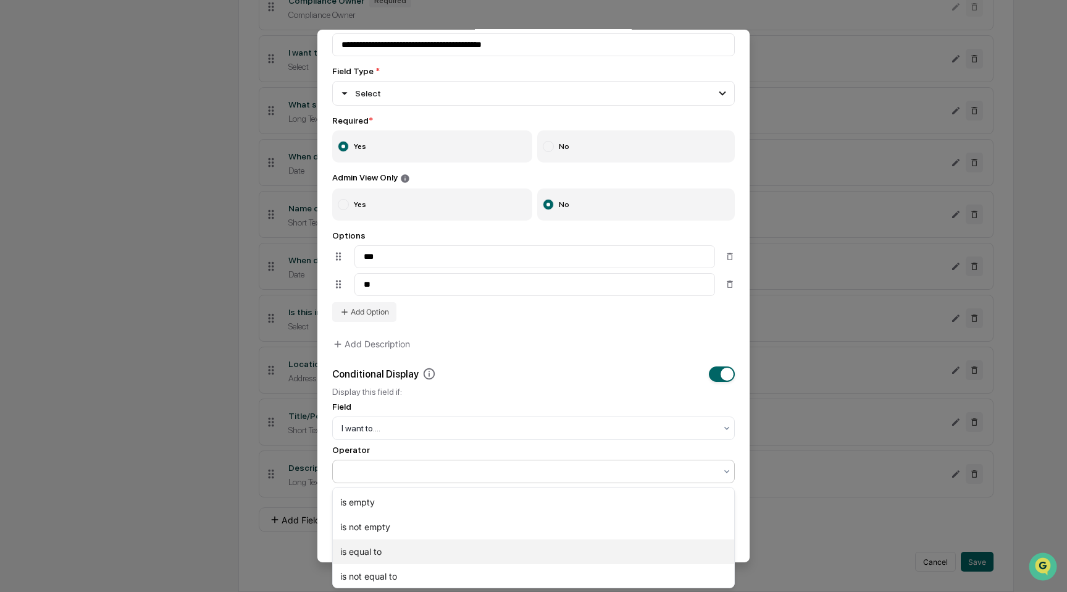
click at [540, 545] on div "is equal to" at bounding box center [533, 551] width 401 height 25
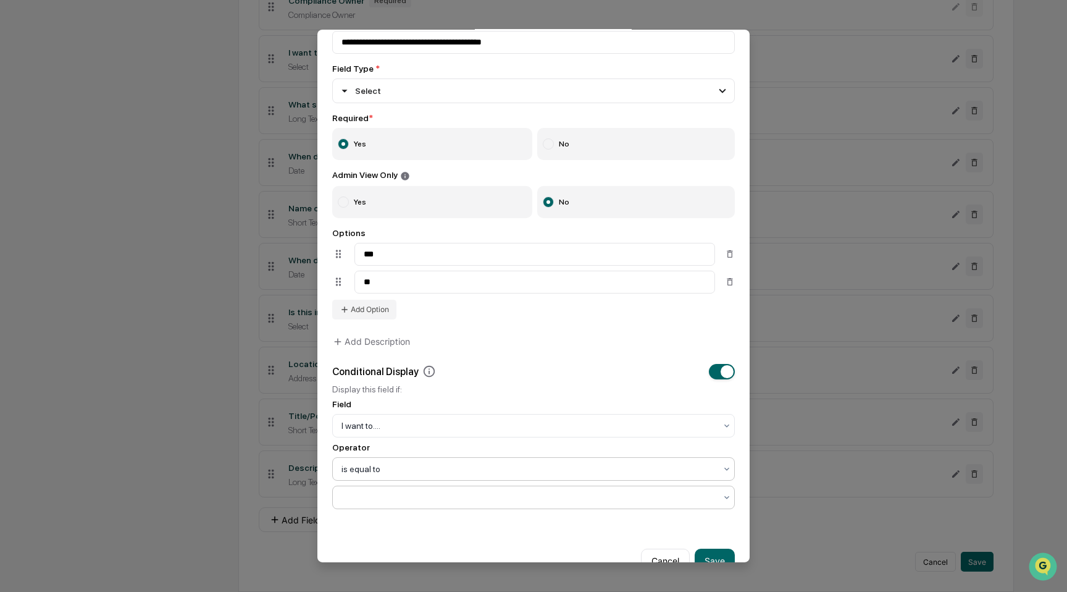
click at [541, 500] on div at bounding box center [529, 497] width 374 height 12
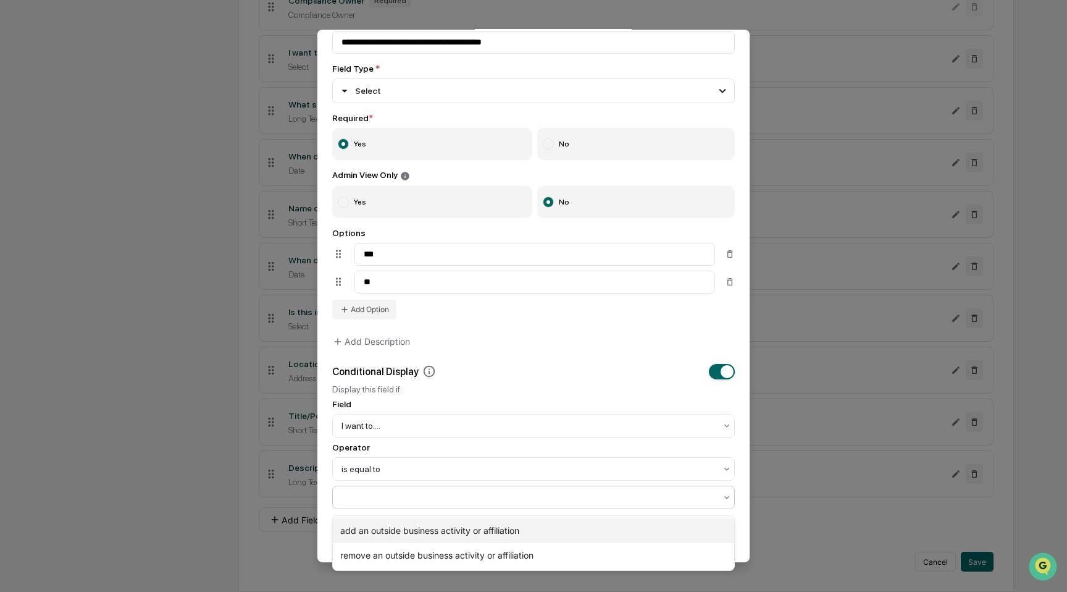
click at [532, 524] on div "add an outside business activity or affiliation" at bounding box center [533, 530] width 401 height 25
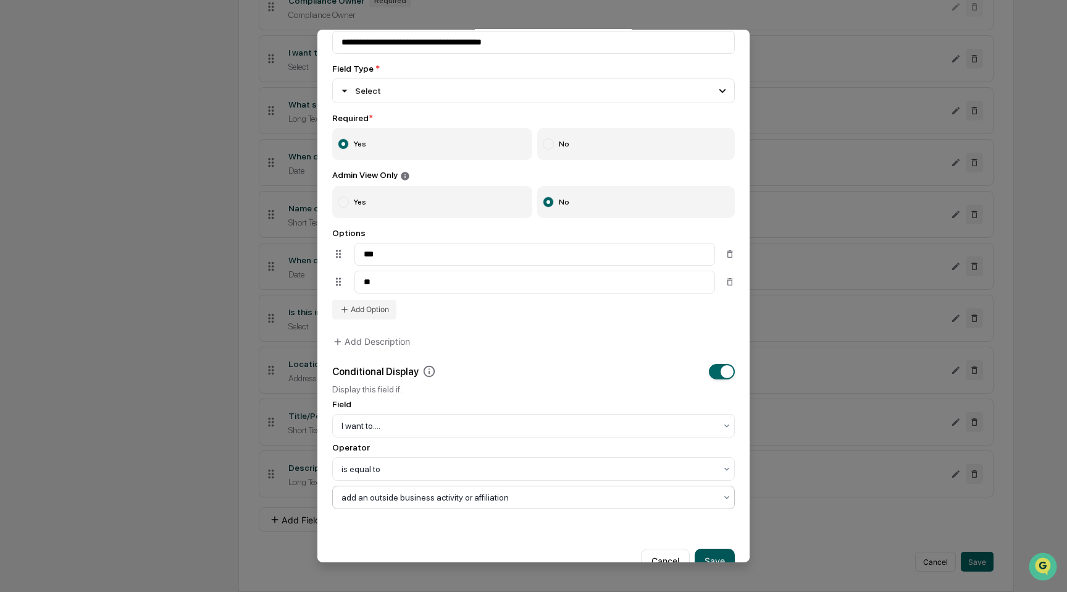
click at [714, 555] on button "Save" at bounding box center [715, 560] width 40 height 25
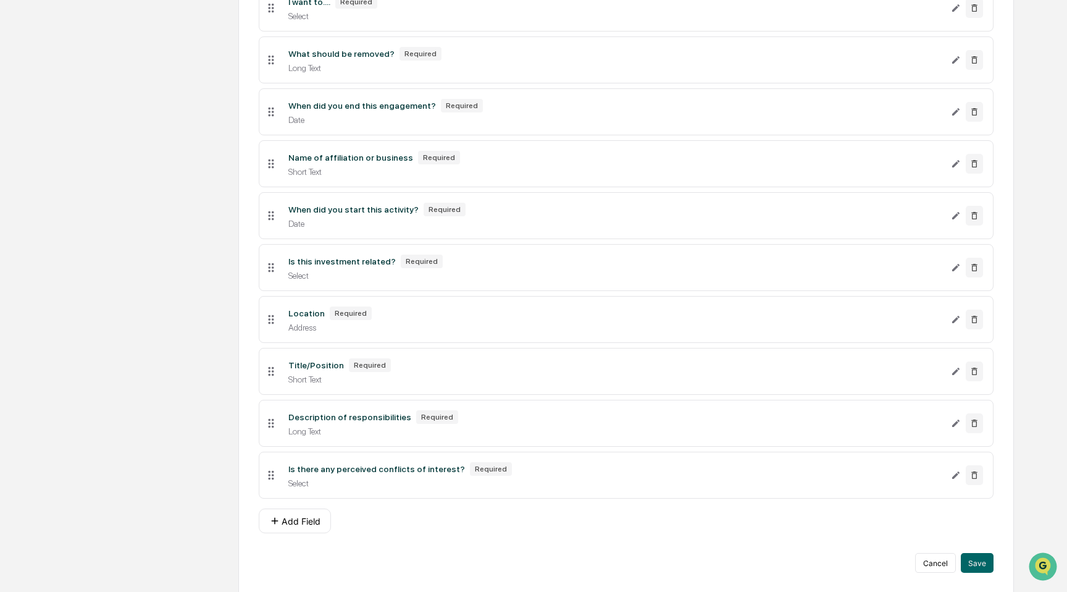
scroll to position [333, 0]
click at [316, 519] on button "Add Field" at bounding box center [295, 519] width 72 height 25
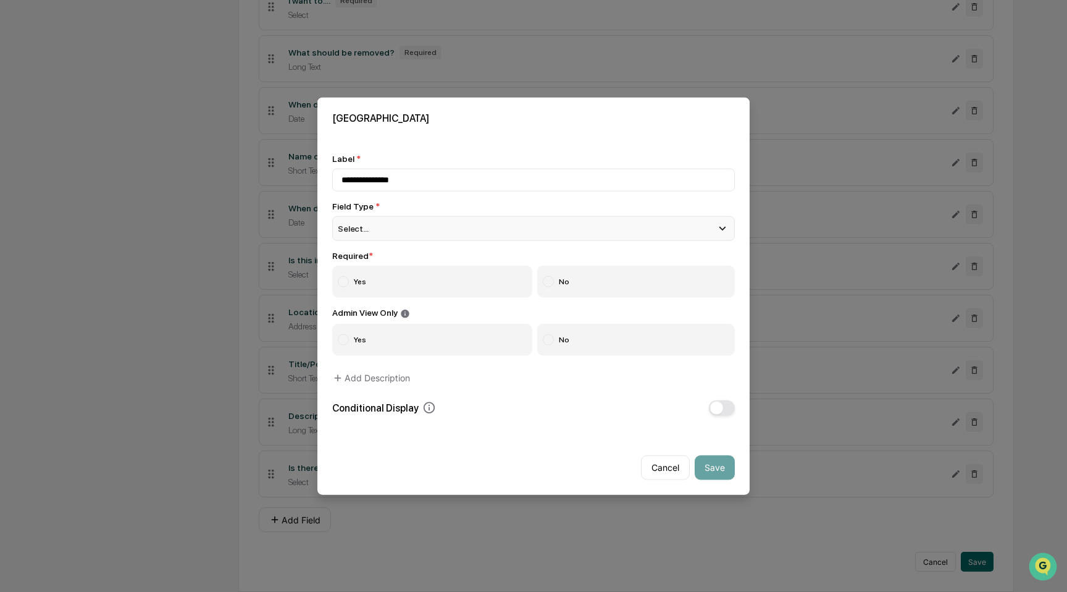
type input "**********"
click at [430, 229] on div "Select..." at bounding box center [533, 228] width 403 height 25
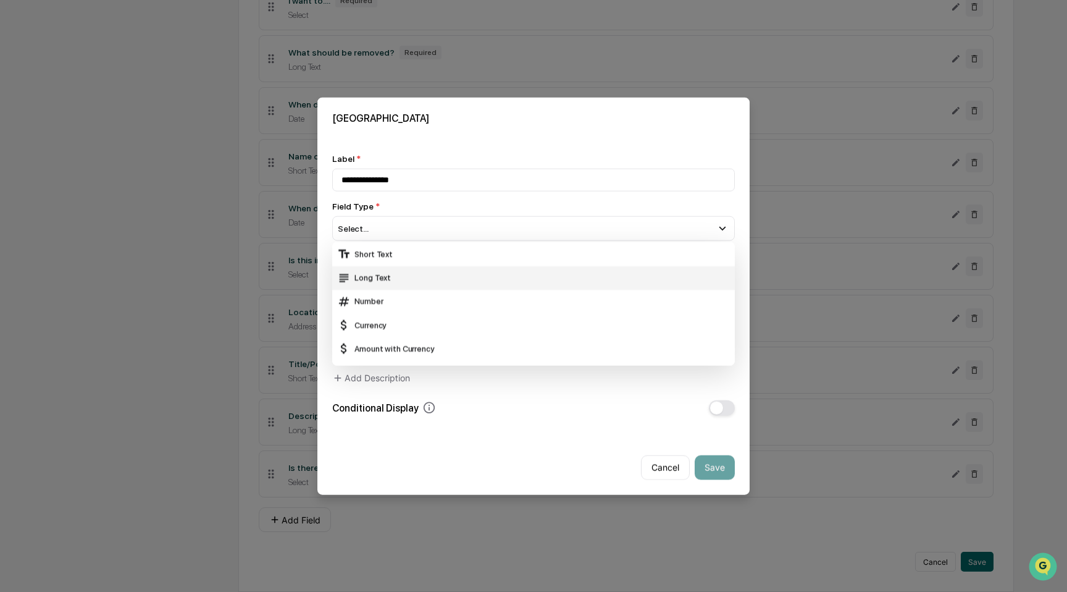
click at [425, 274] on div "Long Text" at bounding box center [533, 277] width 393 height 14
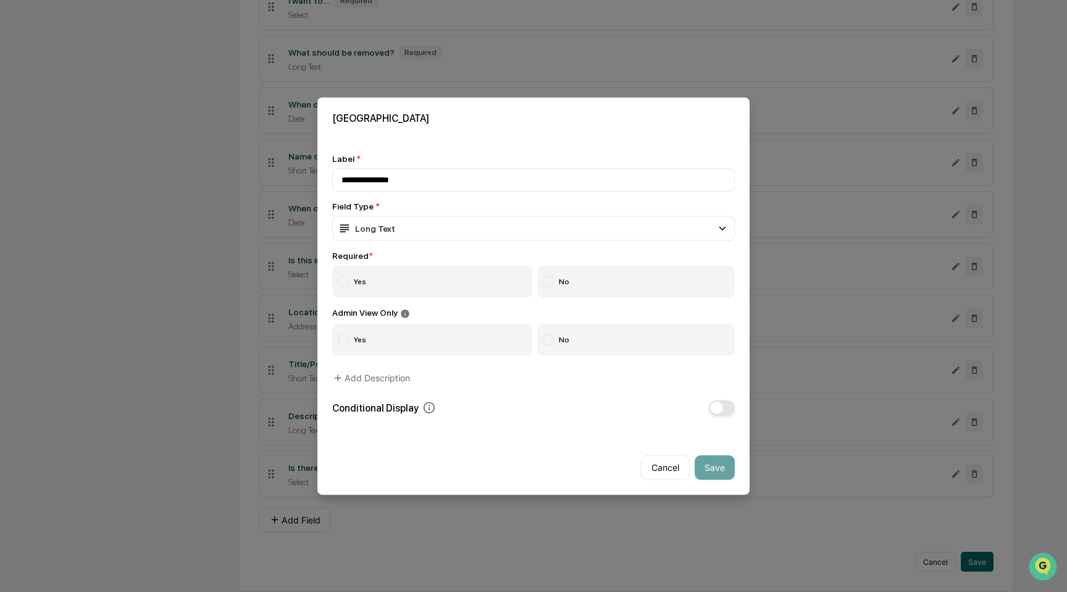
click at [422, 285] on label "Yes" at bounding box center [432, 282] width 200 height 32
click at [599, 344] on label "No" at bounding box center [636, 339] width 198 height 32
click at [718, 409] on span "button" at bounding box center [716, 407] width 13 height 13
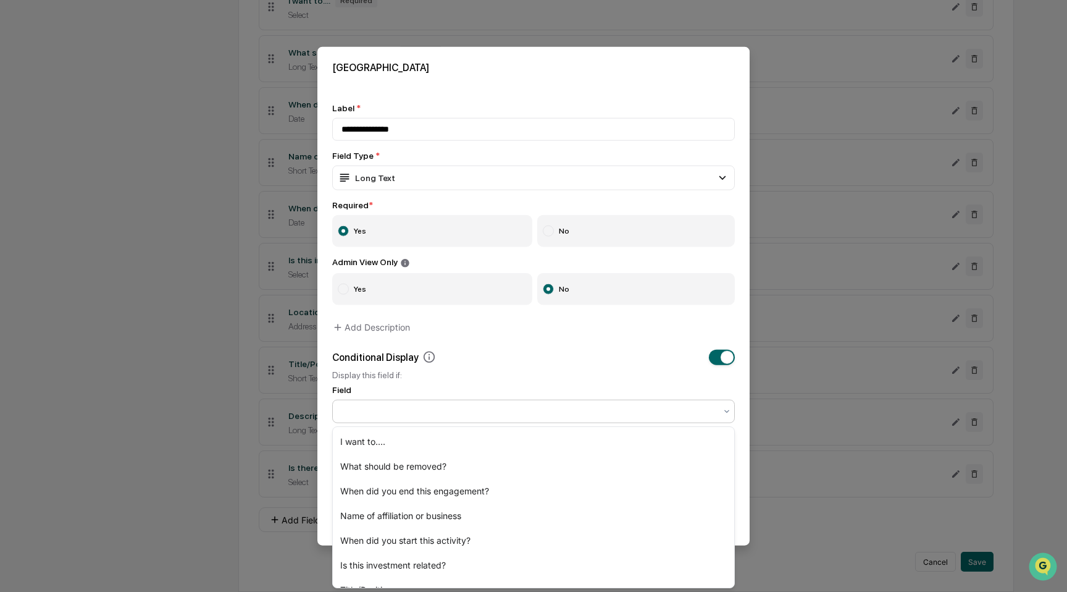
click at [560, 413] on div at bounding box center [529, 410] width 374 height 12
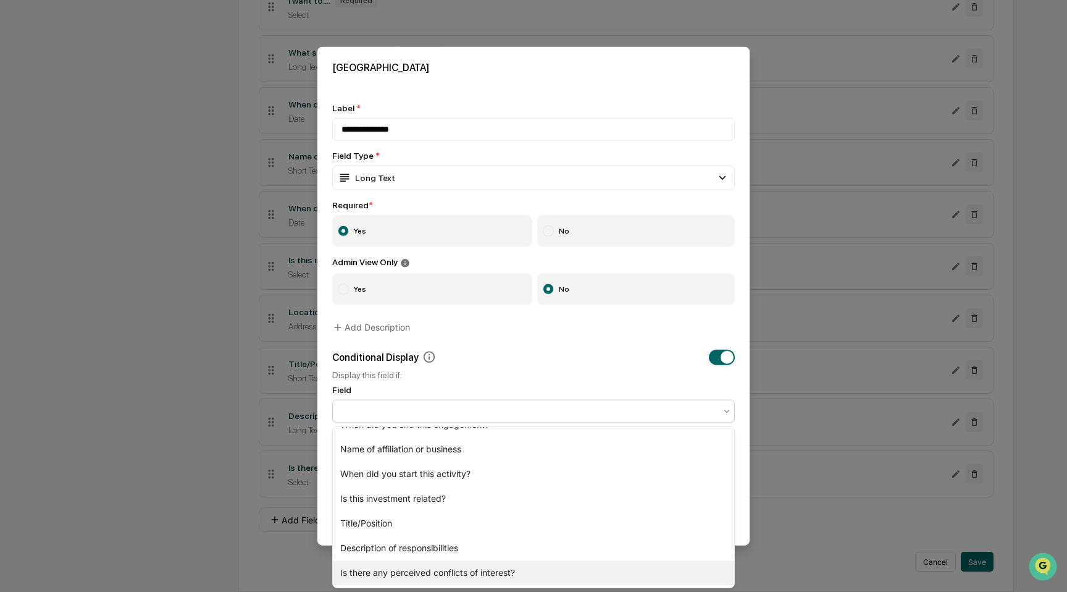
click at [523, 572] on div "Is there any perceived conflicts of interest?" at bounding box center [533, 572] width 401 height 25
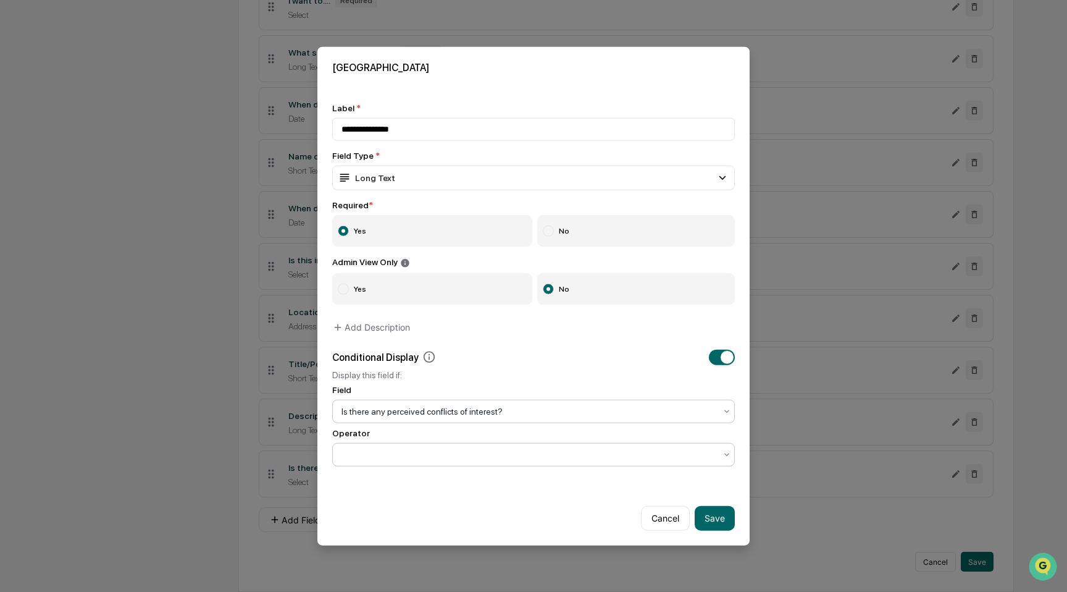
click at [521, 454] on div at bounding box center [529, 454] width 374 height 12
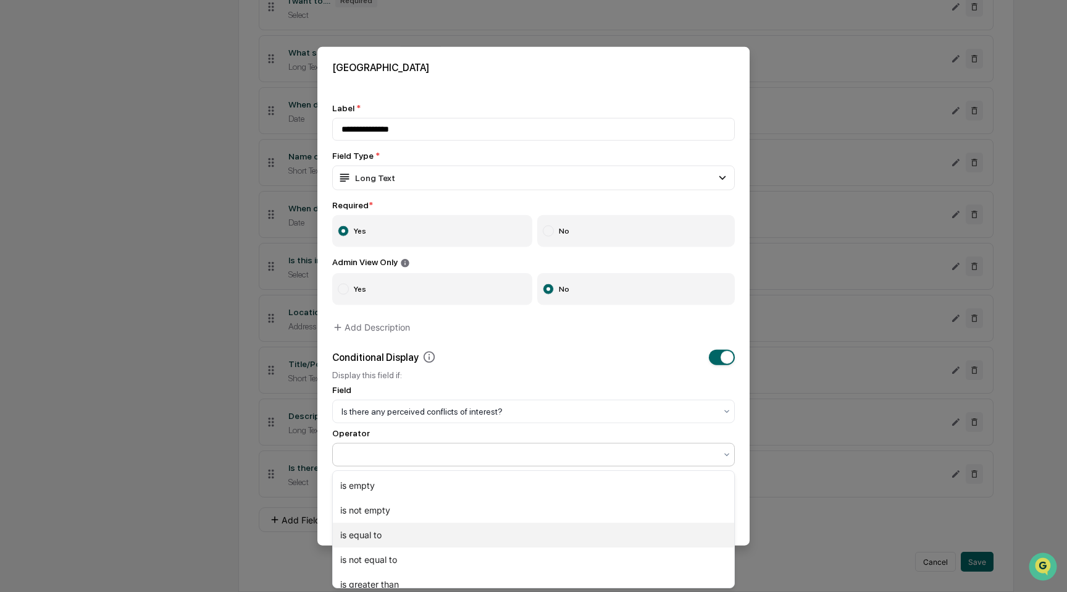
click at [513, 530] on div "is equal to" at bounding box center [533, 534] width 401 height 25
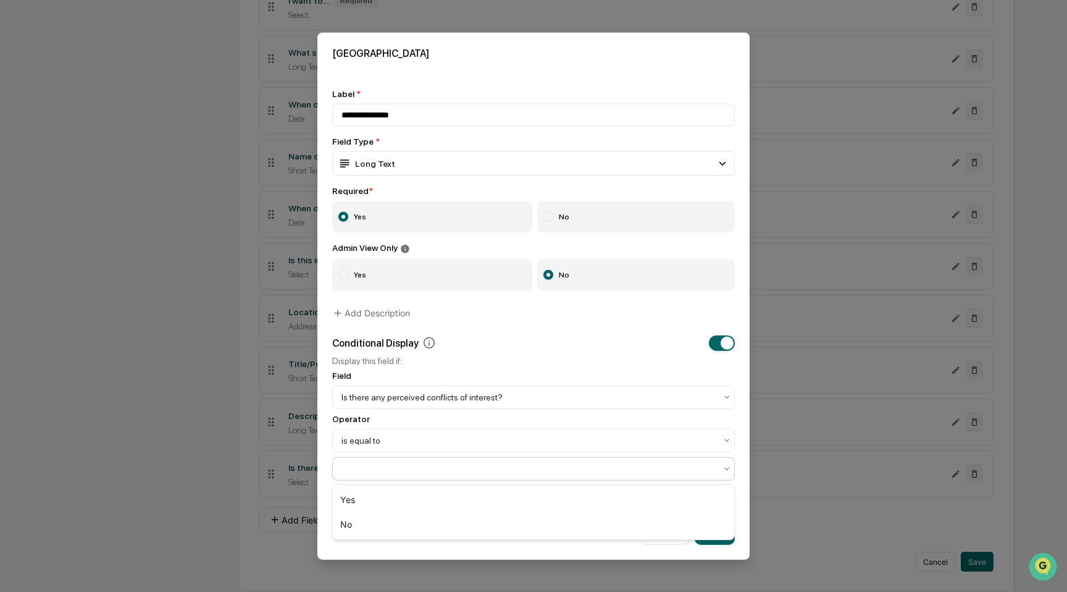
click at [519, 471] on div at bounding box center [529, 468] width 374 height 12
click at [517, 498] on div "Yes" at bounding box center [533, 499] width 401 height 25
click at [711, 535] on button "Save" at bounding box center [715, 531] width 40 height 25
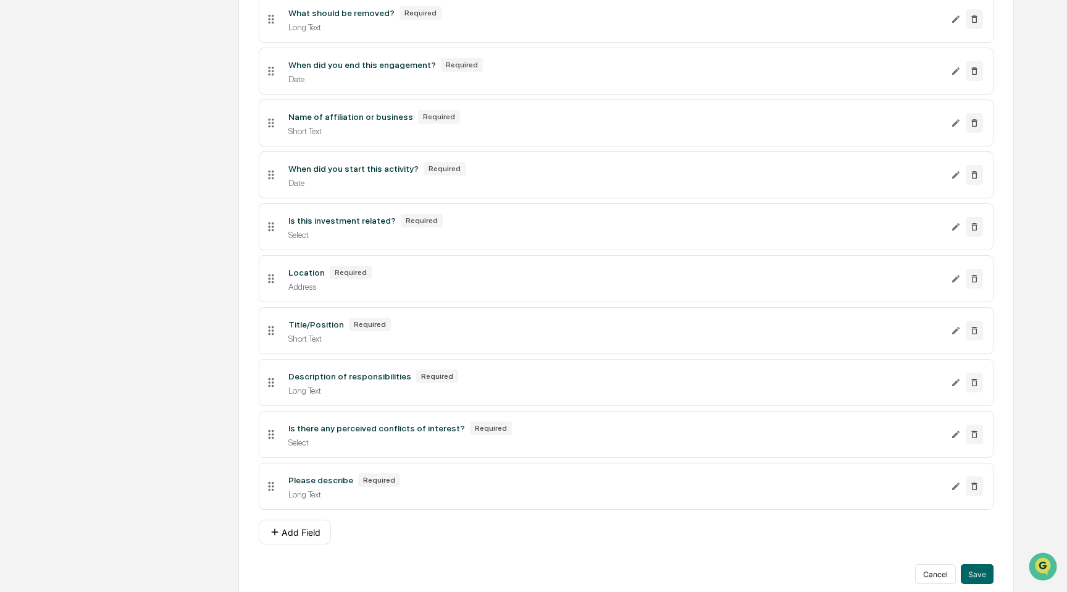
scroll to position [369, 0]
click at [296, 537] on button "Add Field" at bounding box center [295, 531] width 72 height 25
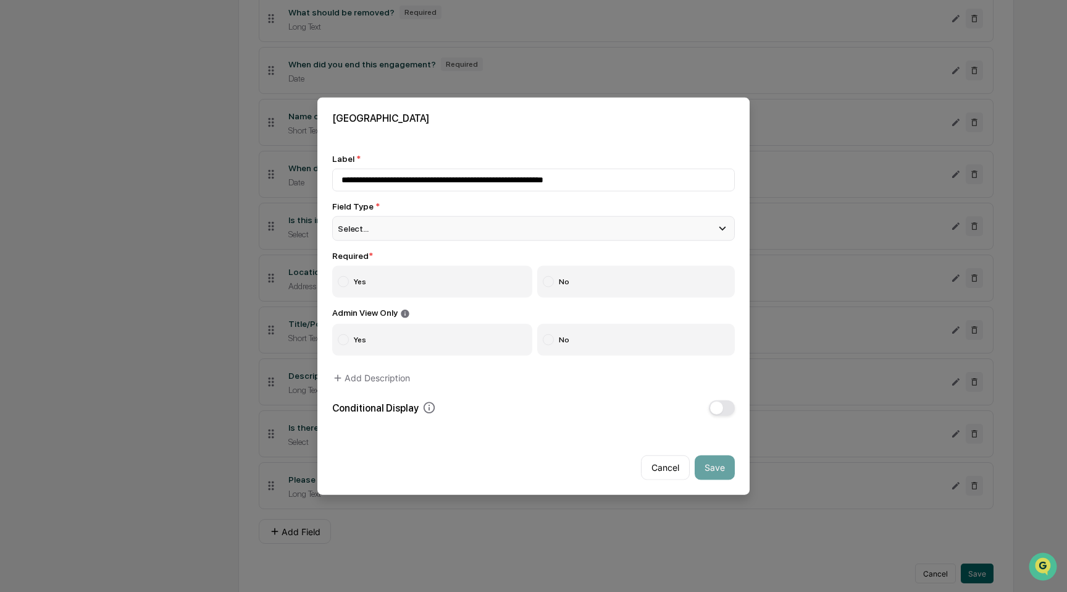
type input "**********"
click at [372, 224] on div "Select..." at bounding box center [533, 228] width 403 height 25
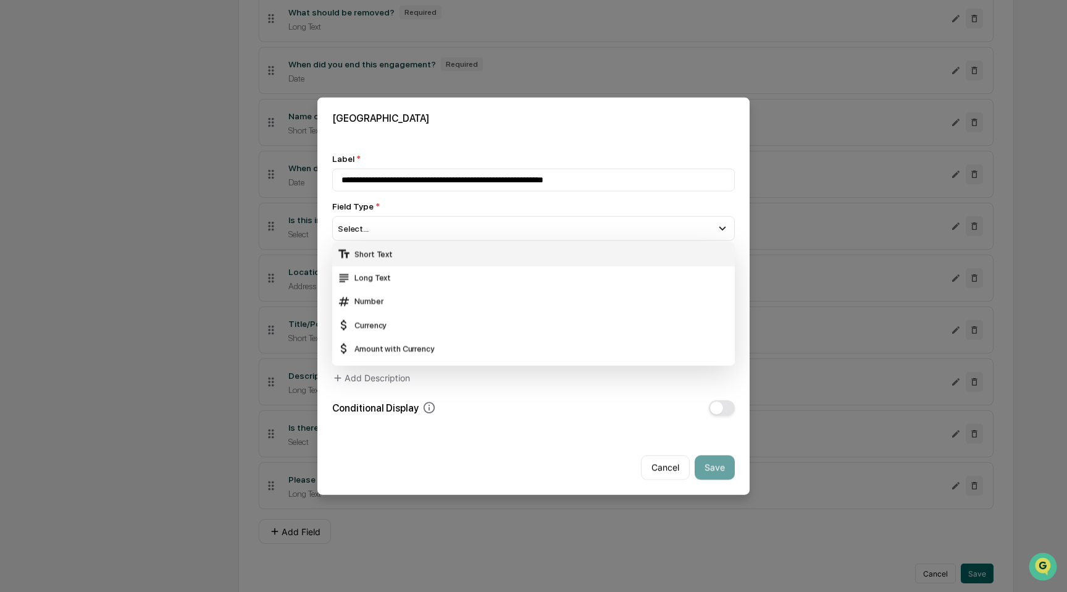
click at [374, 254] on div "Short Text" at bounding box center [533, 254] width 393 height 14
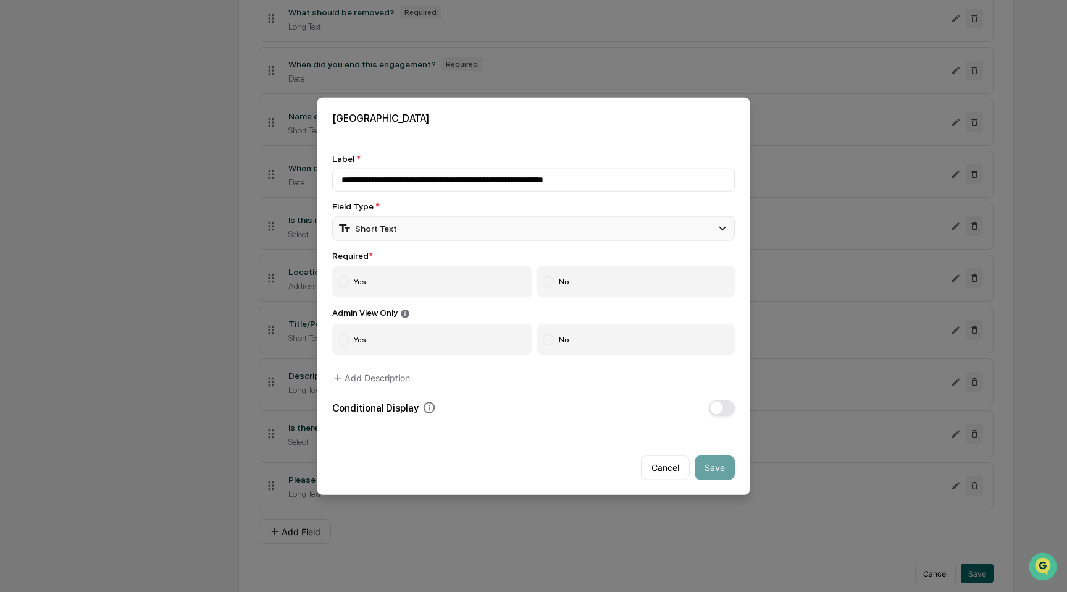
click at [389, 235] on div "Short Text" at bounding box center [367, 229] width 59 height 14
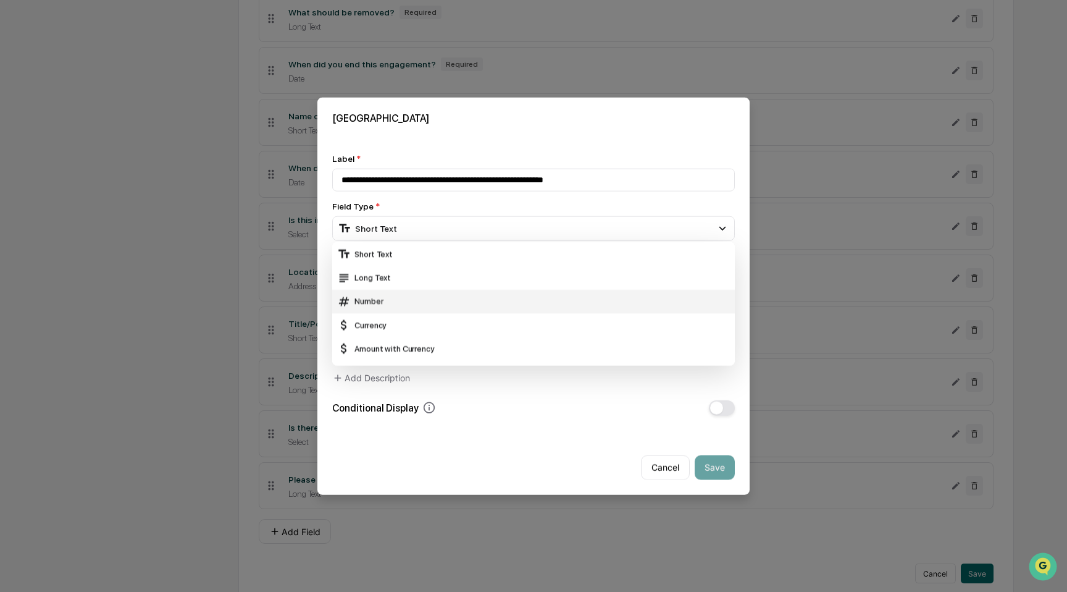
click at [398, 304] on div "Number" at bounding box center [533, 302] width 393 height 14
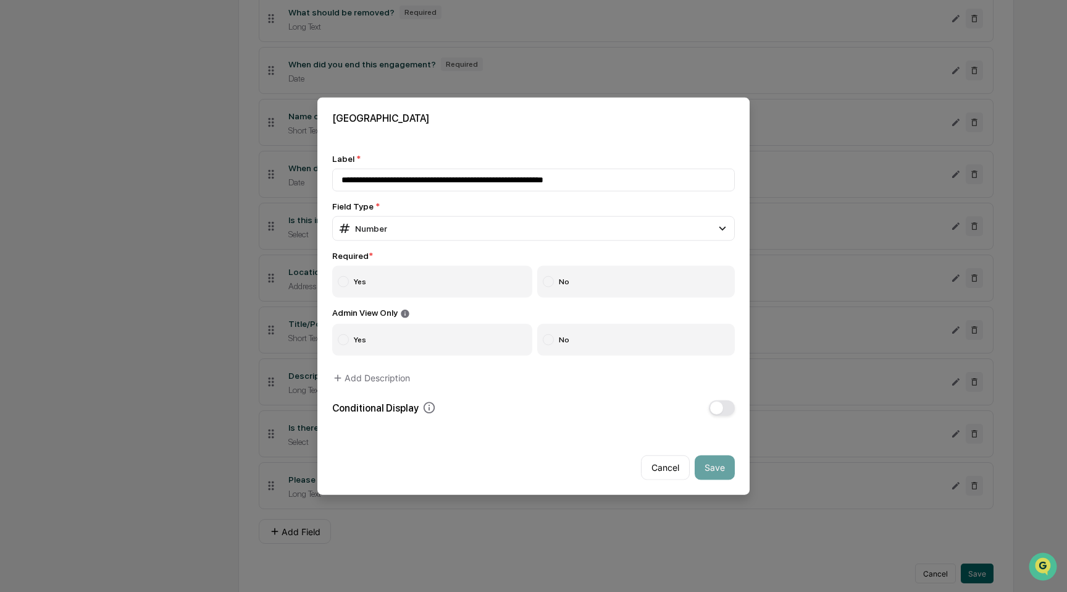
click at [419, 282] on label "Yes" at bounding box center [432, 282] width 200 height 32
click at [596, 353] on label "No" at bounding box center [636, 339] width 198 height 32
click at [724, 409] on button "button" at bounding box center [722, 407] width 26 height 15
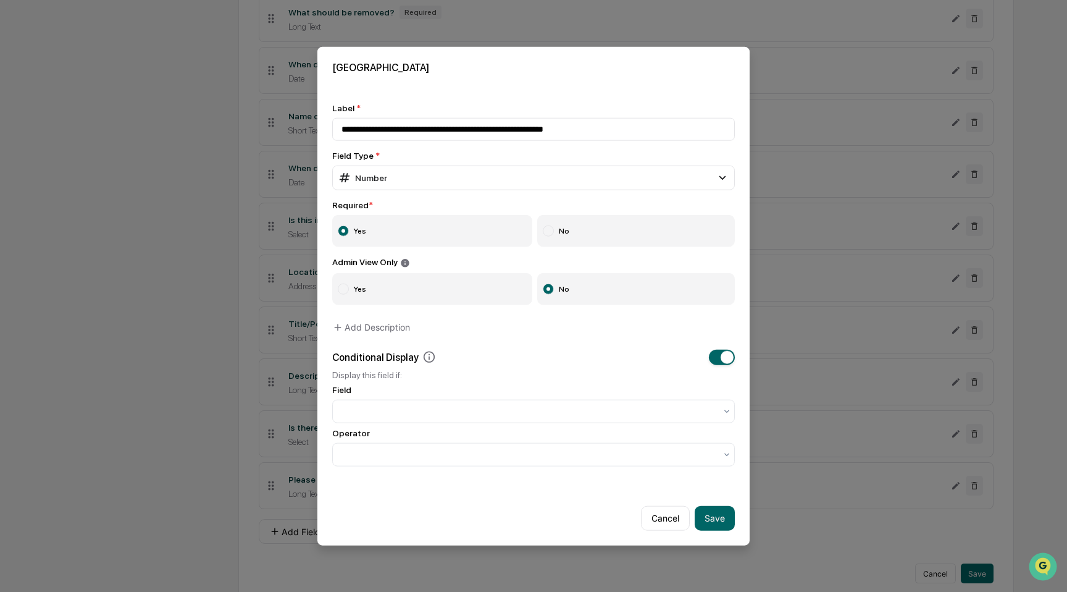
click at [642, 397] on div "Field" at bounding box center [533, 403] width 403 height 38
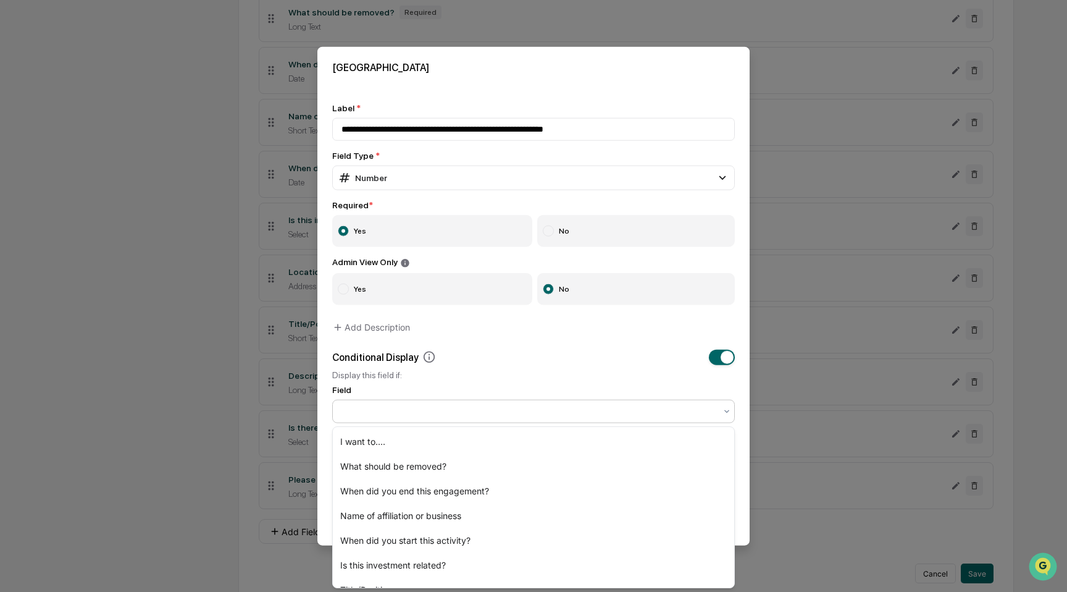
click at [642, 412] on div at bounding box center [529, 410] width 374 height 12
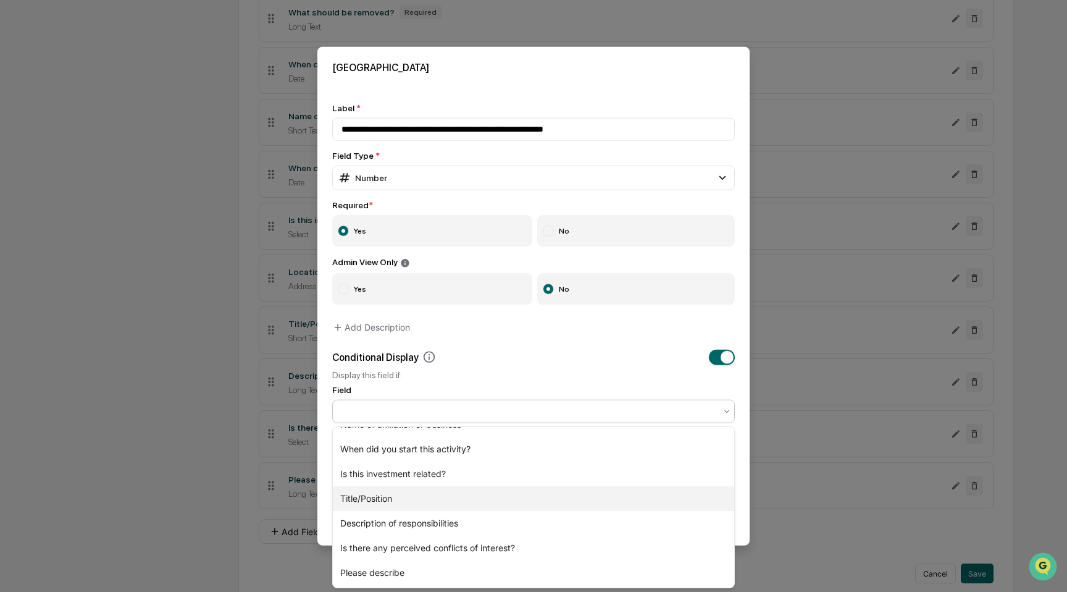
scroll to position [0, 0]
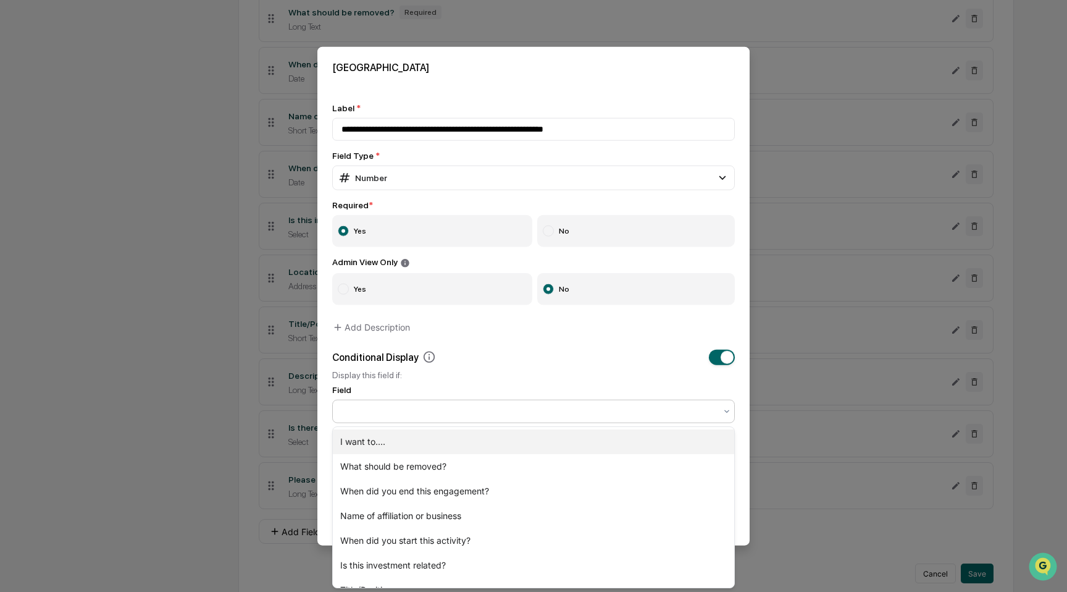
click at [602, 432] on div "I want to...." at bounding box center [533, 441] width 401 height 25
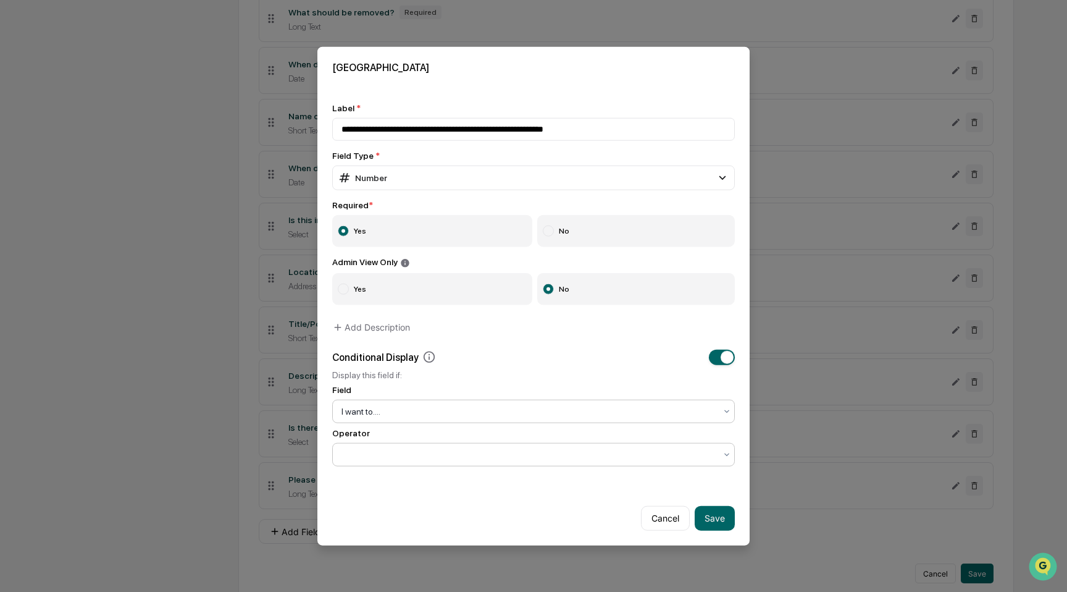
click at [592, 460] on div at bounding box center [529, 454] width 374 height 12
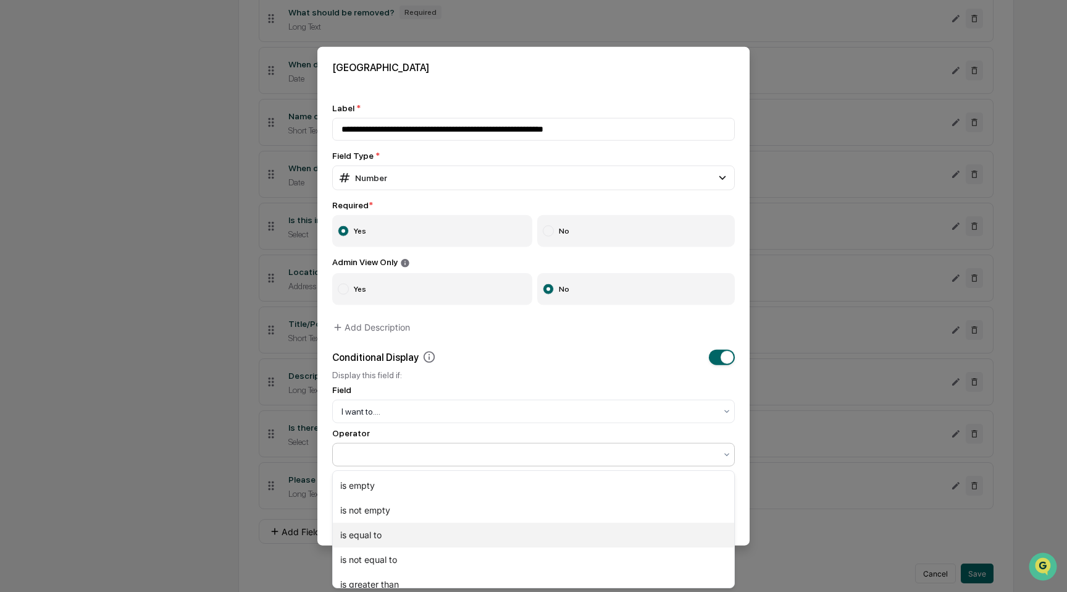
click at [565, 532] on div "is equal to" at bounding box center [533, 534] width 401 height 25
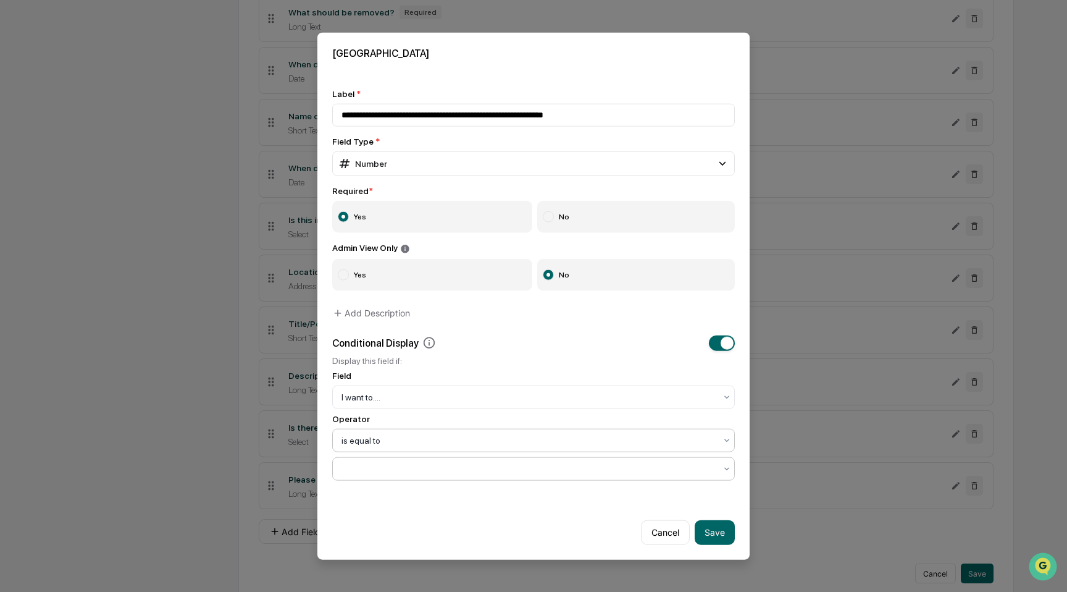
click at [566, 471] on div at bounding box center [529, 468] width 374 height 12
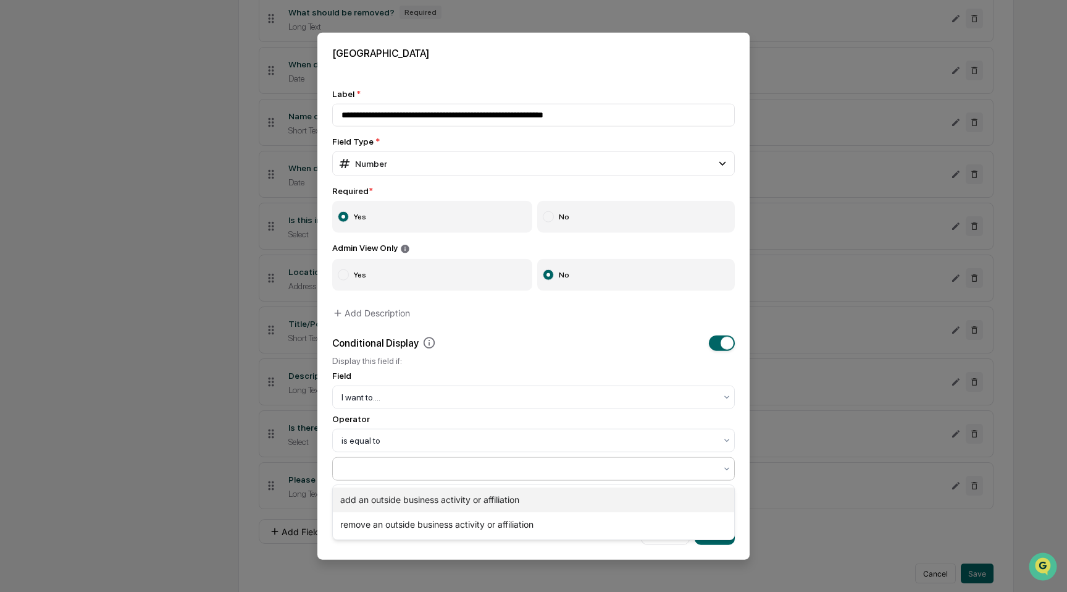
click at [558, 495] on div "add an outside business activity or affiliation" at bounding box center [533, 499] width 401 height 25
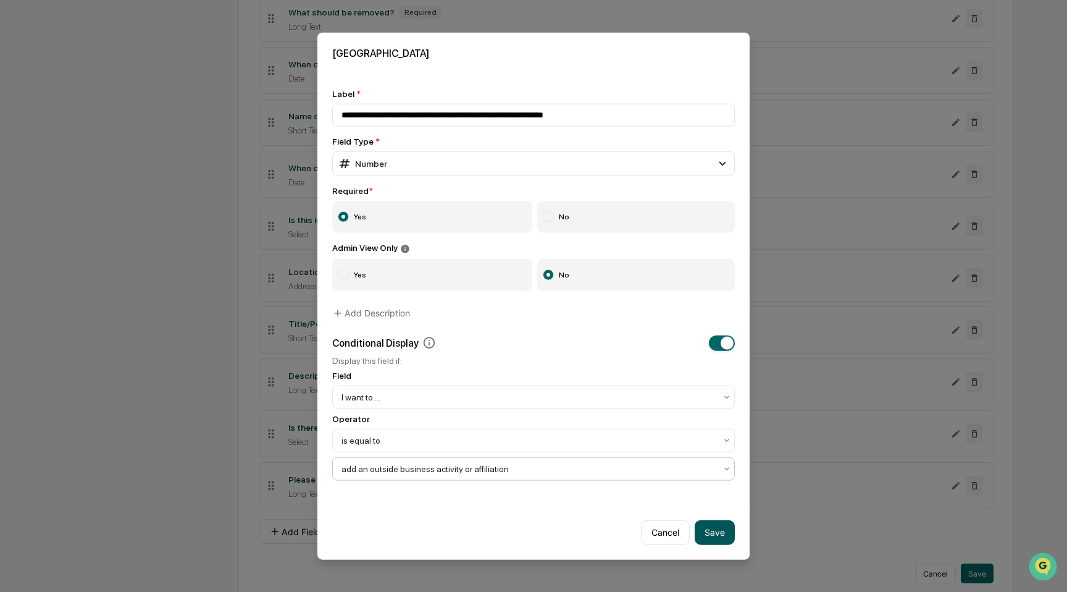
click at [706, 536] on button "Save" at bounding box center [715, 531] width 40 height 25
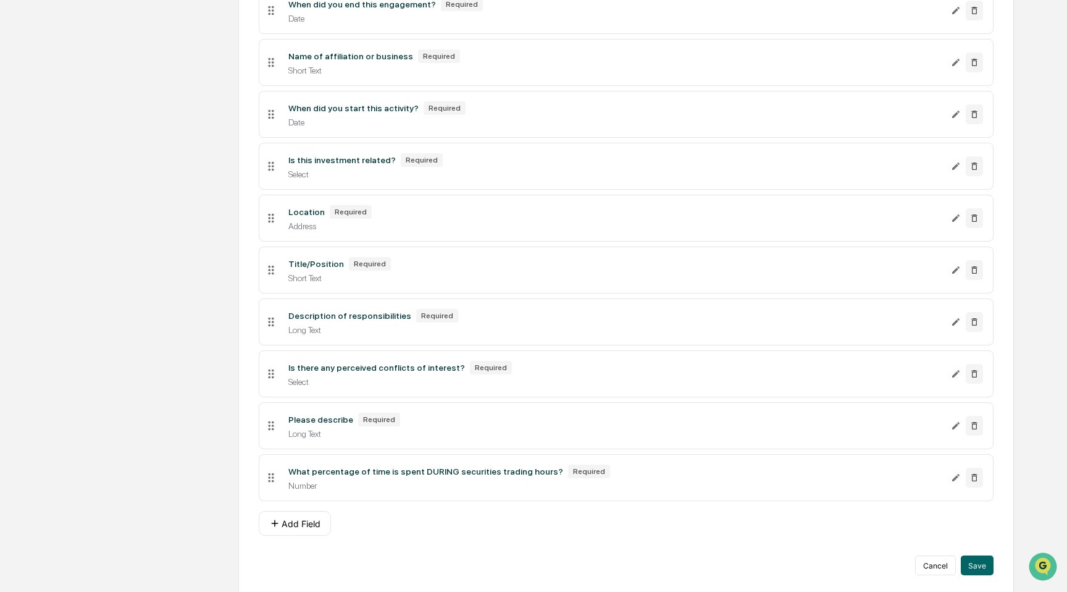
scroll to position [437, 0]
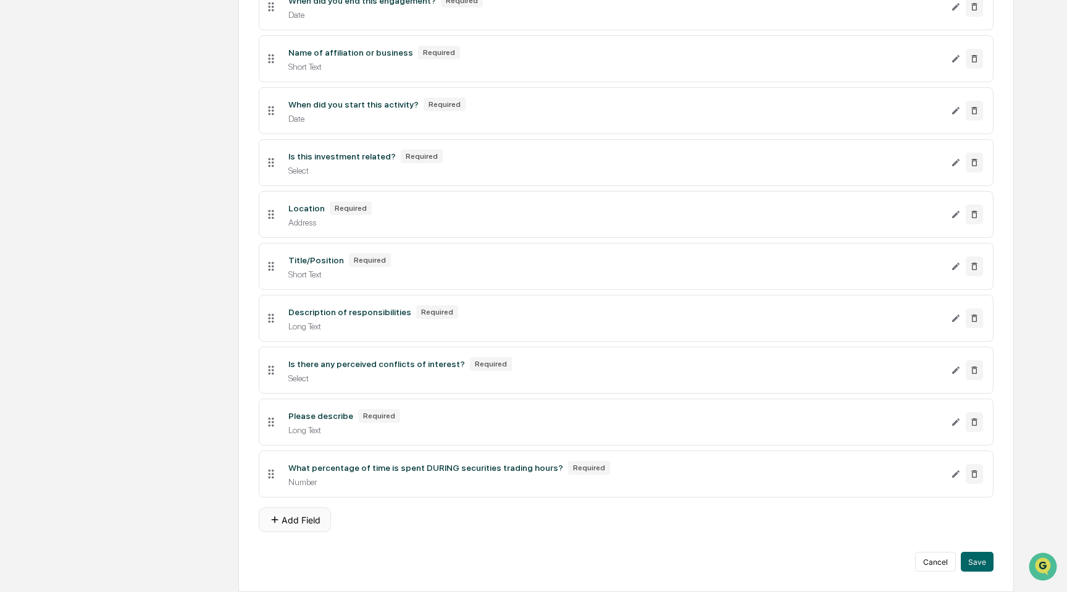
click at [319, 518] on button "Add Field" at bounding box center [295, 519] width 72 height 25
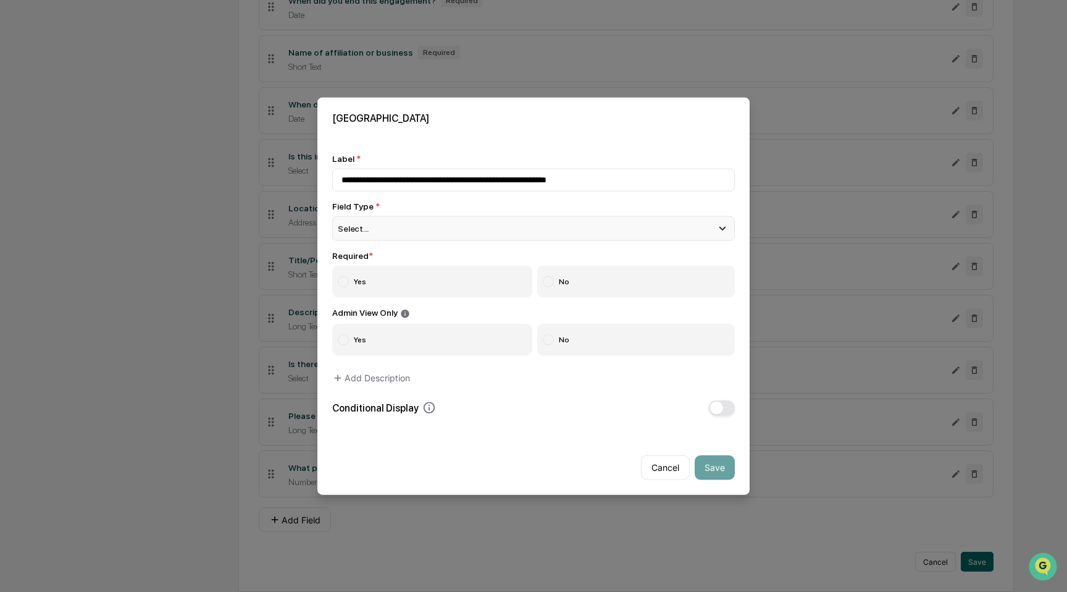
type input "**********"
click at [471, 229] on div "Select..." at bounding box center [533, 228] width 403 height 25
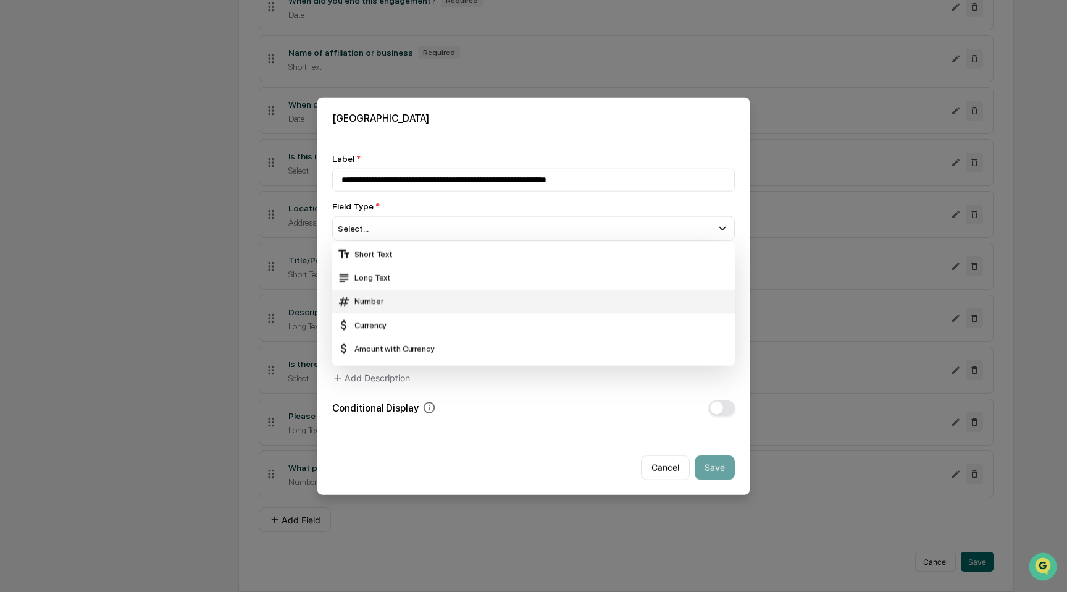
click at [460, 292] on div "Number" at bounding box center [533, 301] width 403 height 23
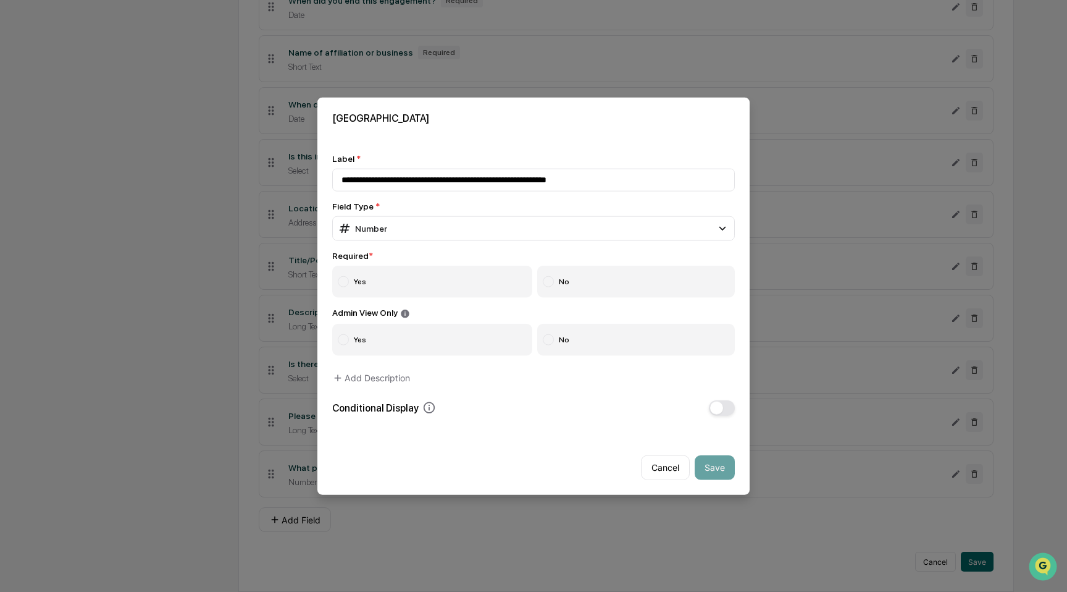
click at [440, 287] on label "Yes" at bounding box center [432, 282] width 200 height 32
click at [598, 340] on label "No" at bounding box center [636, 339] width 198 height 32
click at [716, 398] on div "**********" at bounding box center [533, 285] width 403 height 262
click at [722, 417] on div "**********" at bounding box center [533, 284] width 432 height 291
click at [722, 413] on button "button" at bounding box center [722, 407] width 26 height 15
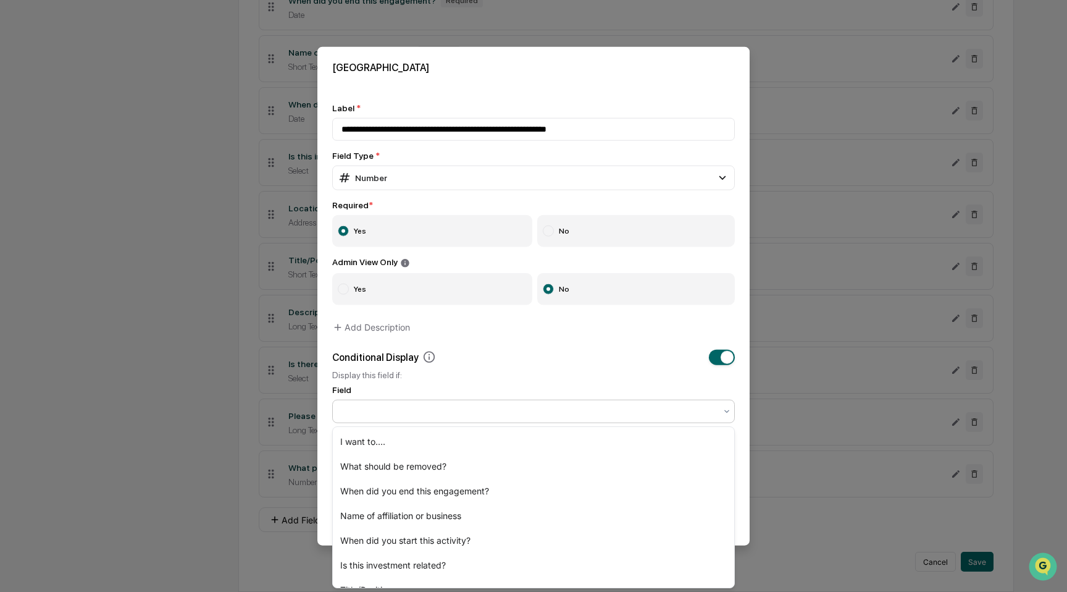
click at [592, 406] on div at bounding box center [529, 410] width 374 height 12
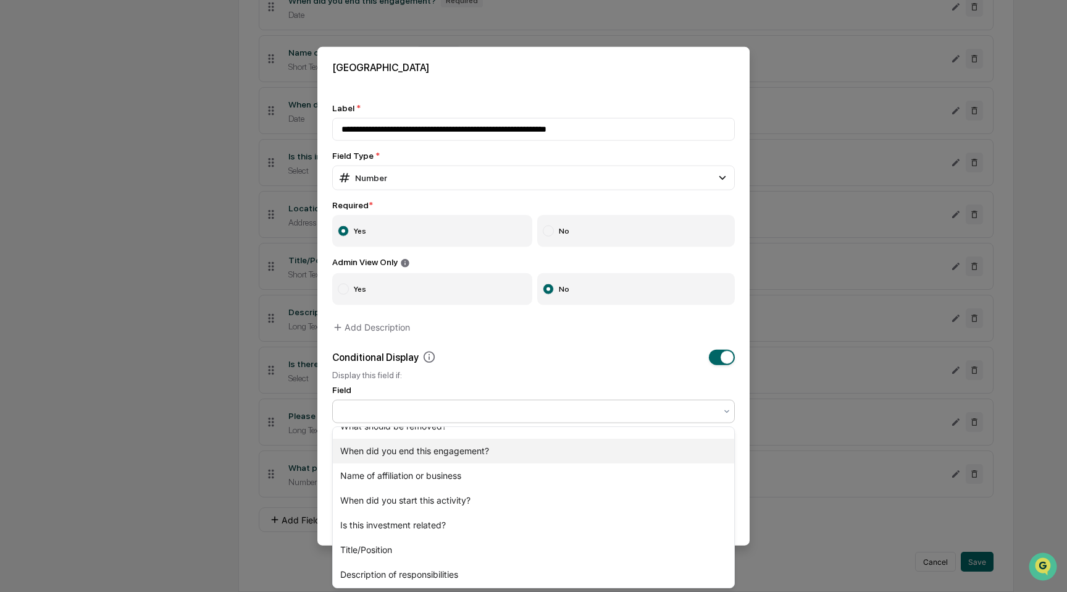
scroll to position [0, 0]
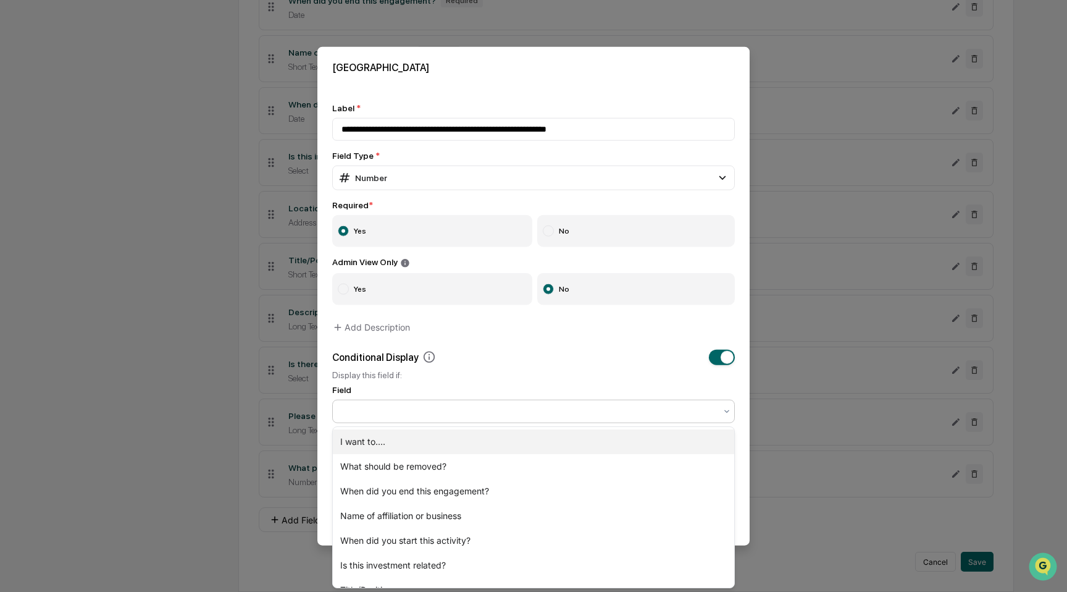
click at [556, 429] on div "I want to...." at bounding box center [533, 441] width 401 height 25
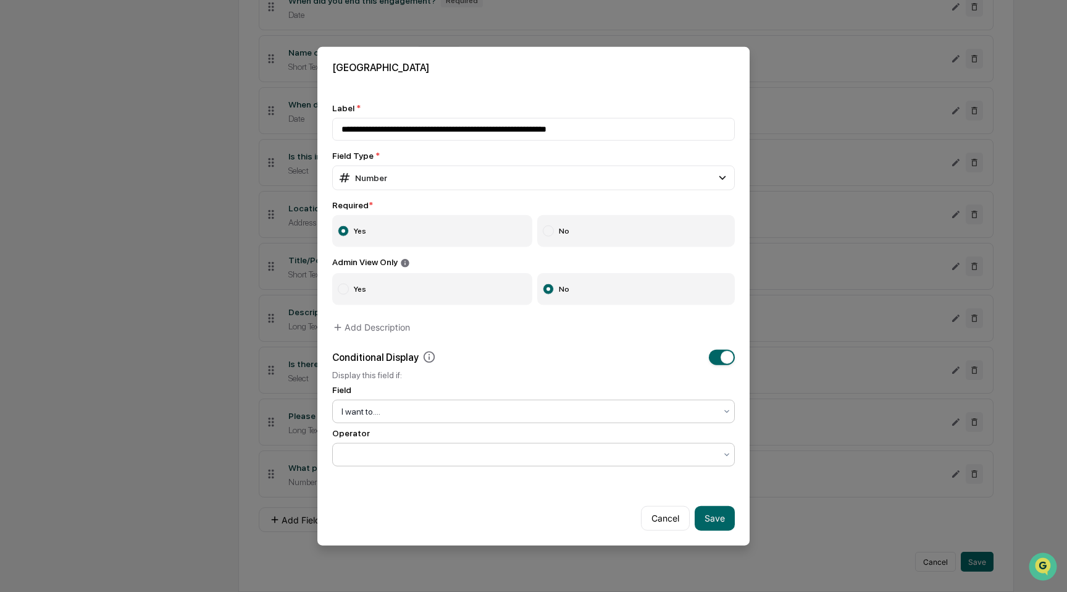
click at [550, 448] on div at bounding box center [528, 453] width 387 height 17
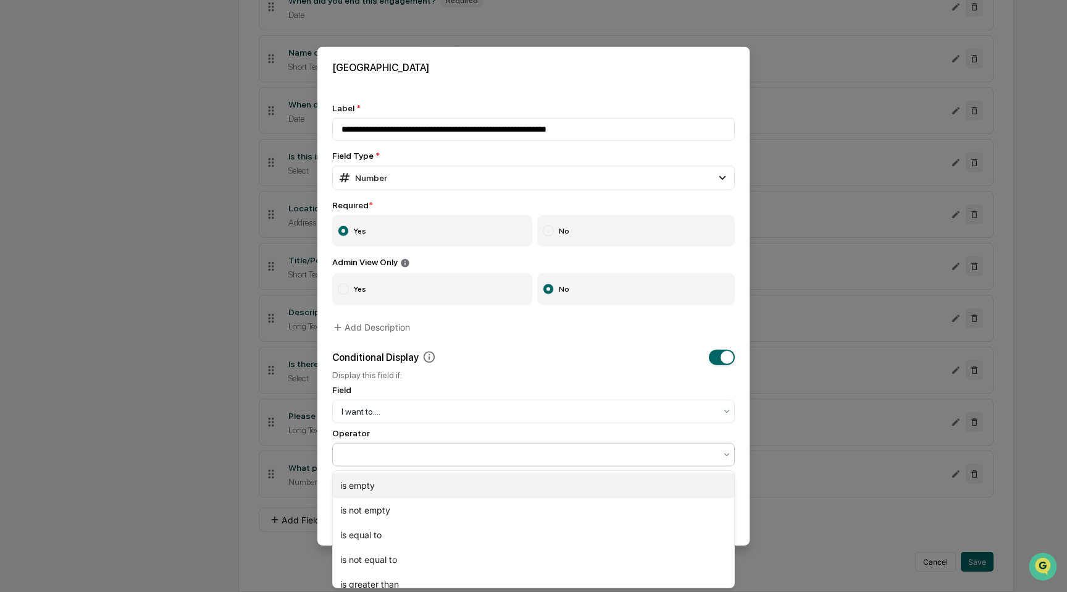
click at [543, 482] on div "is empty" at bounding box center [533, 485] width 401 height 25
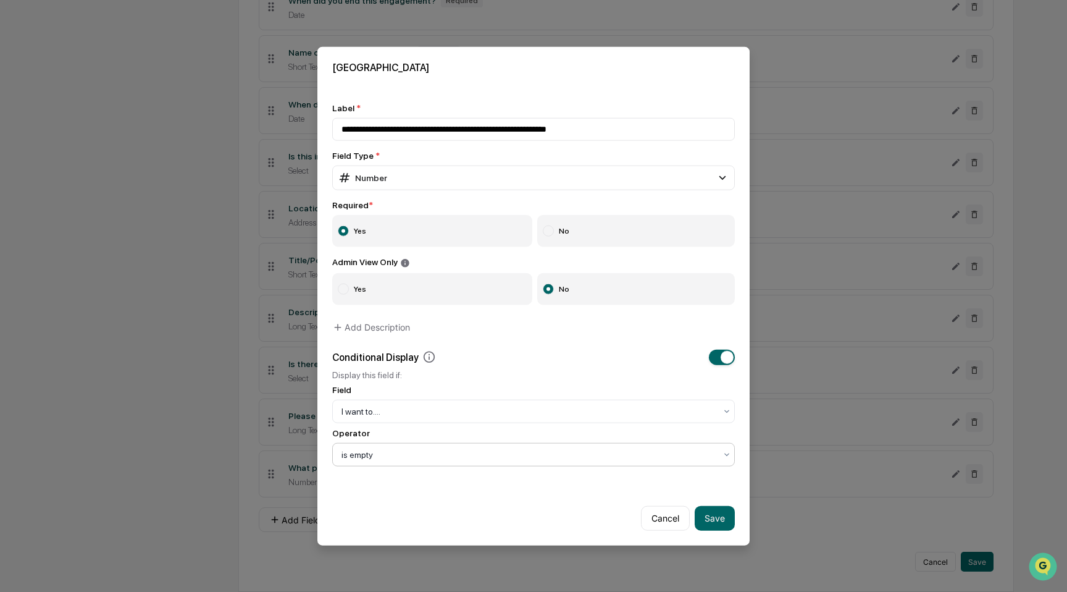
click at [605, 455] on div at bounding box center [529, 454] width 374 height 12
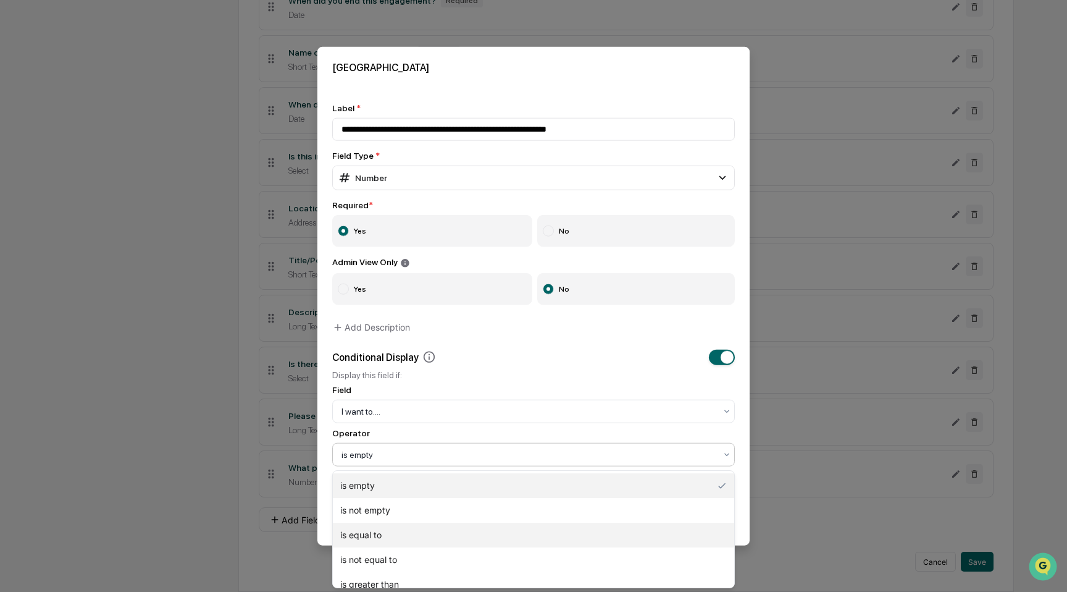
click at [587, 536] on div "is equal to" at bounding box center [533, 534] width 401 height 25
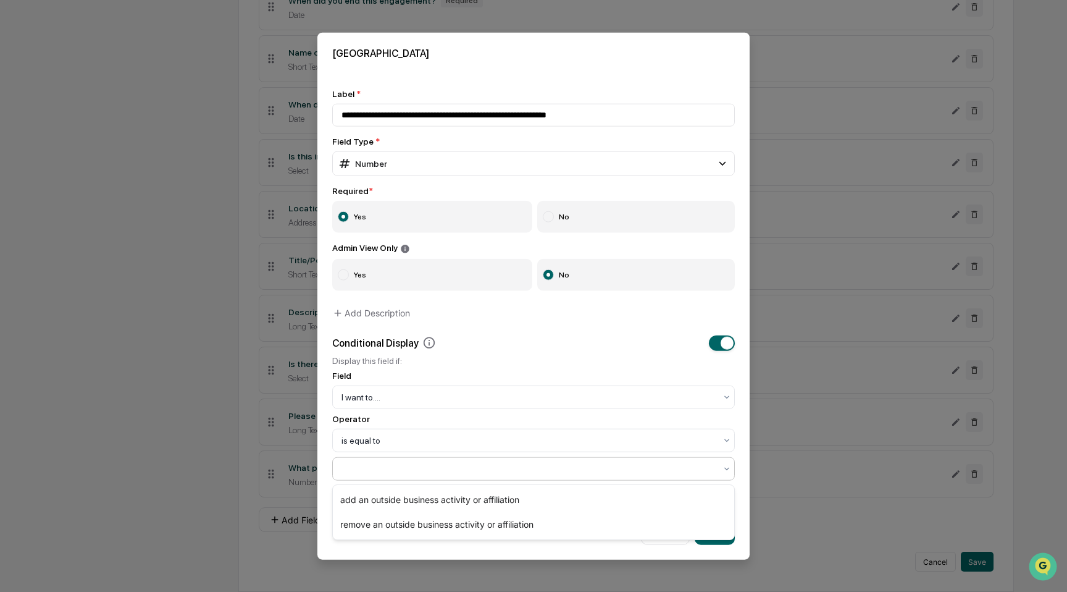
click at [579, 477] on div at bounding box center [528, 467] width 387 height 17
click at [577, 500] on div "add an outside business activity or affiliation" at bounding box center [533, 499] width 401 height 25
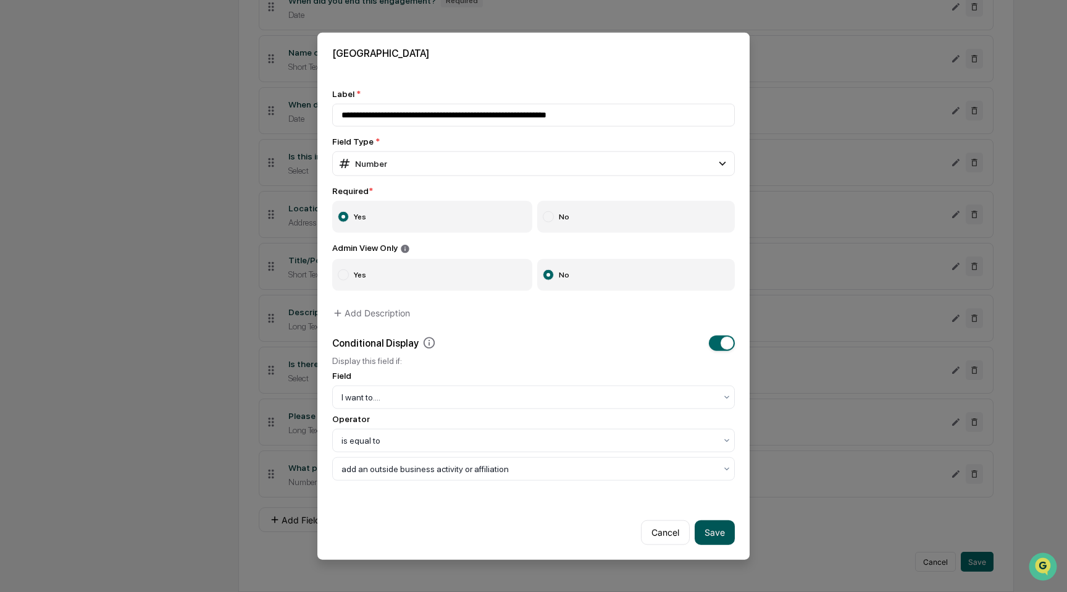
click at [725, 532] on button "Save" at bounding box center [715, 531] width 40 height 25
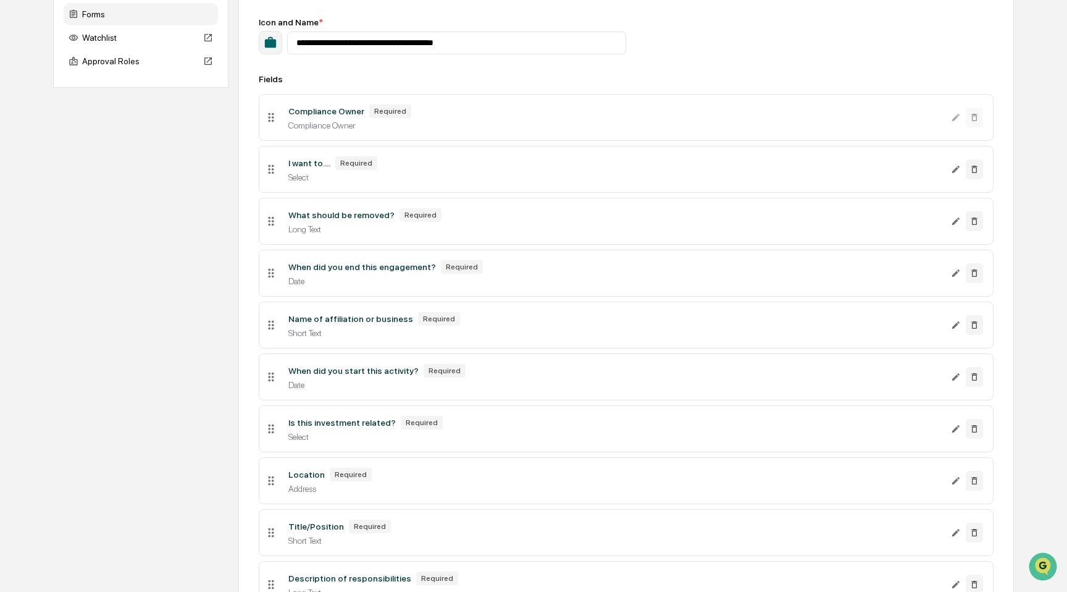
scroll to position [490, 0]
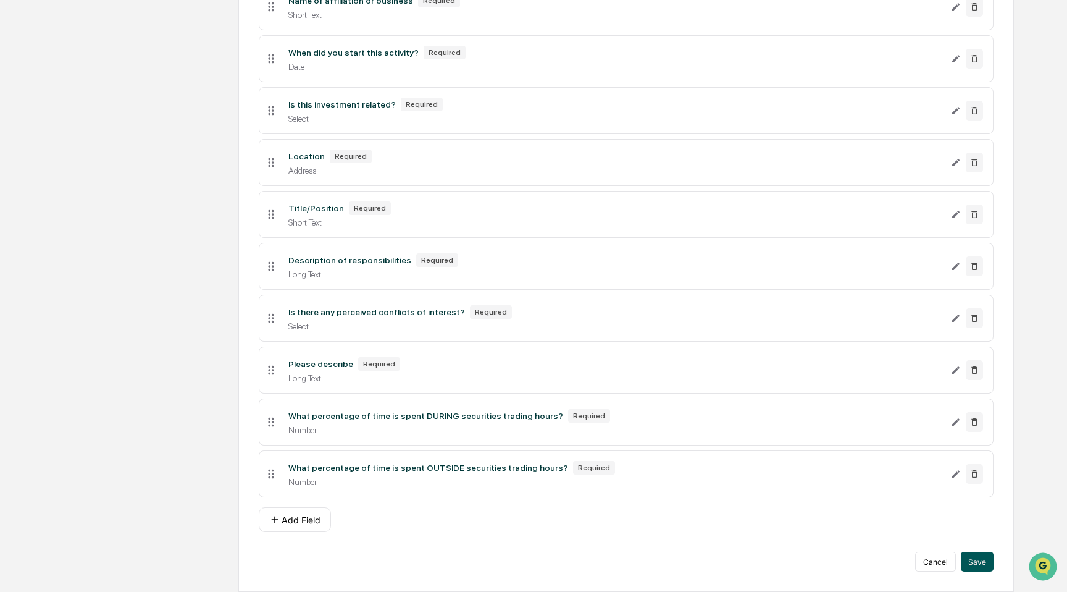
click at [983, 561] on button "Save" at bounding box center [977, 561] width 33 height 20
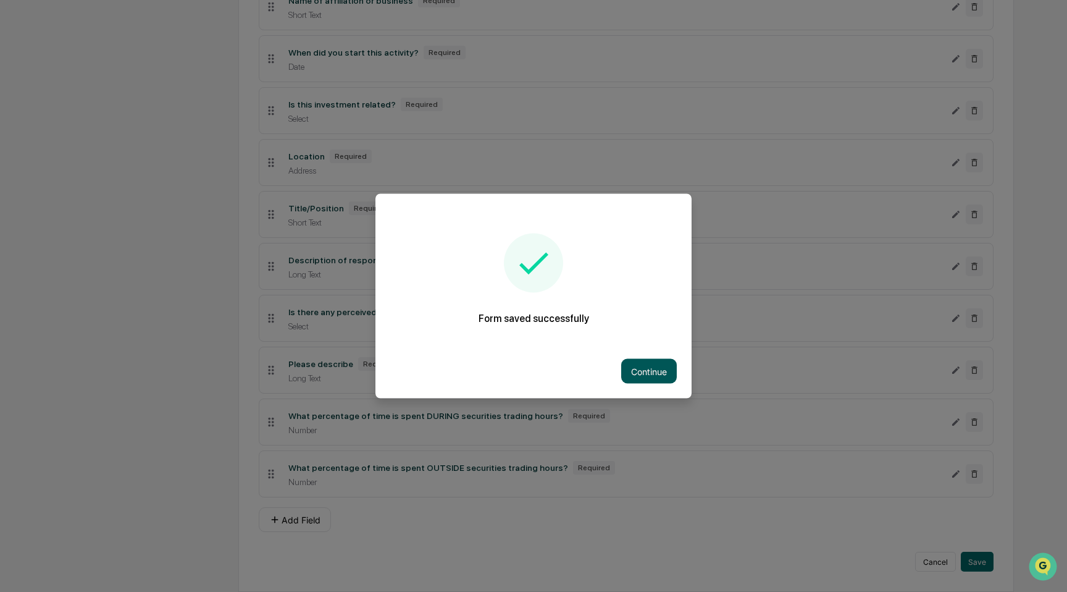
click at [635, 379] on button "Continue" at bounding box center [649, 371] width 56 height 25
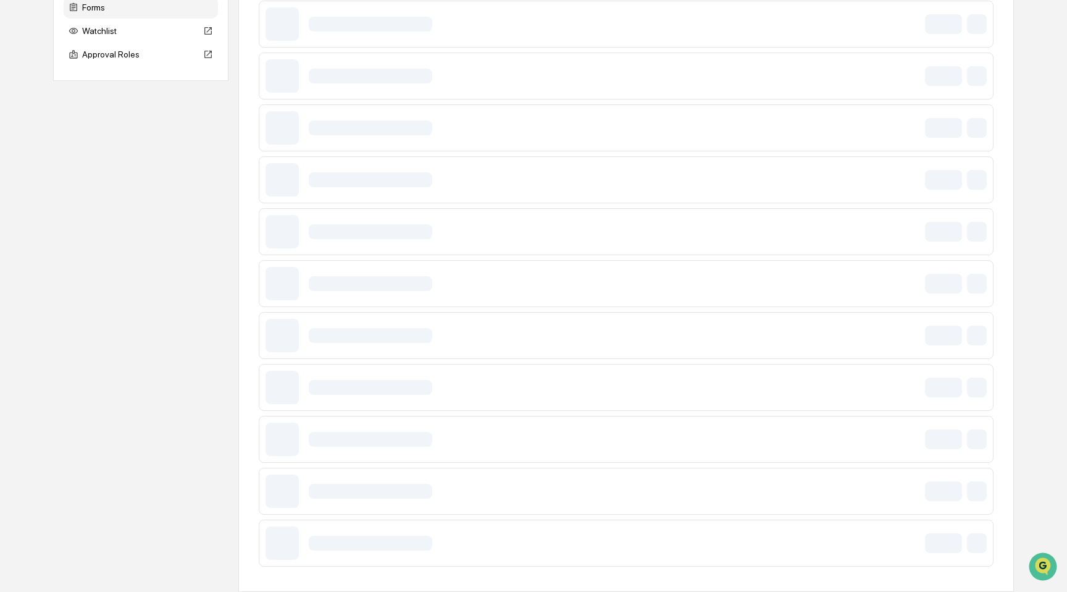
scroll to position [187, 0]
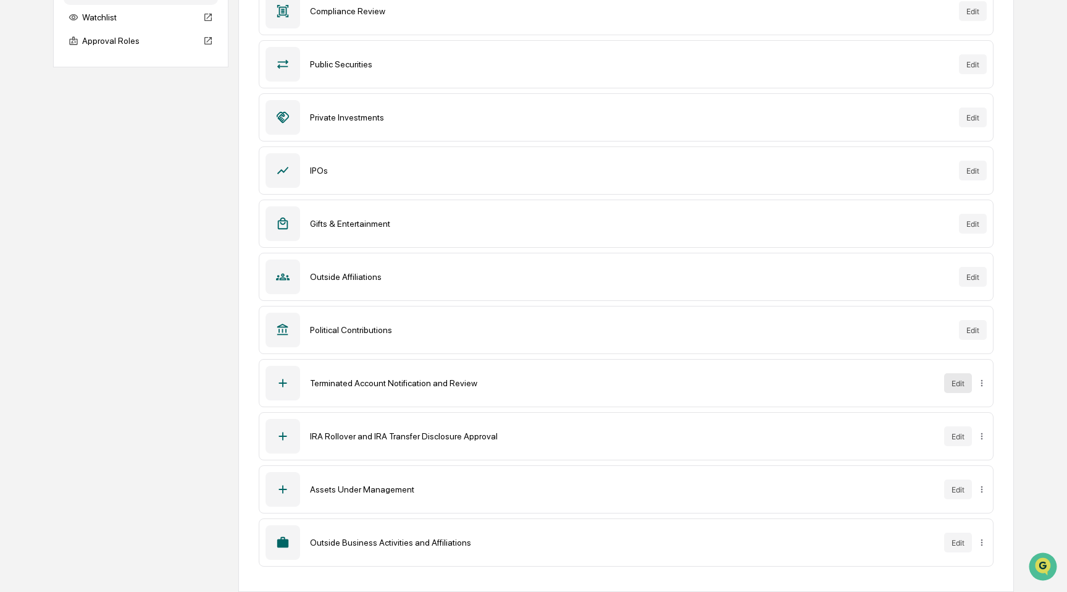
click at [960, 385] on button "Edit" at bounding box center [958, 383] width 28 height 20
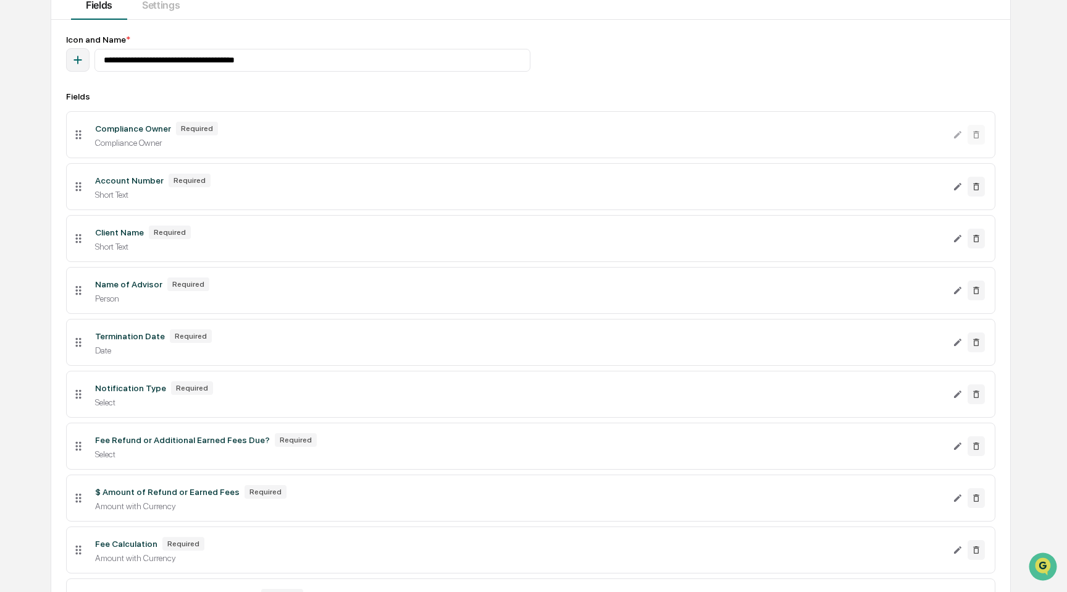
scroll to position [121, 0]
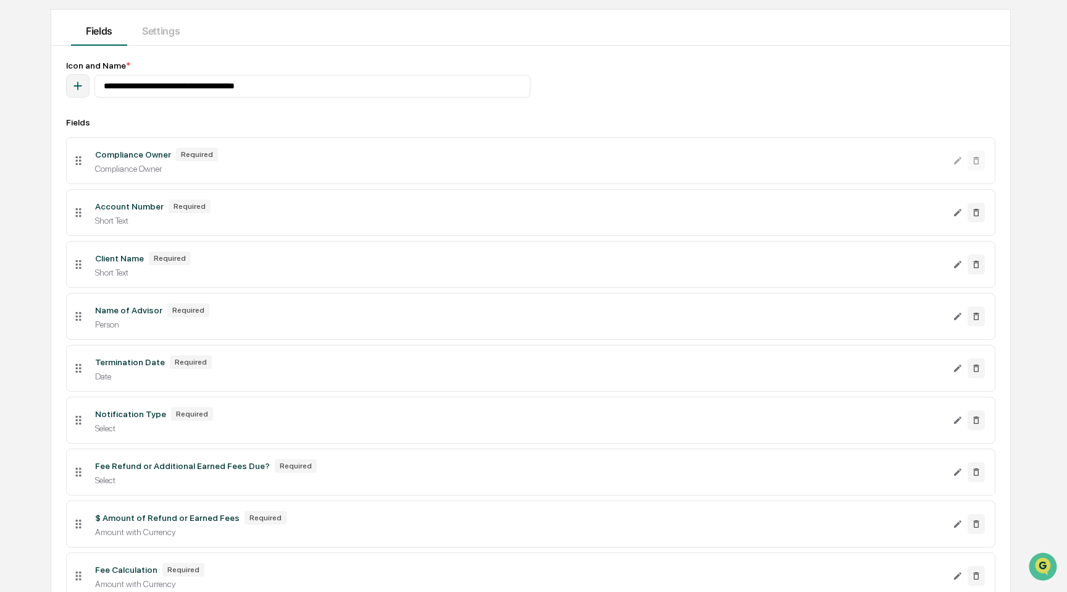
click at [80, 88] on icon "button" at bounding box center [78, 86] width 14 height 14
type input "*****"
click at [37, 169] on icon at bounding box center [35, 164] width 10 height 10
click at [262, 130] on div "Fields Compliance Owner Required Compliance Owner Account Number Required Short…" at bounding box center [530, 401] width 929 height 568
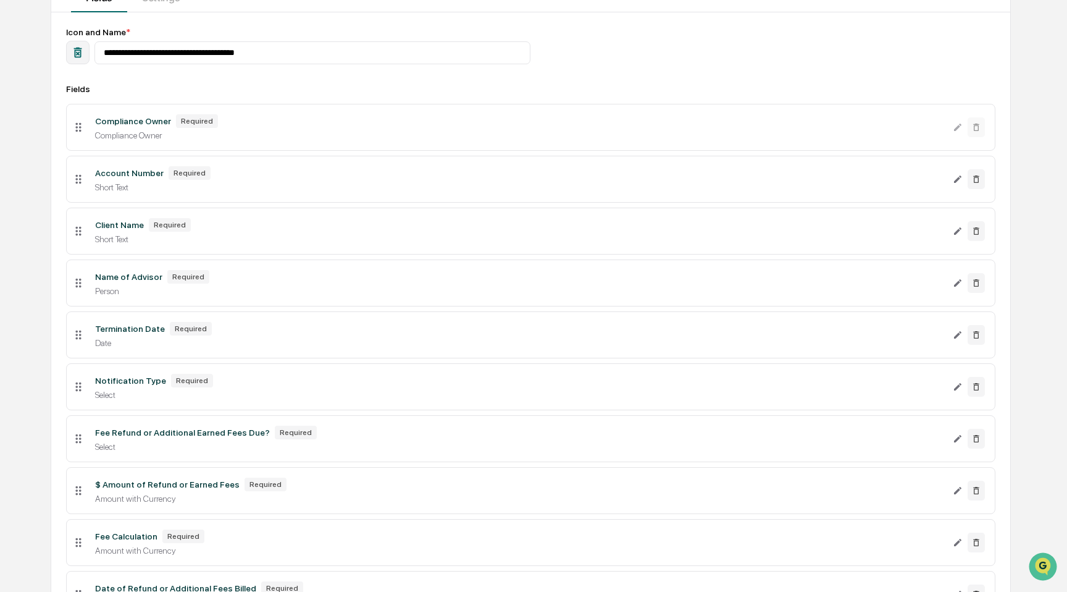
scroll to position [273, 0]
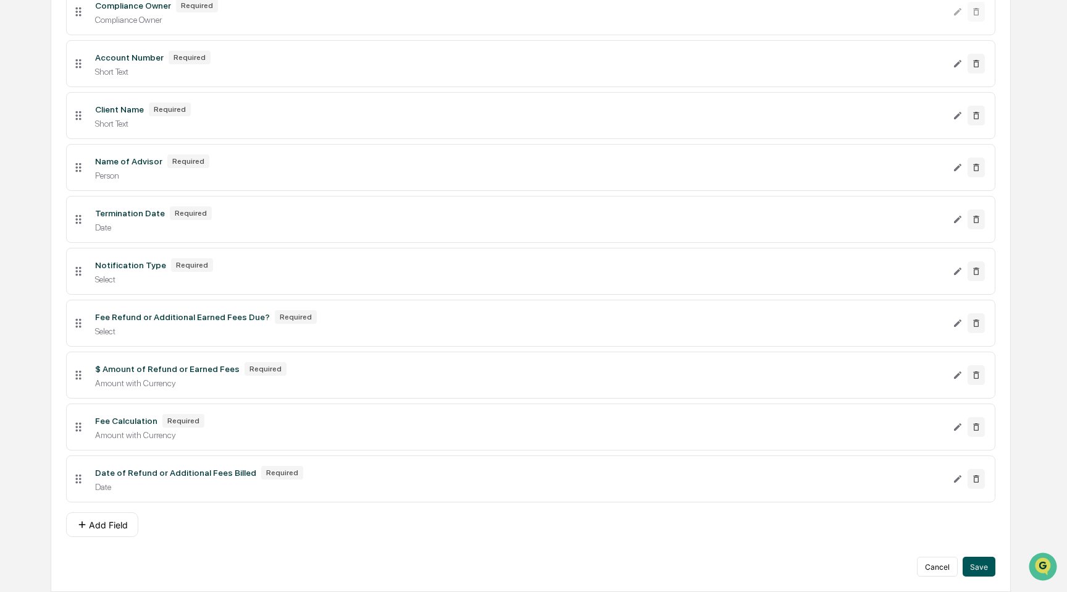
click at [965, 563] on button "Save" at bounding box center [979, 566] width 33 height 20
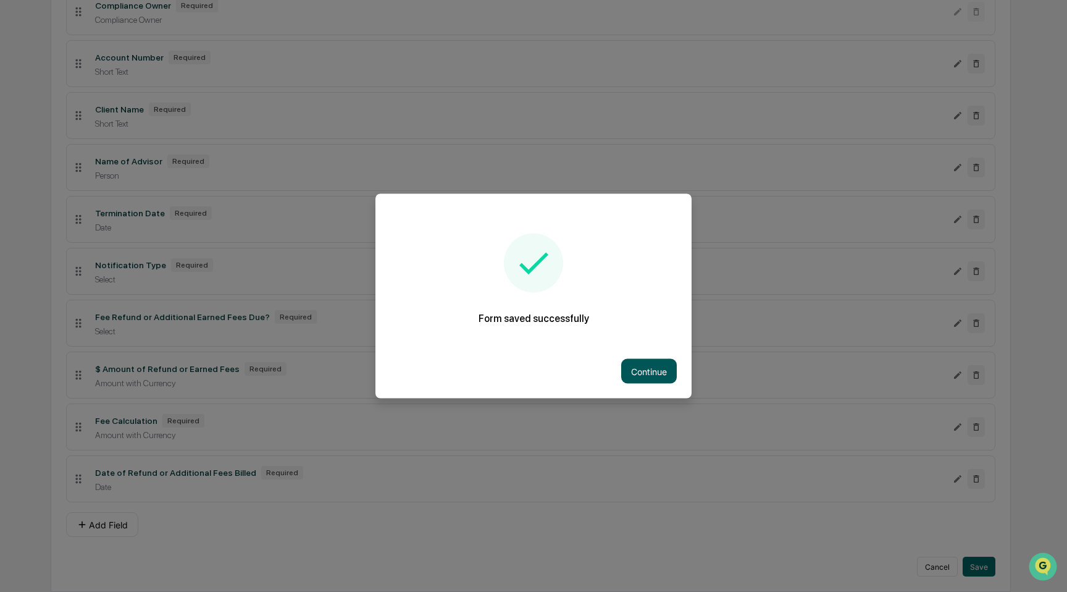
click at [651, 365] on button "Continue" at bounding box center [649, 371] width 56 height 25
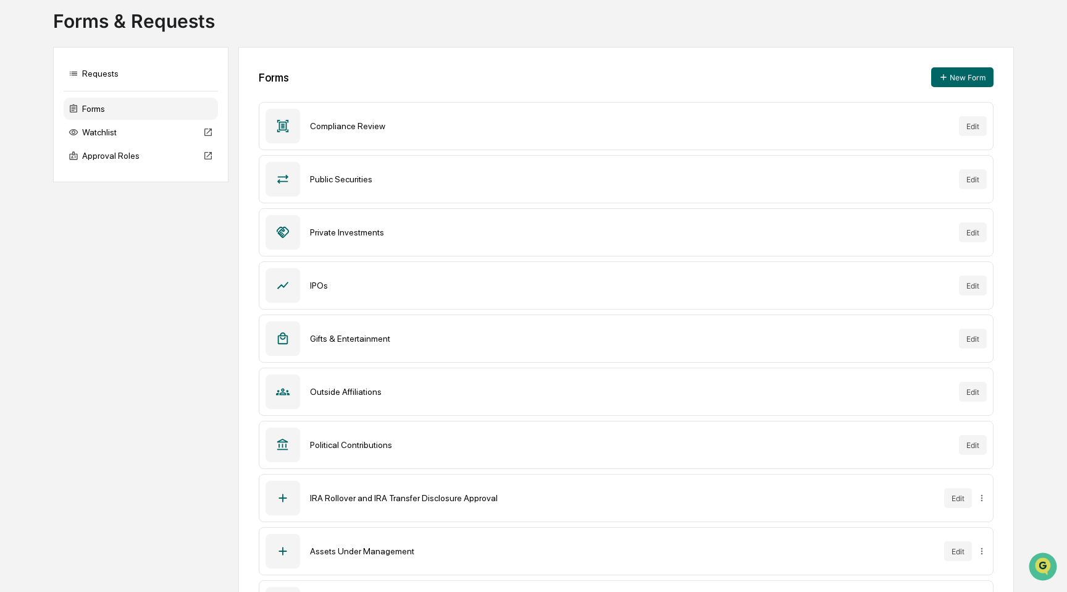
scroll to position [34, 0]
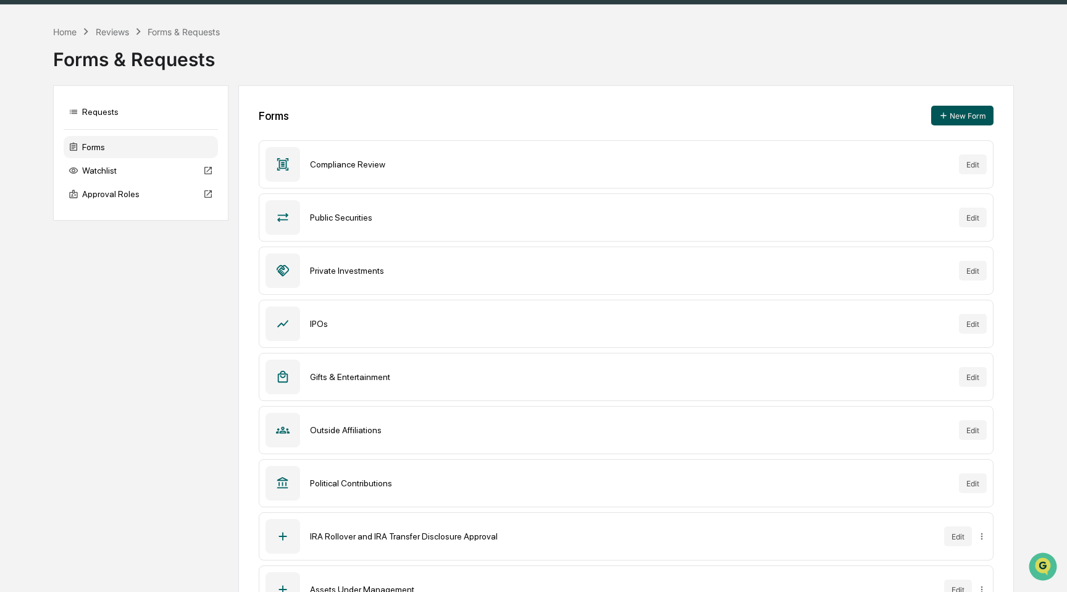
click at [956, 120] on button "New Form" at bounding box center [962, 116] width 62 height 20
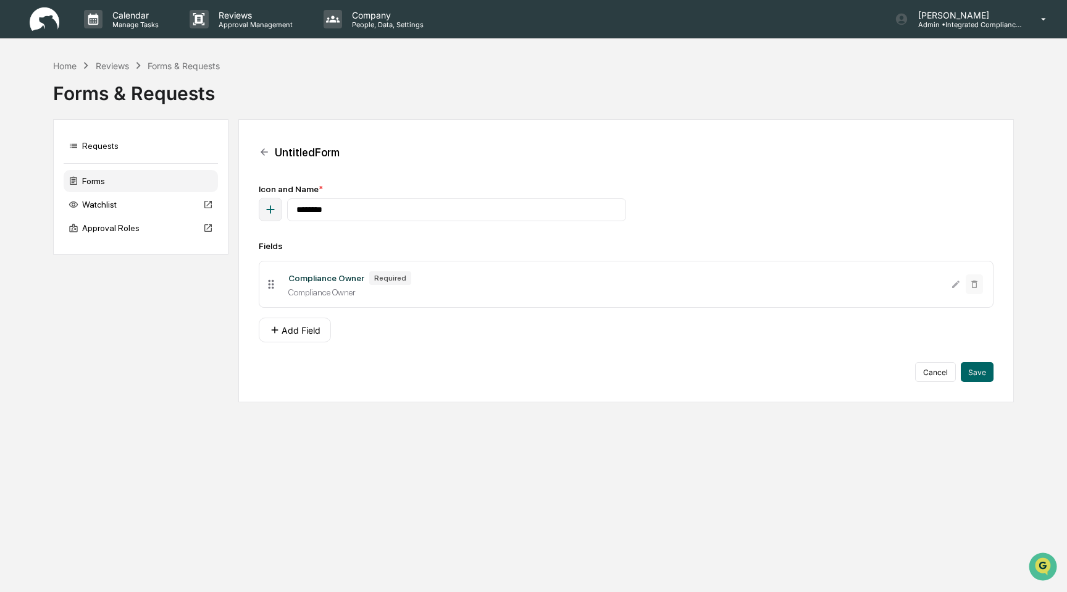
click at [272, 217] on div "button" at bounding box center [270, 209] width 23 height 23
click at [264, 244] on input "***" at bounding box center [271, 246] width 167 height 23
type input "****"
click at [306, 251] on input "****" at bounding box center [271, 246] width 167 height 23
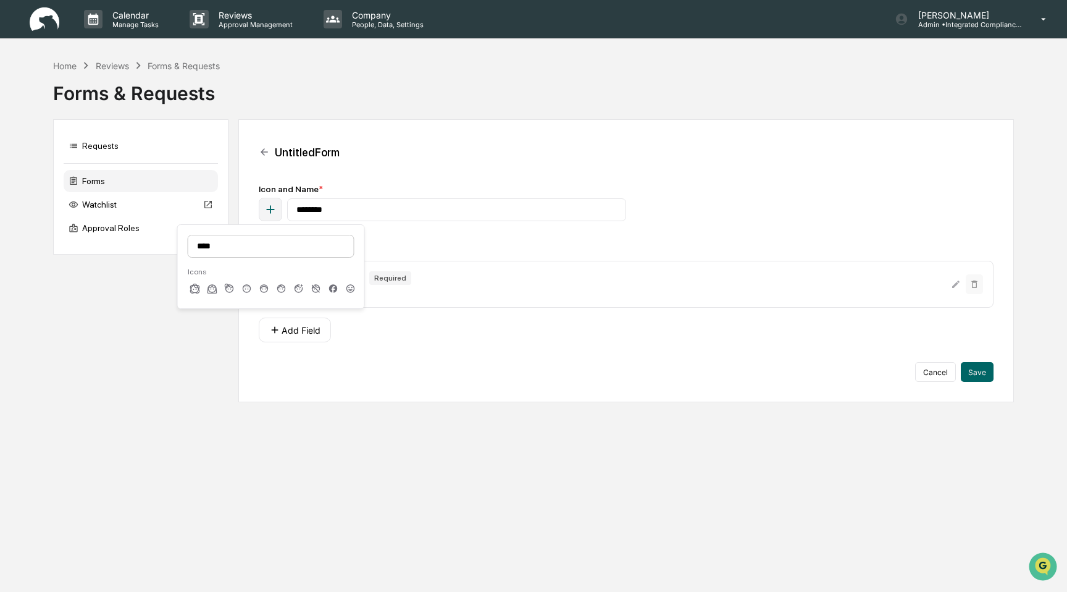
click at [306, 251] on input "****" at bounding box center [271, 246] width 167 height 23
click at [243, 246] on input "***" at bounding box center [271, 246] width 167 height 23
type input "***"
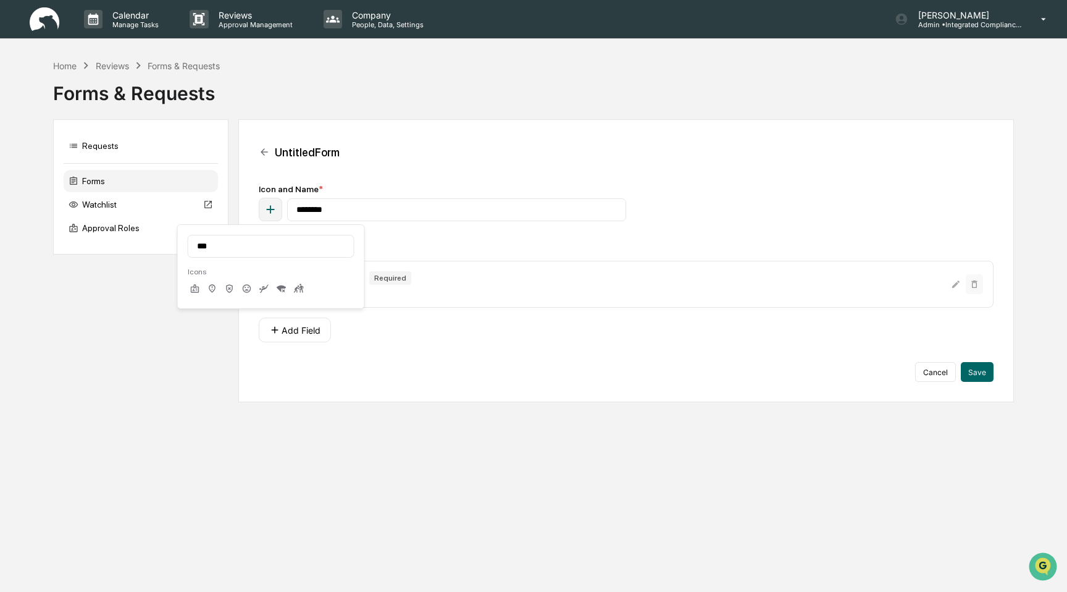
click at [248, 287] on icon at bounding box center [247, 288] width 10 height 10
click at [365, 203] on input "********" at bounding box center [456, 209] width 339 height 23
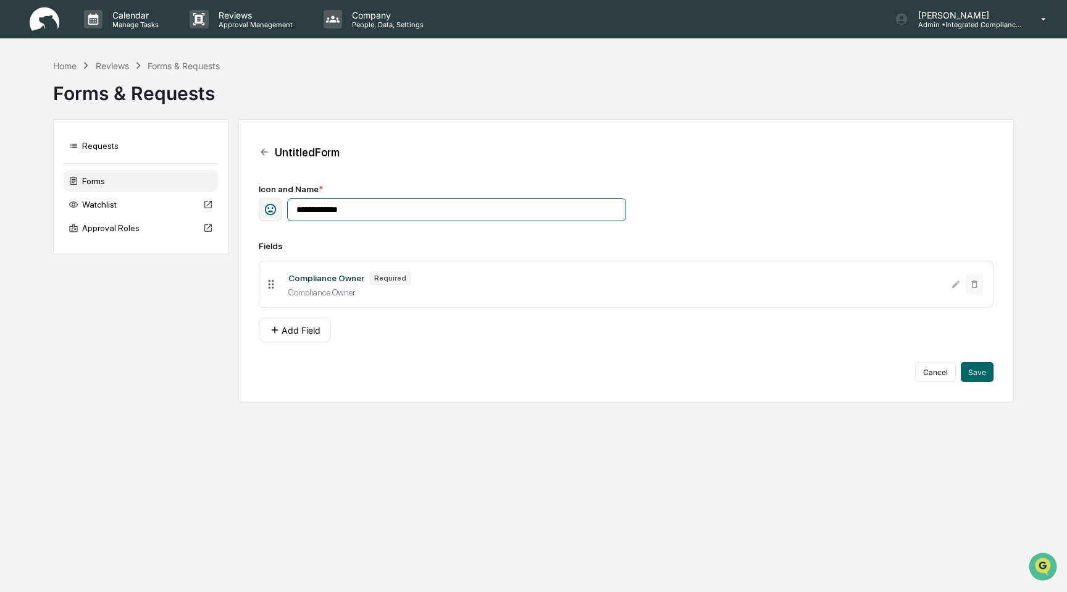
click at [365, 203] on input "**********" at bounding box center [456, 209] width 339 height 23
type input "**********"
click at [316, 332] on button "Add Field" at bounding box center [295, 329] width 72 height 25
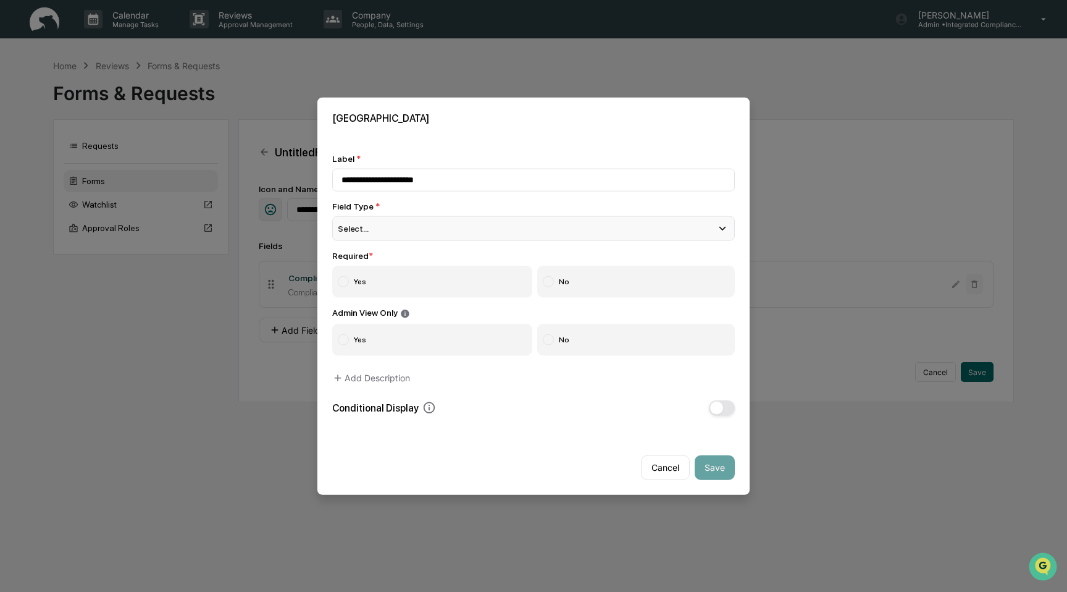
type input "**********"
click at [380, 230] on div "Select..." at bounding box center [533, 228] width 403 height 25
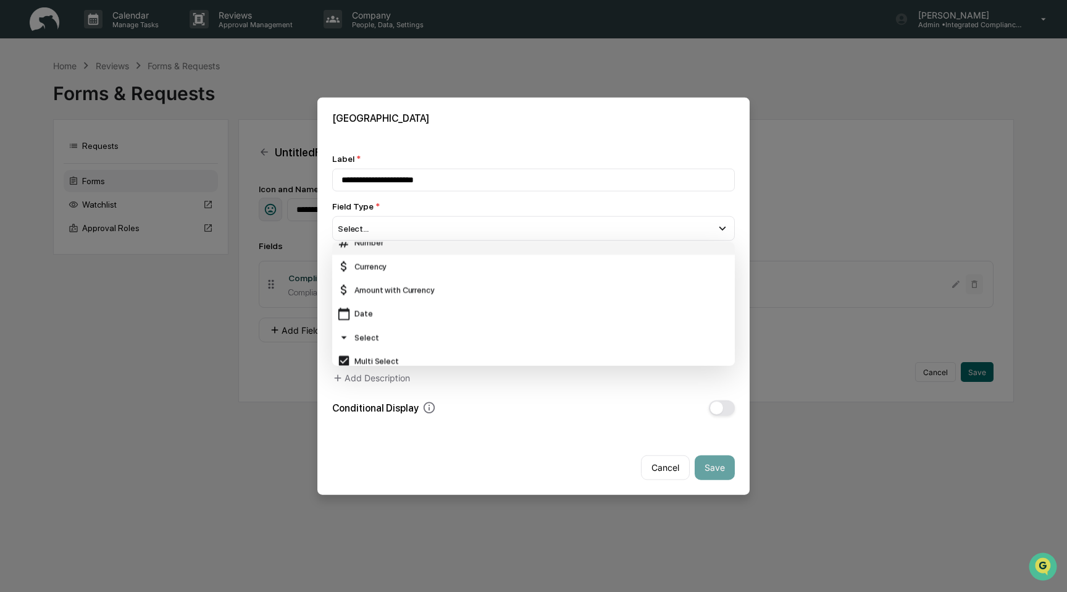
scroll to position [71, 0]
click at [388, 297] on div "Date" at bounding box center [533, 301] width 393 height 14
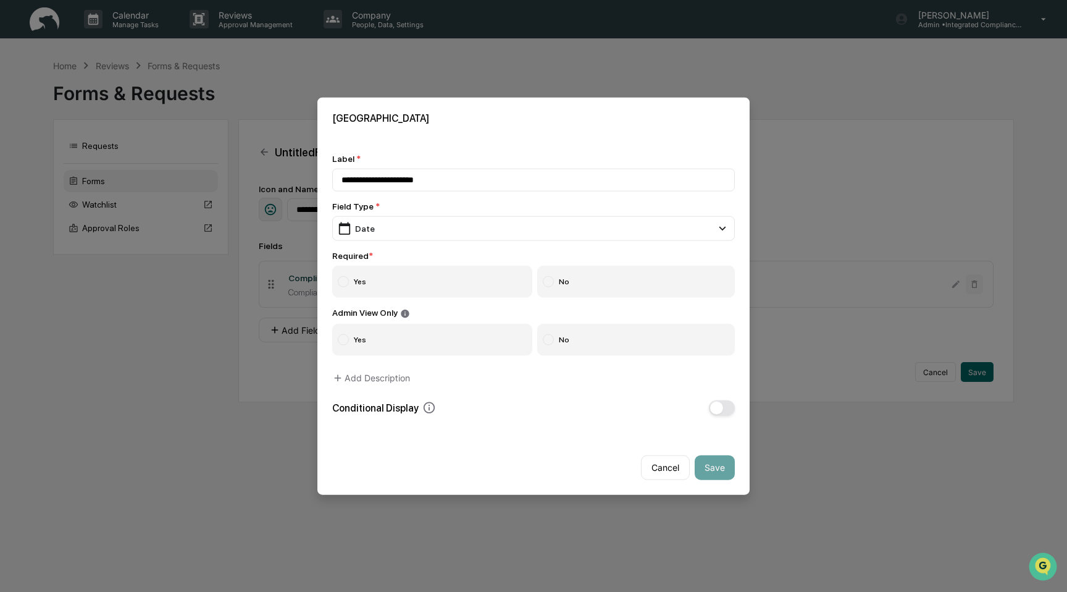
click at [393, 288] on label "Yes" at bounding box center [432, 282] width 200 height 32
click at [608, 337] on label "No" at bounding box center [636, 339] width 198 height 32
click at [727, 468] on button "Save" at bounding box center [715, 467] width 40 height 25
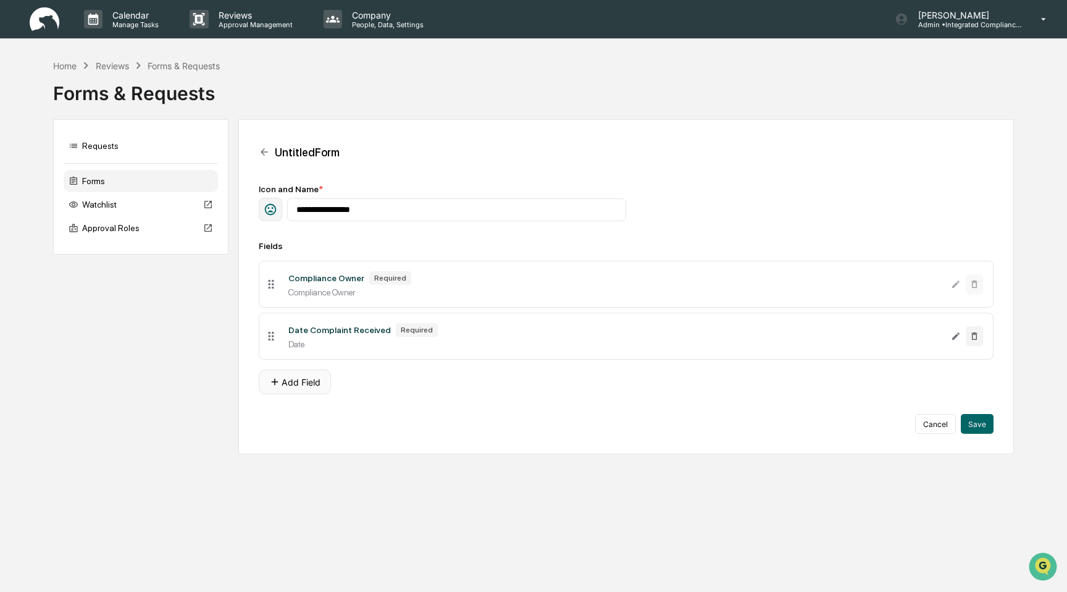
click at [303, 382] on button "Add Field" at bounding box center [295, 381] width 72 height 25
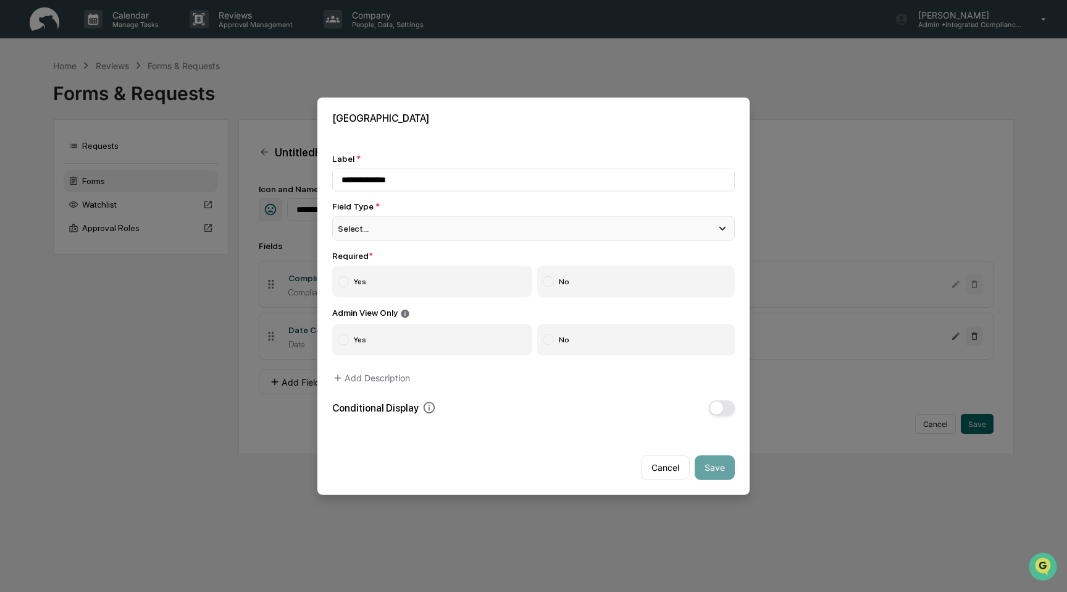
type input "**********"
click at [440, 229] on div "Select..." at bounding box center [533, 228] width 403 height 25
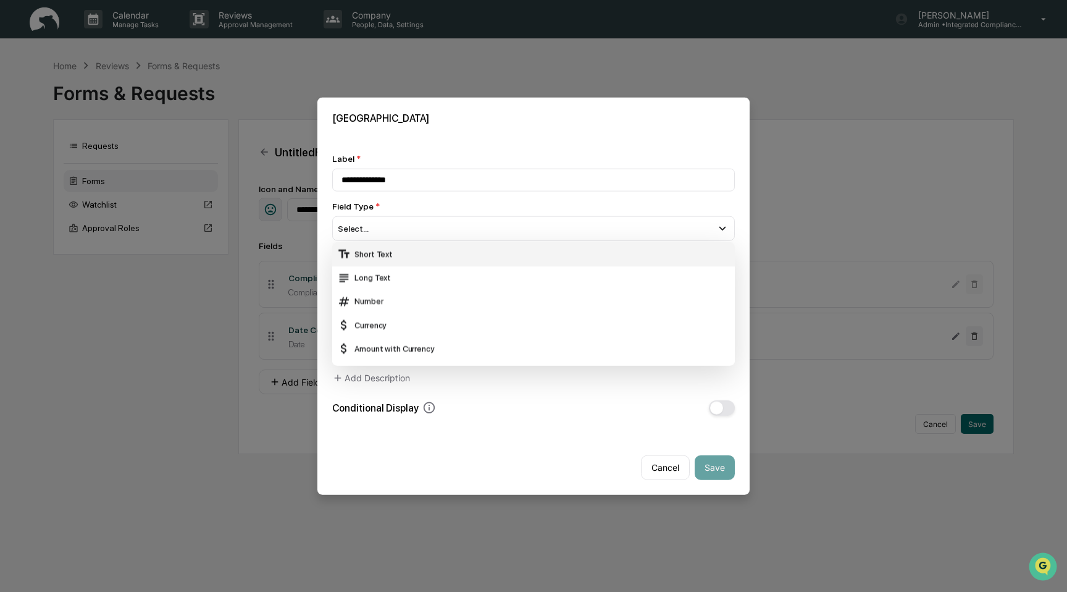
click at [437, 251] on div "Short Text" at bounding box center [533, 254] width 393 height 14
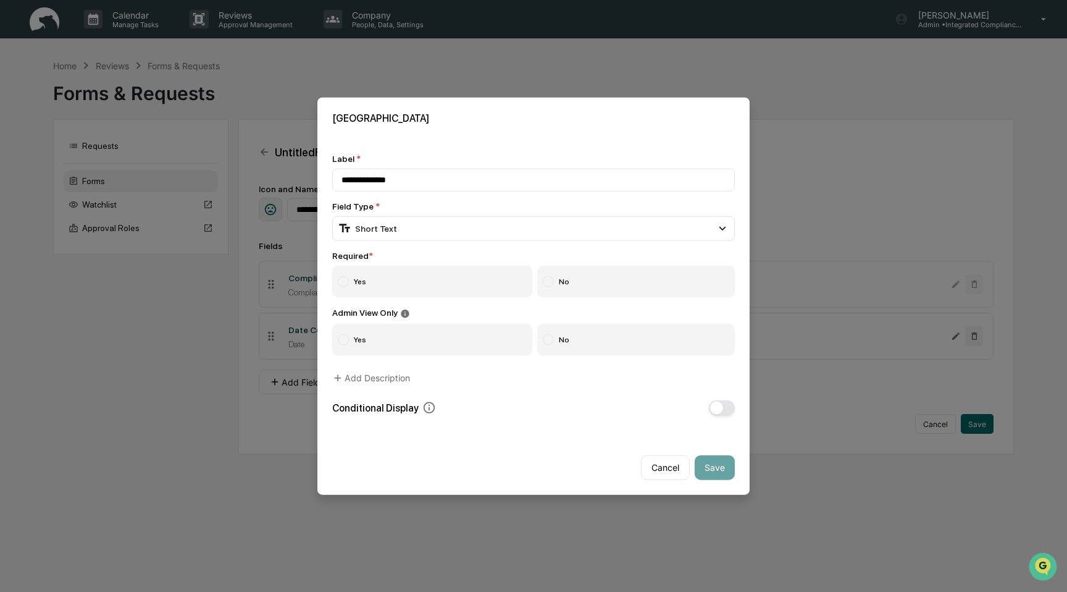
click at [430, 295] on label "Yes" at bounding box center [432, 282] width 200 height 32
click at [616, 336] on label "No" at bounding box center [636, 339] width 198 height 32
click at [710, 463] on button "Save" at bounding box center [715, 467] width 40 height 25
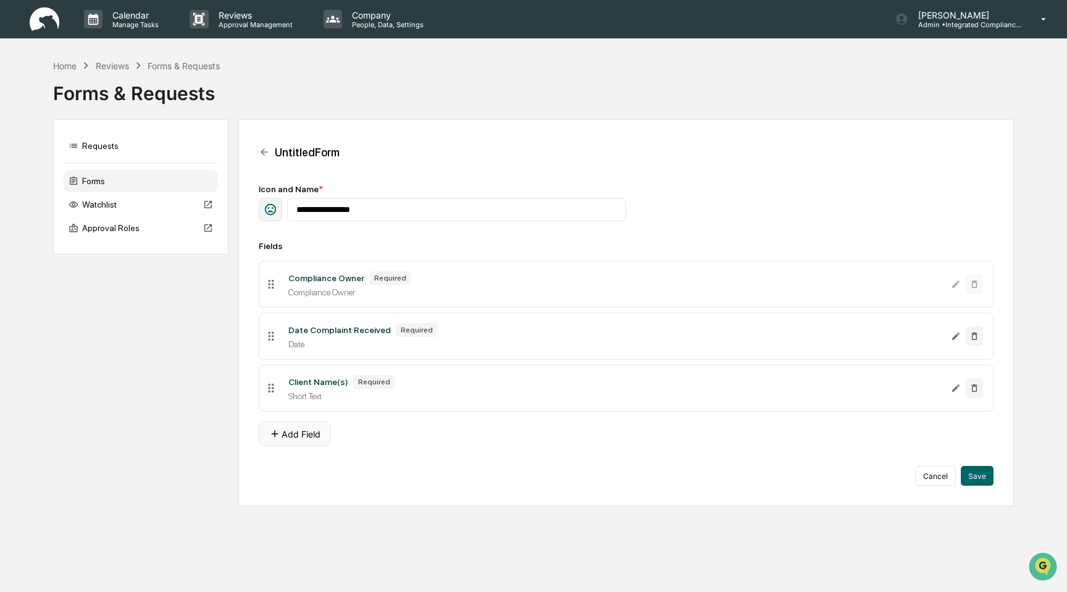
click at [312, 438] on button "Add Field" at bounding box center [295, 433] width 72 height 25
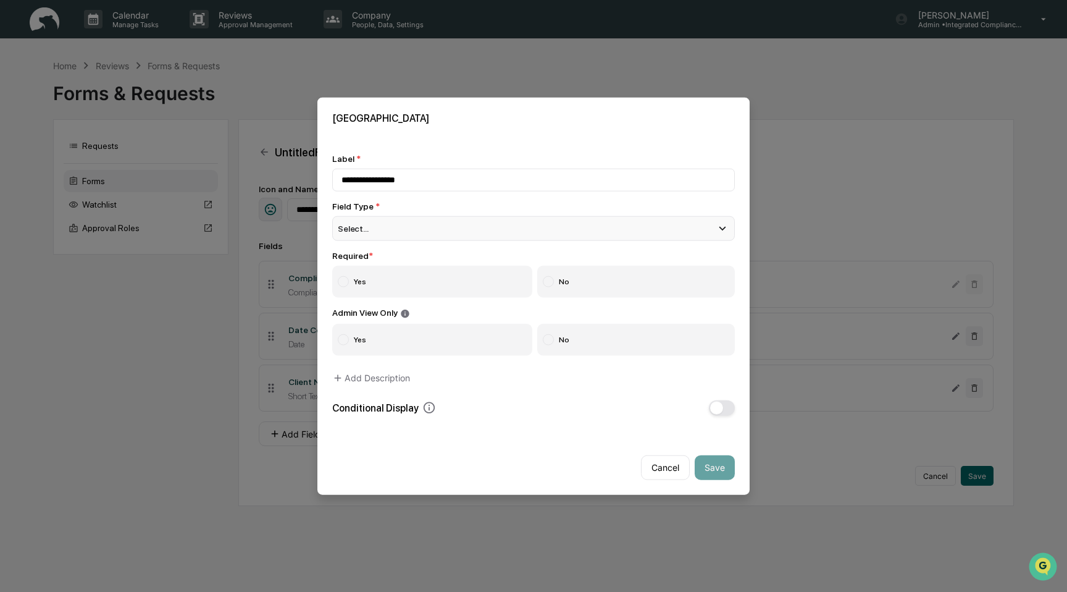
type input "**********"
click at [440, 230] on div "Select..." at bounding box center [533, 228] width 403 height 25
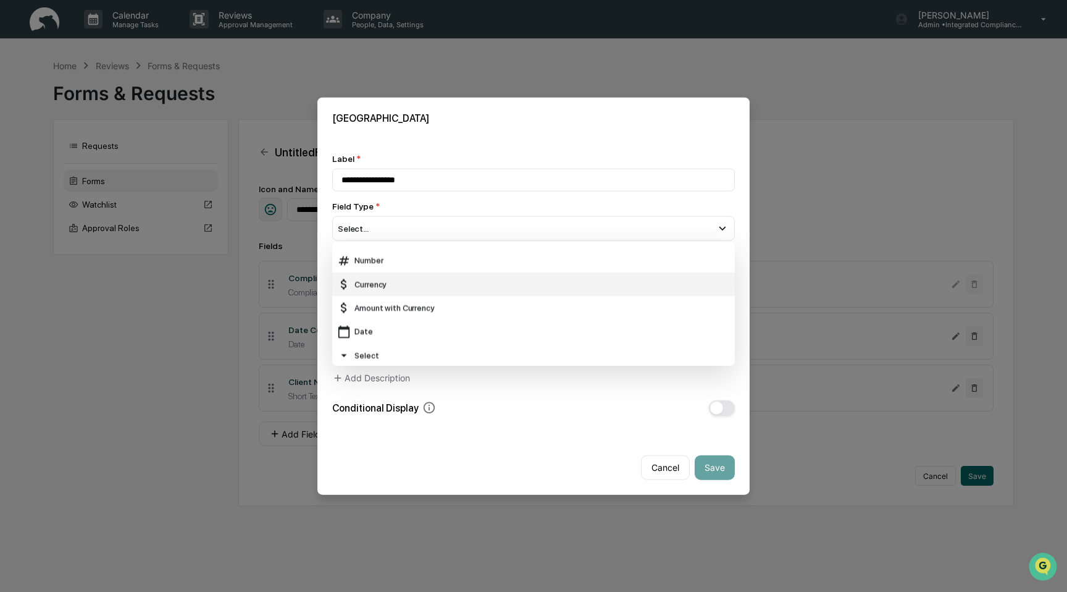
scroll to position [41, 0]
click at [417, 350] on div "Select" at bounding box center [533, 355] width 393 height 14
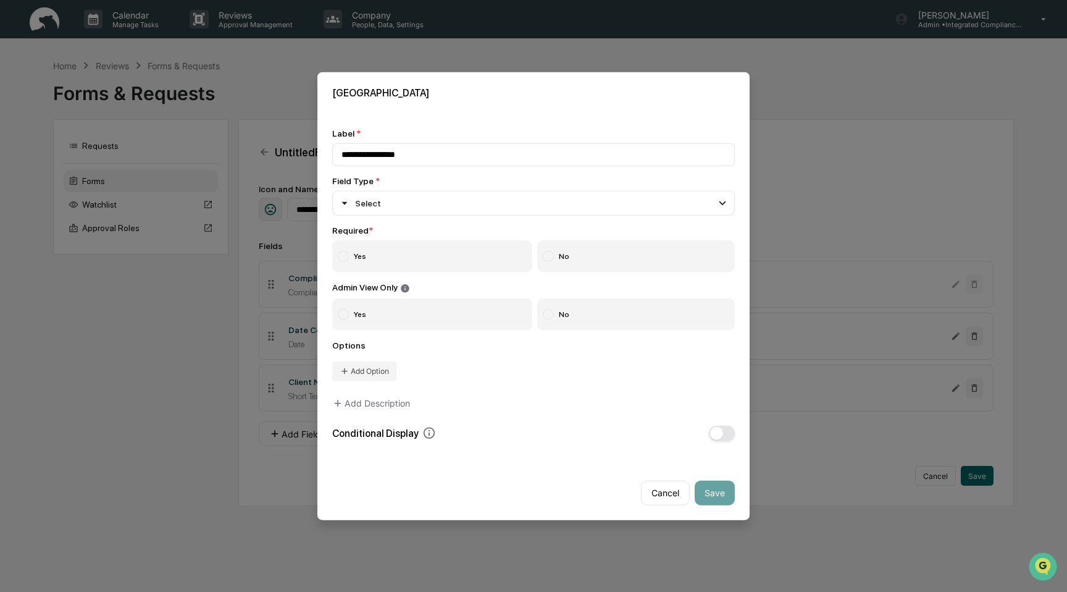
click at [425, 262] on label "Yes" at bounding box center [432, 256] width 200 height 32
click at [635, 315] on label "No" at bounding box center [636, 314] width 198 height 32
click at [354, 380] on button "Add Option" at bounding box center [364, 371] width 64 height 20
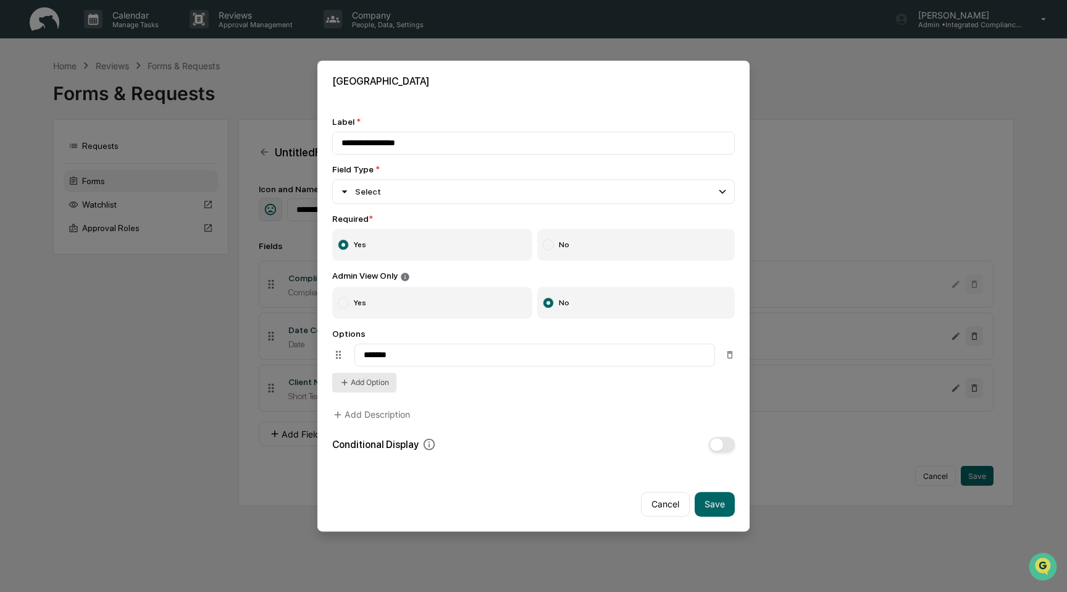
type input "*******"
click at [374, 382] on button "Add Option" at bounding box center [364, 382] width 64 height 20
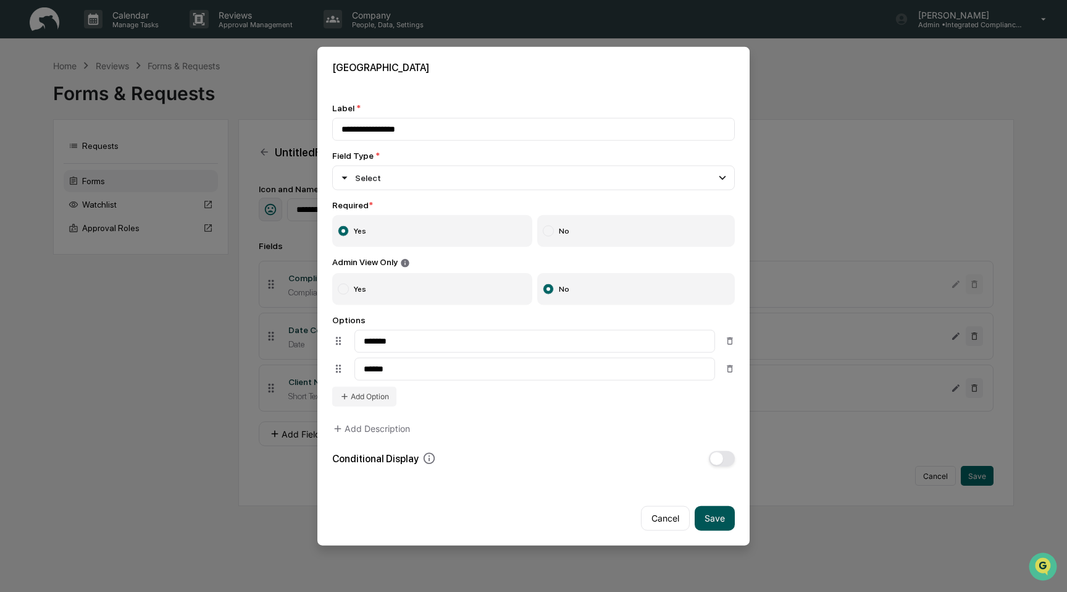
type input "******"
click at [718, 523] on button "Save" at bounding box center [715, 517] width 40 height 25
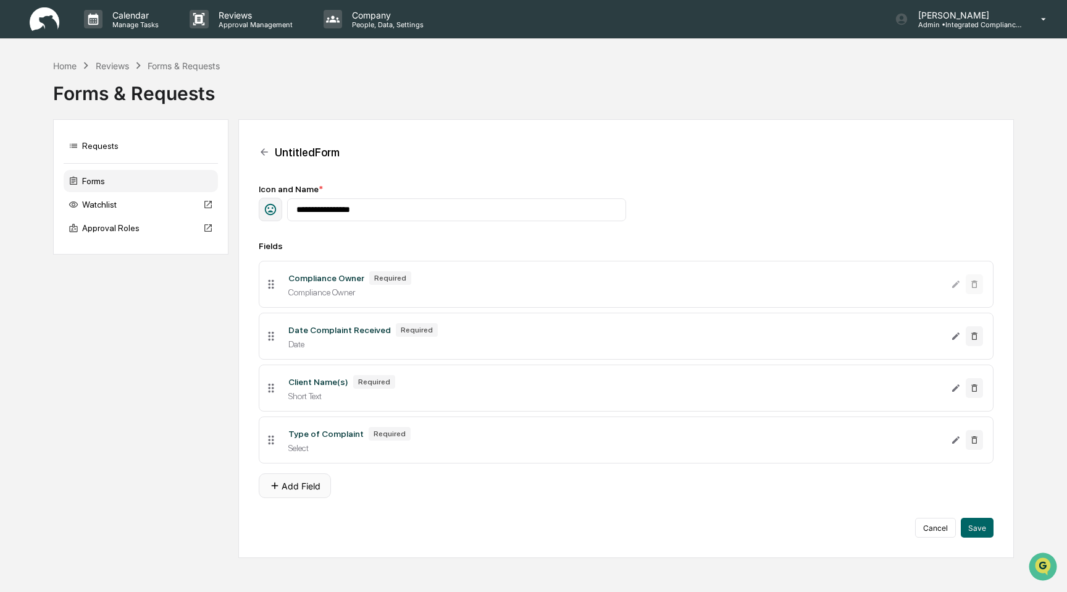
click at [307, 487] on button "Add Field" at bounding box center [295, 485] width 72 height 25
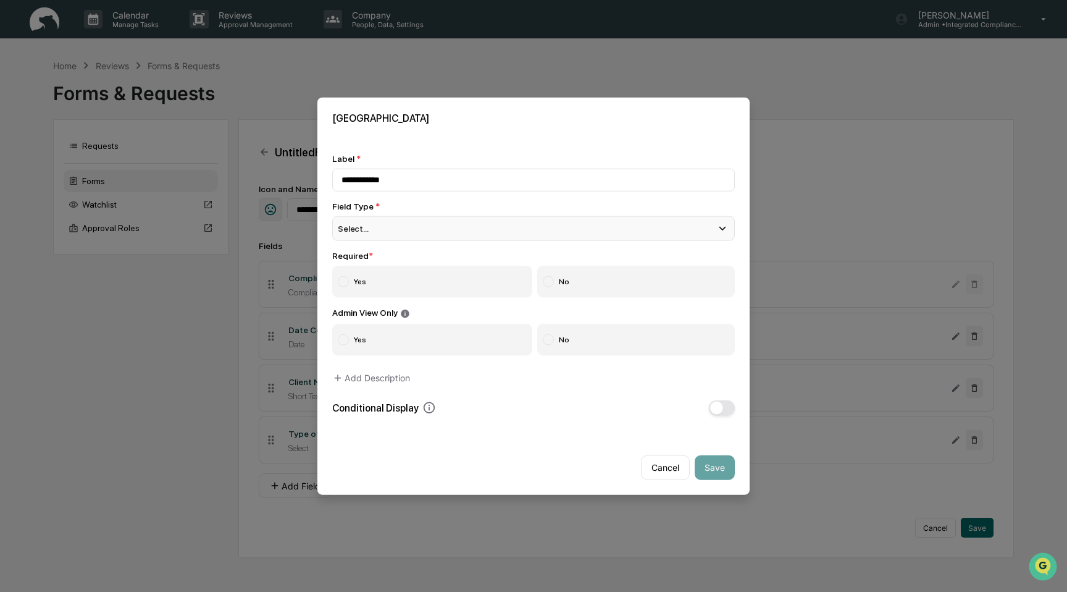
type input "**********"
click at [479, 233] on div "Select..." at bounding box center [533, 228] width 403 height 25
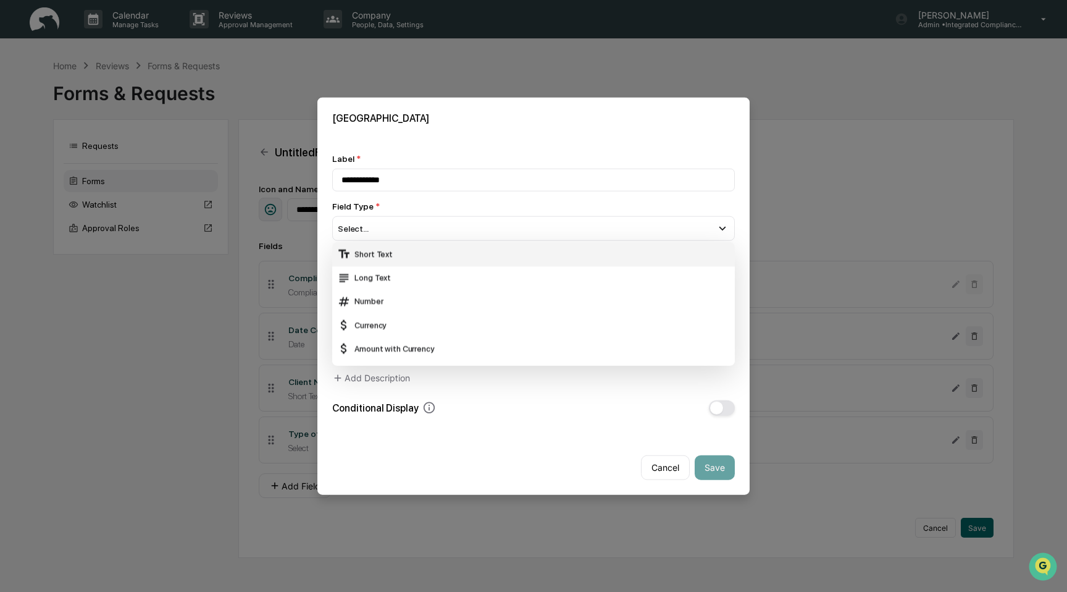
click at [473, 253] on div "Short Text" at bounding box center [533, 254] width 393 height 14
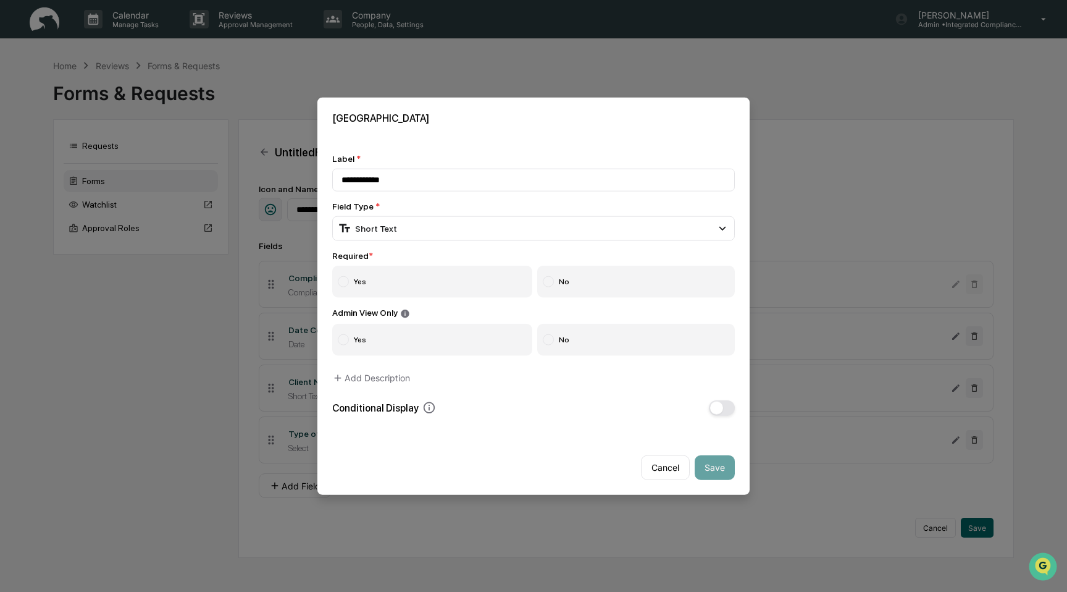
click at [482, 287] on label "Yes" at bounding box center [432, 282] width 200 height 32
click at [574, 345] on label "No" at bounding box center [636, 339] width 198 height 32
click at [720, 464] on button "Save" at bounding box center [715, 467] width 40 height 25
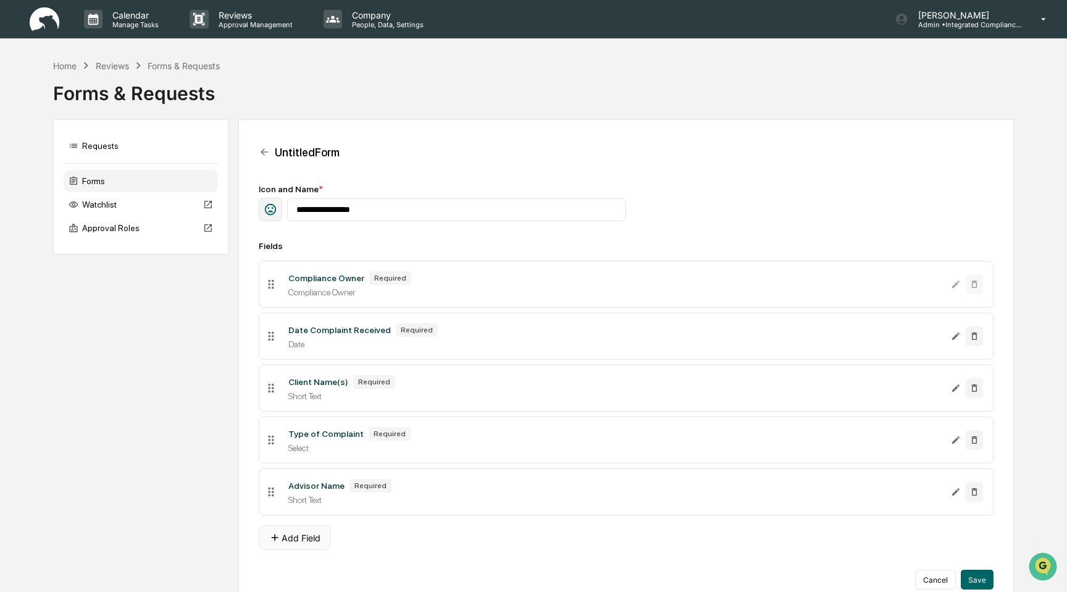
click at [298, 536] on button "Add Field" at bounding box center [295, 537] width 72 height 25
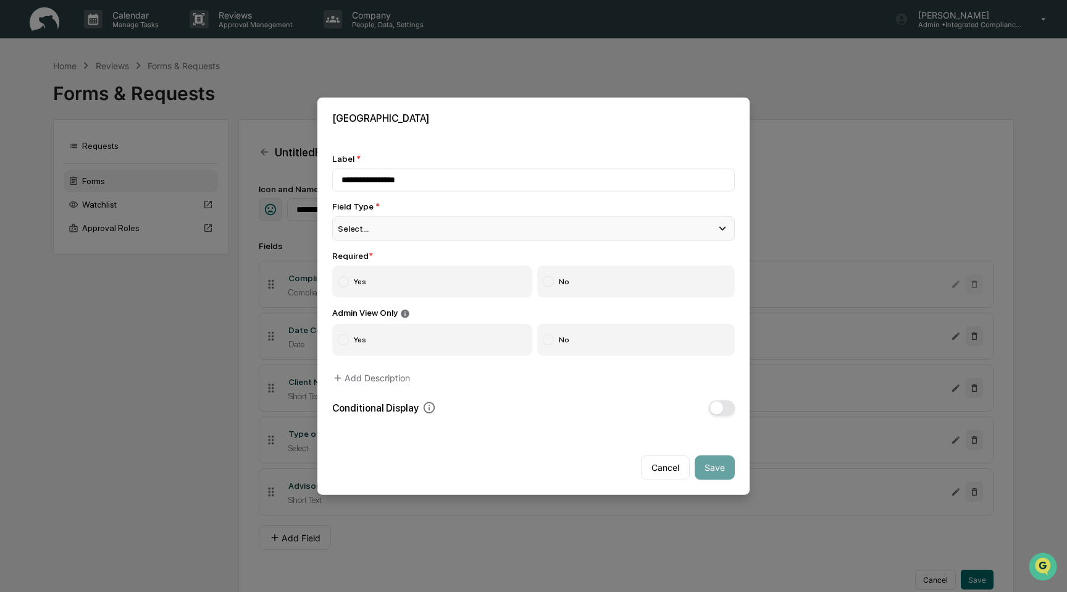
type input "**********"
click at [481, 233] on div "Select..." at bounding box center [533, 228] width 403 height 25
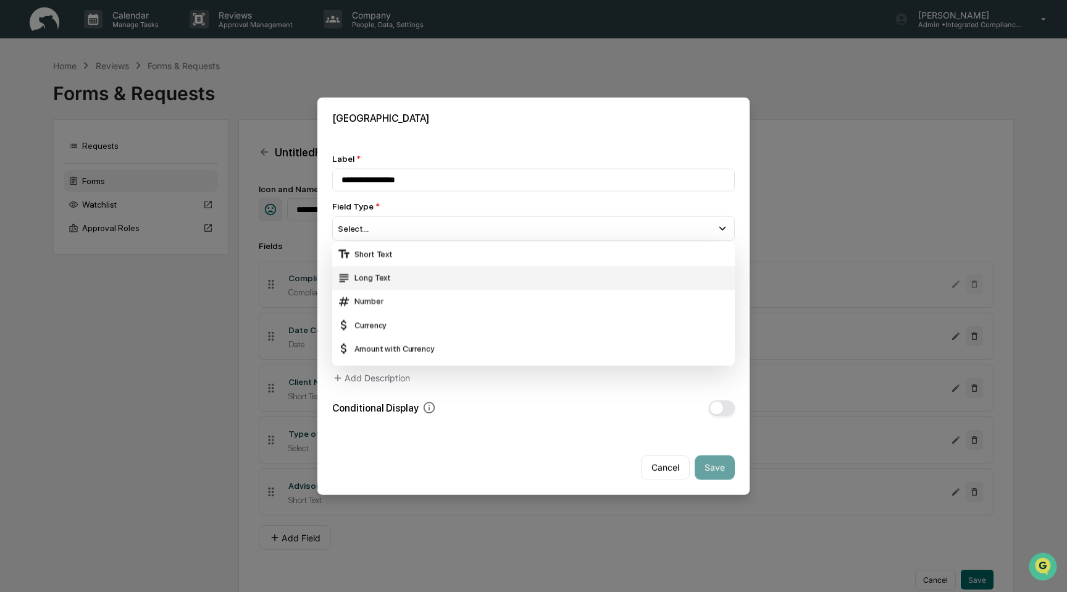
click at [461, 277] on div "Long Text" at bounding box center [533, 277] width 393 height 14
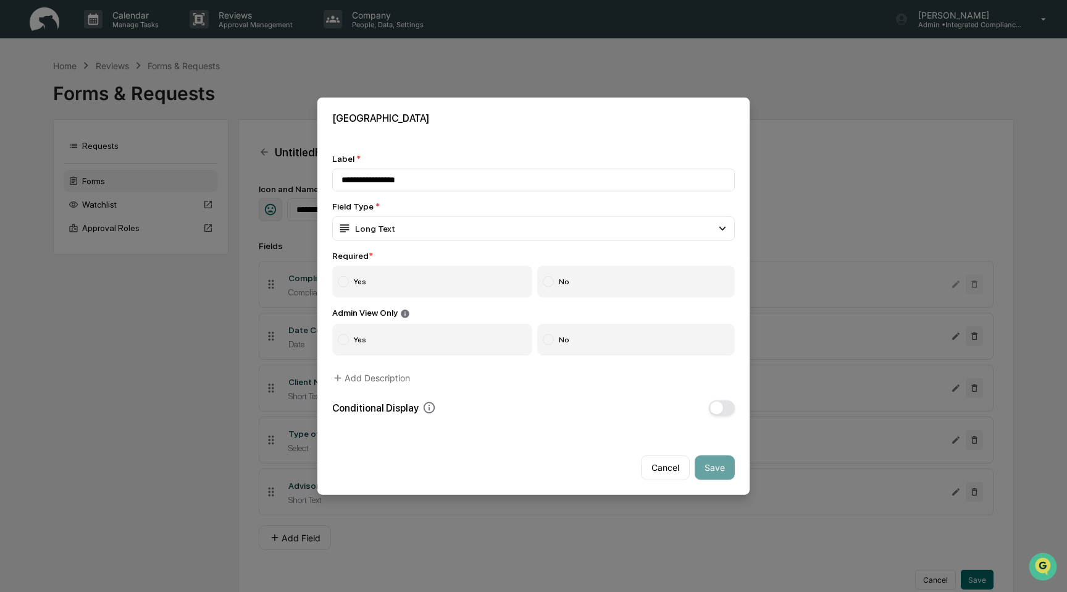
click at [434, 282] on label "Yes" at bounding box center [432, 282] width 200 height 32
click at [608, 340] on label "No" at bounding box center [636, 339] width 198 height 32
click at [726, 467] on button "Save" at bounding box center [715, 467] width 40 height 25
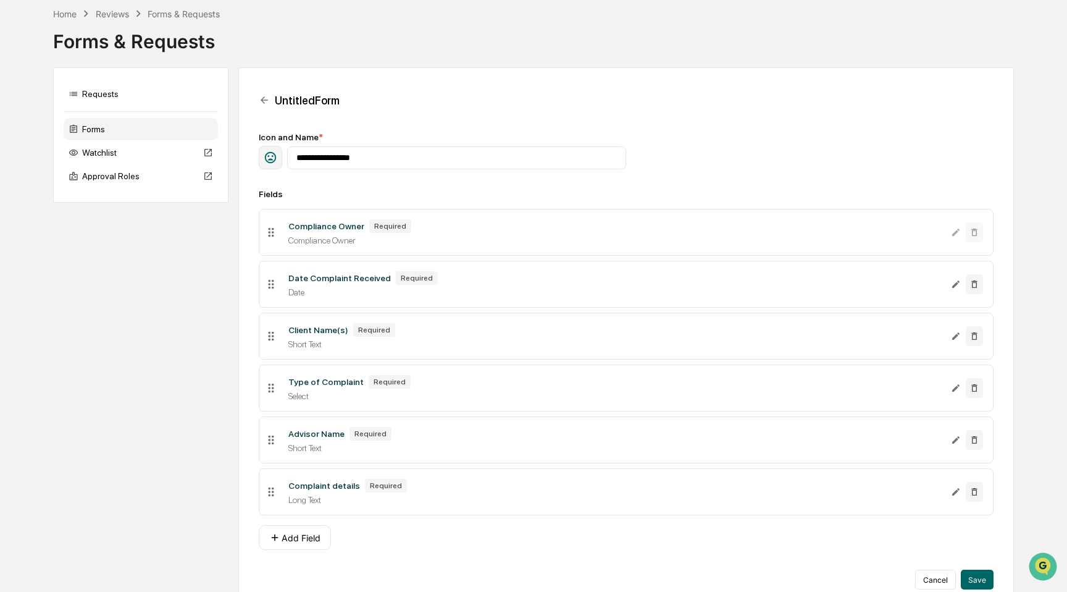
scroll to position [72, 0]
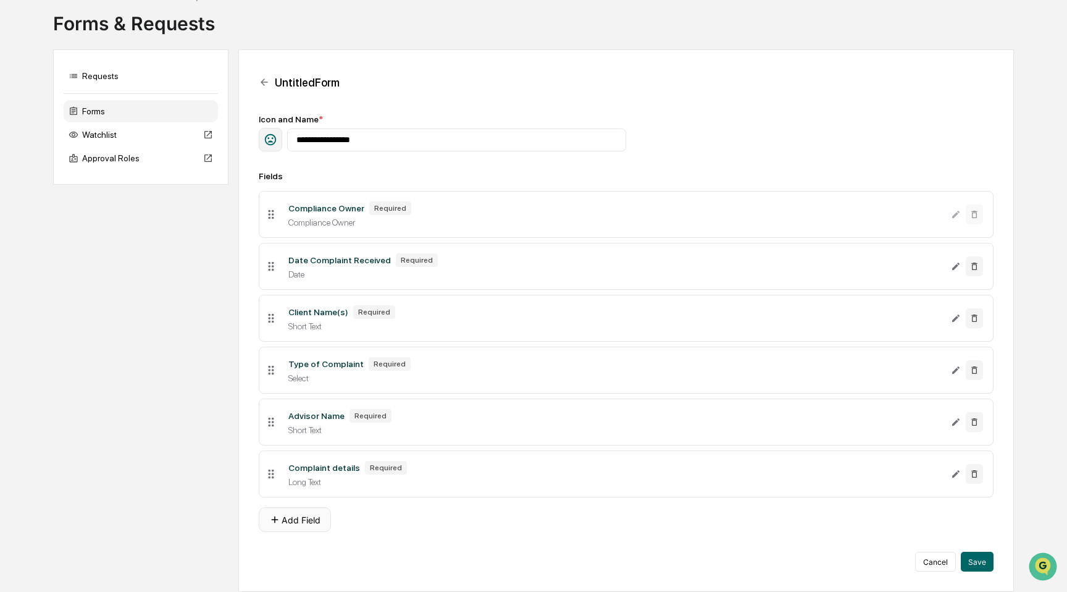
click at [300, 519] on button "Add Field" at bounding box center [295, 519] width 72 height 25
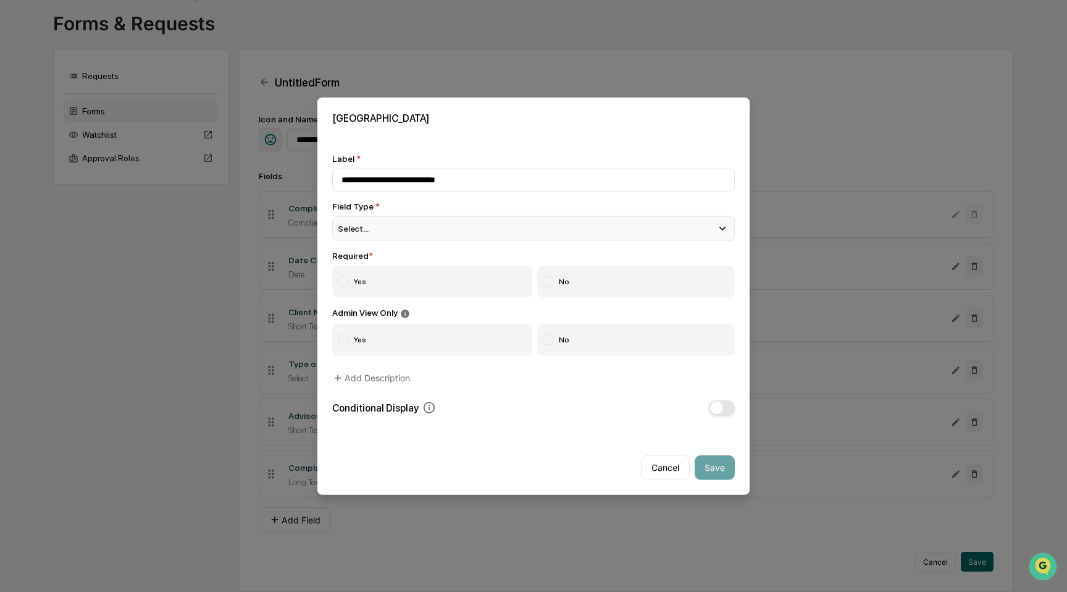
type input "**********"
click at [430, 225] on div "Select..." at bounding box center [533, 228] width 403 height 25
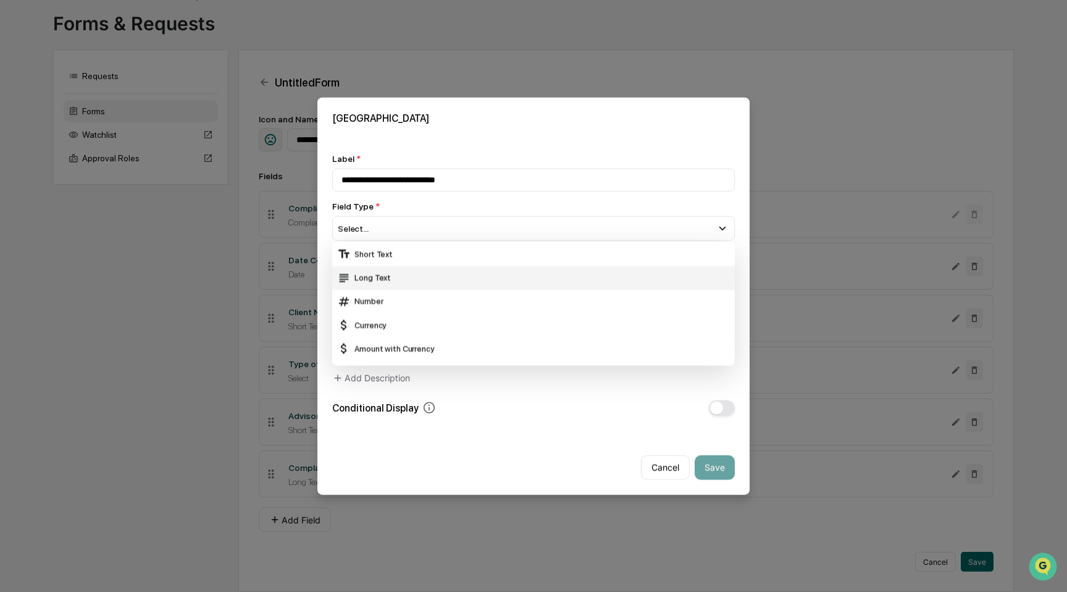
click at [430, 275] on div "Long Text" at bounding box center [533, 277] width 393 height 14
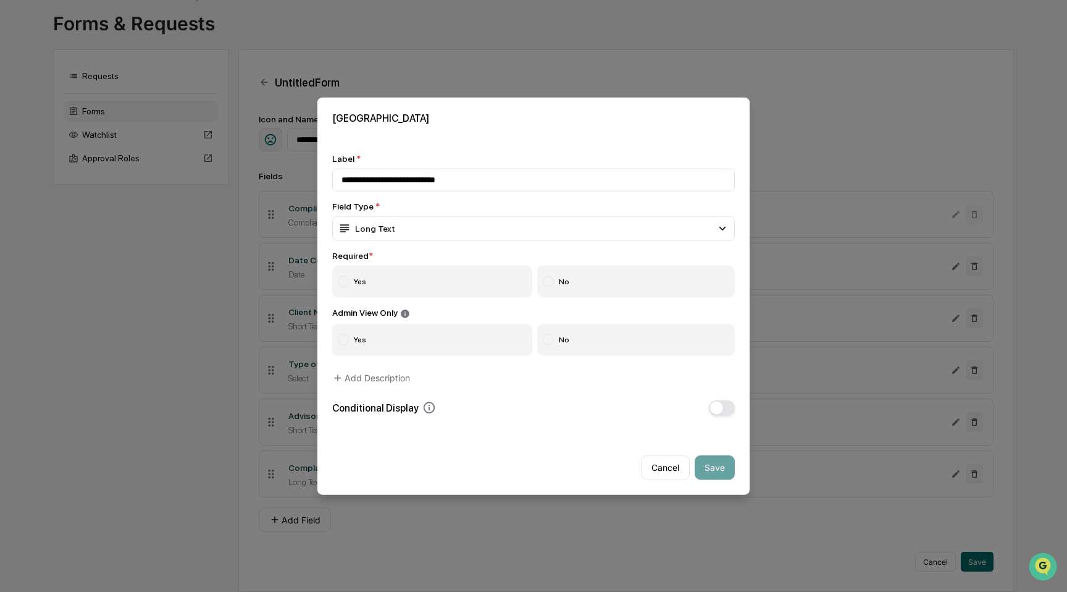
click at [572, 290] on label "No" at bounding box center [636, 282] width 198 height 32
click at [585, 342] on label "No" at bounding box center [636, 339] width 198 height 32
click at [711, 473] on button "Save" at bounding box center [715, 467] width 40 height 25
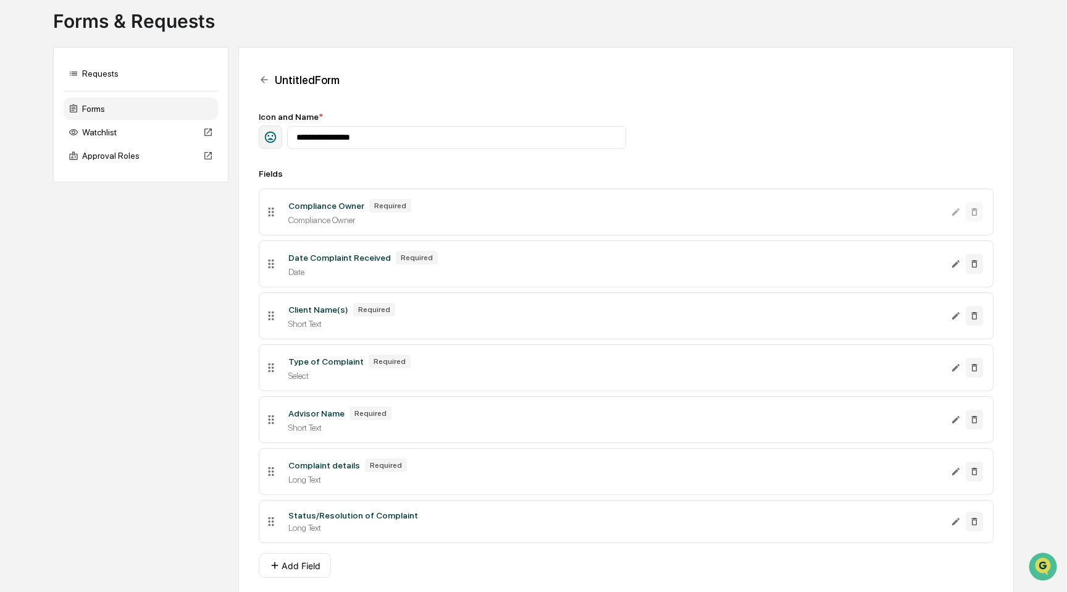
scroll to position [121, 0]
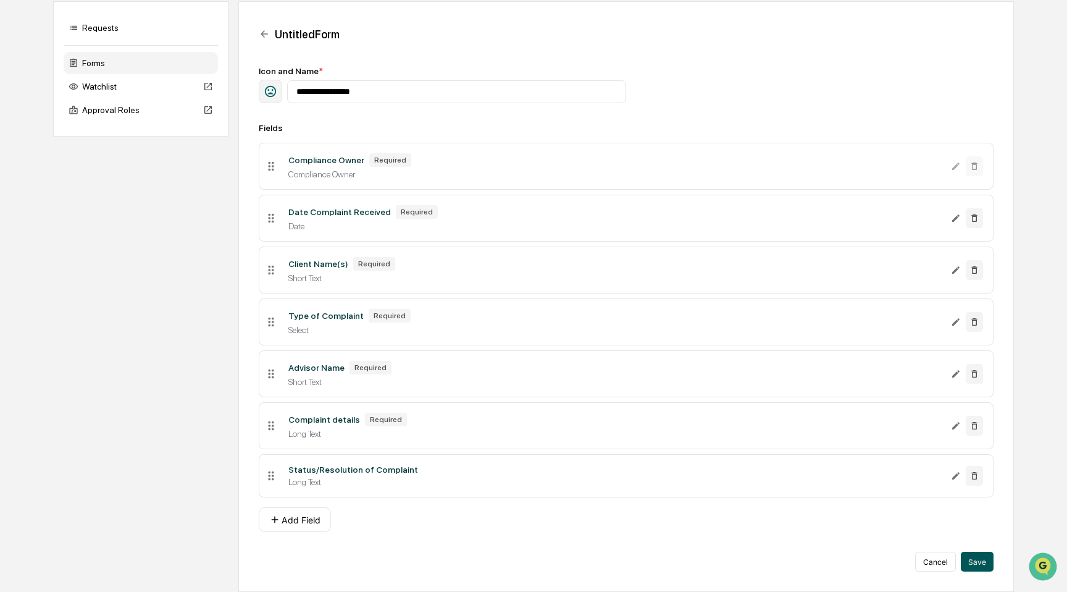
click at [987, 566] on button "Save" at bounding box center [977, 561] width 33 height 20
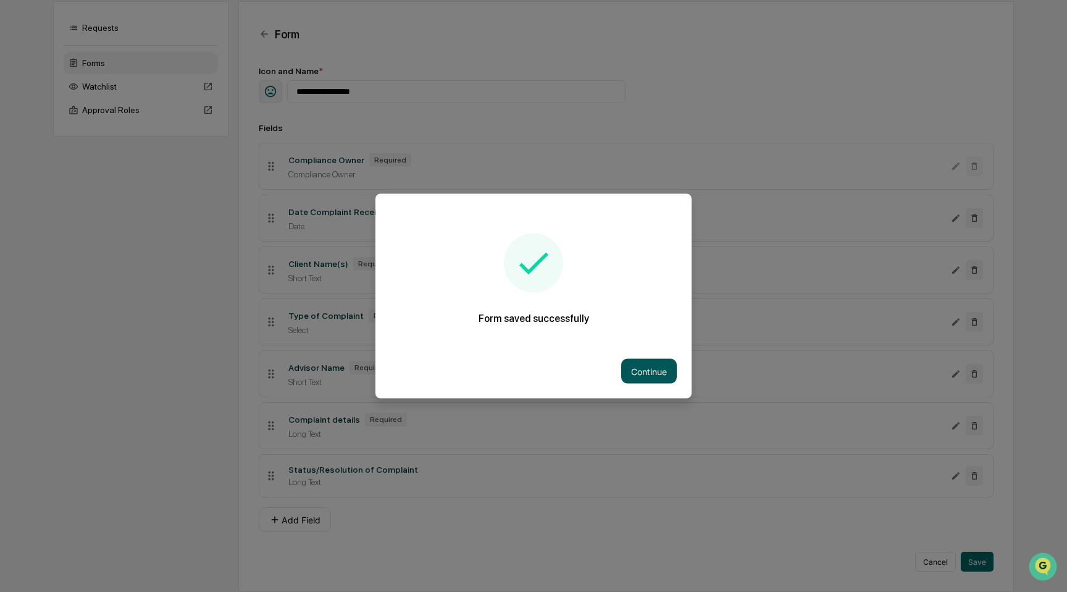
click at [661, 371] on button "Continue" at bounding box center [649, 371] width 56 height 25
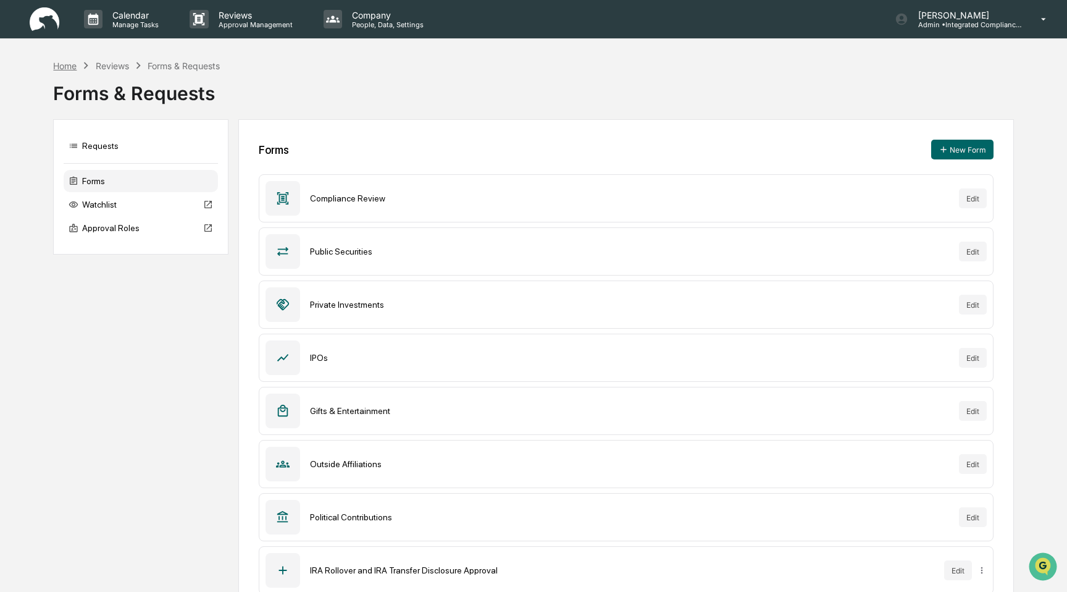
click at [72, 64] on div "Home" at bounding box center [64, 66] width 23 height 10
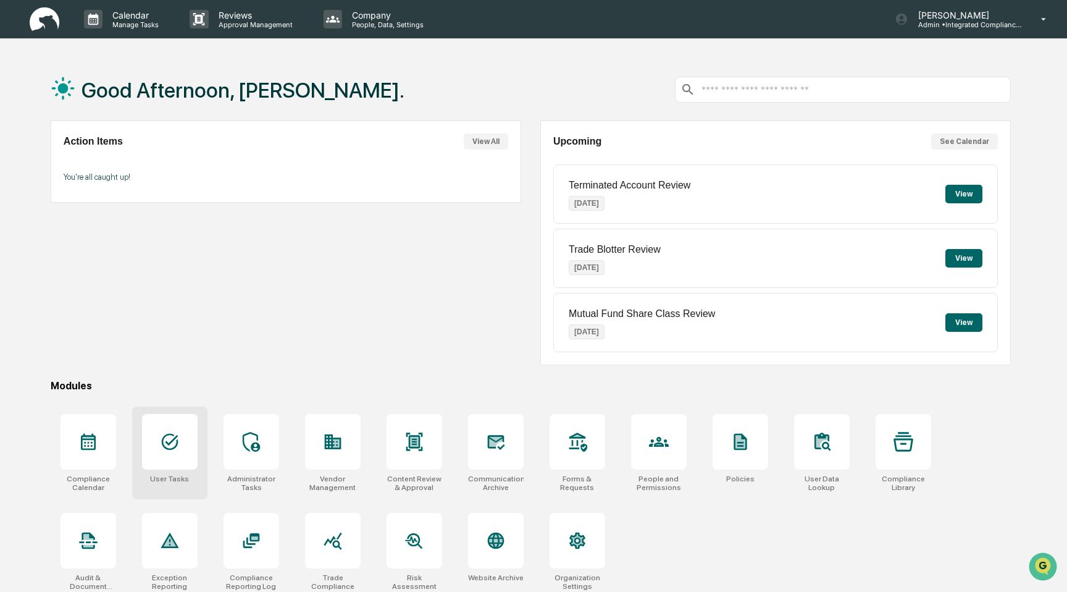
click at [178, 469] on div at bounding box center [170, 442] width 56 height 56
